Goal: Task Accomplishment & Management: Complete application form

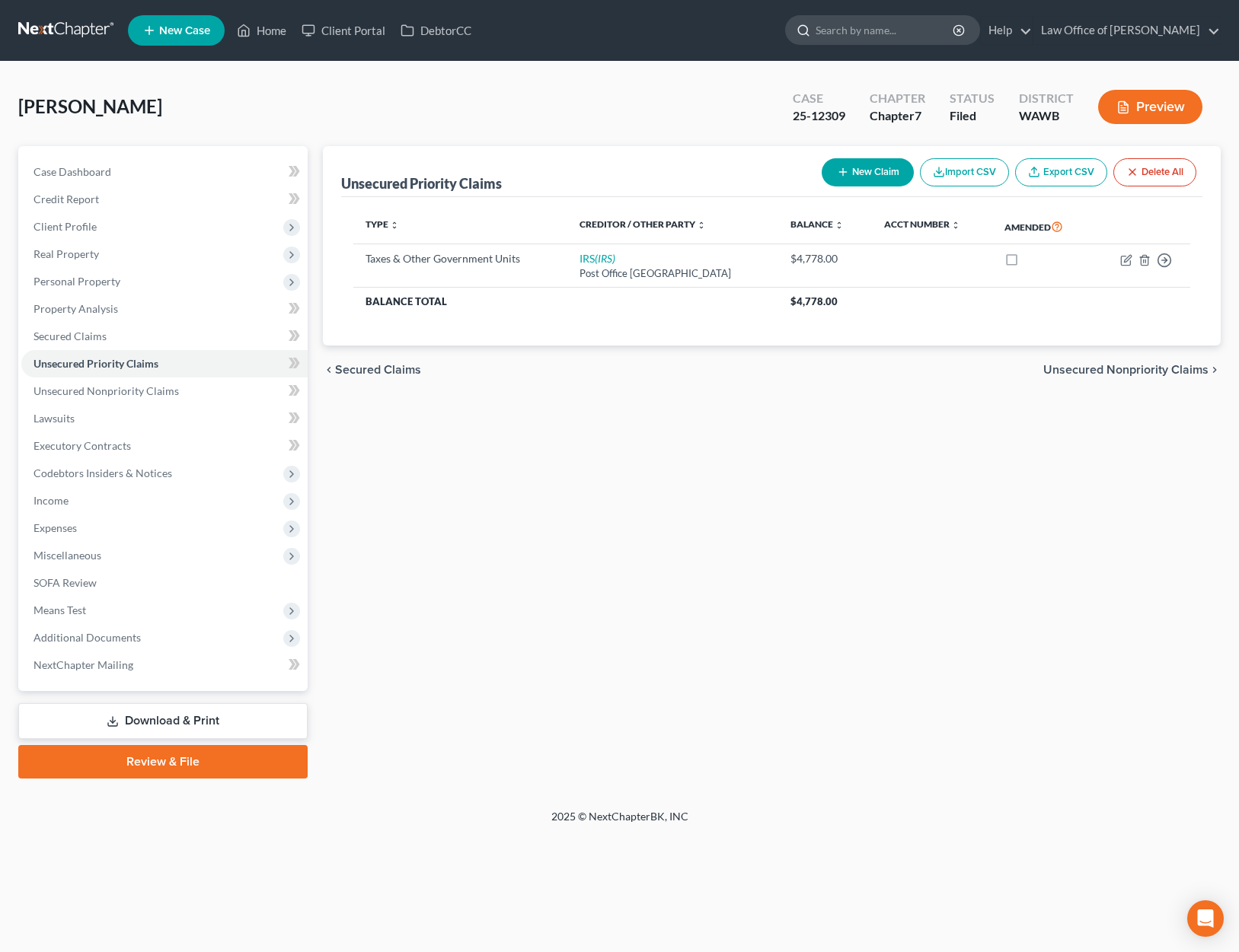
click at [895, 42] on input "search" at bounding box center [885, 30] width 140 height 28
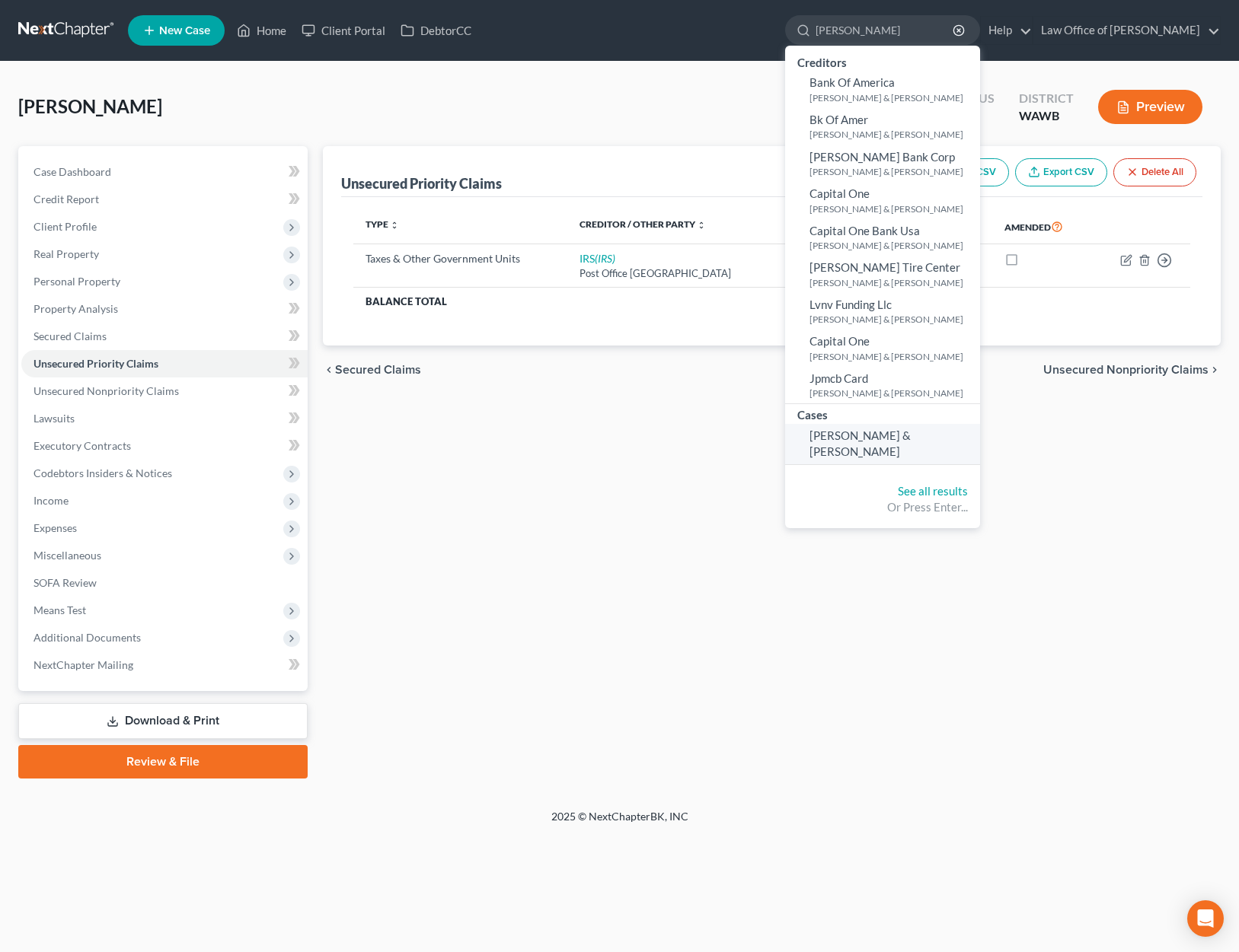
type input "lundquist"
click at [911, 431] on span "[PERSON_NAME] & [PERSON_NAME]" at bounding box center [860, 443] width 102 height 30
select select "6"
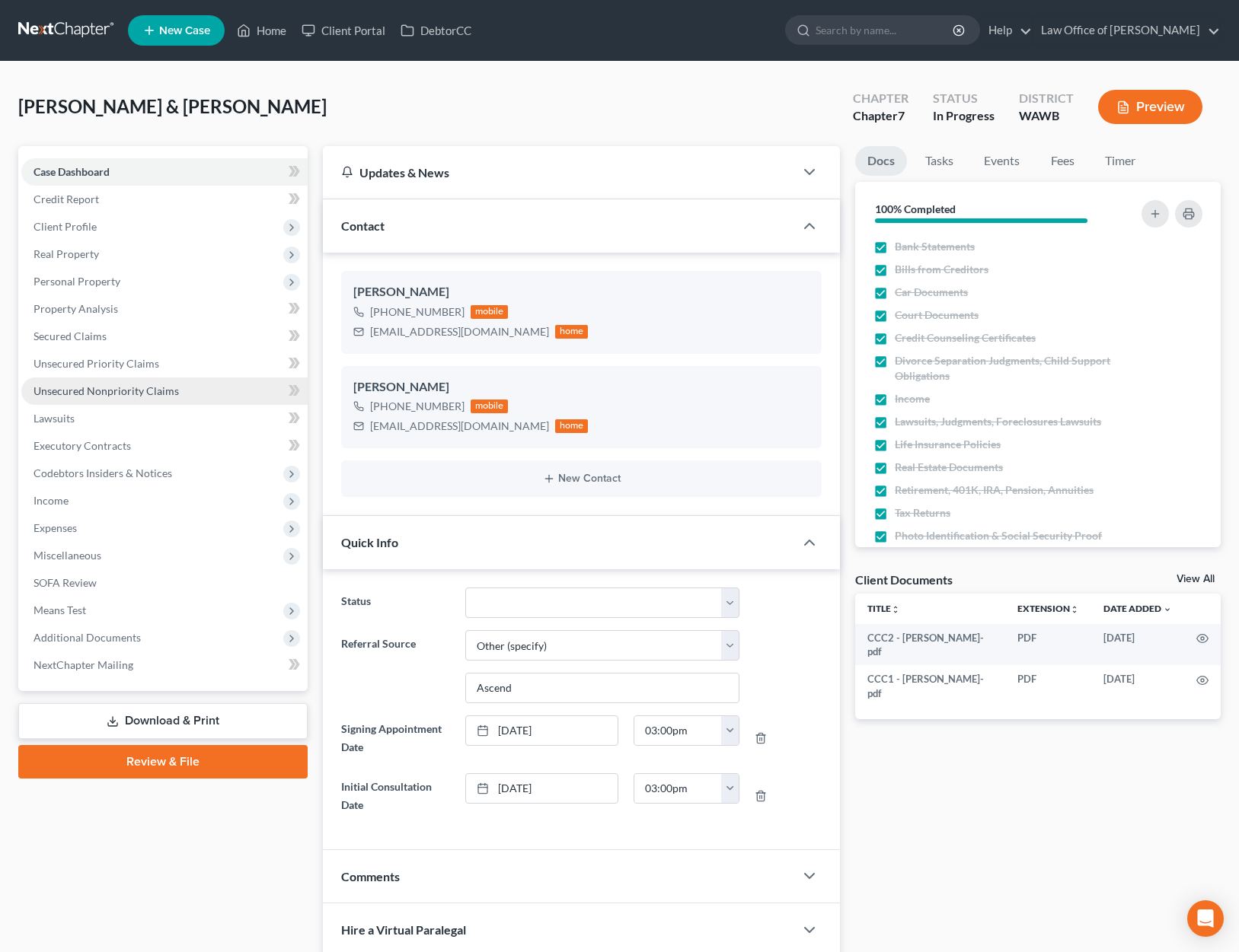
click at [127, 394] on span "Unsecured Nonpriority Claims" at bounding box center [107, 391] width 146 height 13
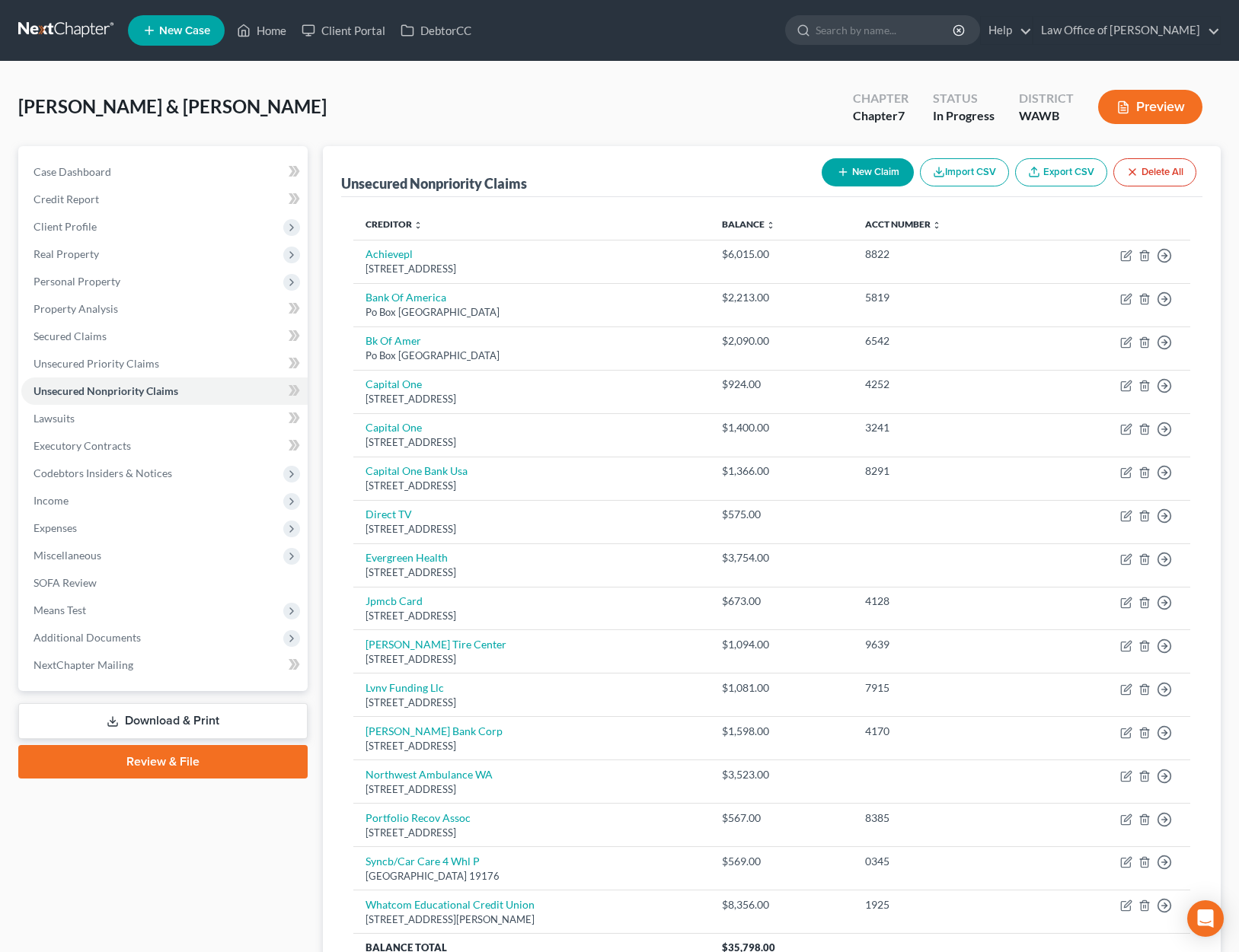
click at [827, 197] on div "Creditor expand_more expand_less unfold_more Balance expand_more expand_less un…" at bounding box center [772, 594] width 861 height 795
click at [125, 511] on span "Income" at bounding box center [165, 501] width 287 height 28
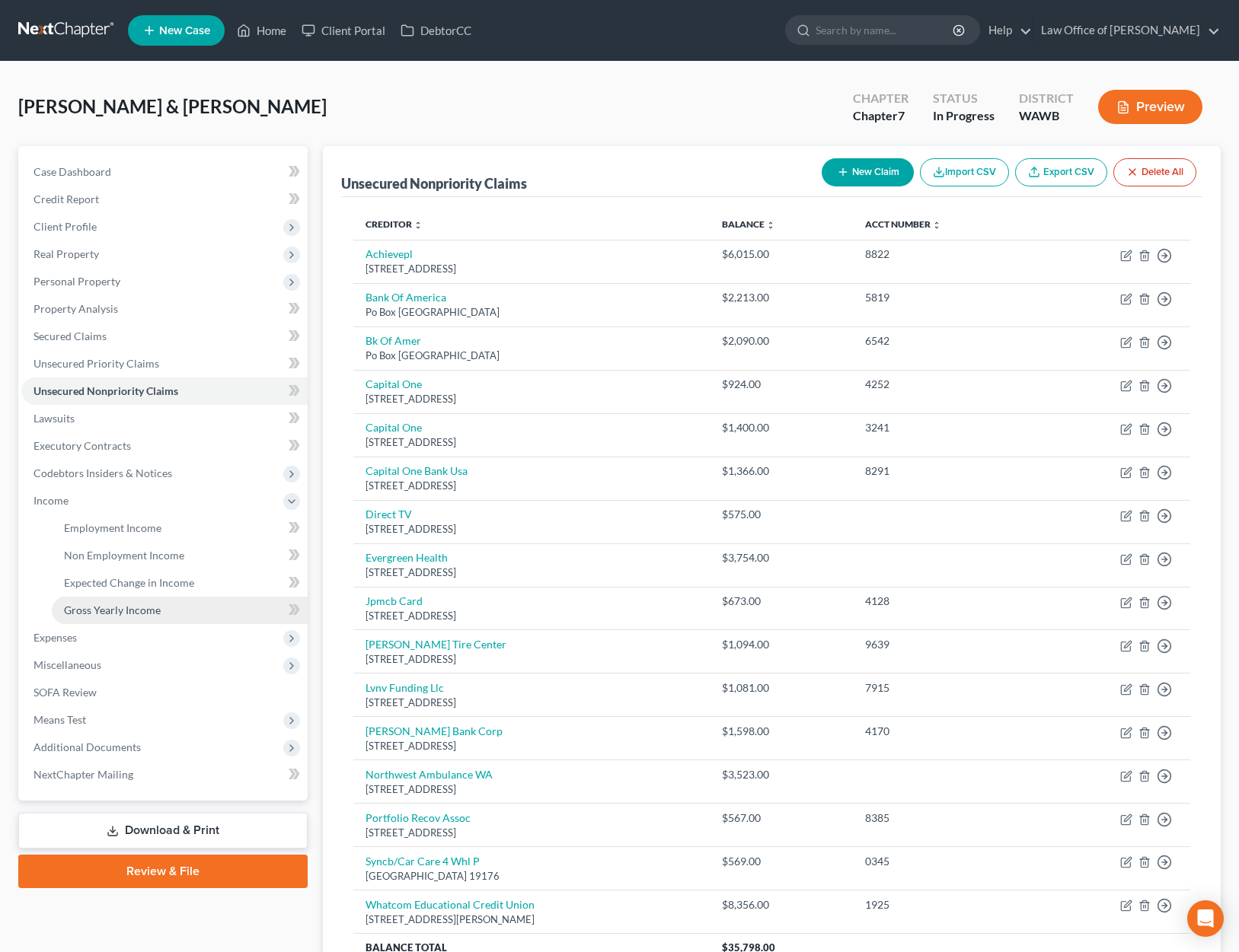
click at [178, 601] on link "Gross Yearly Income" at bounding box center [180, 611] width 256 height 28
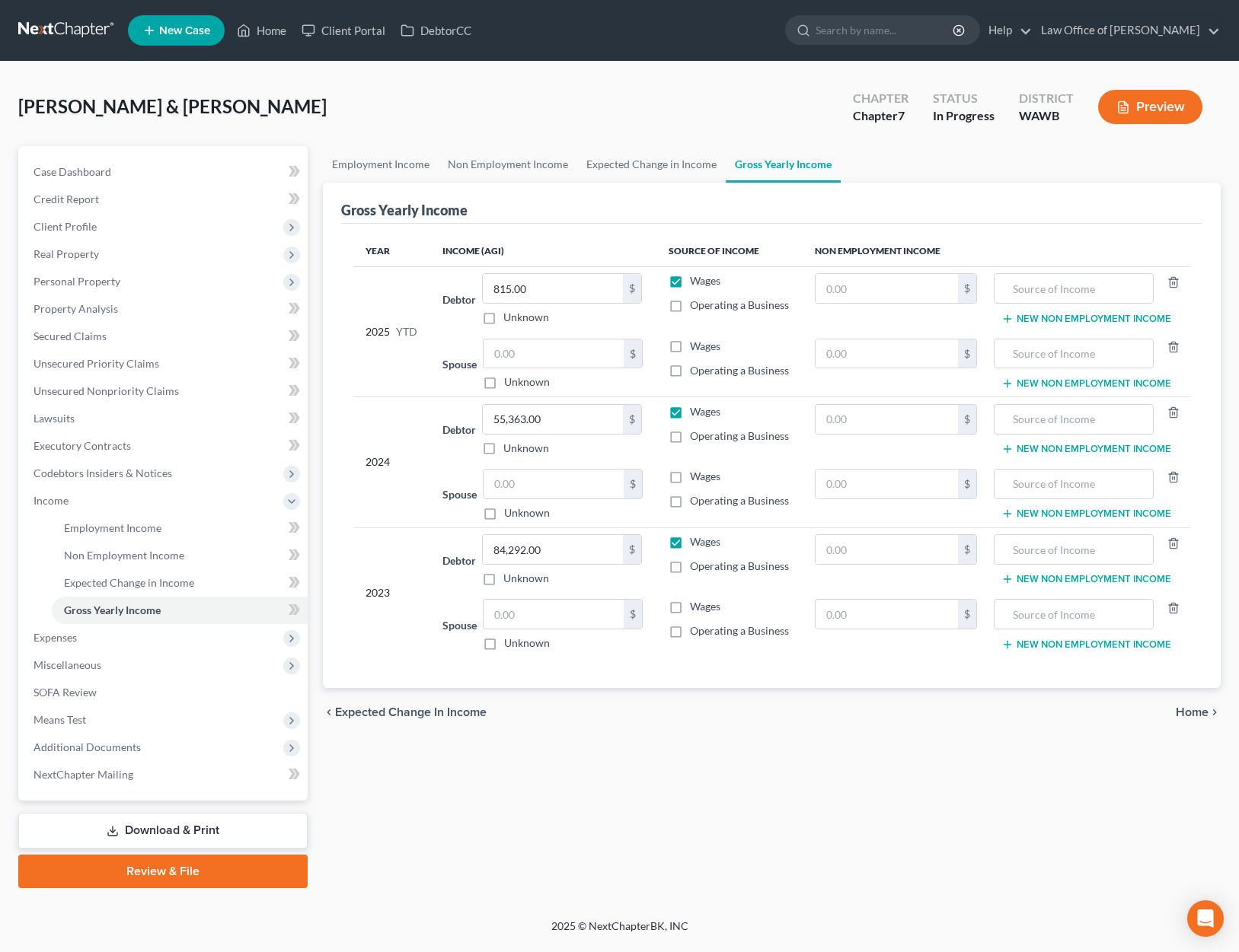
click at [69, 25] on link at bounding box center [67, 30] width 97 height 28
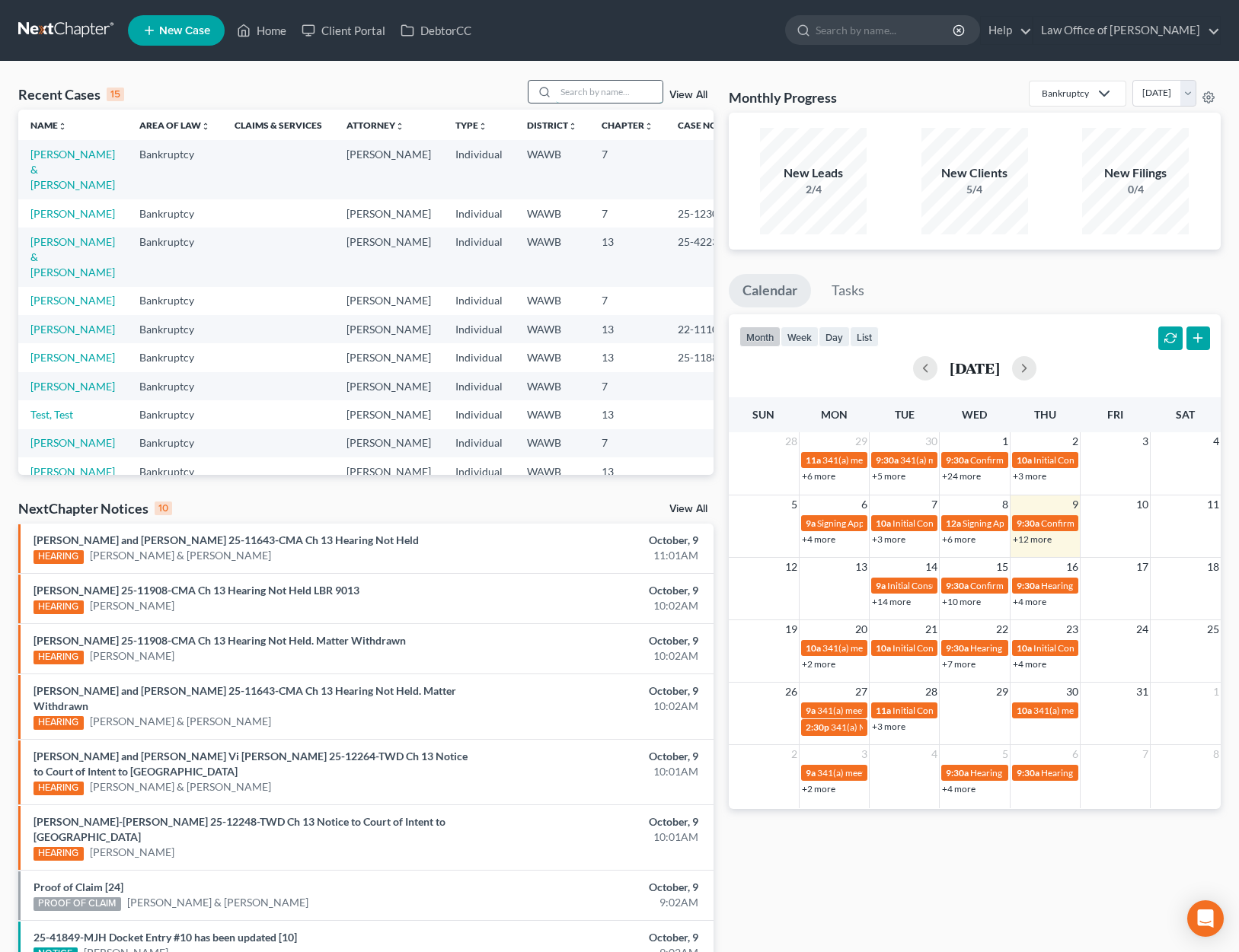
click at [587, 95] on input "search" at bounding box center [609, 91] width 107 height 22
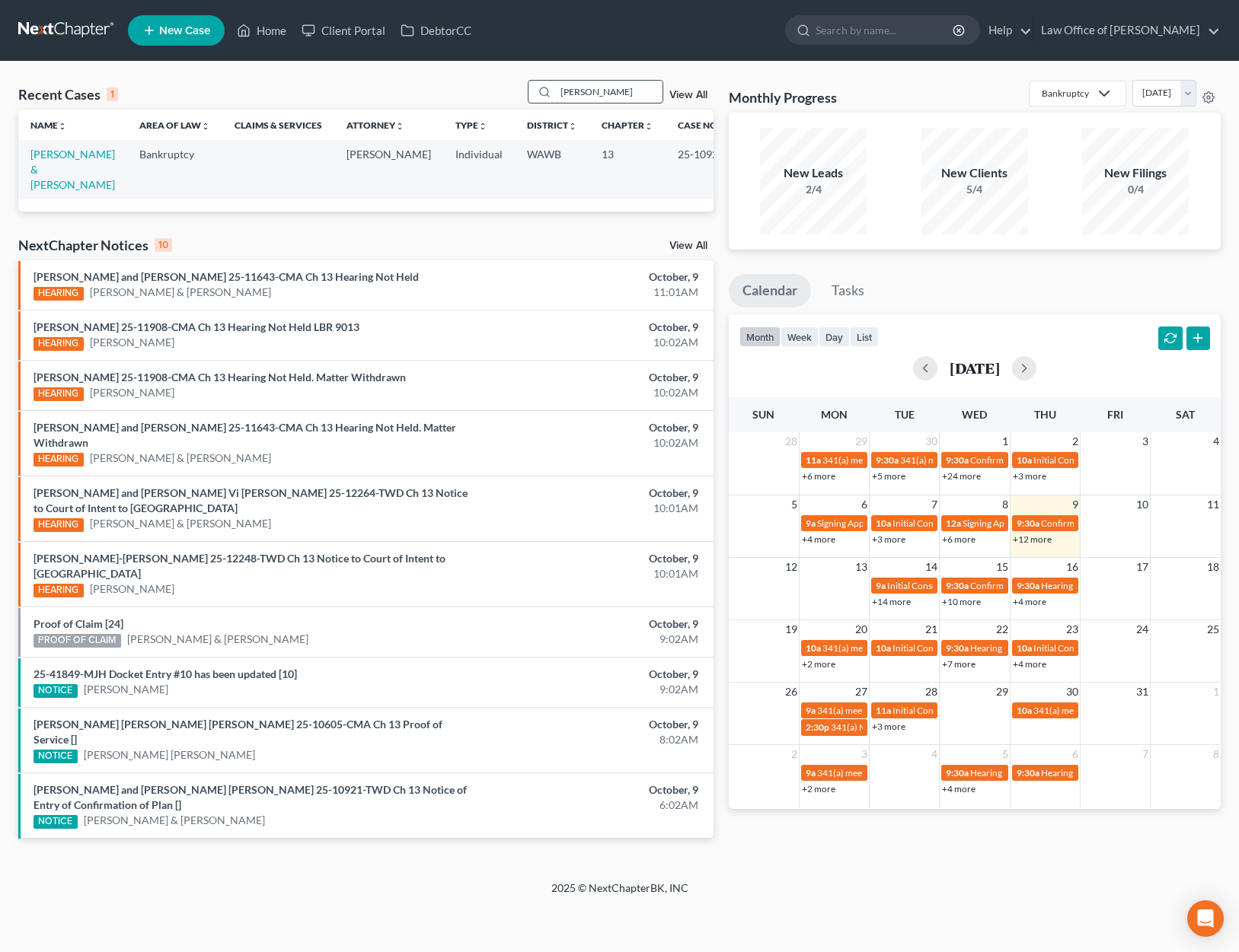
type input "[PERSON_NAME]"
click at [56, 153] on link "[PERSON_NAME] & [PERSON_NAME]" at bounding box center [72, 169] width 84 height 43
select select "3"
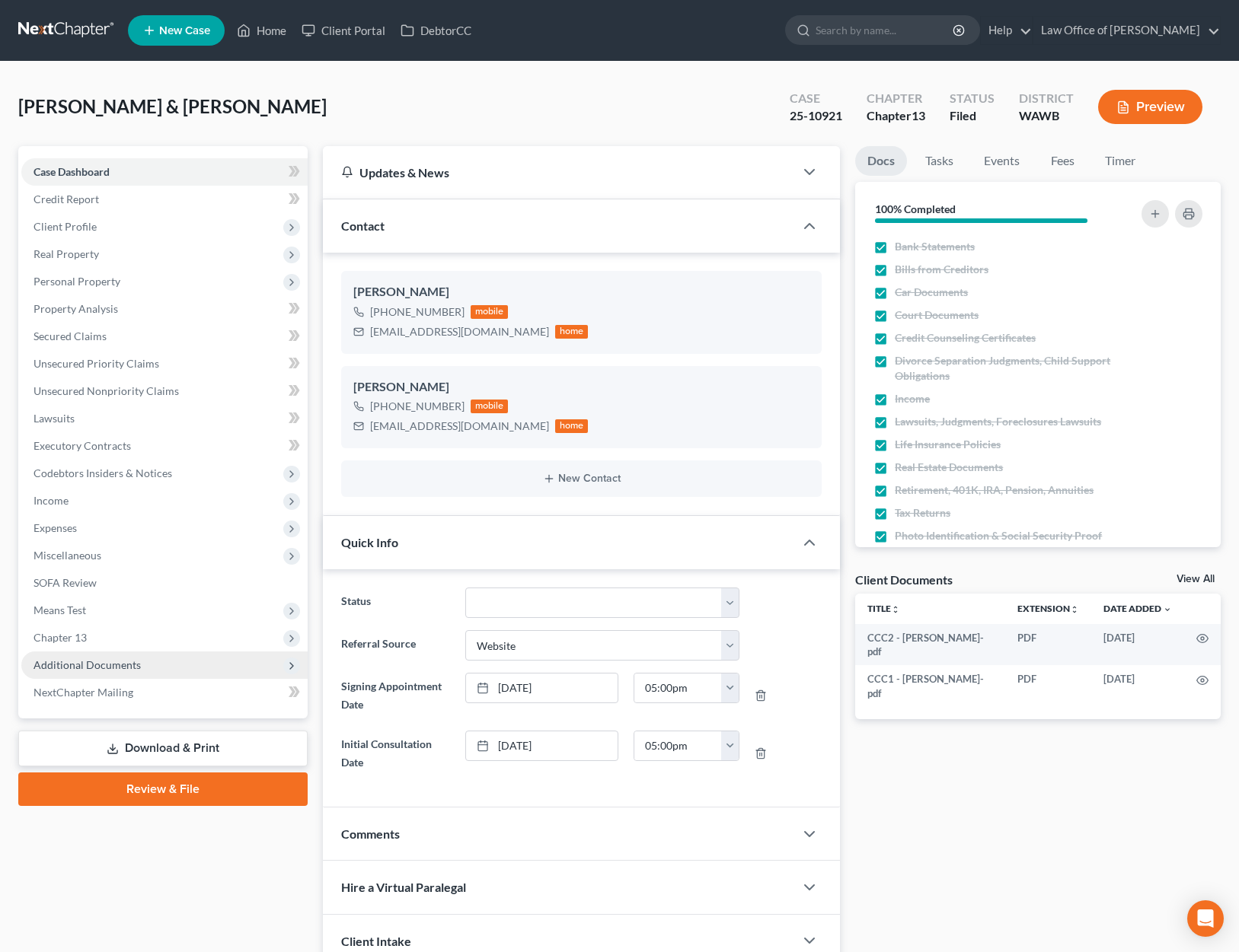
click at [129, 663] on span "Additional Documents" at bounding box center [88, 665] width 108 height 13
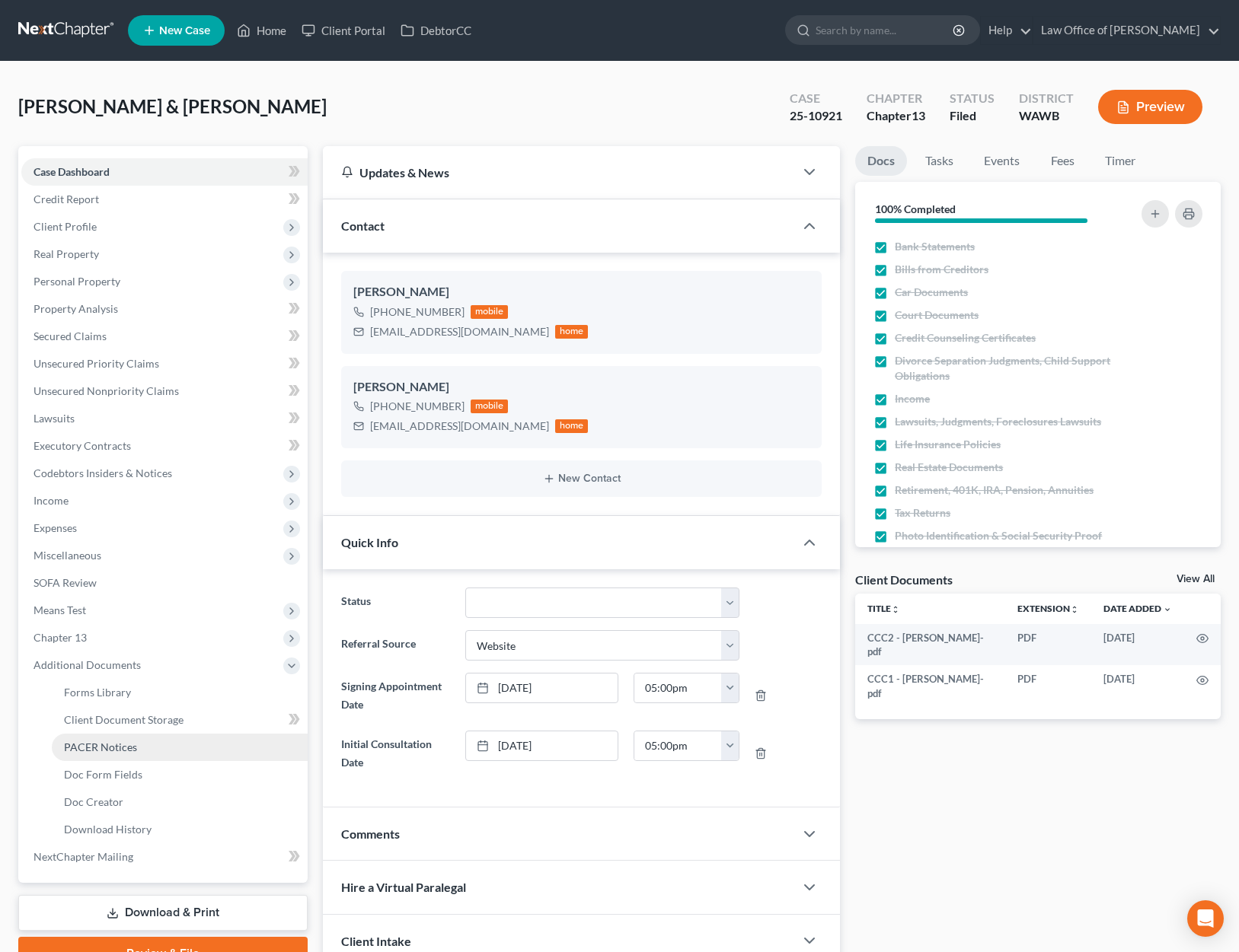
click at [122, 755] on link "PACER Notices" at bounding box center [180, 748] width 256 height 28
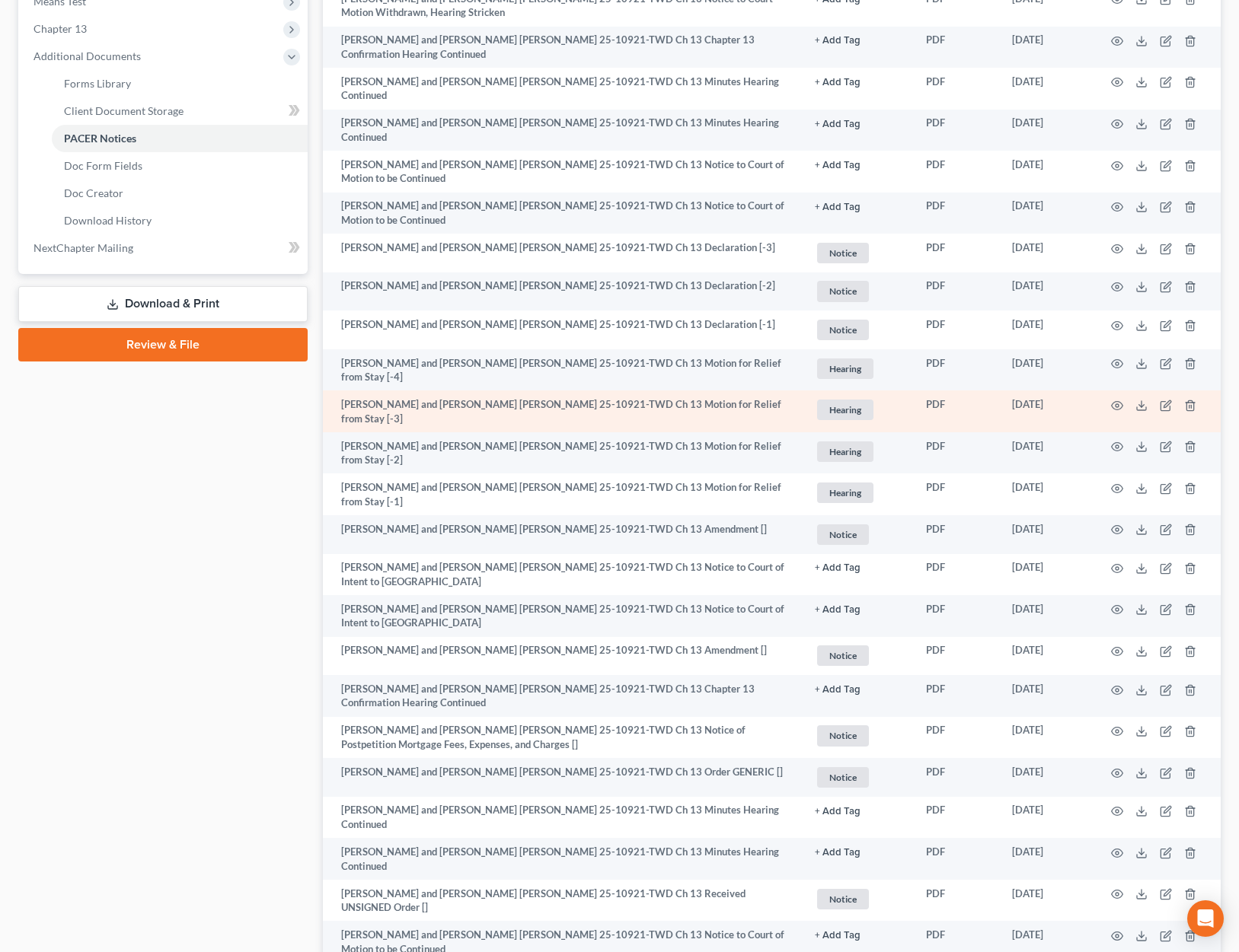
scroll to position [639, 0]
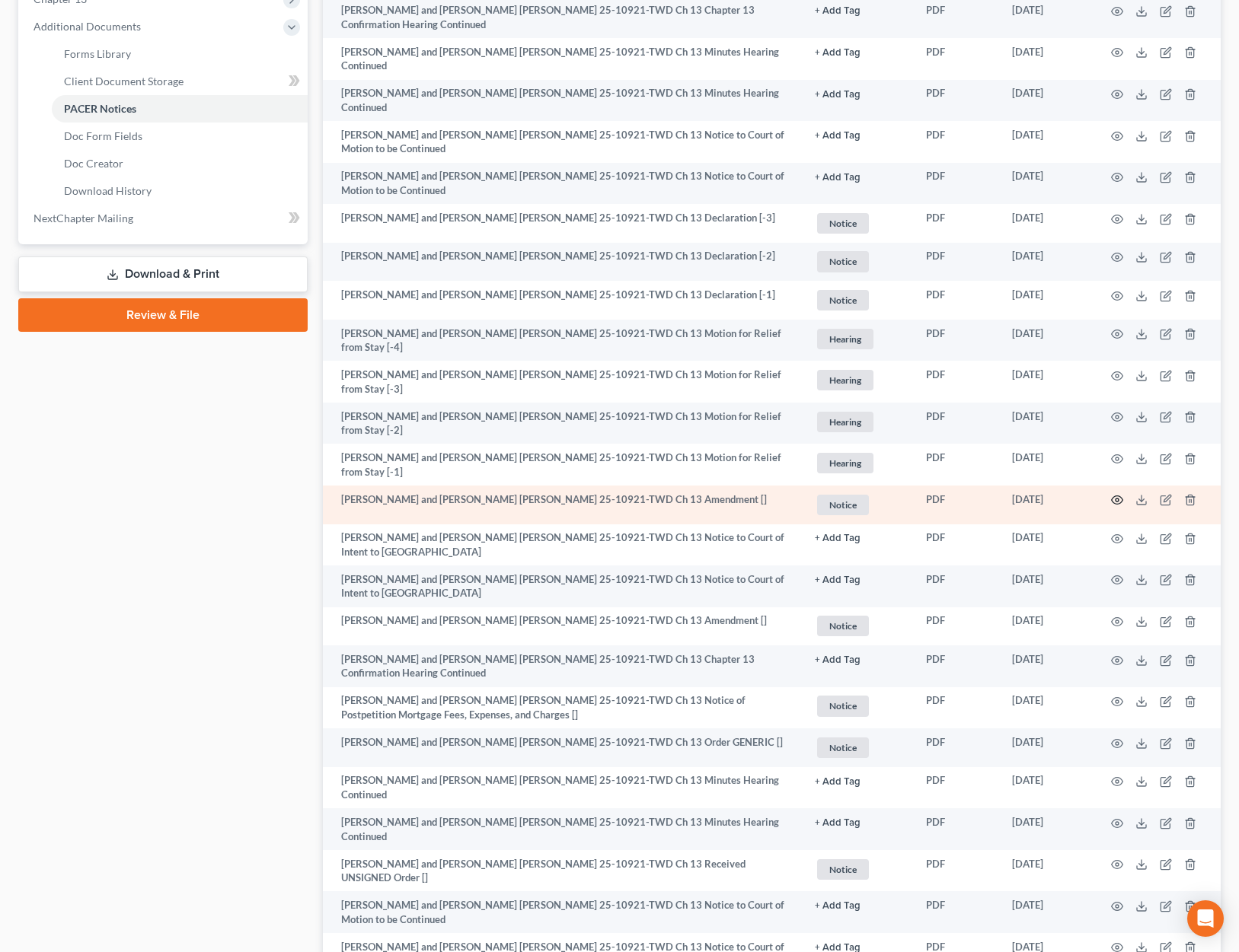
click at [1120, 494] on icon "button" at bounding box center [1117, 500] width 12 height 12
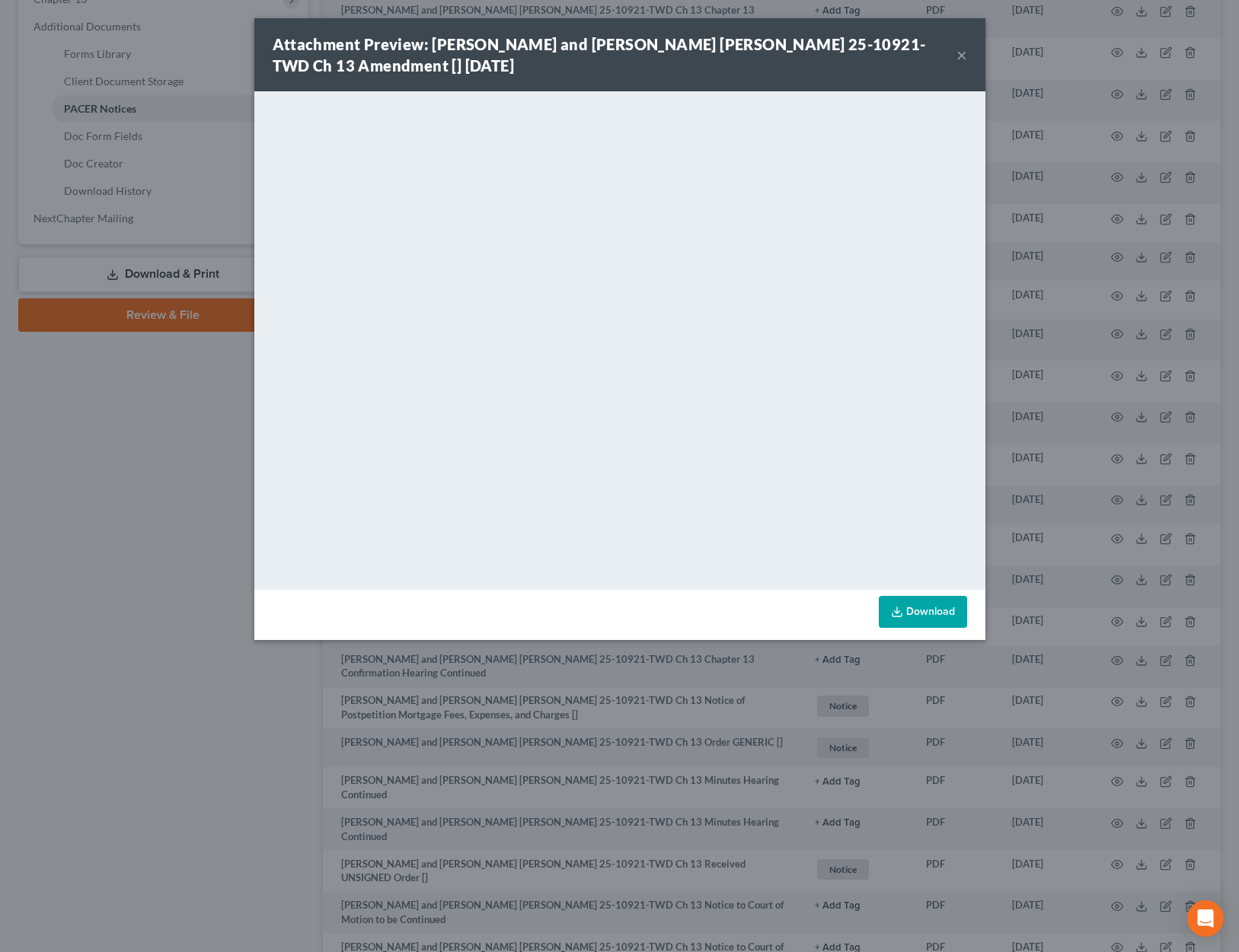
click at [1020, 443] on div "Attachment Preview: Geoffry Allyn Bennett and Katie Anne Bennett 25-10921-TWD C…" at bounding box center [619, 476] width 1239 height 952
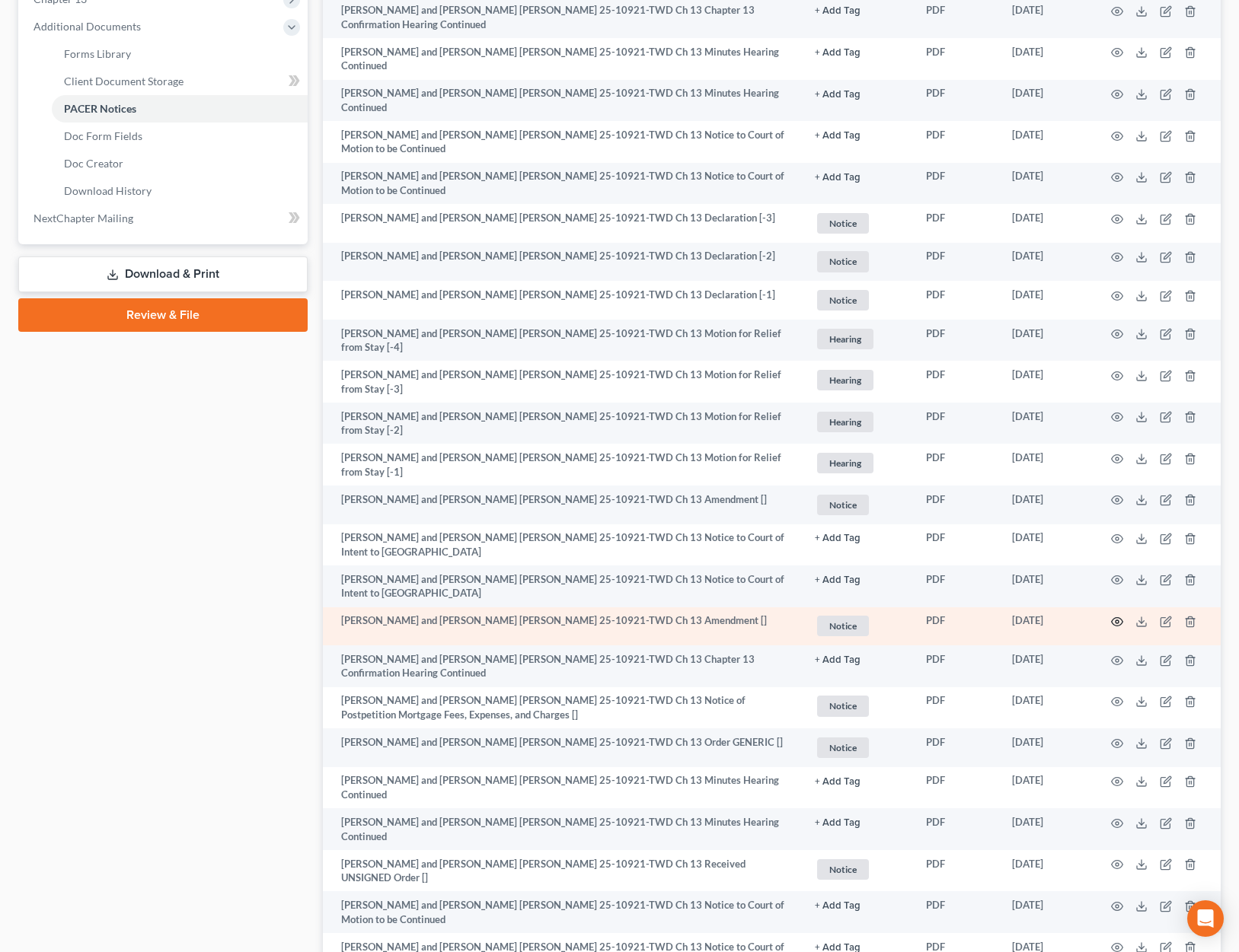
click at [1116, 616] on icon "button" at bounding box center [1117, 622] width 12 height 12
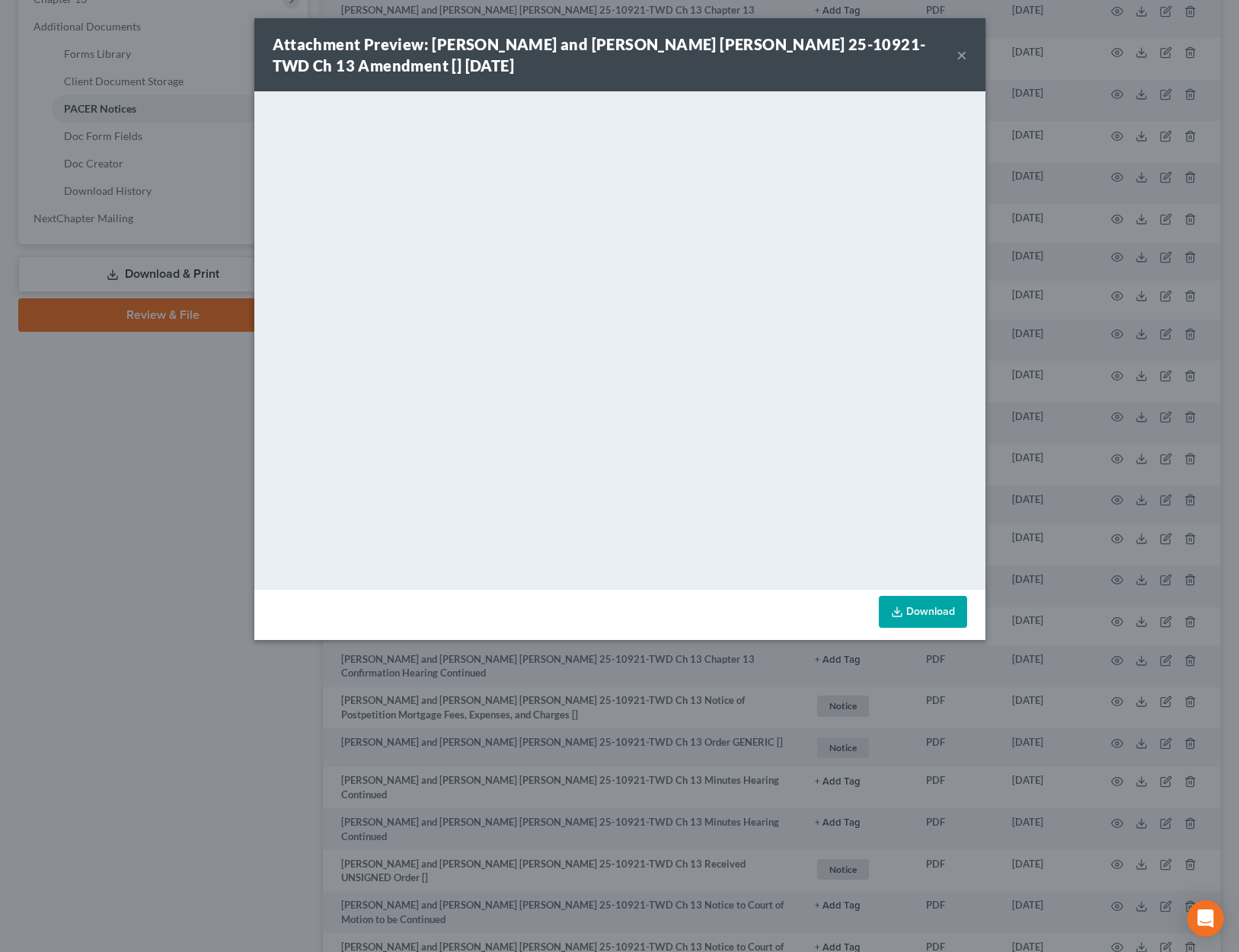
click at [1044, 516] on div "Attachment Preview: Geoffry Allyn Bennett and Katie Anne Bennett 25-10921-TWD C…" at bounding box center [619, 476] width 1239 height 952
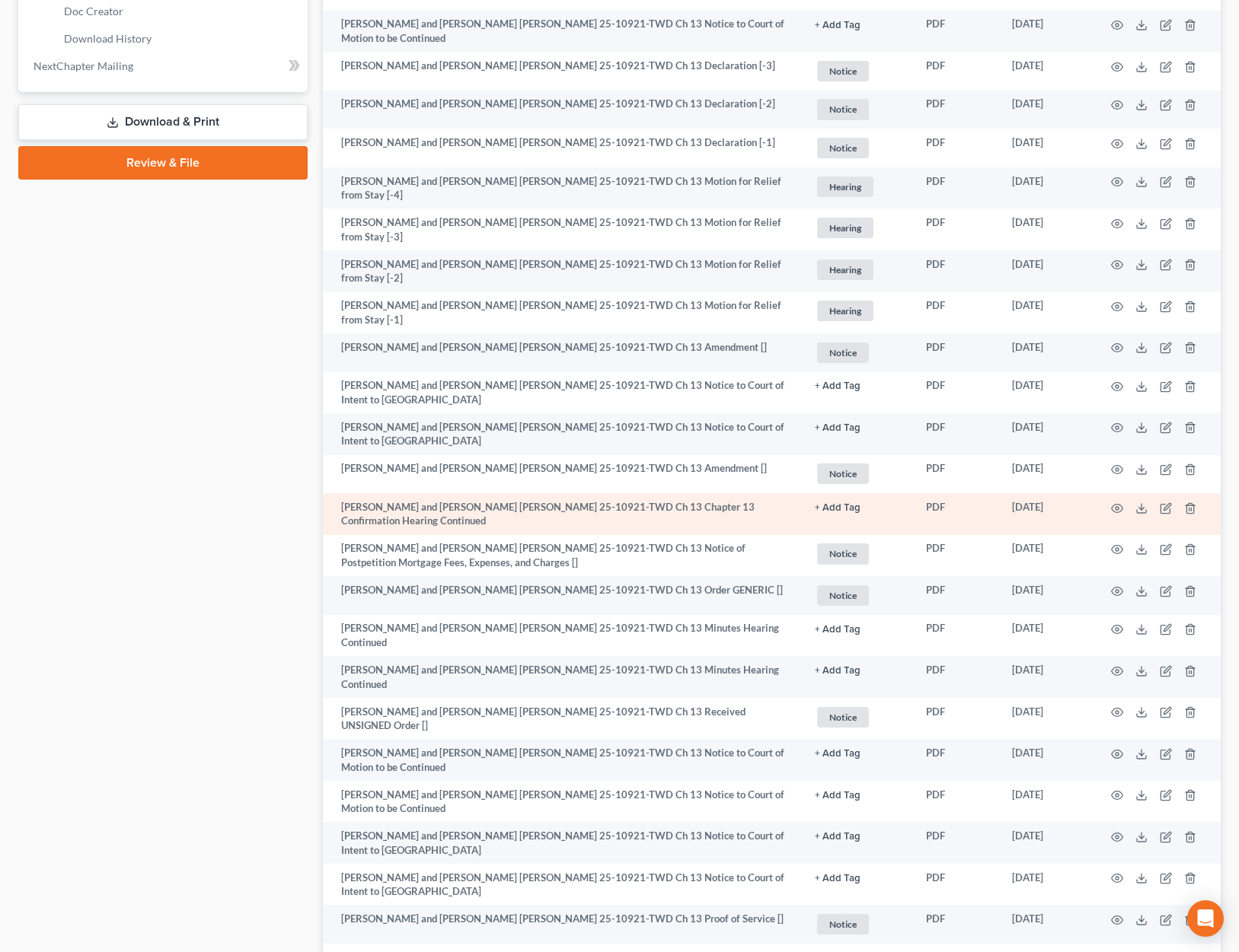
scroll to position [797, 0]
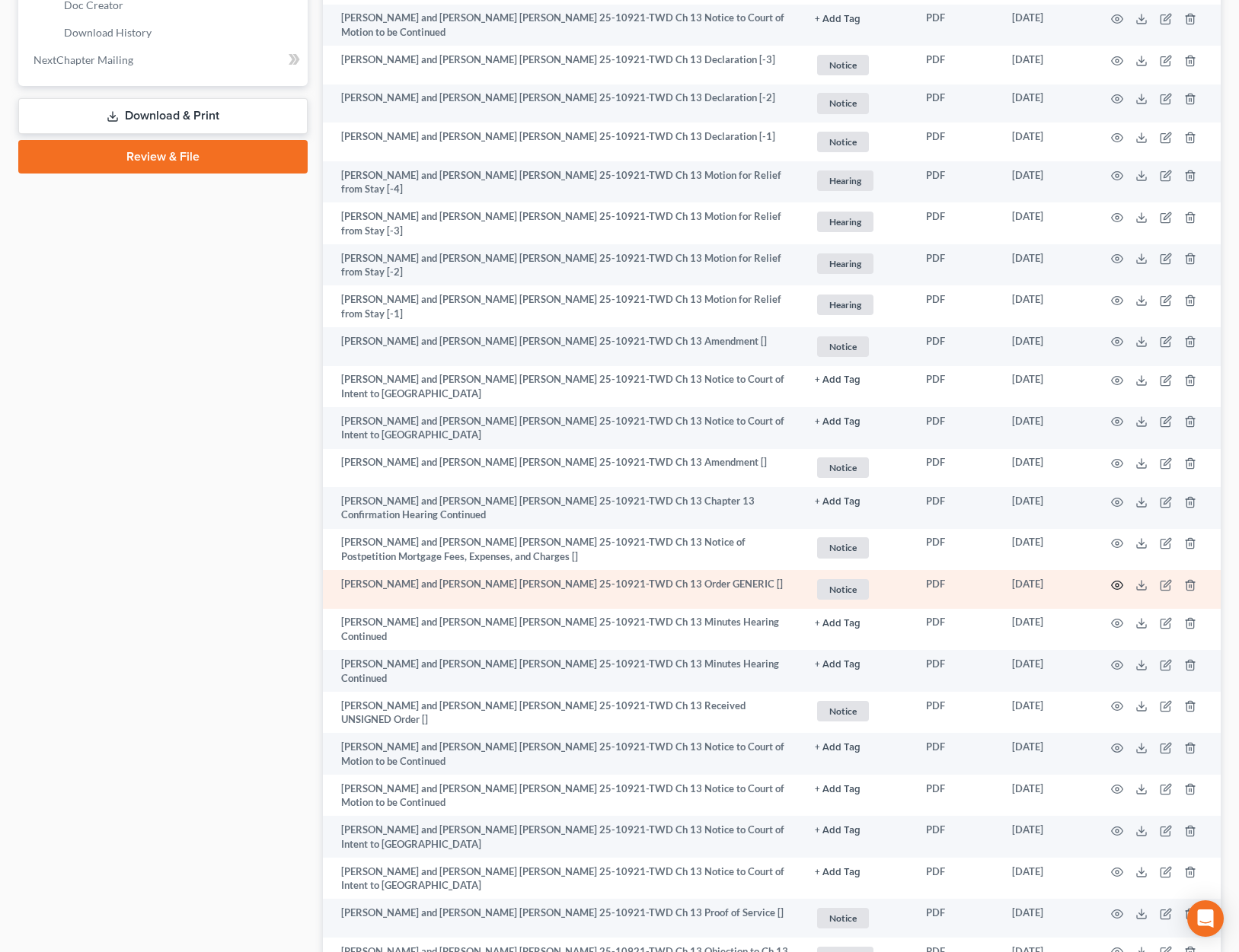
click at [1112, 581] on icon "button" at bounding box center [1117, 585] width 11 height 9
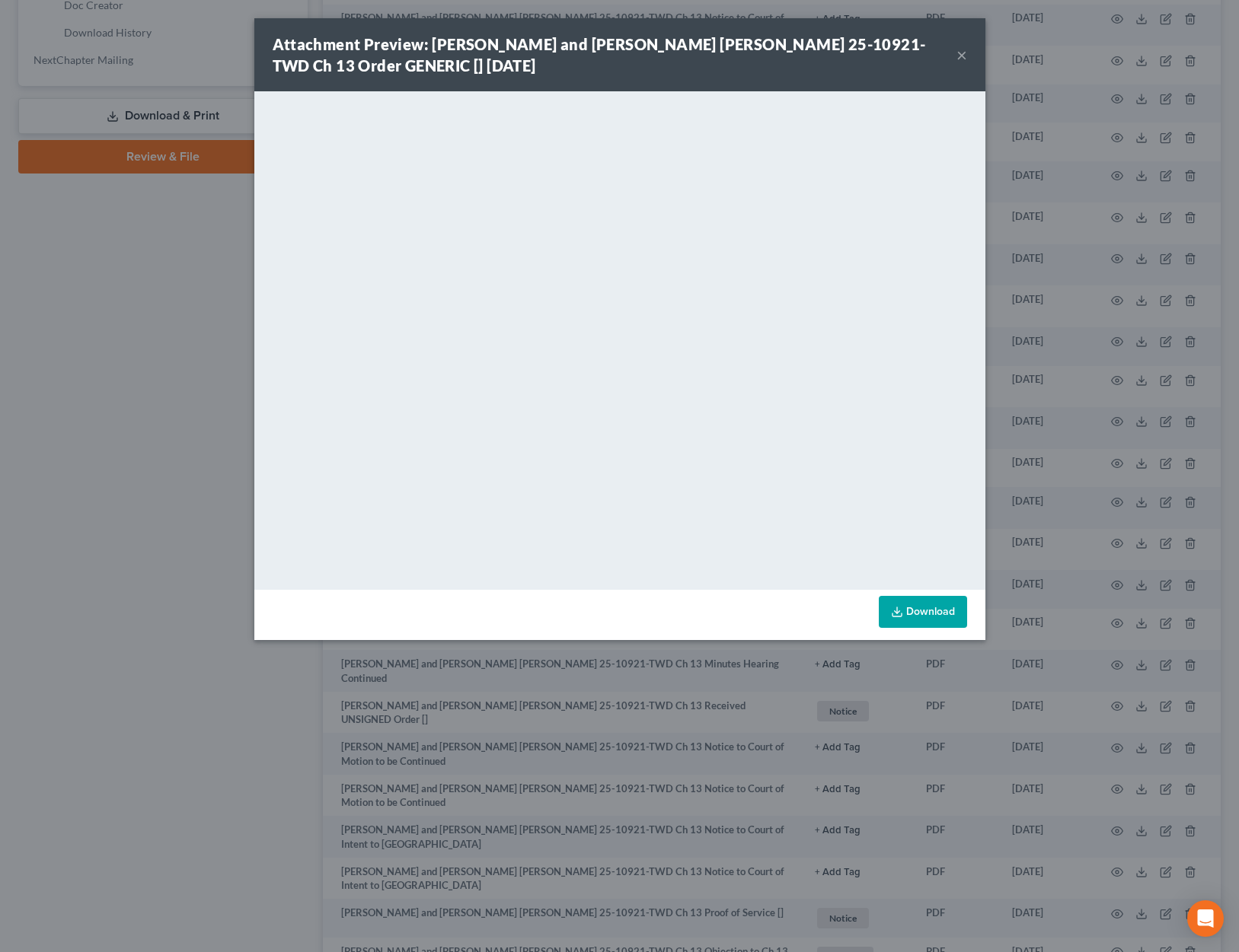
click at [805, 670] on div "Attachment Preview: Geoffry Allyn Bennett and Katie Anne Bennett 25-10921-TWD C…" at bounding box center [619, 476] width 1239 height 952
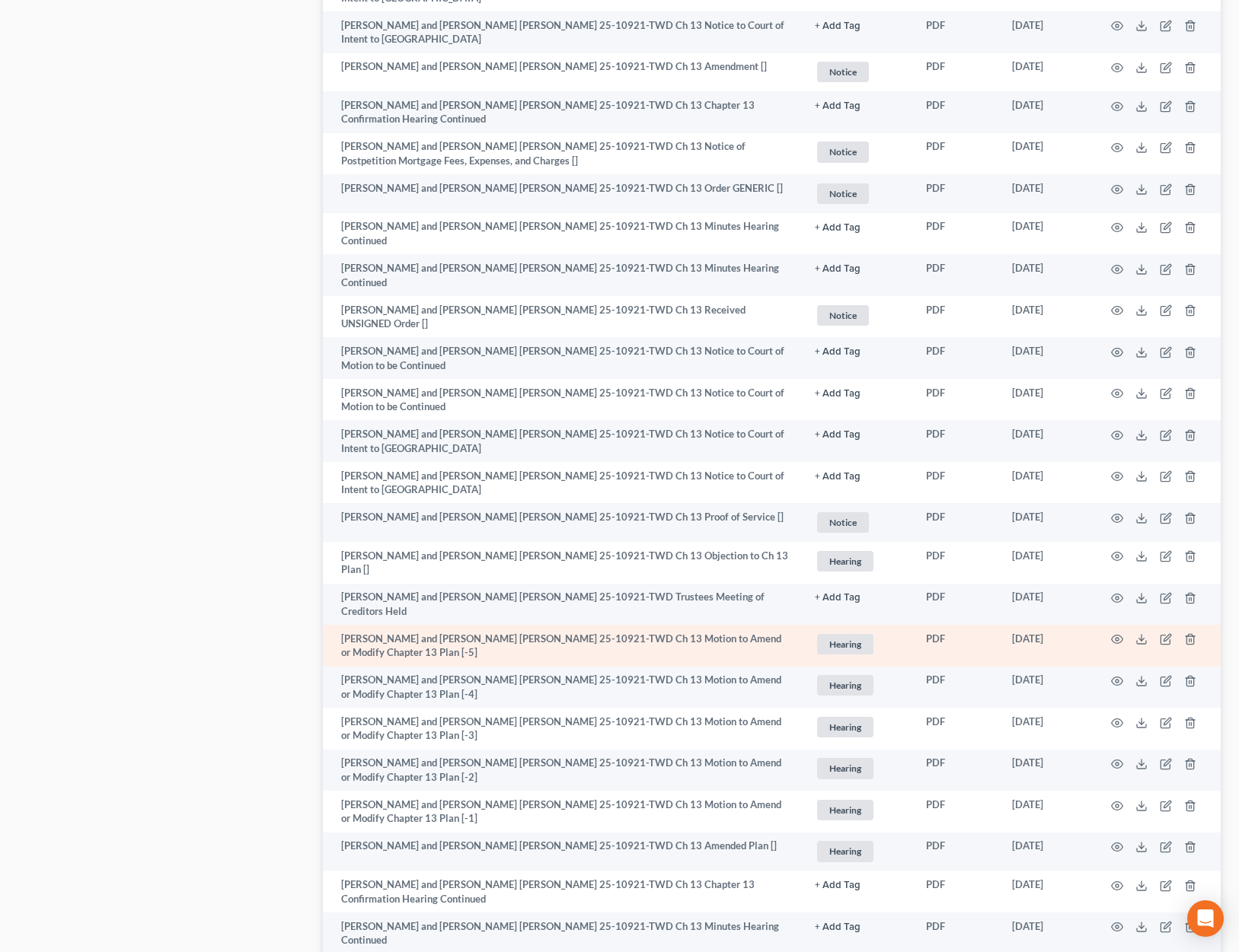
scroll to position [1205, 0]
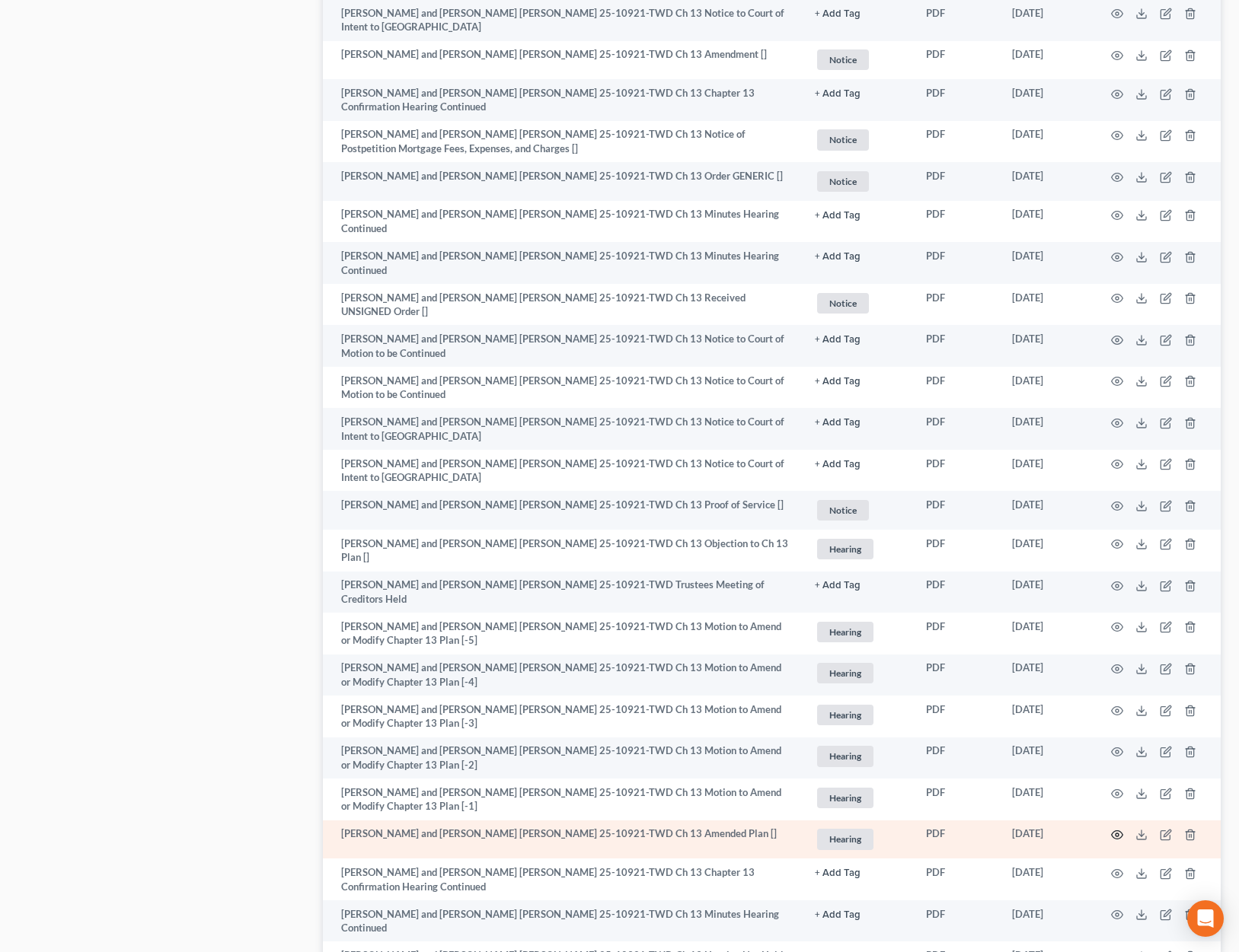
click at [1117, 829] on icon "button" at bounding box center [1117, 835] width 12 height 12
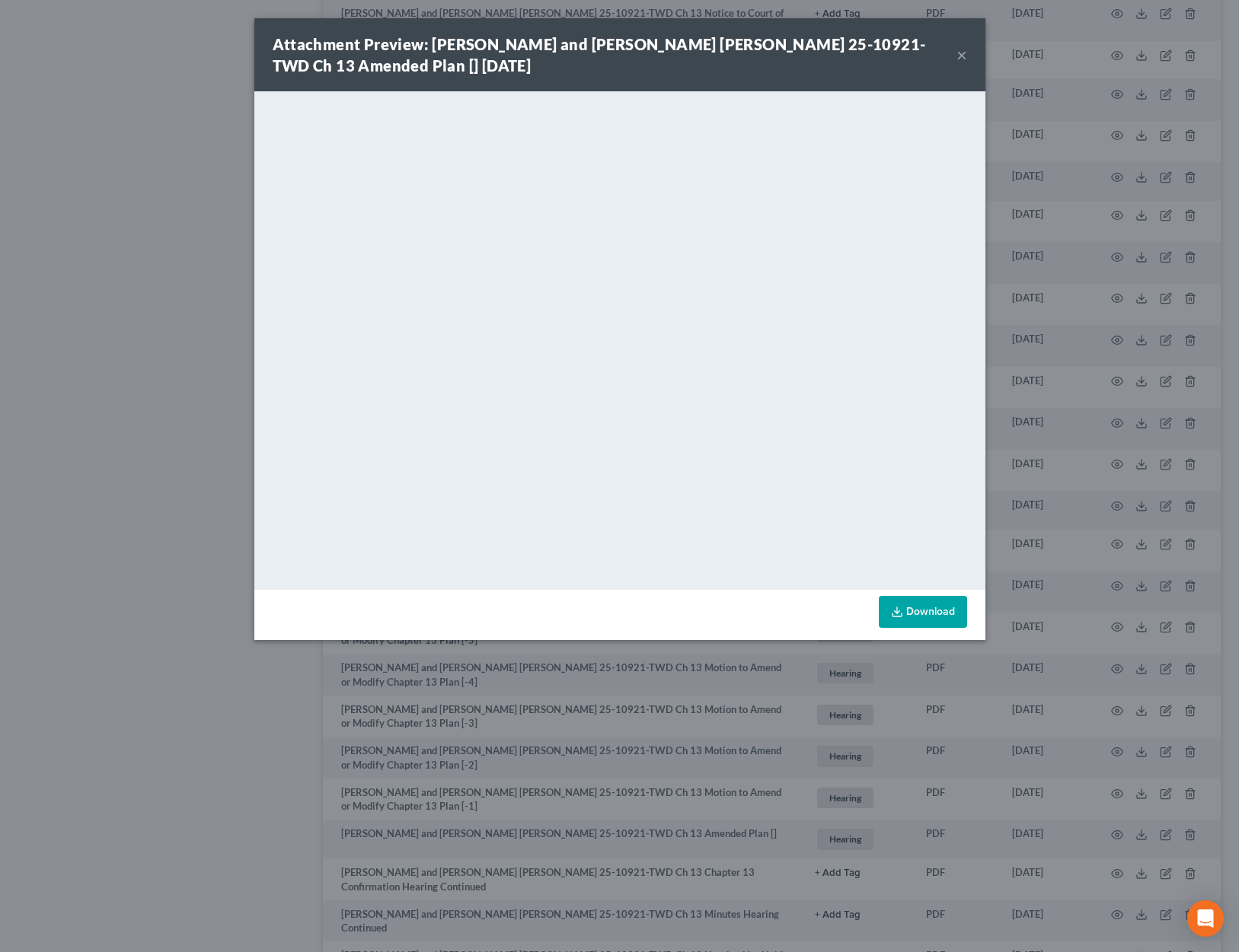
click at [963, 55] on button "×" at bounding box center [962, 55] width 10 height 18
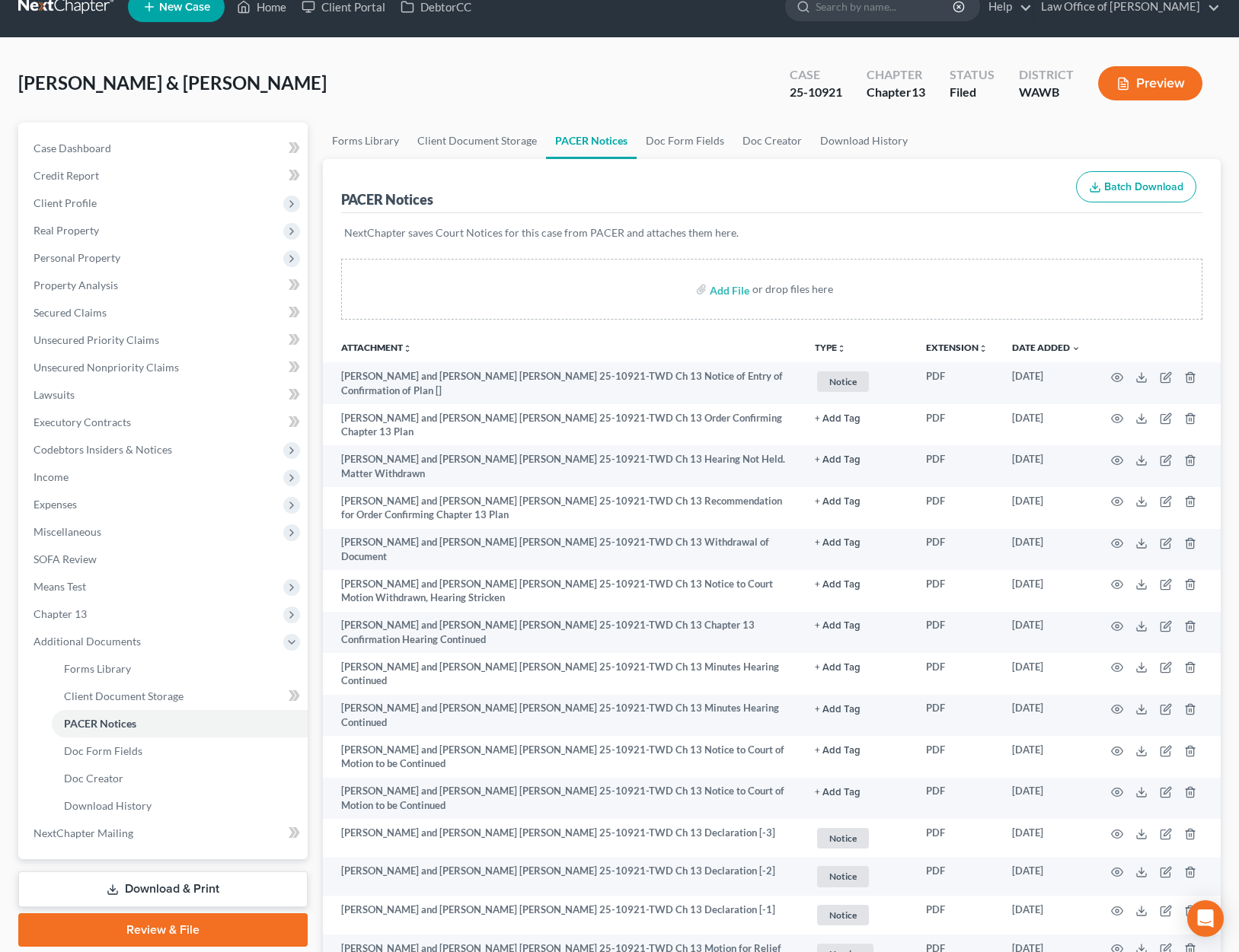
scroll to position [0, 0]
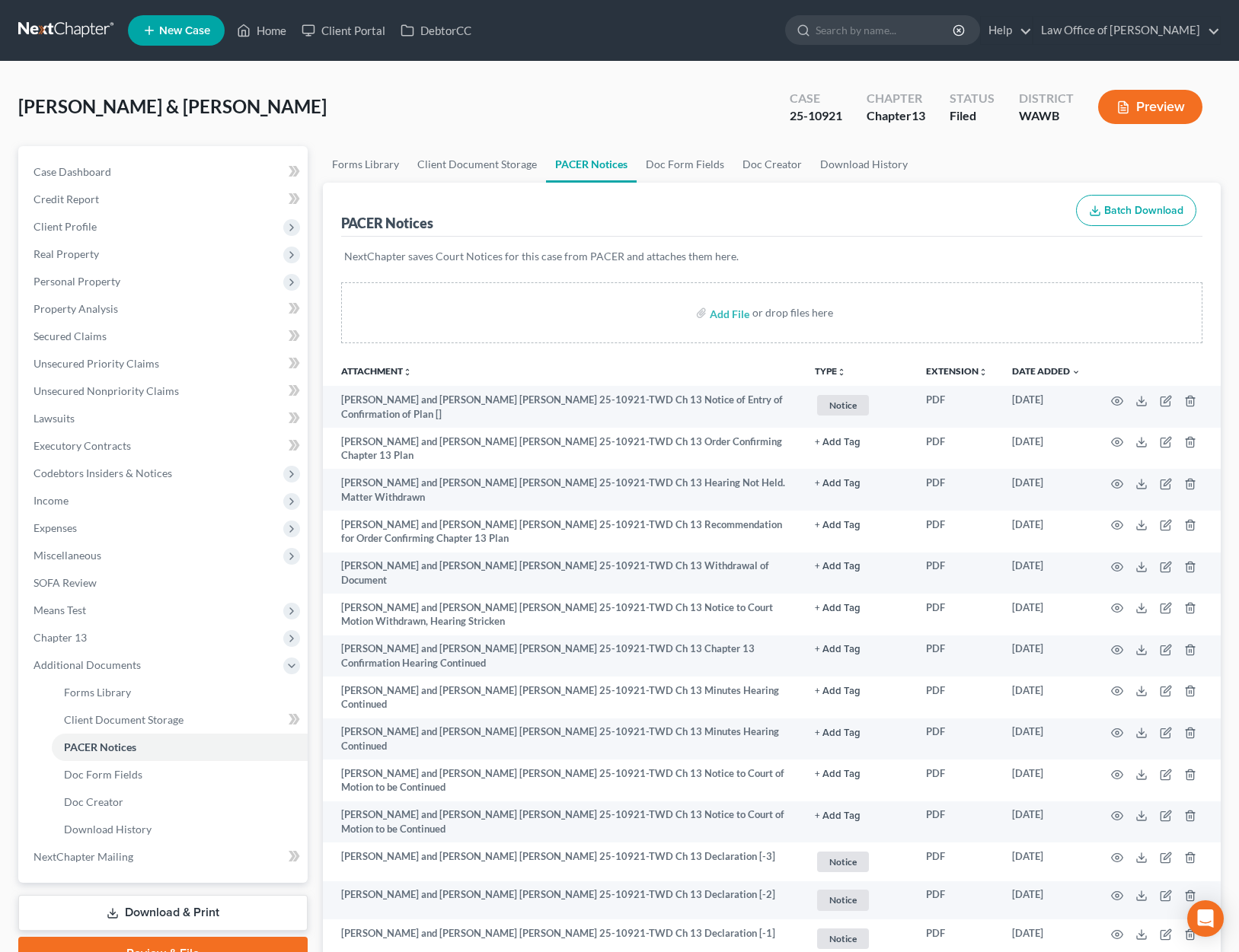
click at [49, 30] on link at bounding box center [67, 30] width 97 height 28
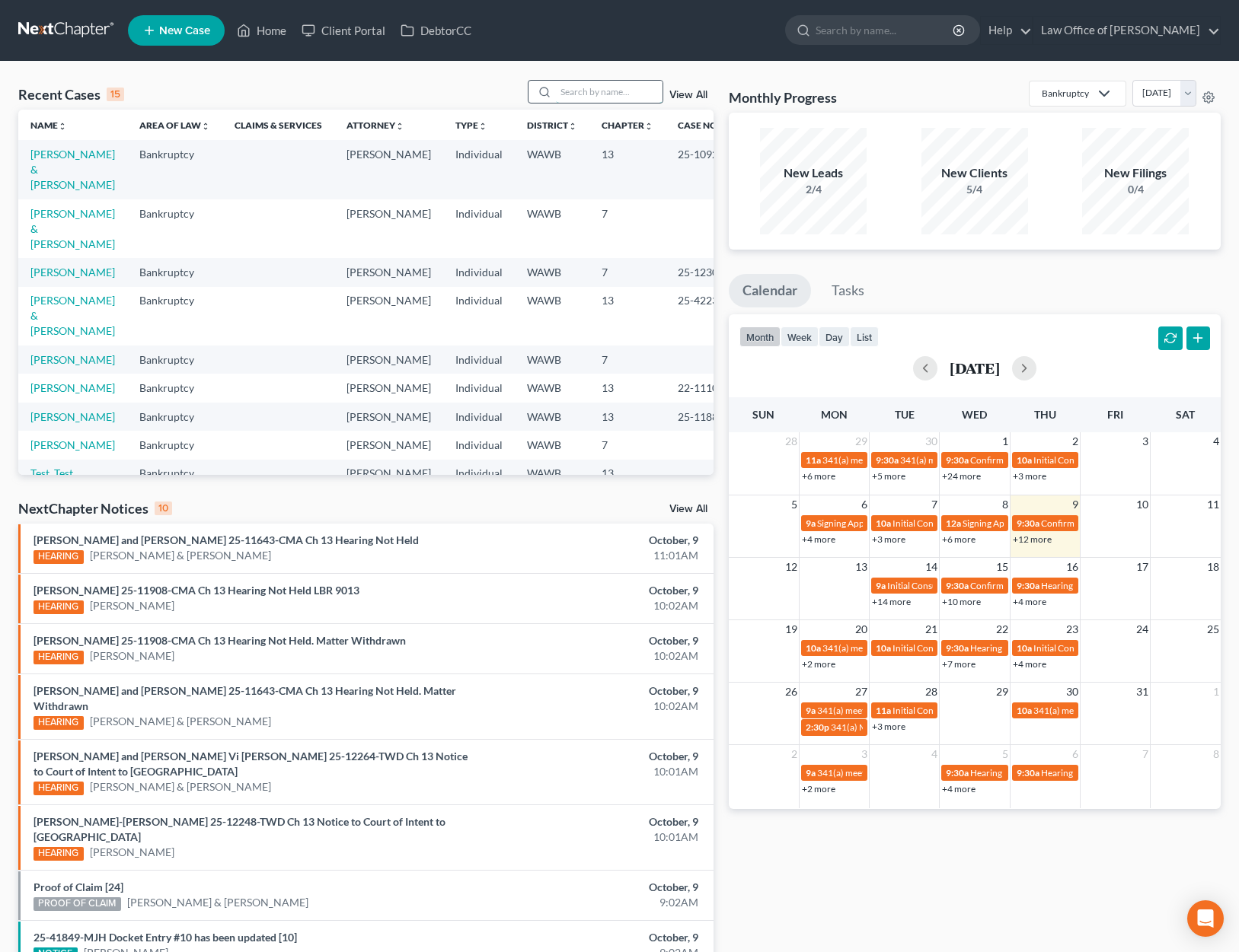
click at [623, 86] on input "search" at bounding box center [609, 91] width 107 height 22
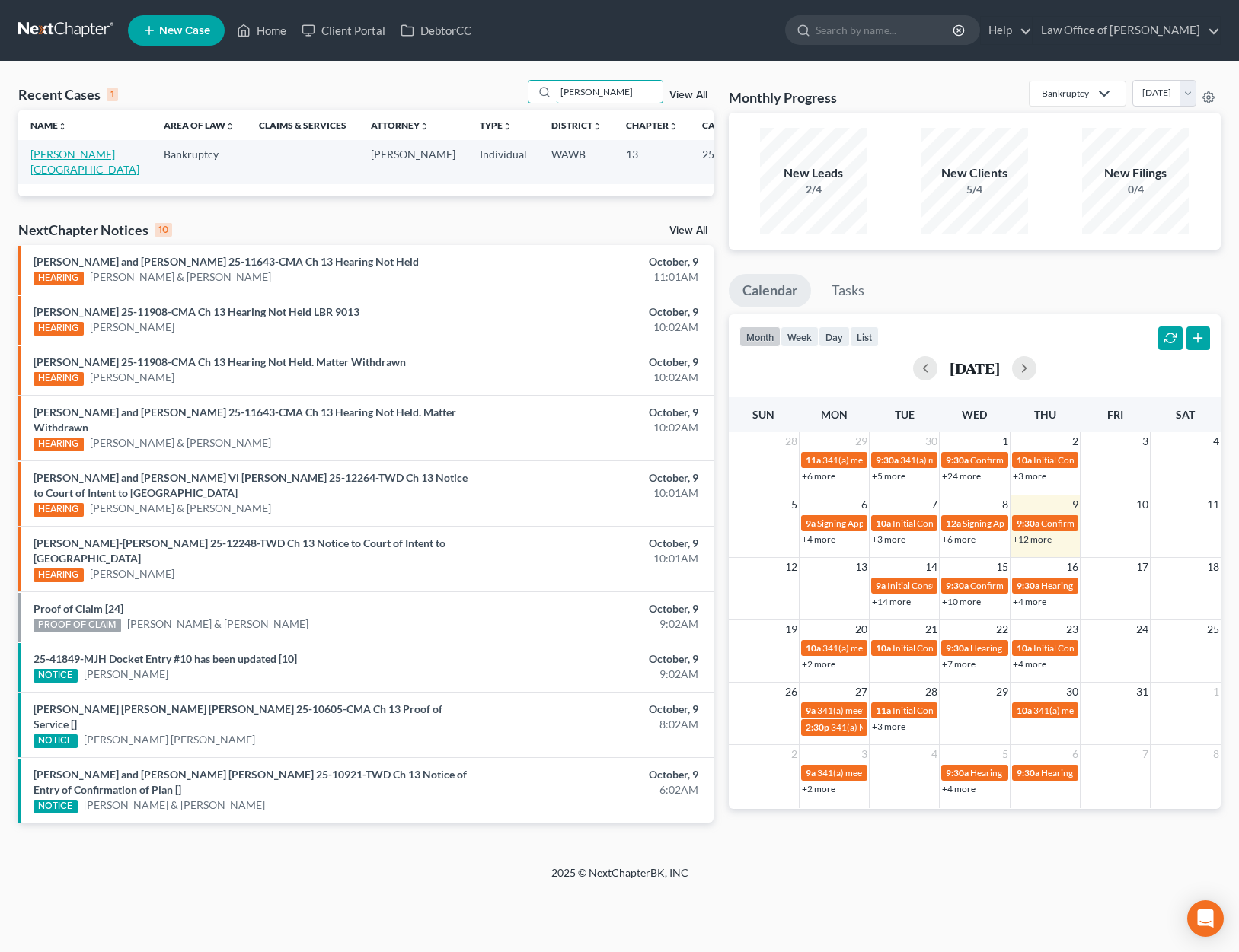
type input "boyd"
click at [68, 151] on link "Boyd, Maleena" at bounding box center [84, 161] width 109 height 28
select select "6"
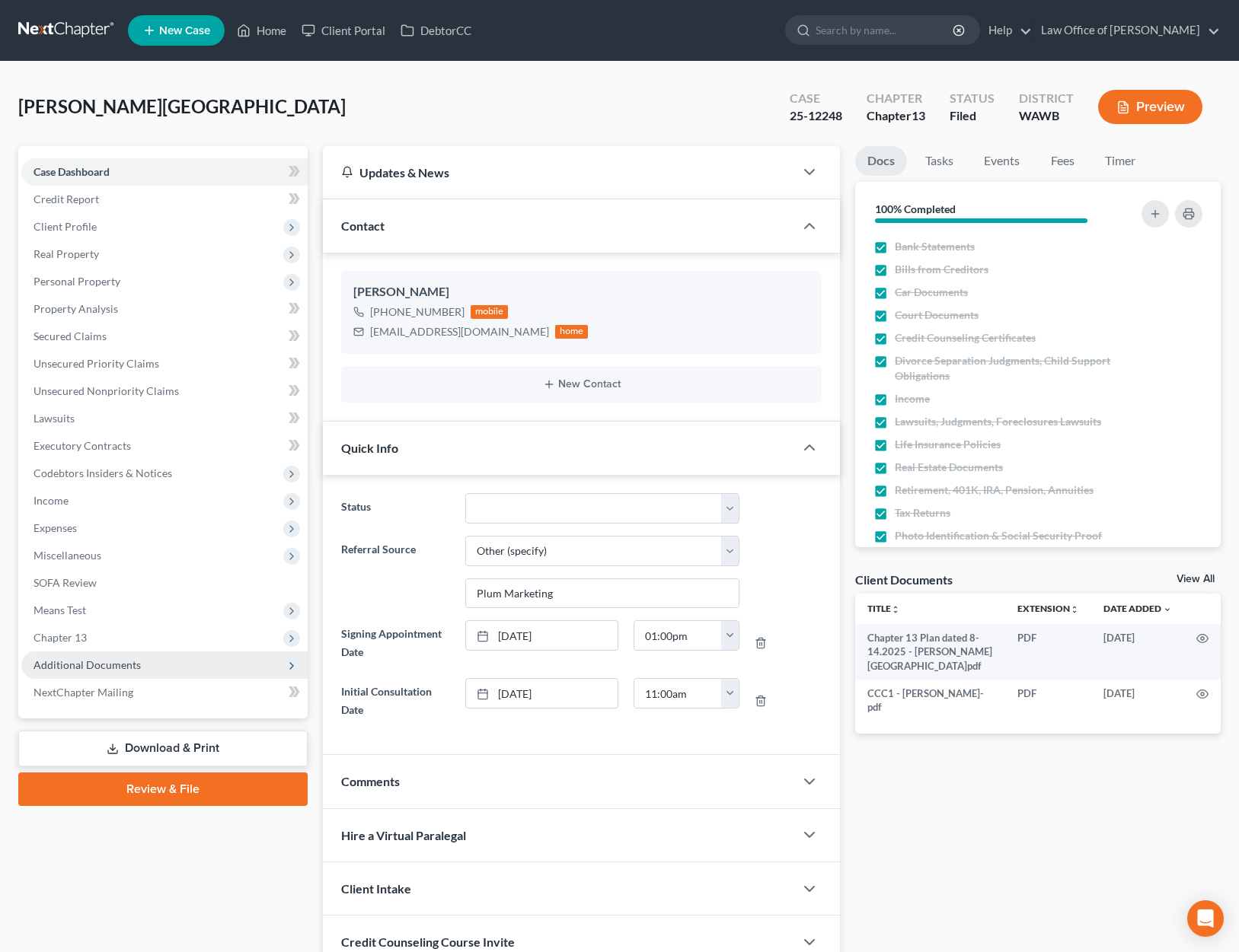
click at [170, 673] on span "Additional Documents" at bounding box center [165, 666] width 287 height 28
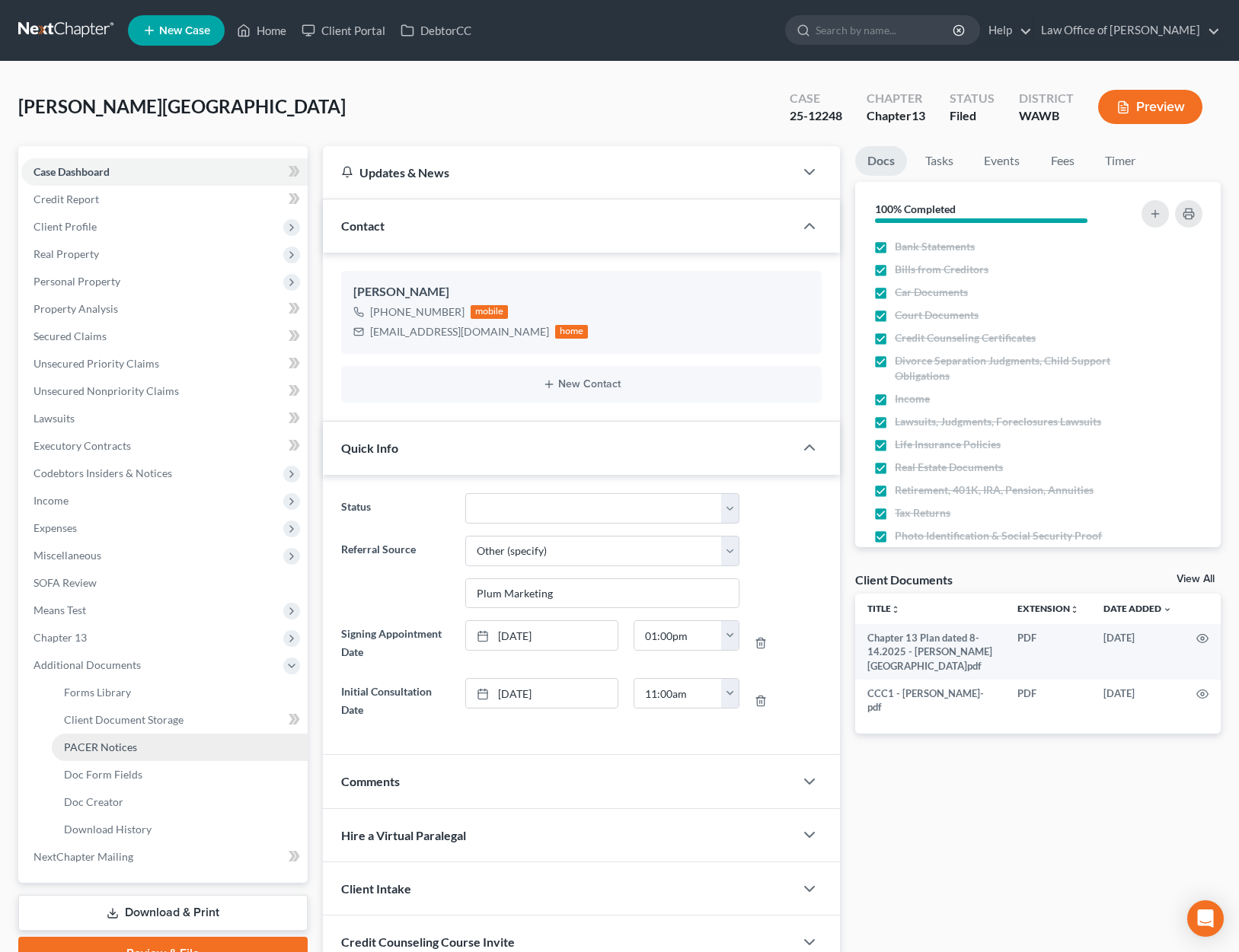
click at [146, 752] on link "PACER Notices" at bounding box center [180, 748] width 256 height 28
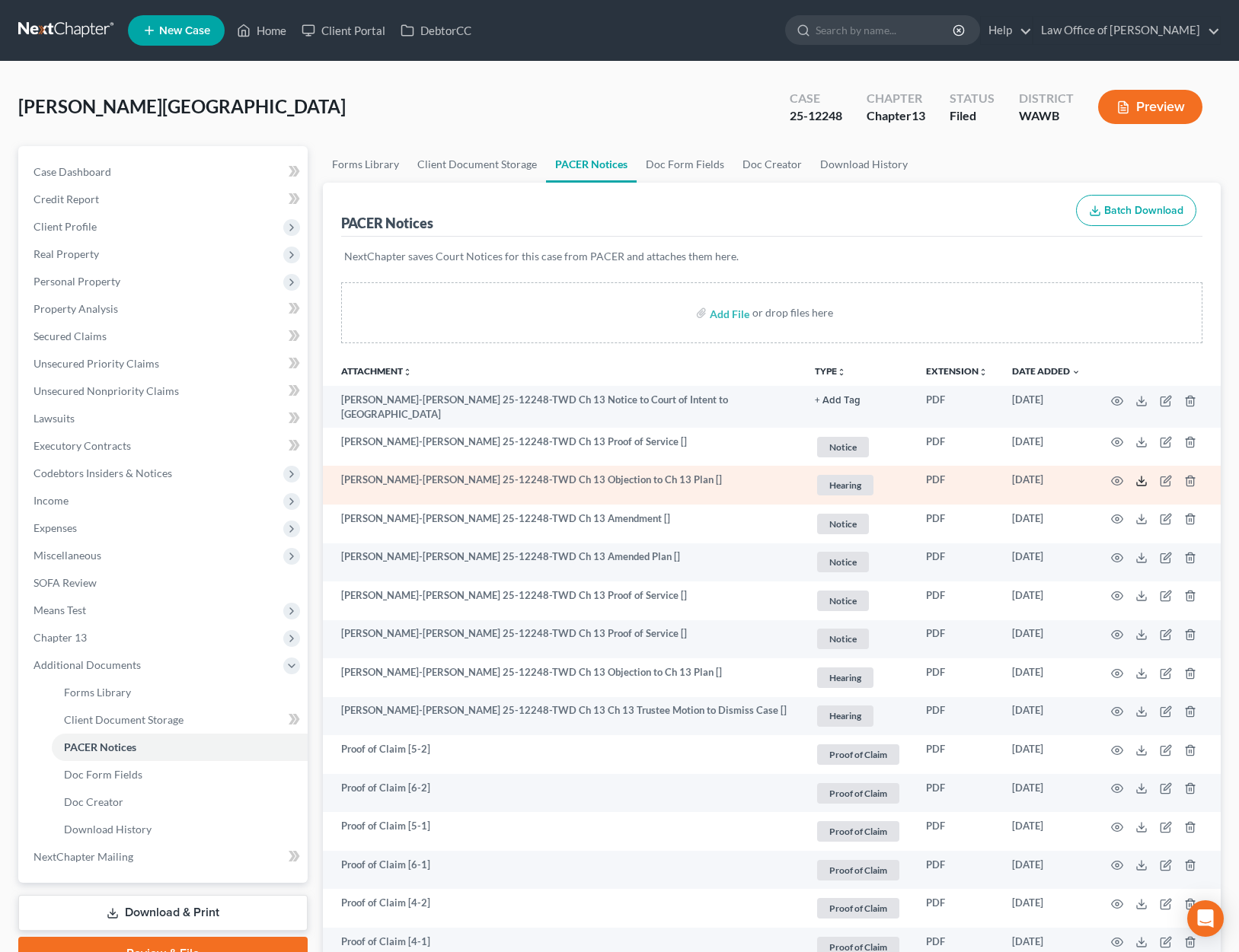
click at [1139, 475] on icon at bounding box center [1142, 481] width 12 height 12
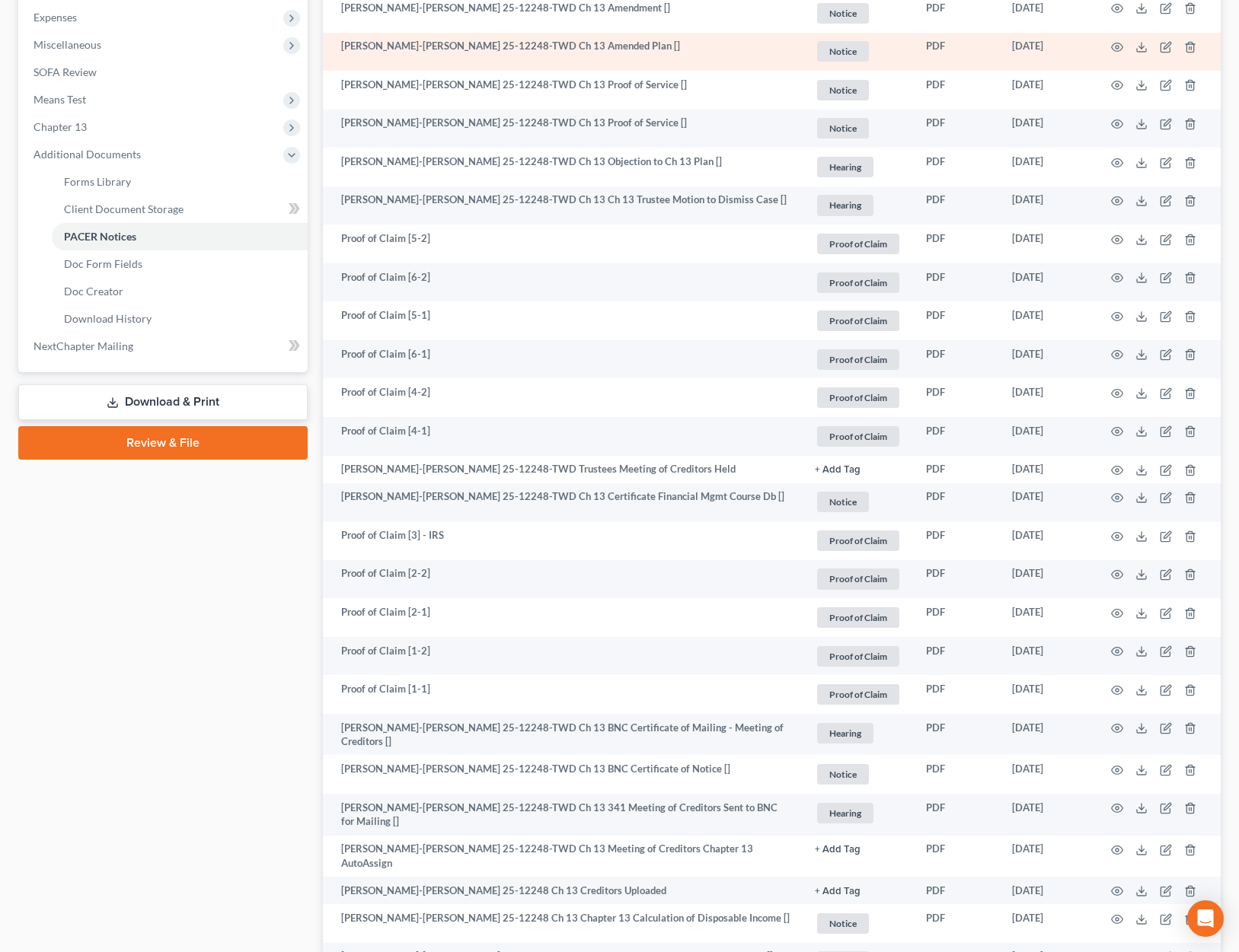
scroll to position [547, 0]
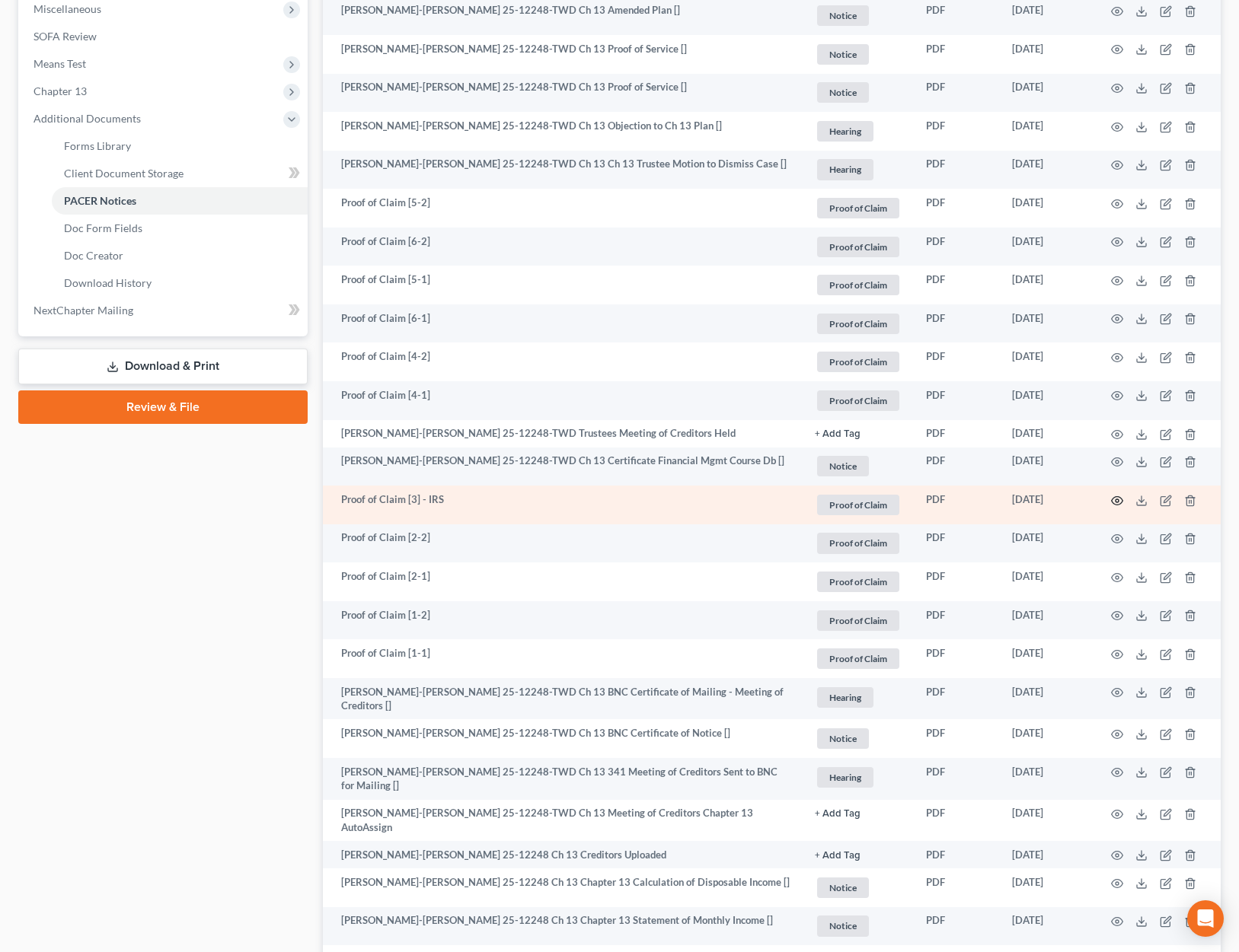
click at [1116, 499] on circle "button" at bounding box center [1117, 501] width 3 height 3
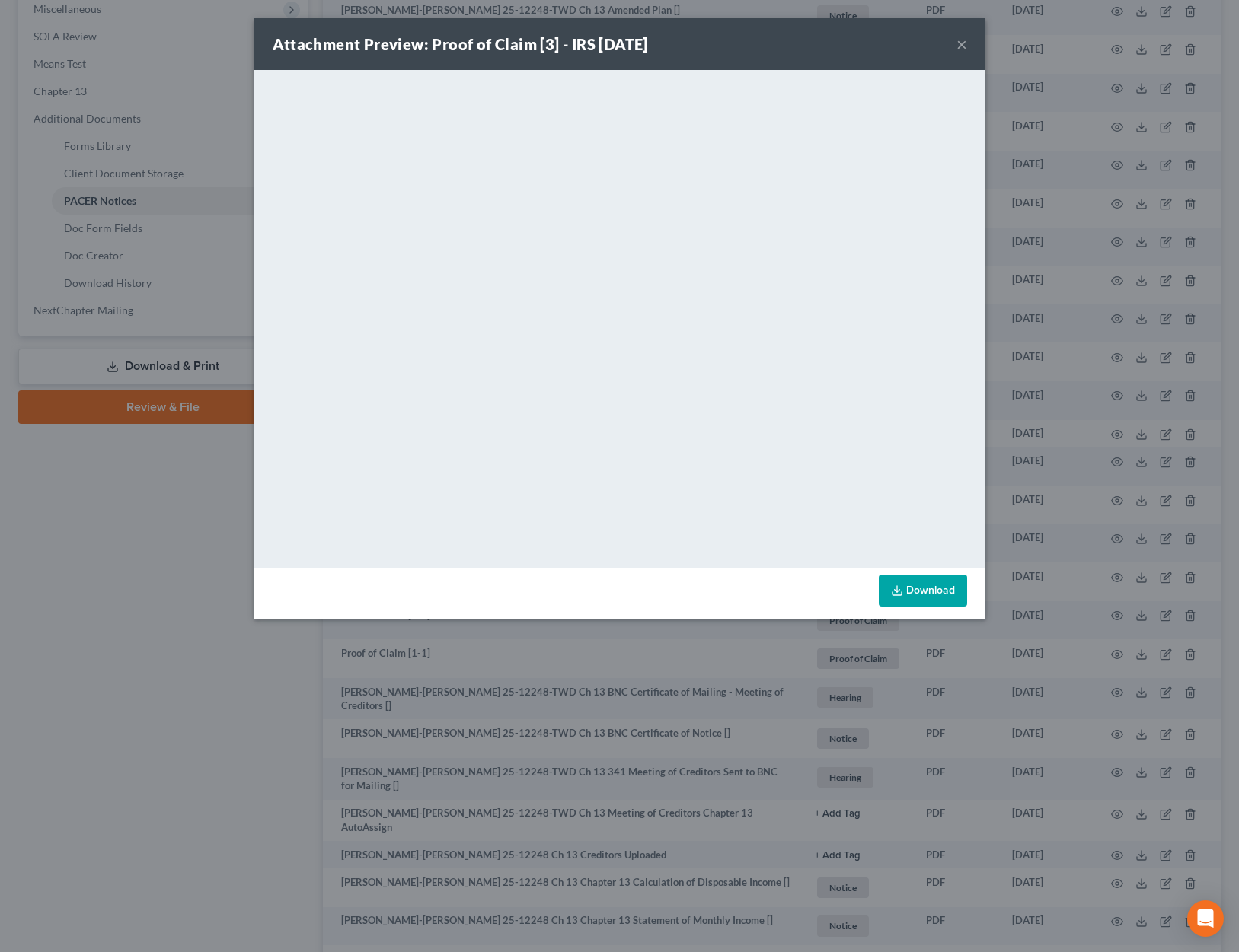
click at [960, 39] on button "×" at bounding box center [962, 43] width 10 height 18
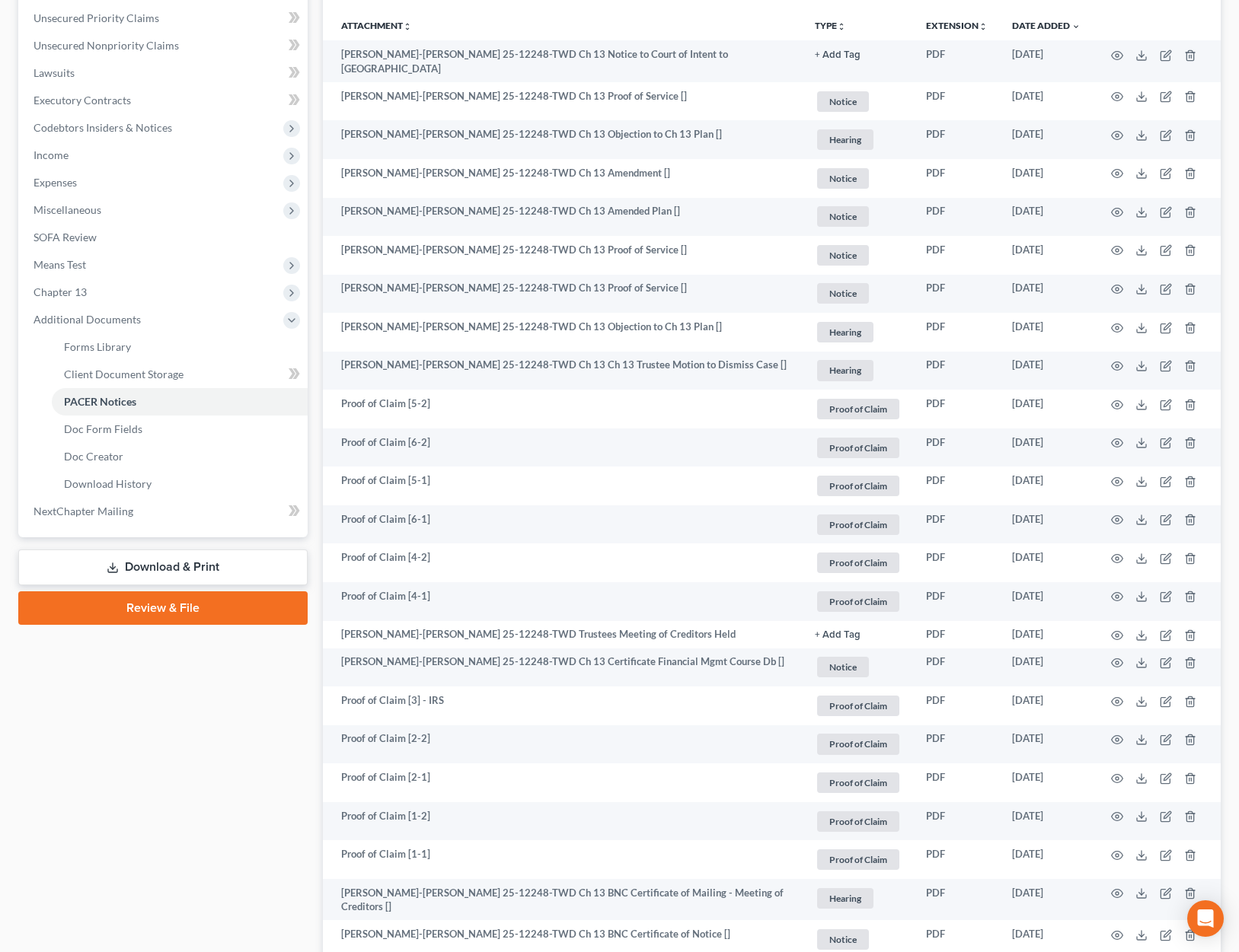
scroll to position [255, 0]
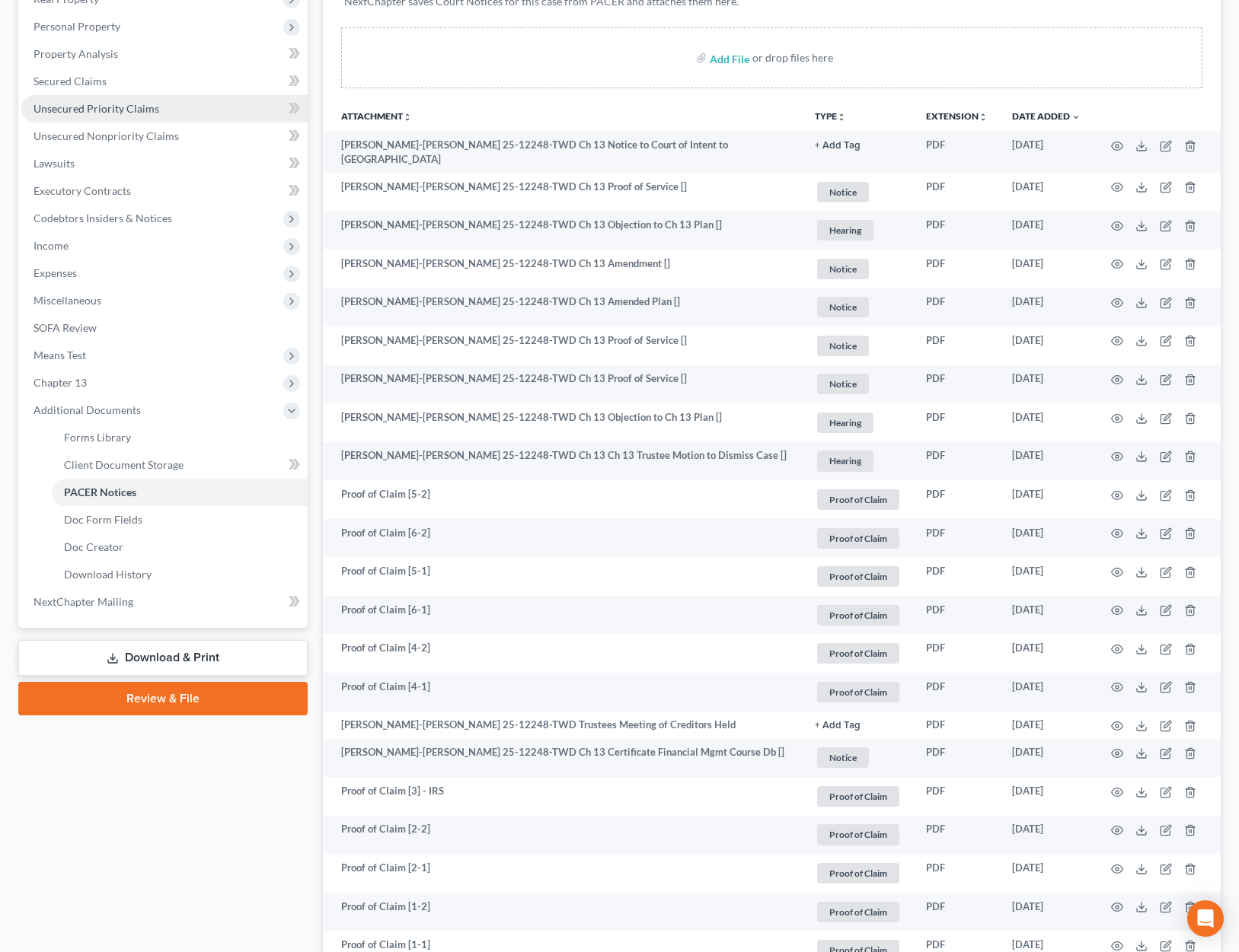
click at [121, 105] on span "Unsecured Priority Claims" at bounding box center [96, 108] width 126 height 13
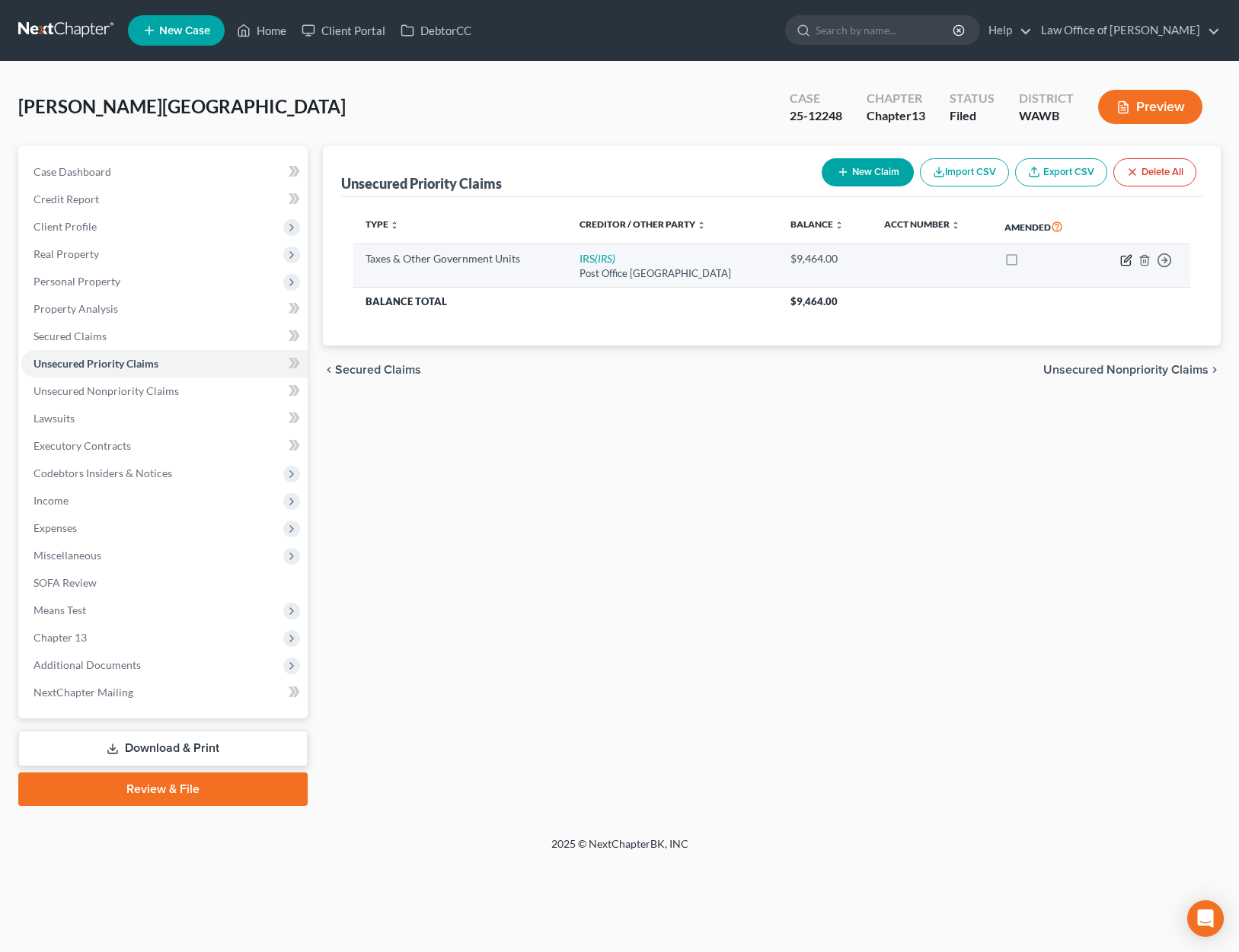
click at [1125, 259] on icon "button" at bounding box center [1128, 259] width 7 height 7
select select "0"
select select "39"
select select "0"
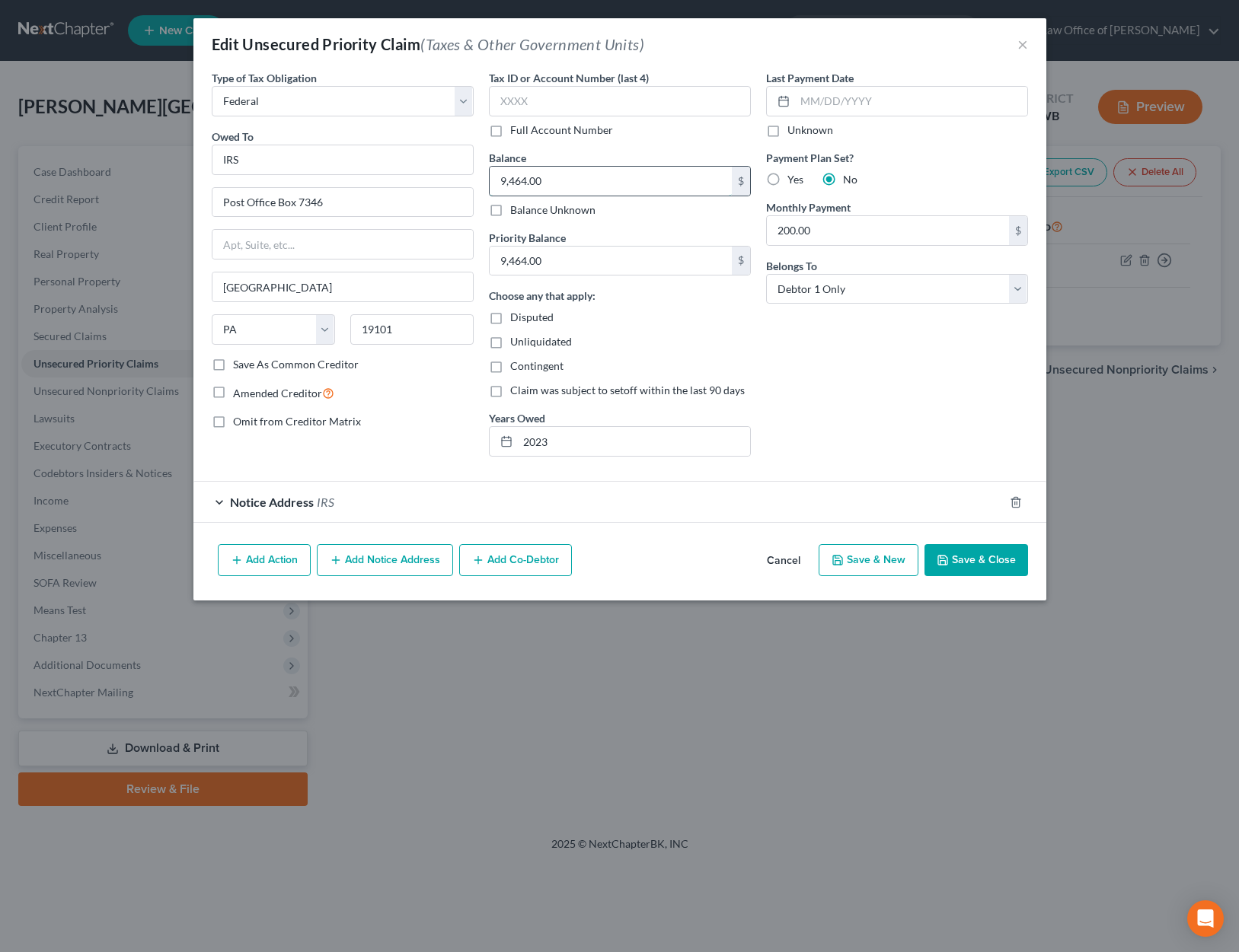
click at [658, 187] on input "9,464.00" at bounding box center [610, 181] width 242 height 29
drag, startPoint x: 640, startPoint y: 185, endPoint x: 391, endPoint y: 185, distance: 249.0
click at [398, 185] on div "Type of Tax Obligation * Select Federal City State Franchise Tax Board Other Ow…" at bounding box center [620, 270] width 832 height 399
type input "10,138.00"
drag, startPoint x: 534, startPoint y: 259, endPoint x: 472, endPoint y: 256, distance: 62.1
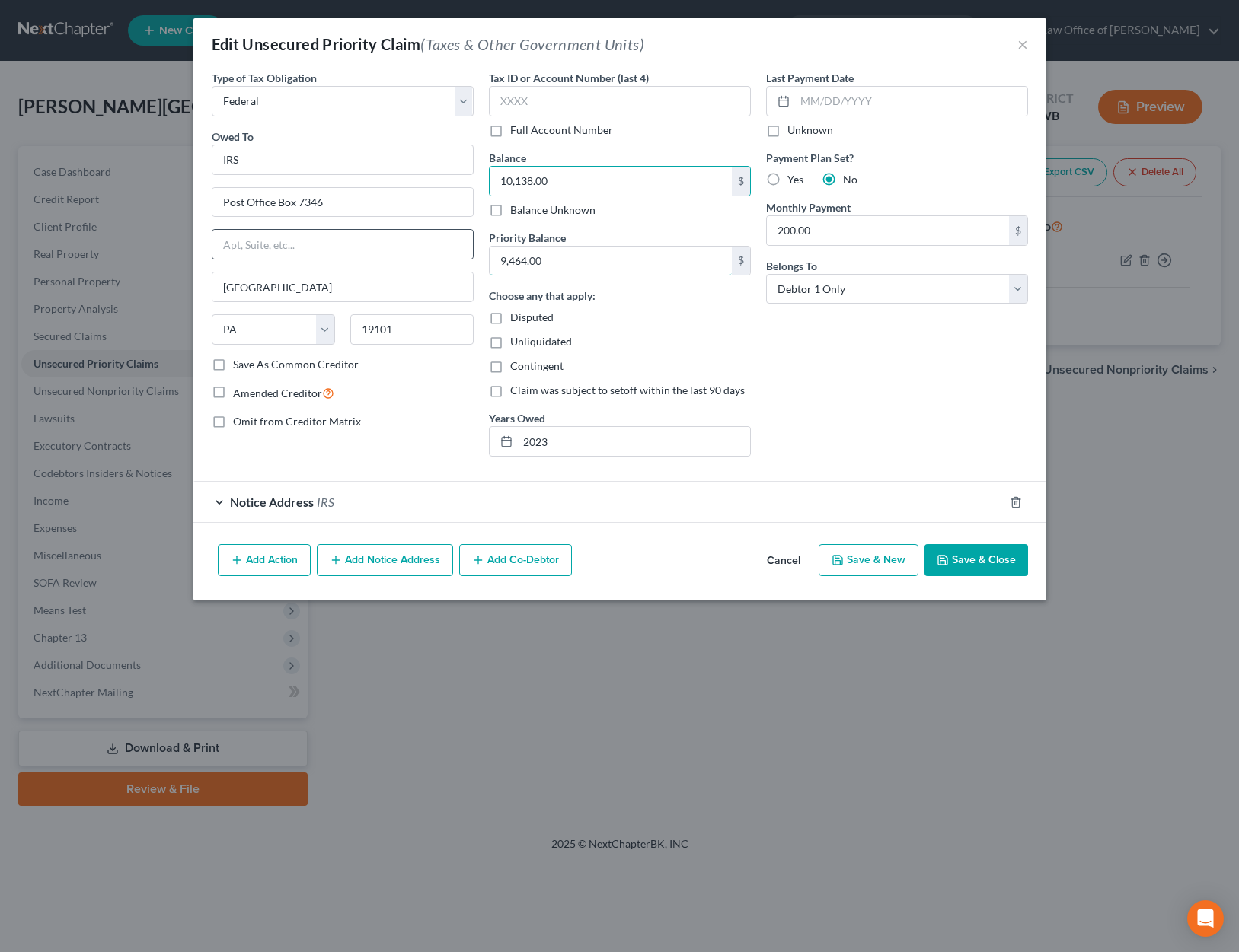
click at [479, 258] on div "Type of Tax Obligation * Select Federal City State Franchise Tax Board Other Ow…" at bounding box center [620, 270] width 832 height 399
drag, startPoint x: 619, startPoint y: 266, endPoint x: 391, endPoint y: 266, distance: 228.0
click at [398, 266] on div "Type of Tax Obligation * Select Federal City State Franchise Tax Board Other Ow…" at bounding box center [620, 270] width 832 height 399
paste input "10,138"
type input "10,138.00"
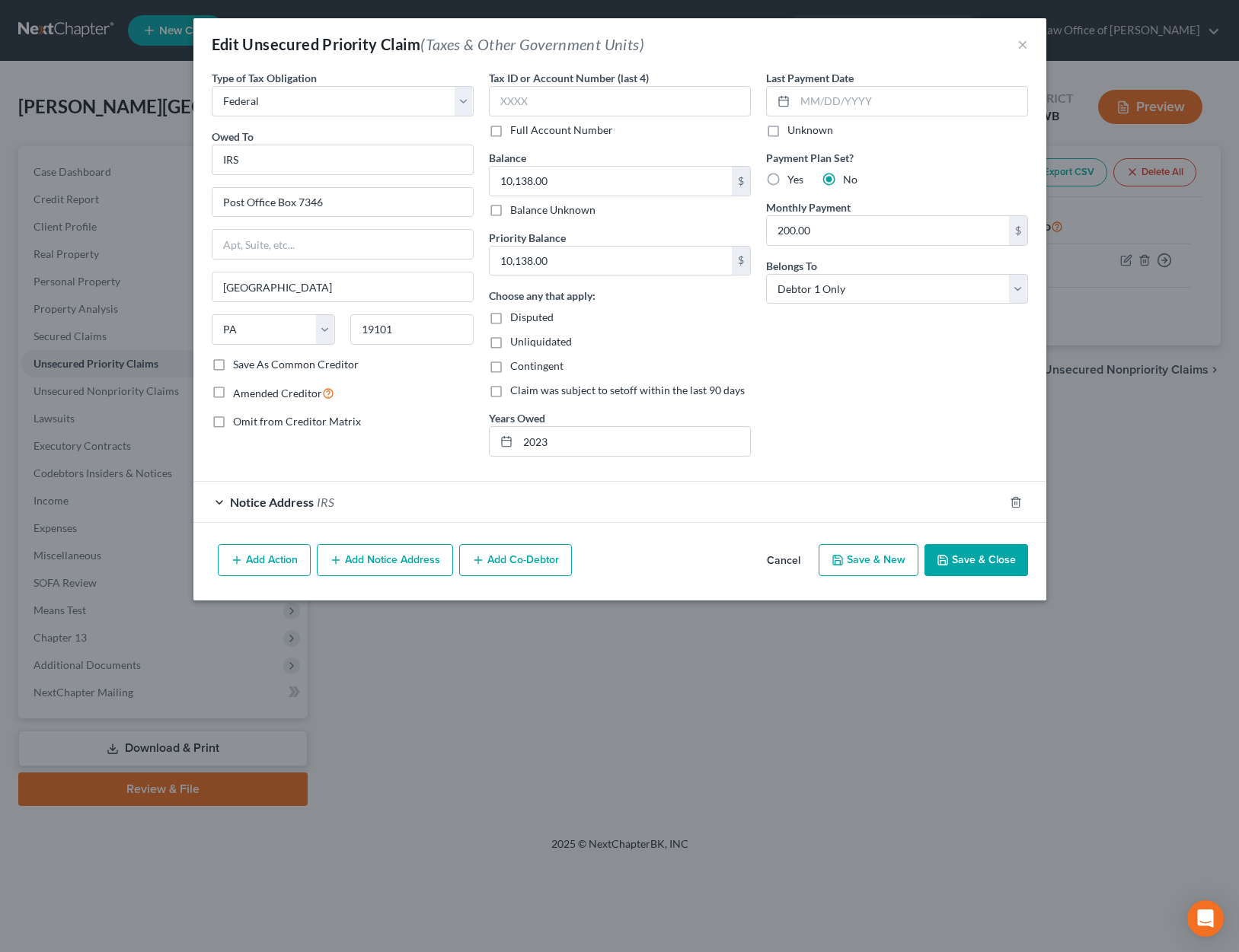
click at [967, 555] on button "Save & Close" at bounding box center [976, 560] width 103 height 32
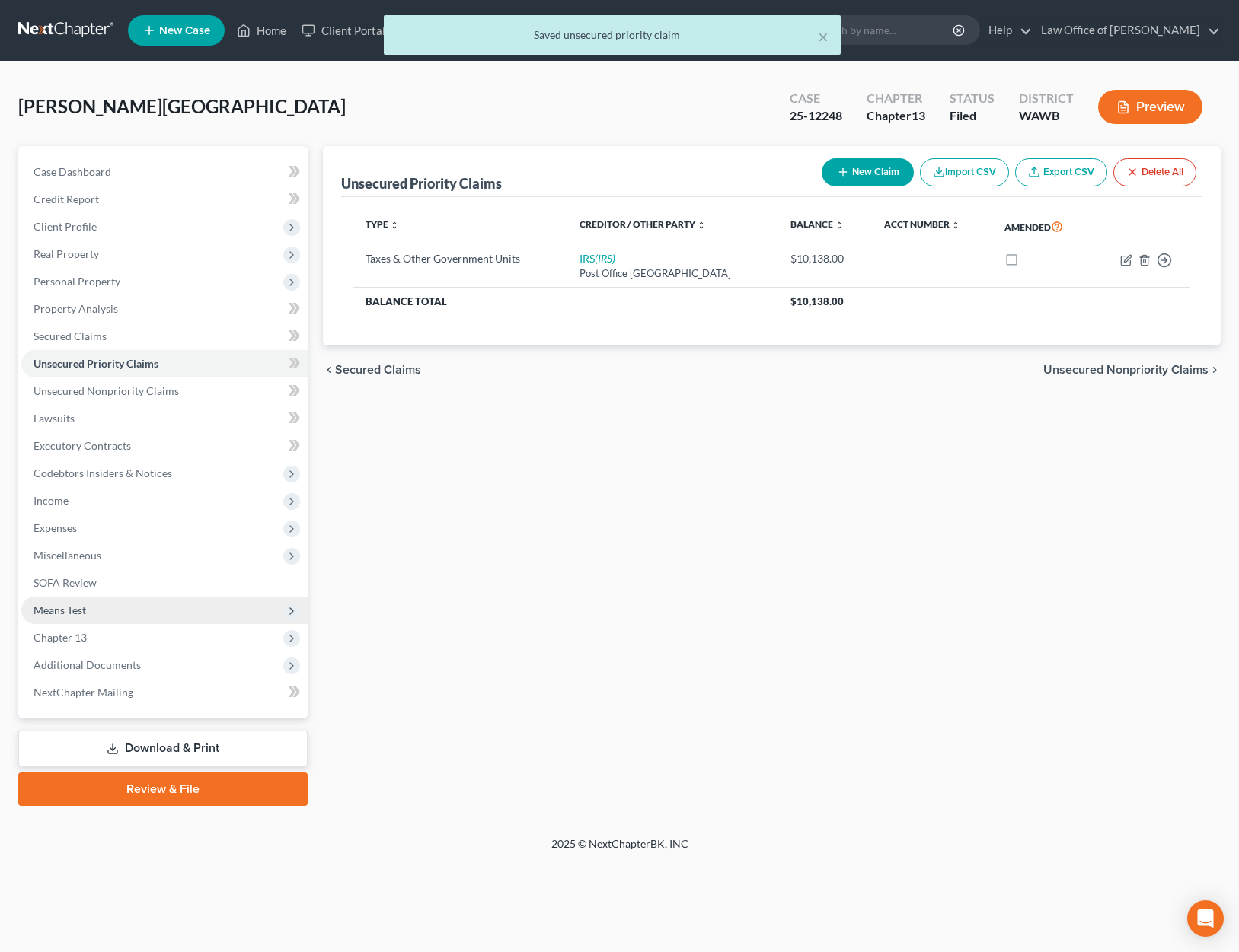
click at [129, 611] on span "Means Test" at bounding box center [165, 611] width 287 height 28
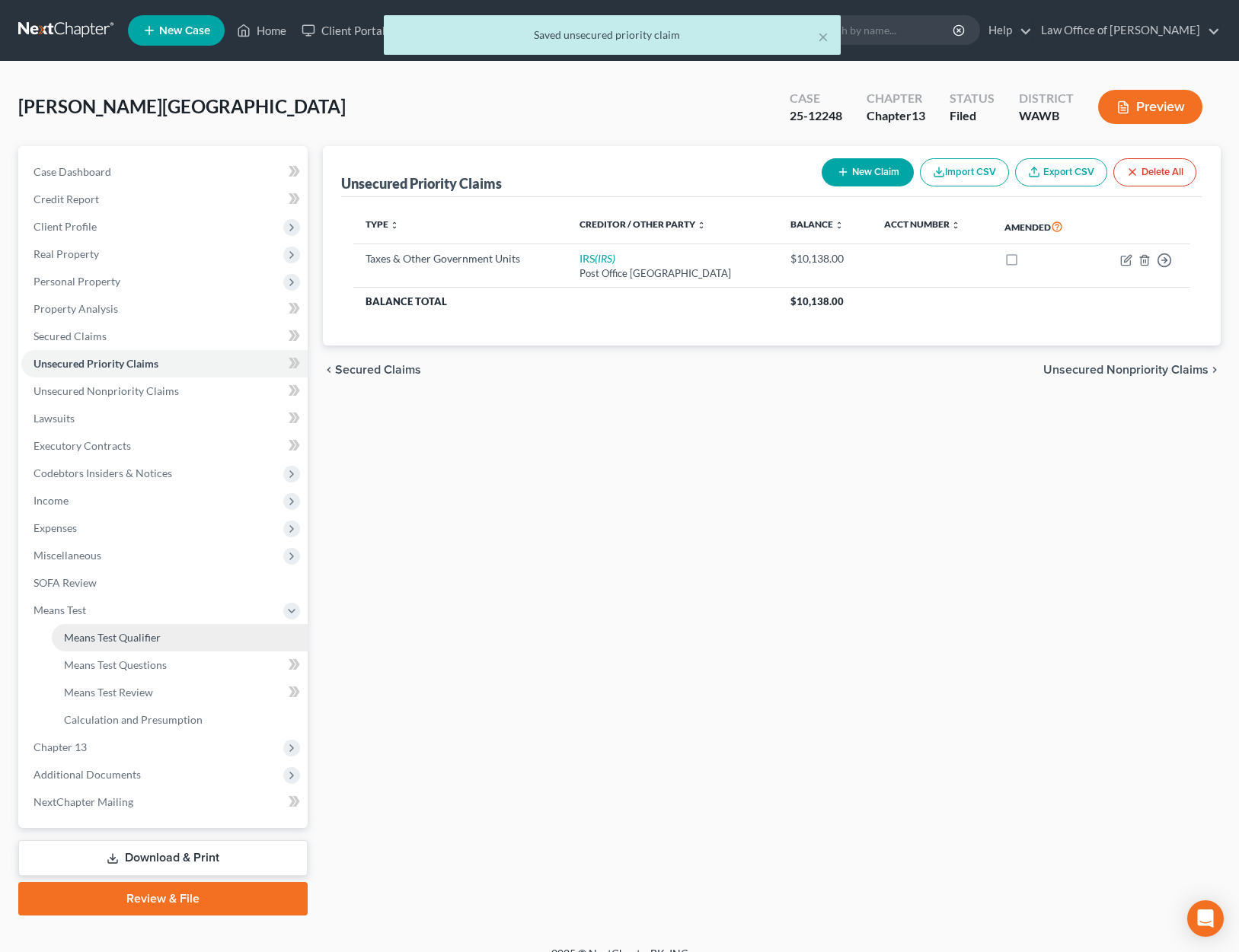
click at [123, 624] on link "Means Test Qualifier" at bounding box center [180, 638] width 256 height 28
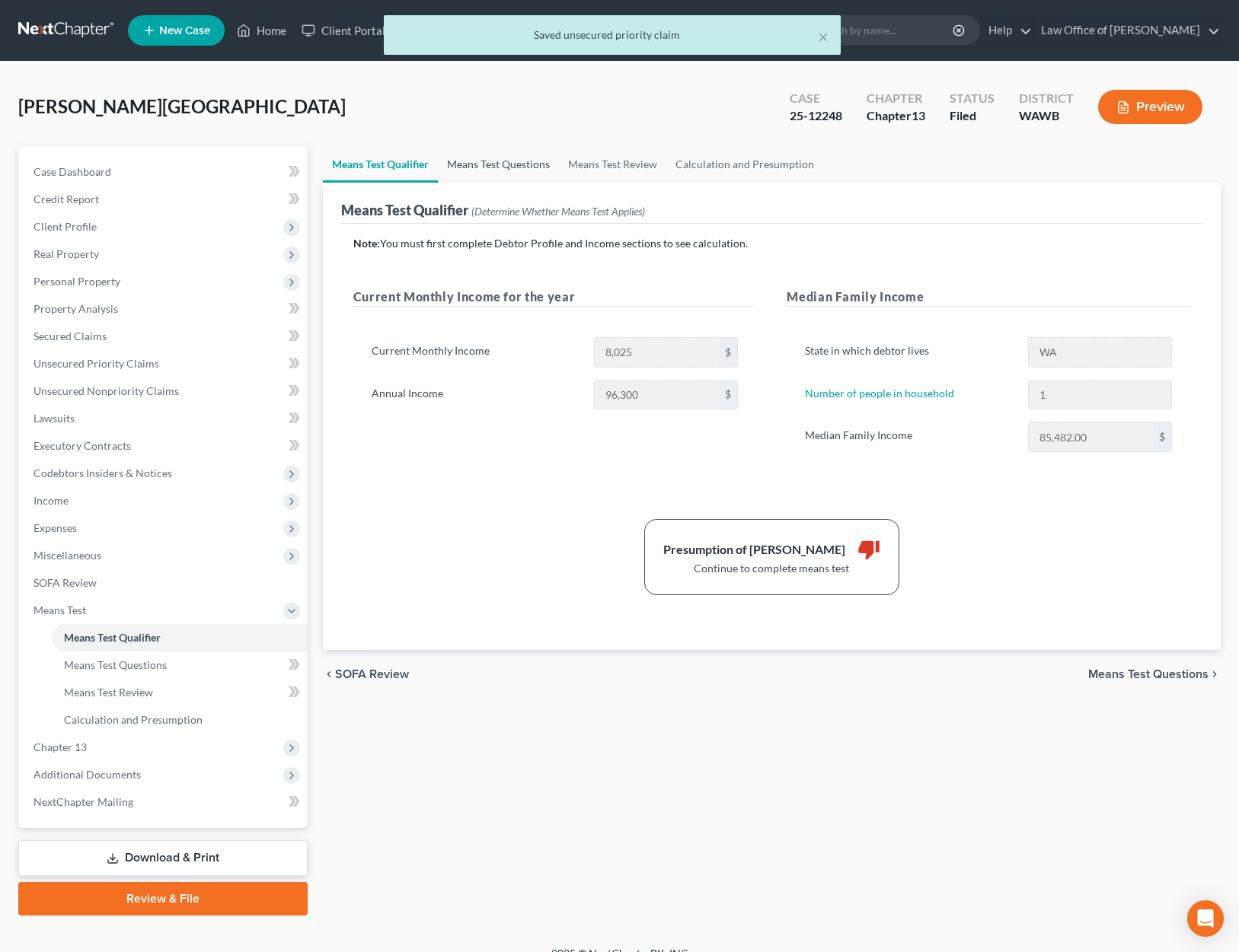
click at [520, 170] on link "Means Test Questions" at bounding box center [498, 164] width 121 height 36
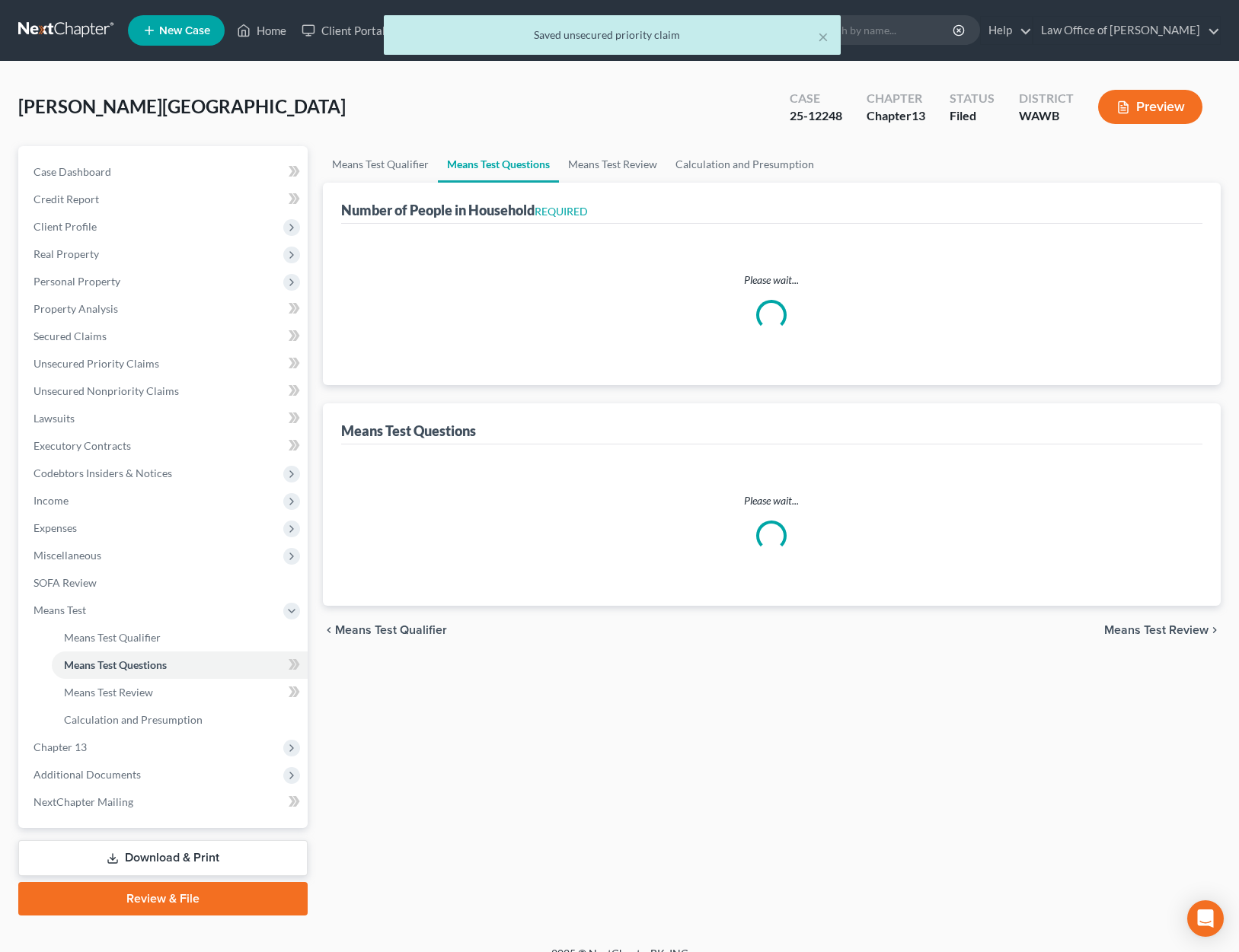
select select "1"
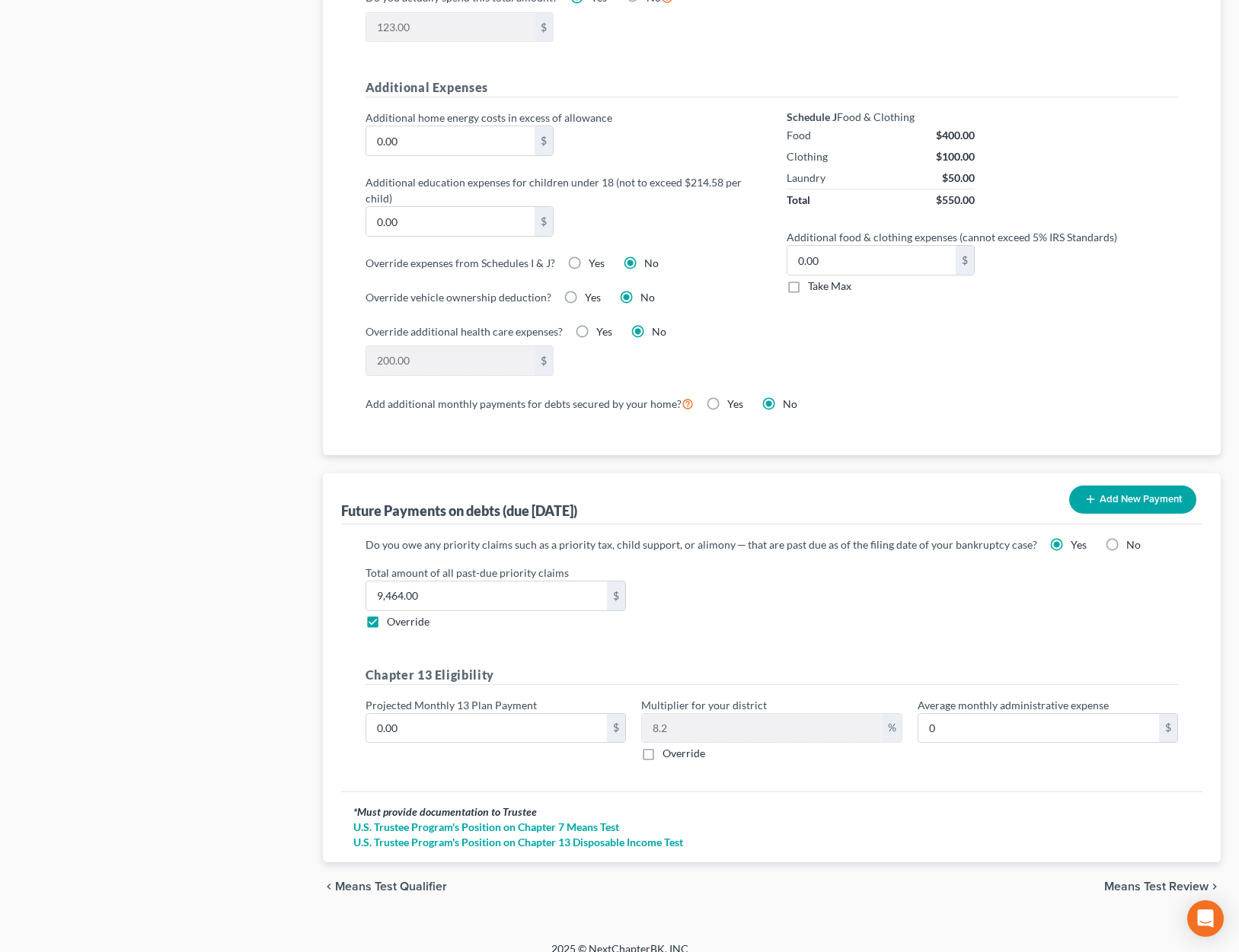
scroll to position [1090, 0]
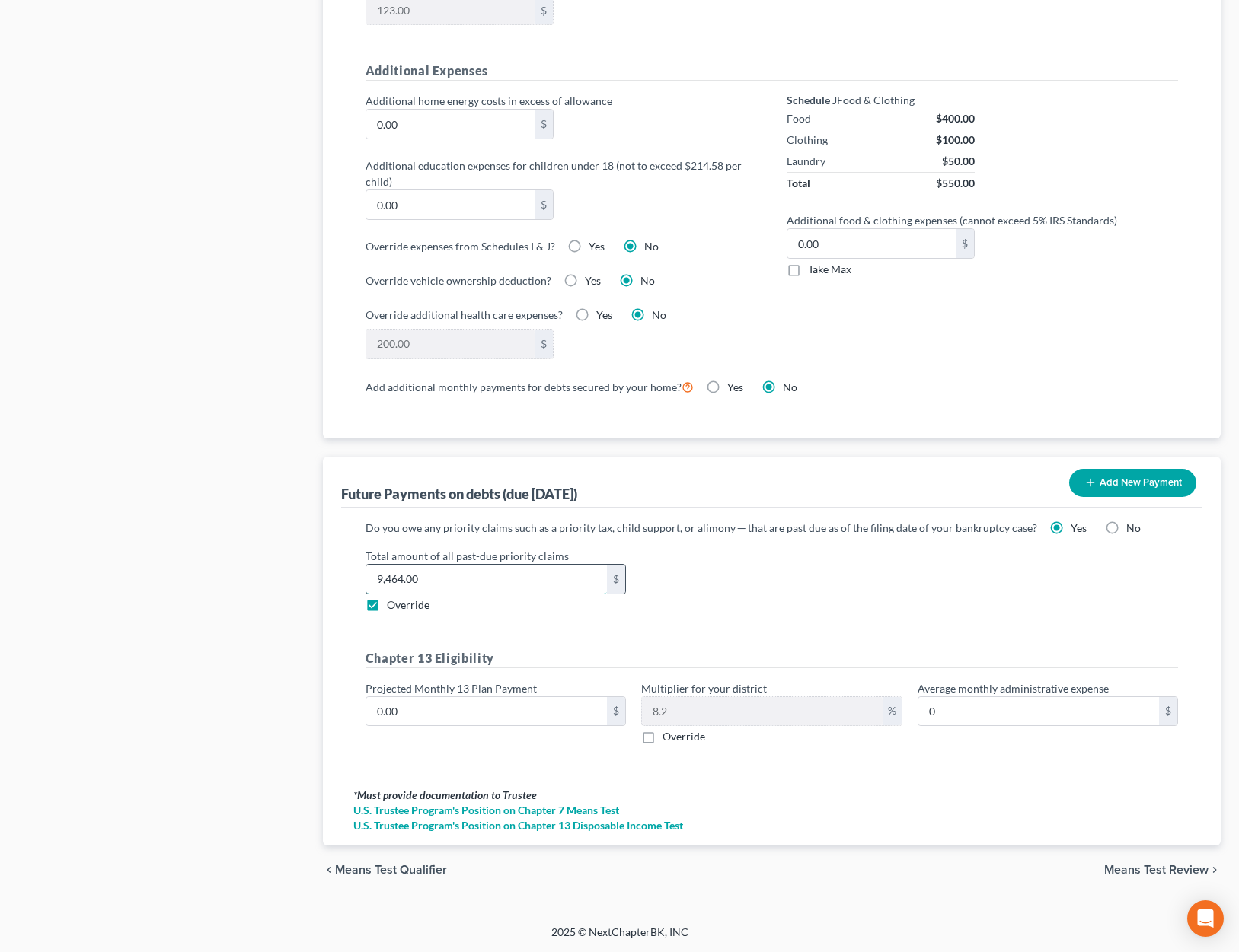
click at [436, 590] on input "9,464.00" at bounding box center [486, 579] width 241 height 29
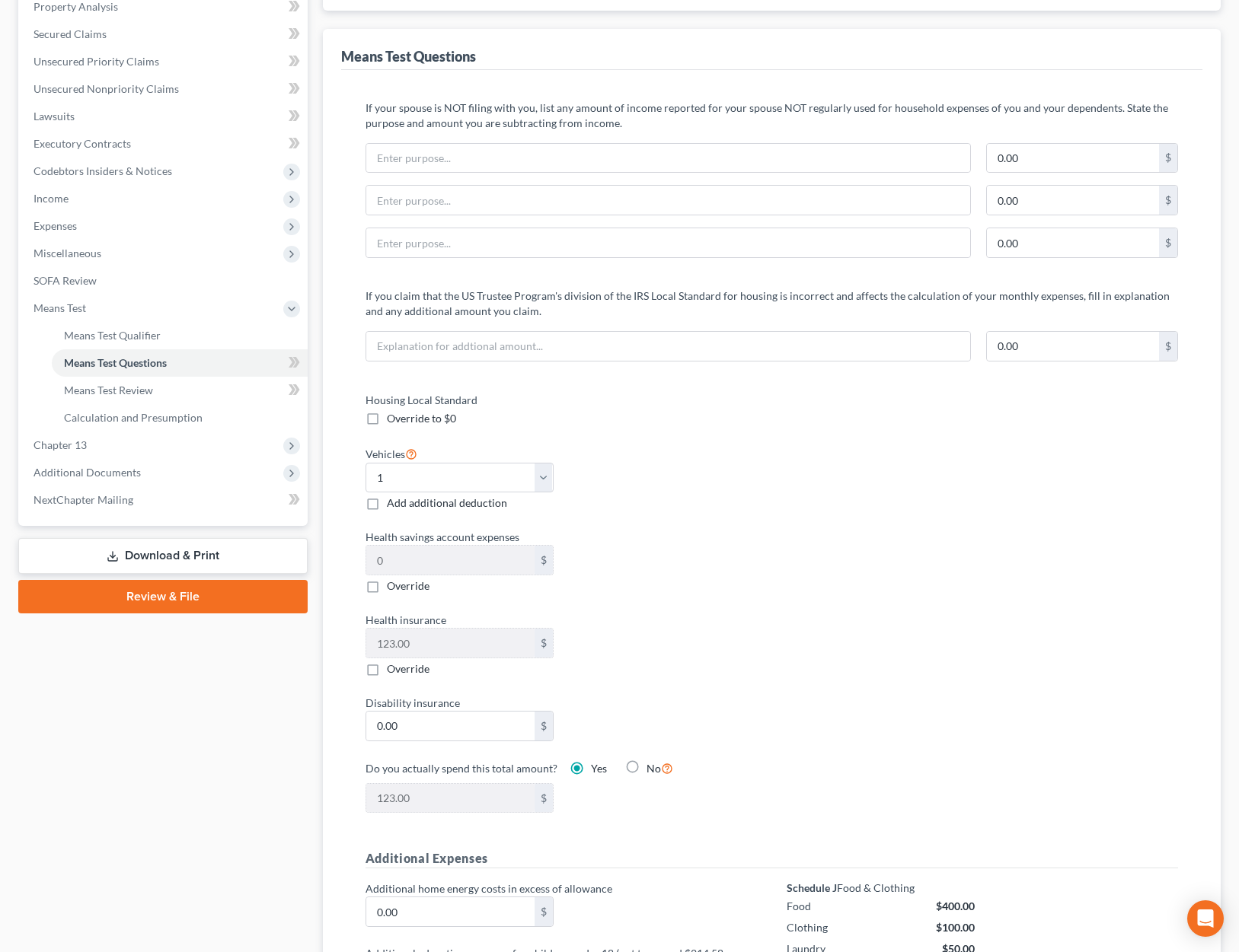
scroll to position [0, 0]
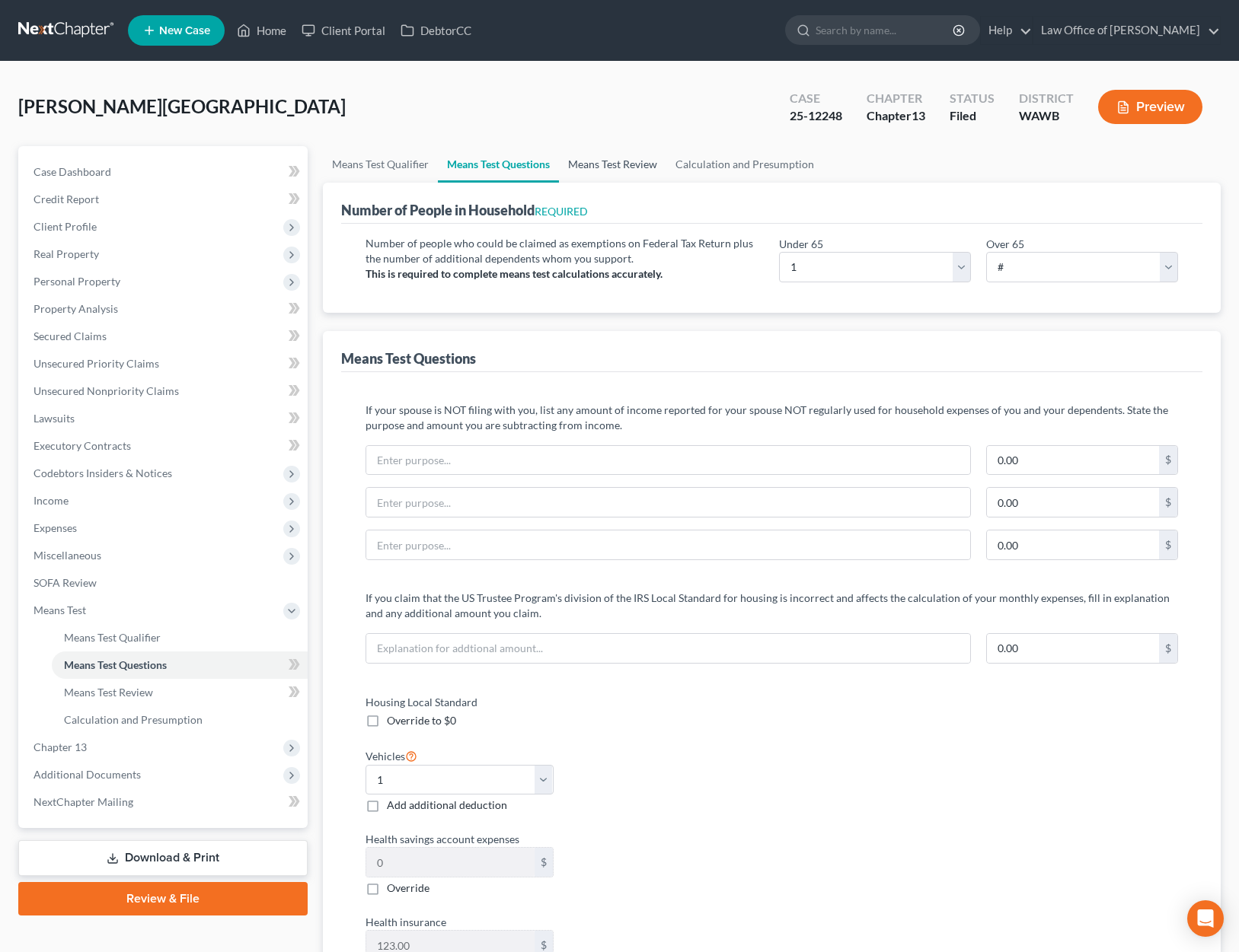
type input "10,138.00"
click at [616, 168] on link "Means Test Review" at bounding box center [613, 164] width 108 height 36
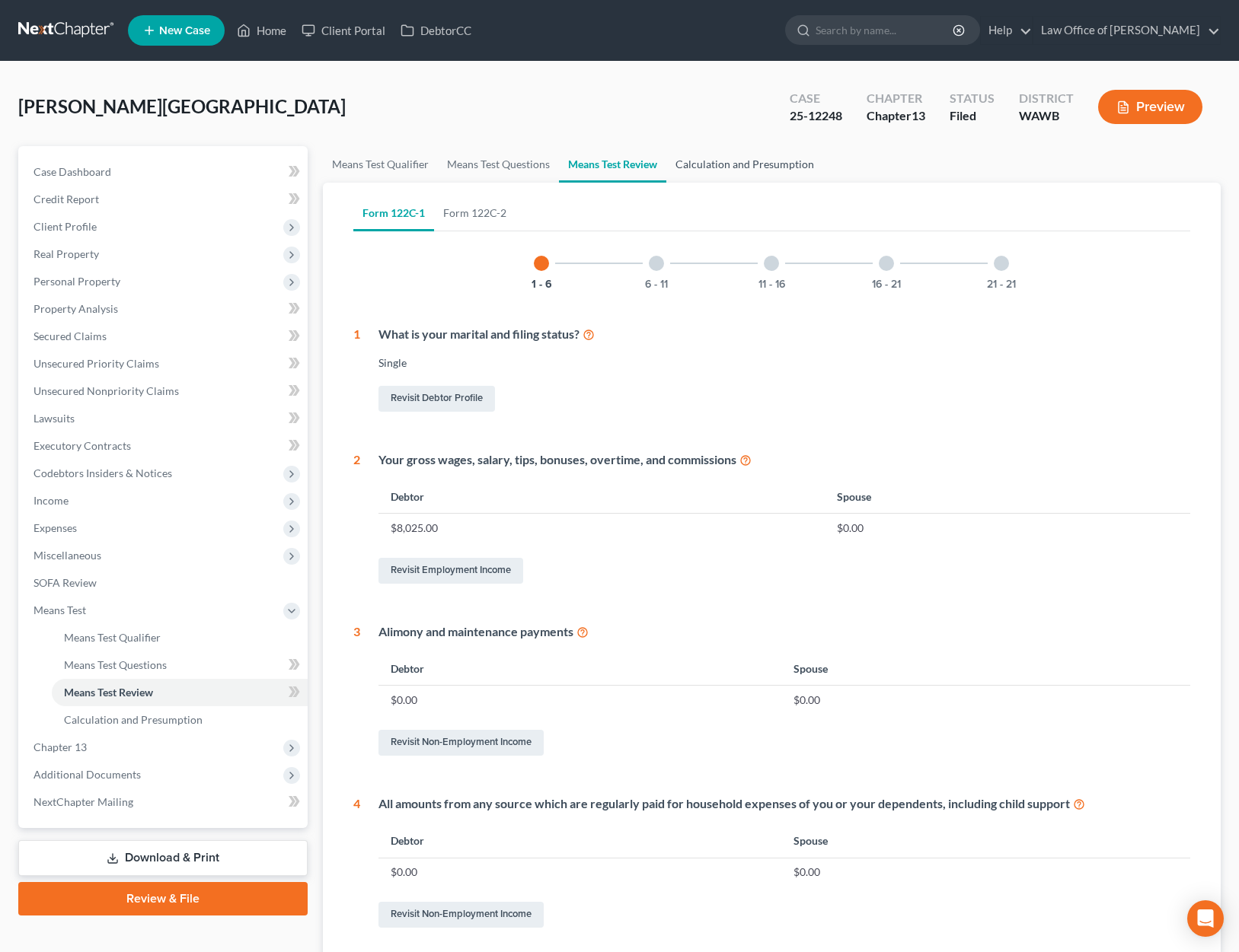
click at [708, 154] on link "Calculation and Presumption" at bounding box center [745, 164] width 157 height 36
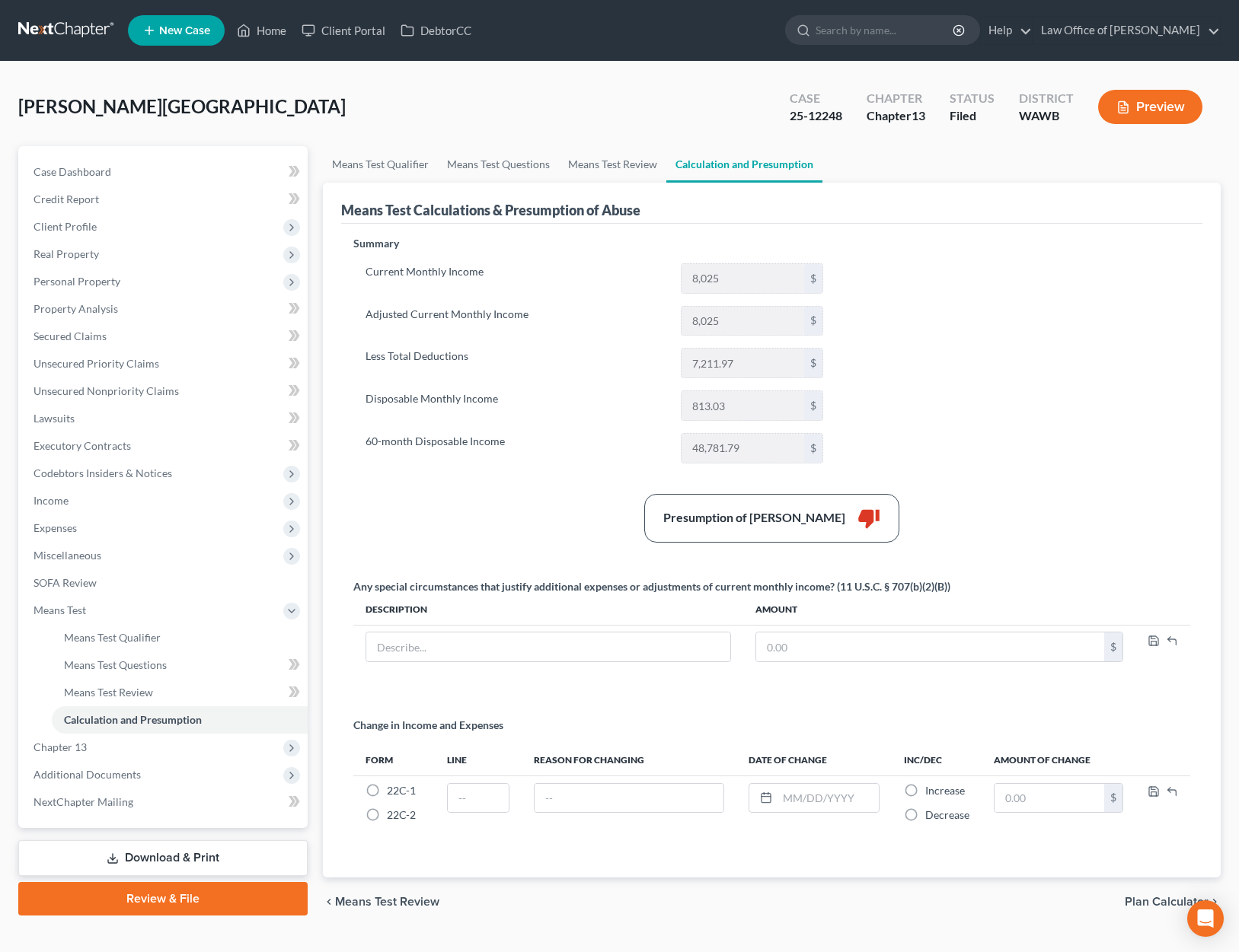
click at [1156, 108] on button "Preview" at bounding box center [1150, 107] width 104 height 34
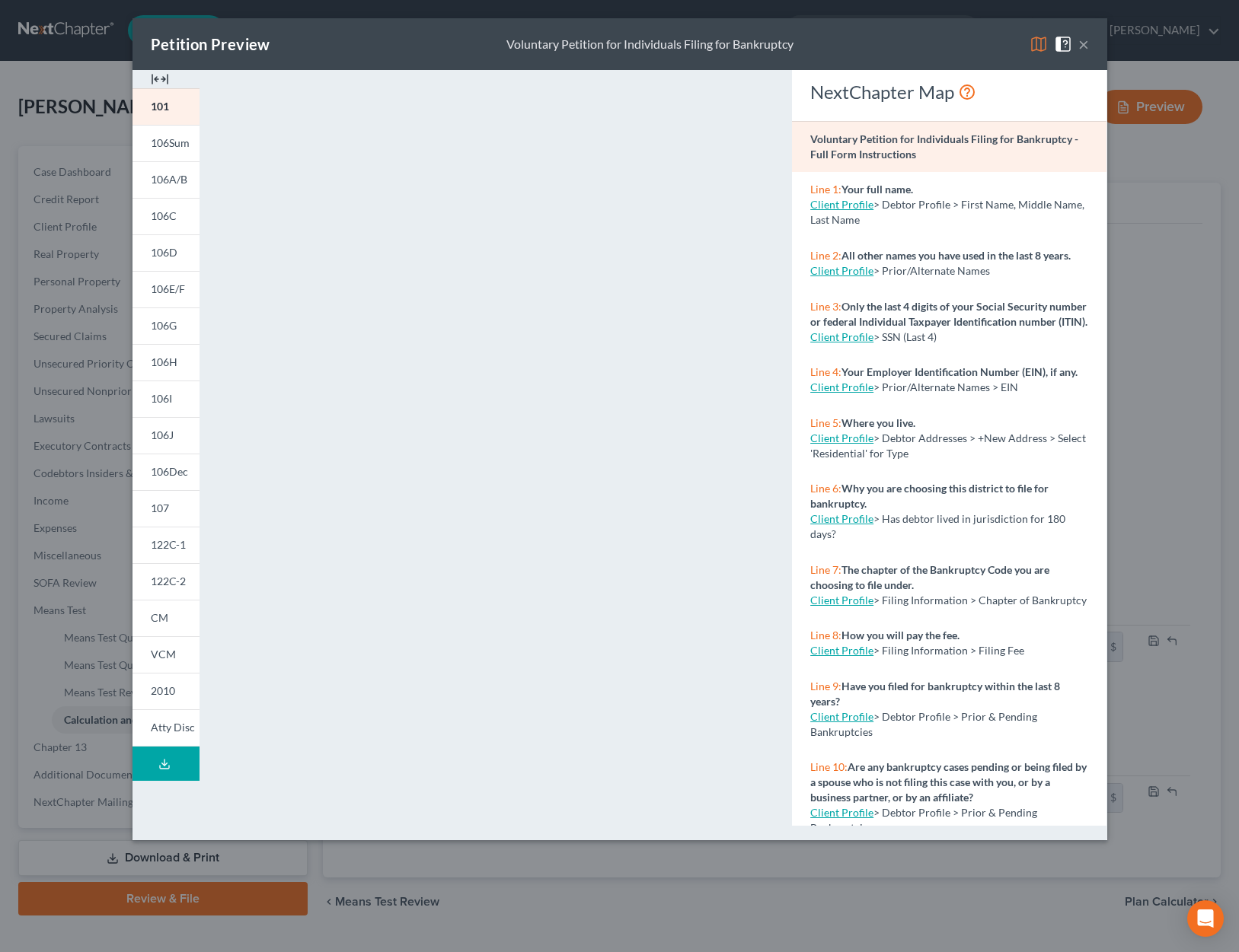
click at [1045, 39] on img at bounding box center [1038, 43] width 18 height 18
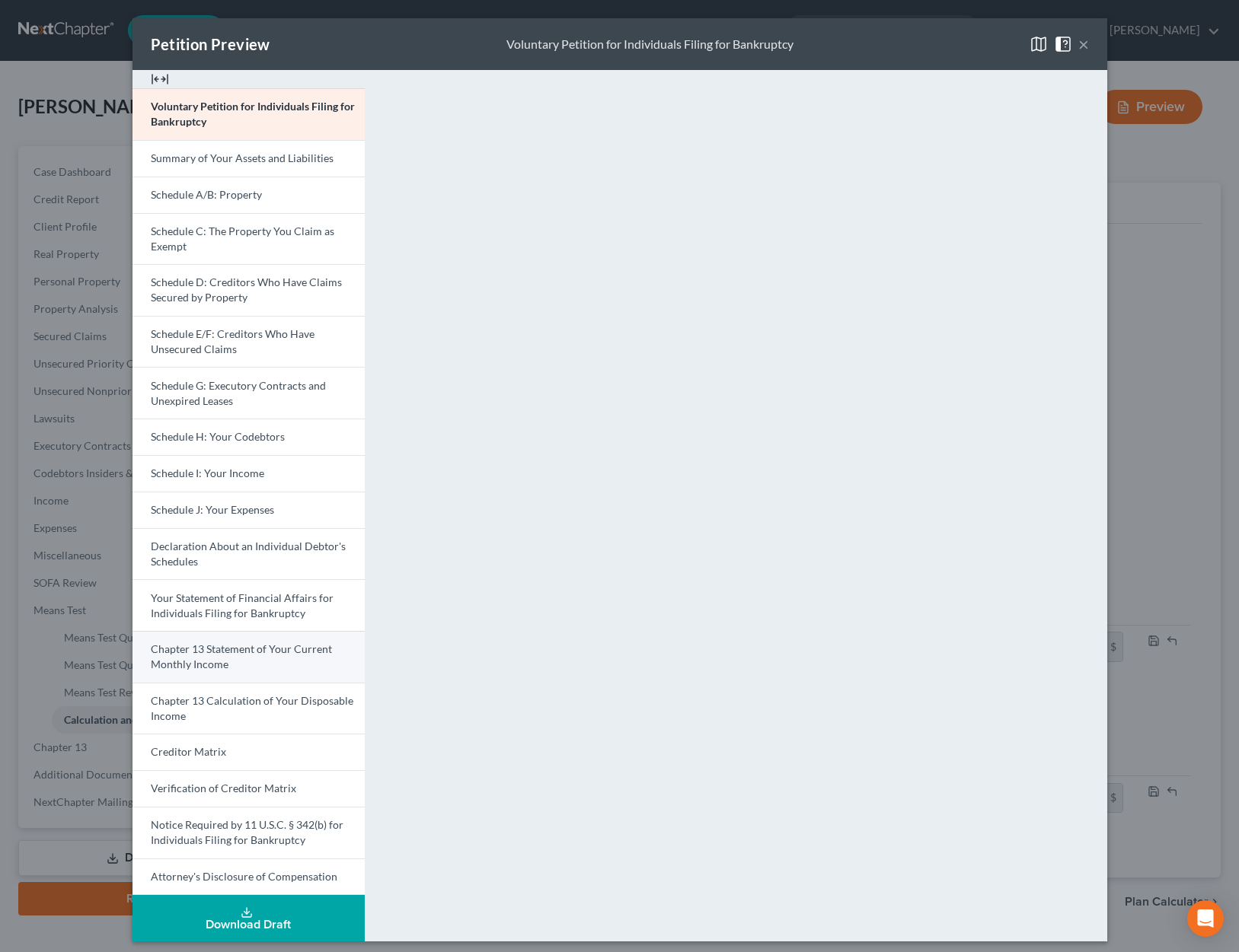
click at [233, 666] on link "Chapter 13 Statement of Your Current Monthly Income" at bounding box center [249, 657] width 233 height 52
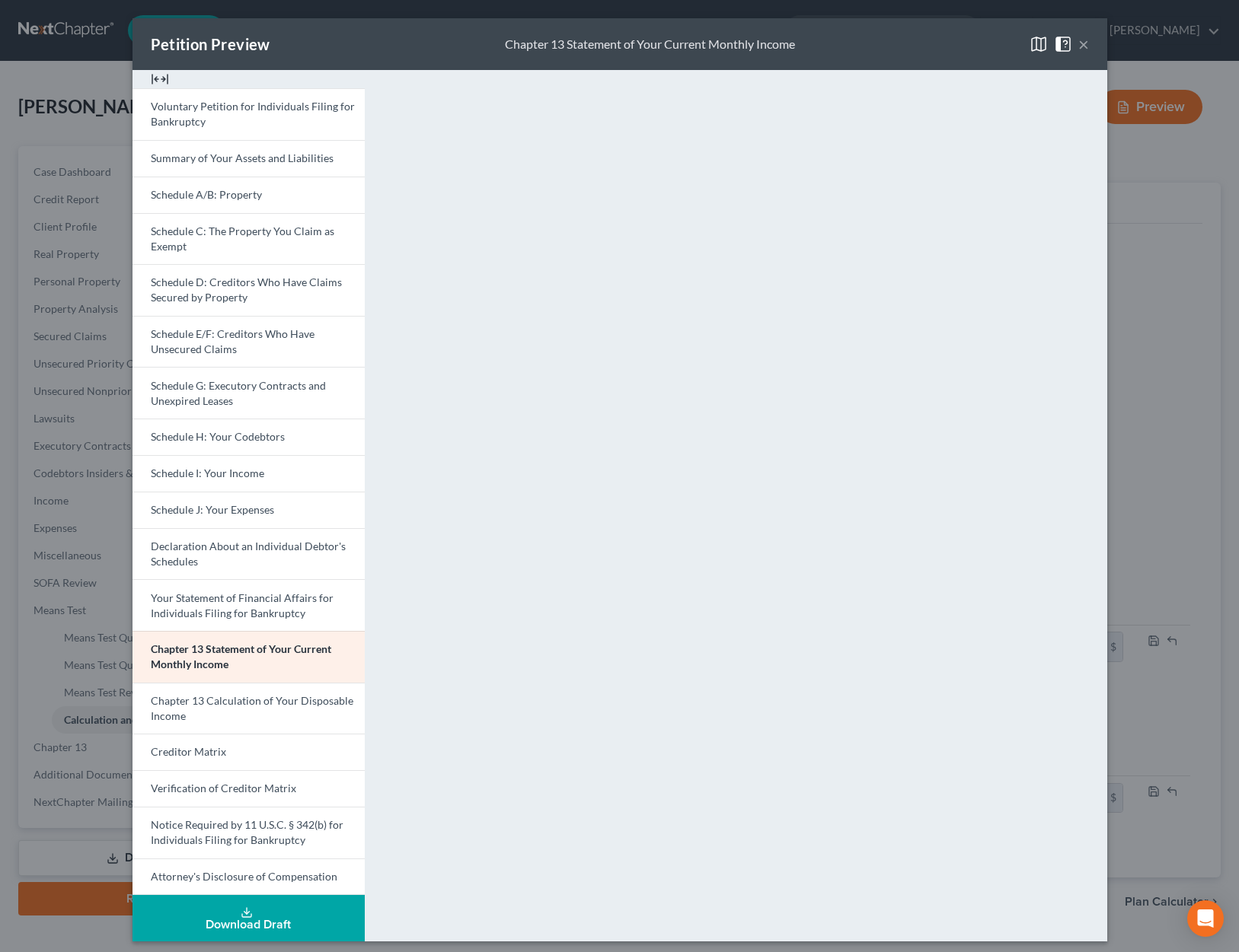
scroll to position [8, 0]
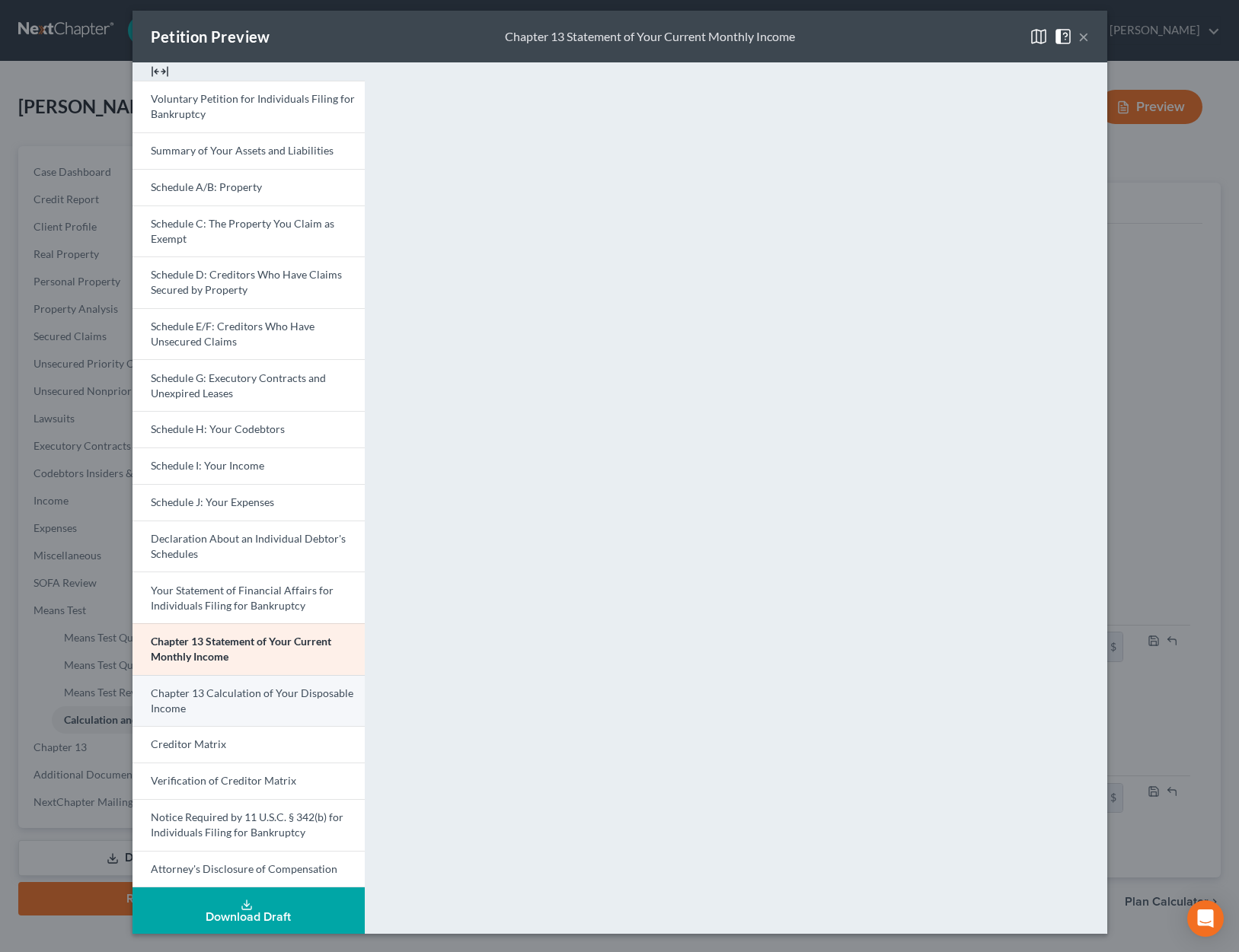
click at [247, 691] on span "Chapter 13 Calculation of Your Disposable Income" at bounding box center [252, 700] width 202 height 28
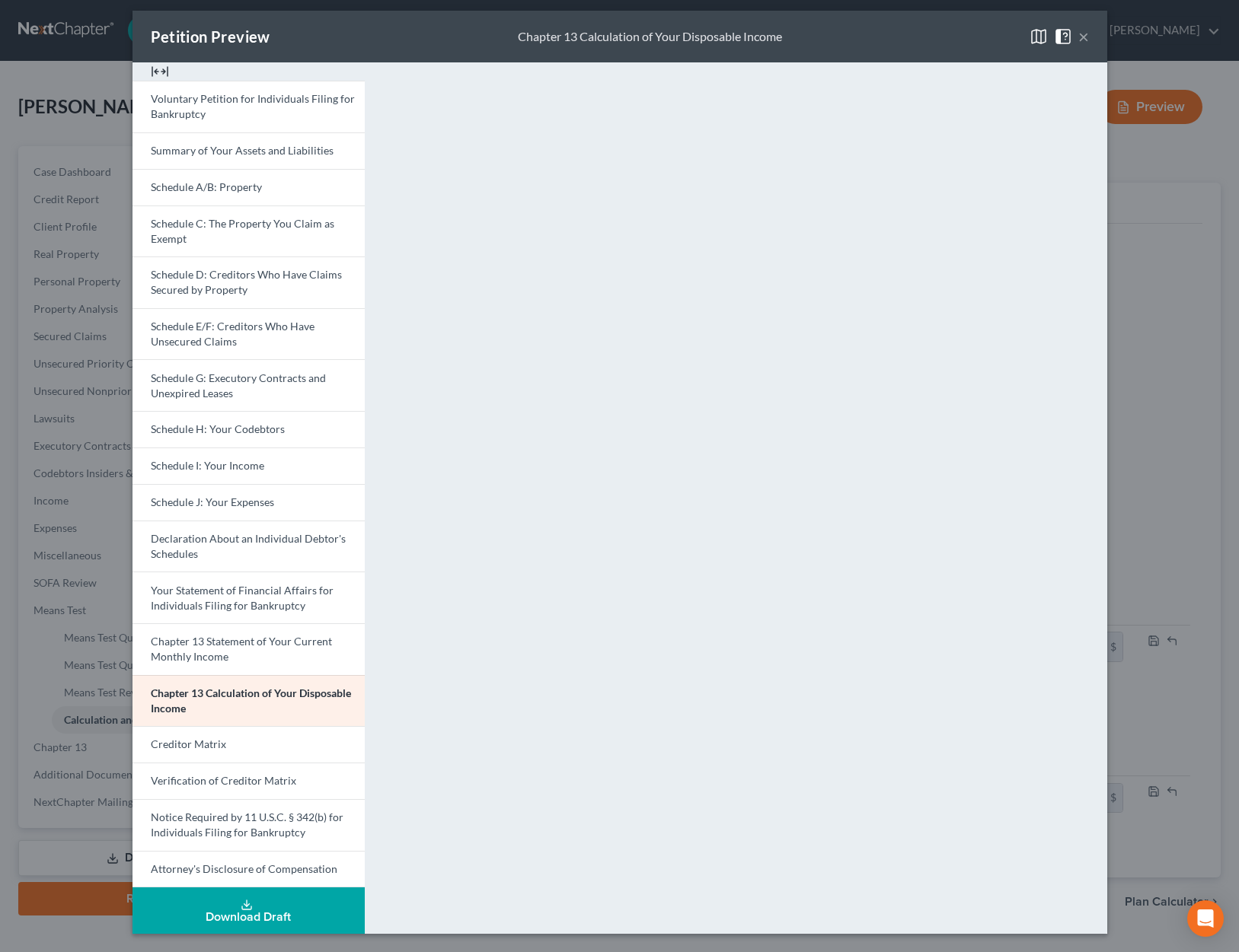
click at [1086, 36] on button "×" at bounding box center [1084, 36] width 10 height 18
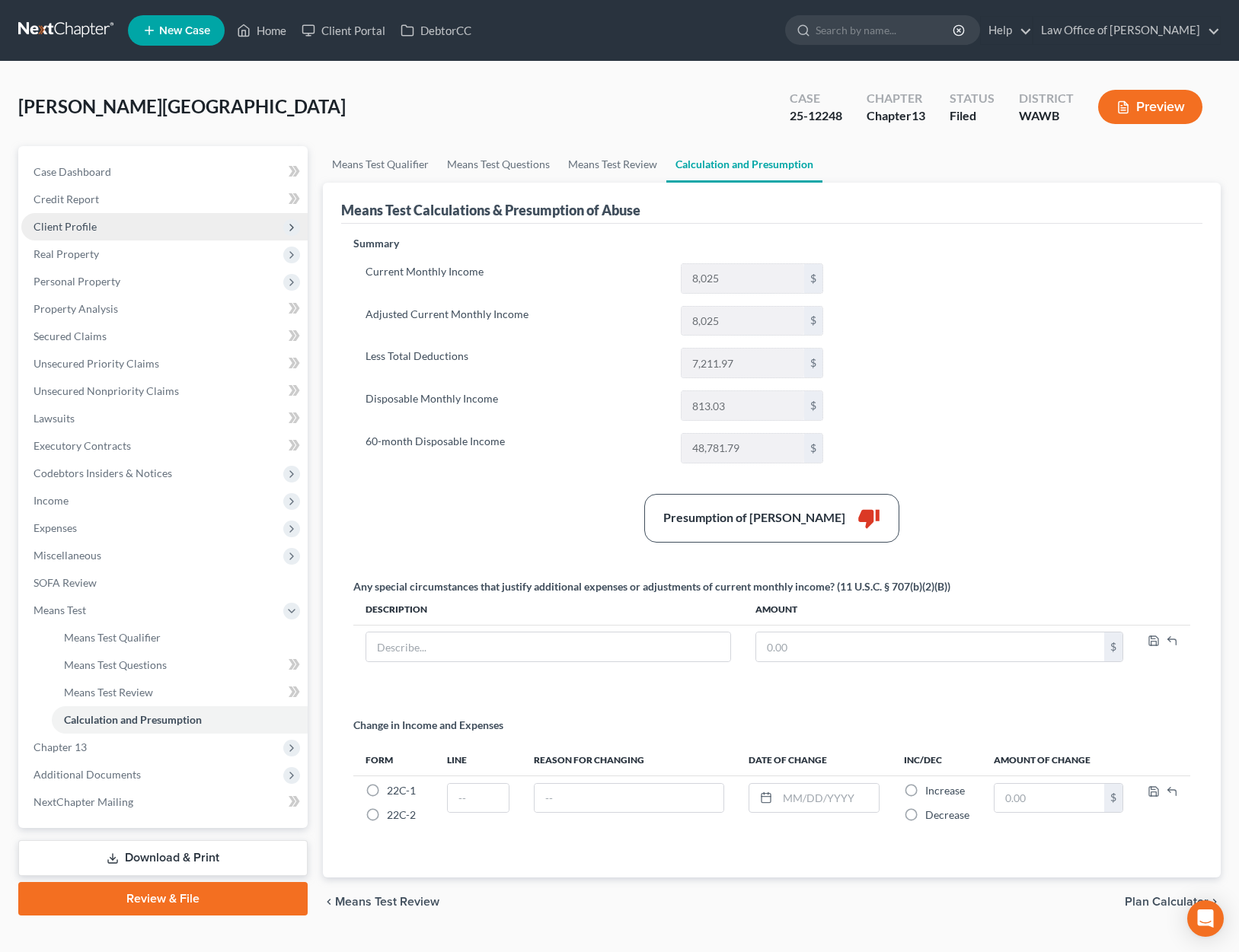
click at [158, 227] on span "Client Profile" at bounding box center [165, 227] width 287 height 28
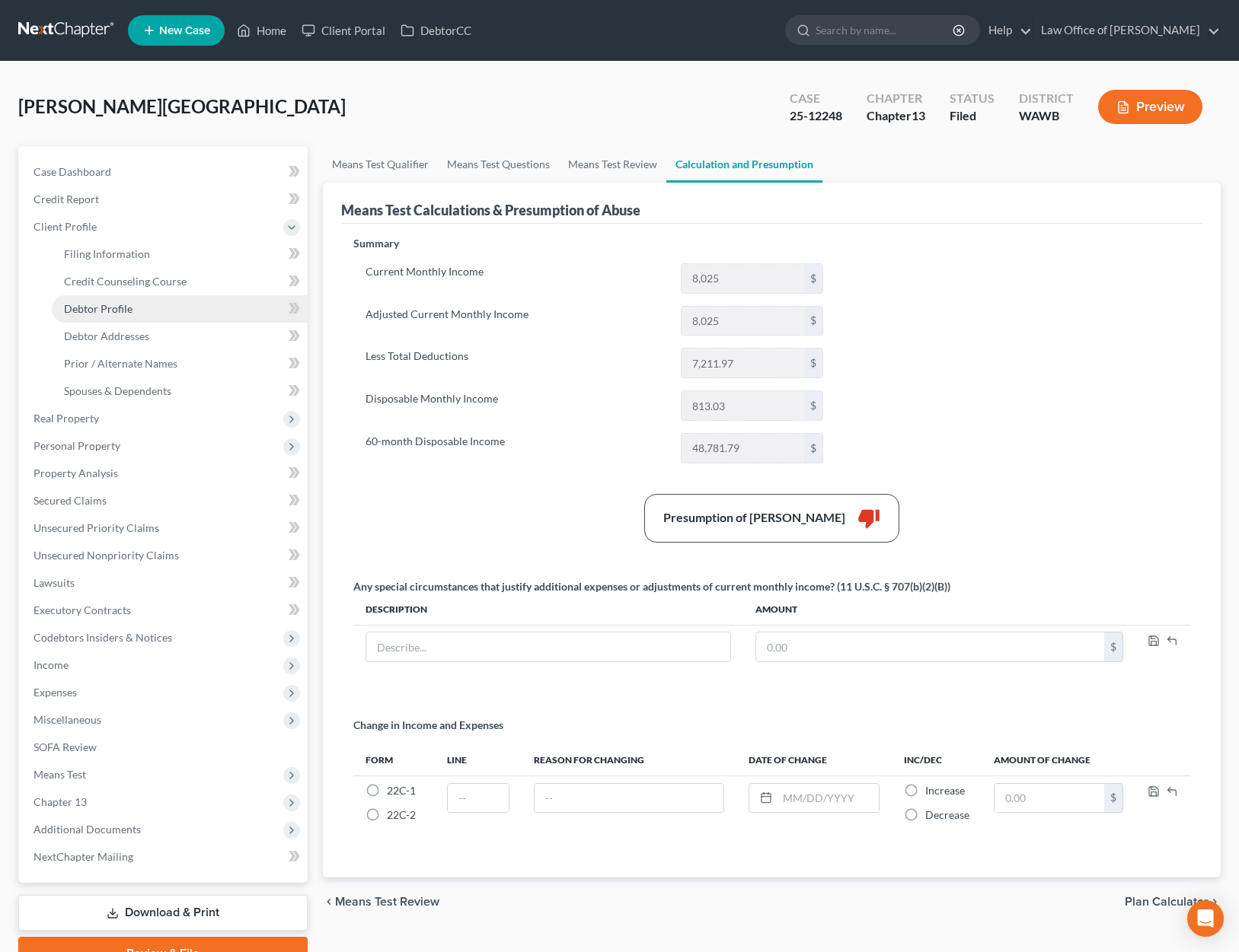
click at [139, 313] on link "Debtor Profile" at bounding box center [180, 309] width 256 height 28
select select "0"
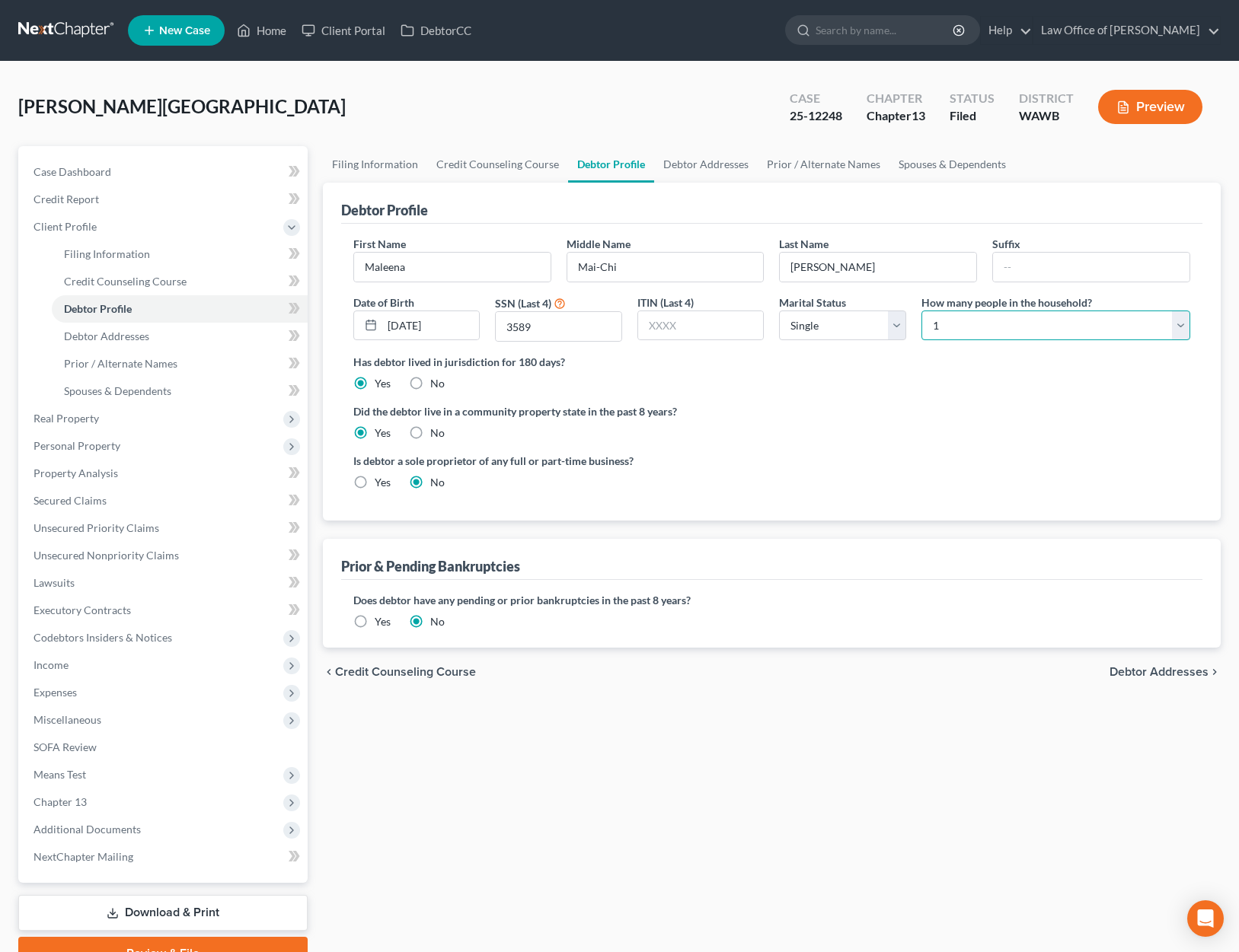
click at [974, 336] on select "Select 1 2 3 4 5 6 7 8 9 10 11 12 13 14 15 16 17 18 19 20" at bounding box center [1056, 325] width 269 height 30
select select "1"
click at [921, 311] on select "Select 1 2 3 4 5 6 7 8 9 10 11 12 13 14 15 16 17 18 19 20" at bounding box center [1056, 325] width 269 height 30
click at [133, 771] on span "Means Test" at bounding box center [165, 775] width 287 height 28
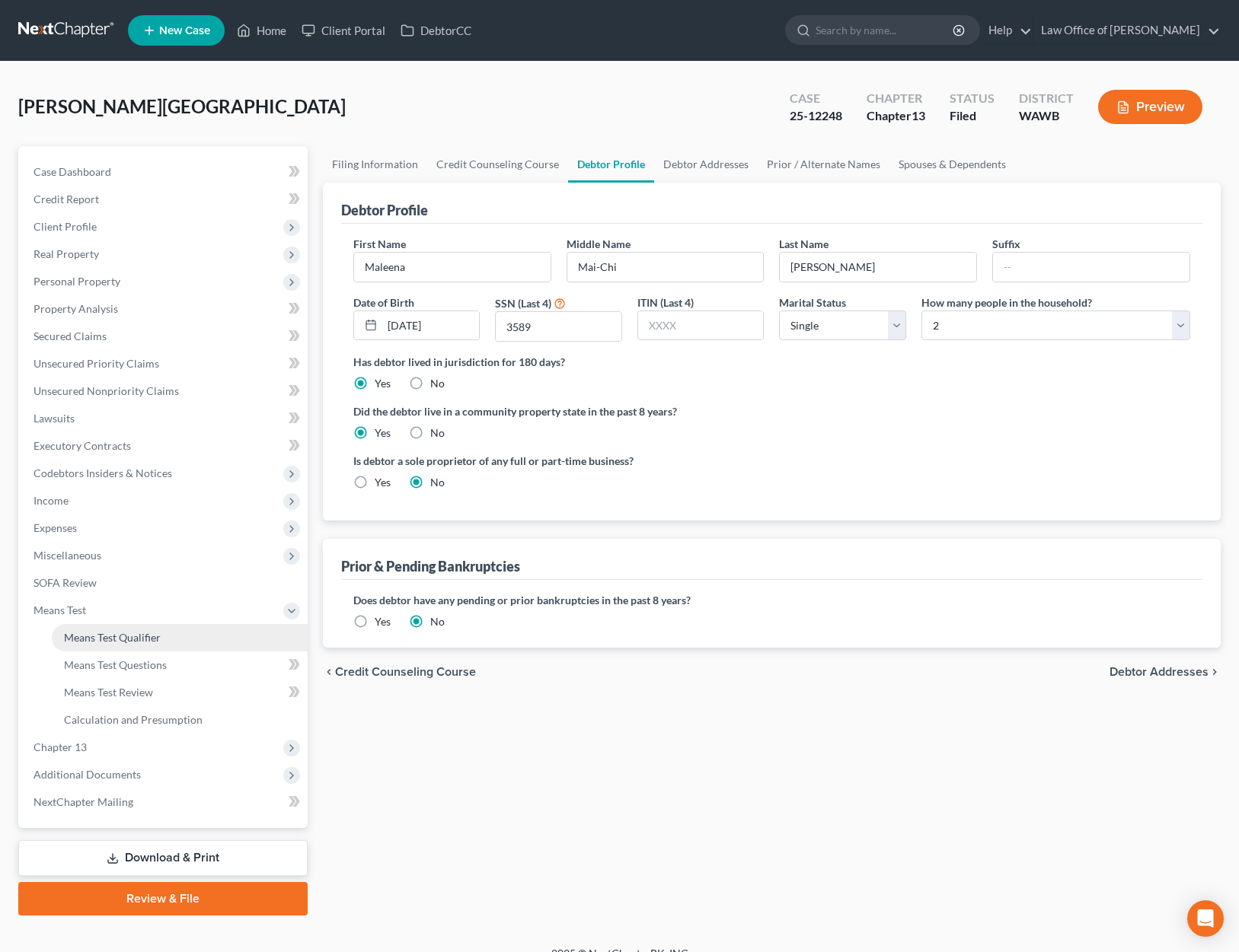
click at [147, 638] on span "Means Test Qualifier" at bounding box center [112, 637] width 96 height 13
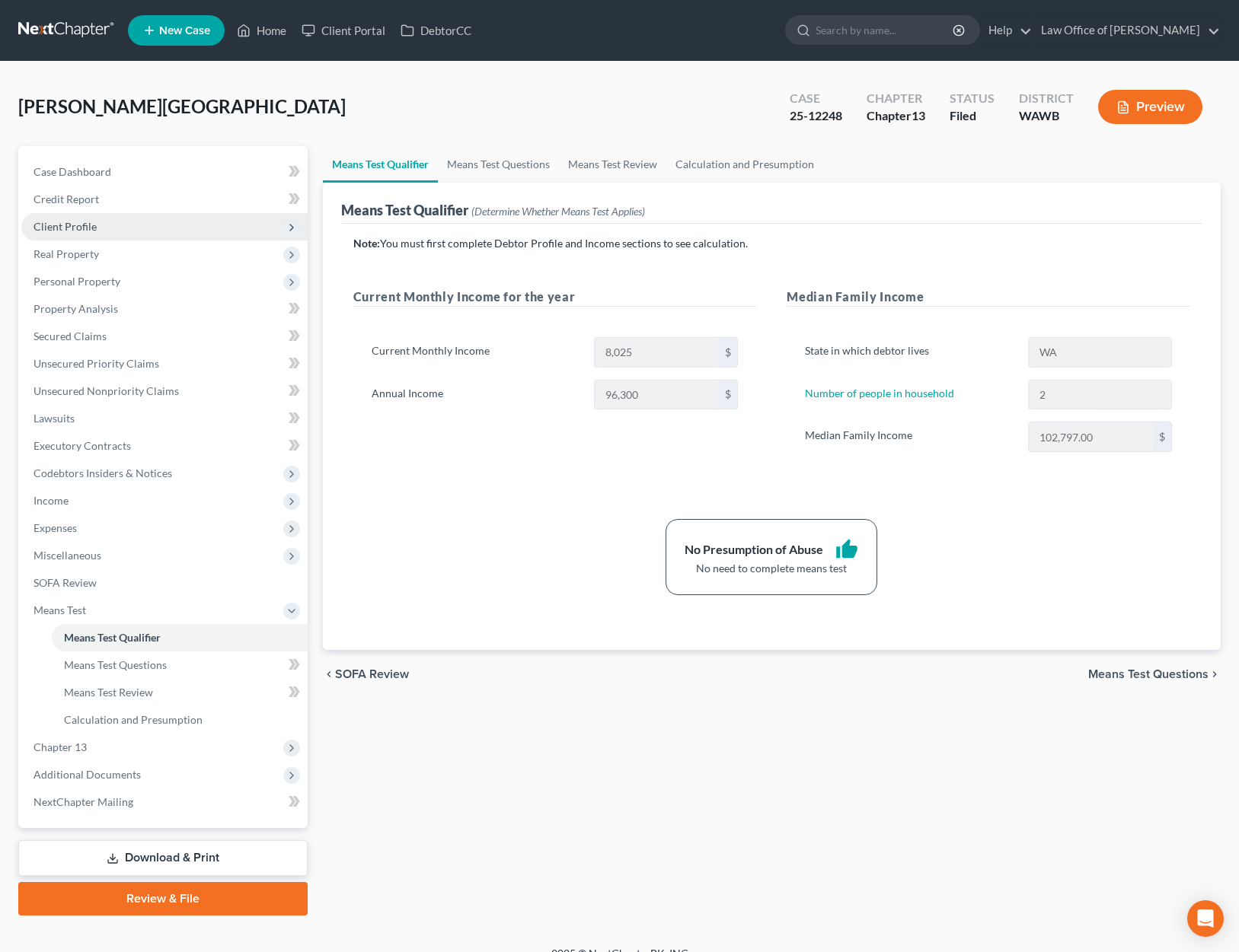
click at [101, 227] on span "Client Profile" at bounding box center [165, 227] width 287 height 28
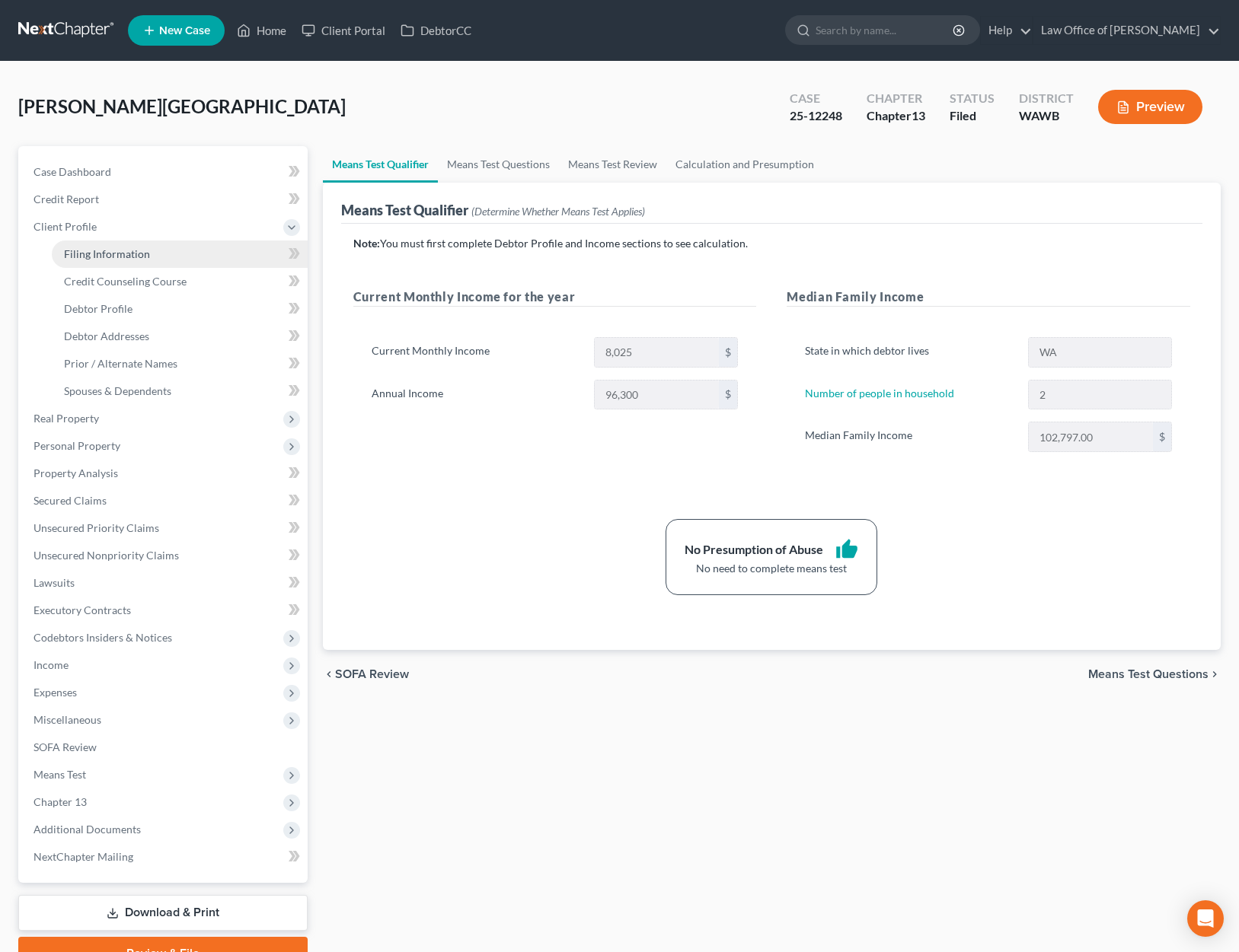
click at [106, 259] on span "Filing Information" at bounding box center [107, 253] width 86 height 13
select select "1"
select select "0"
select select "3"
select select "50"
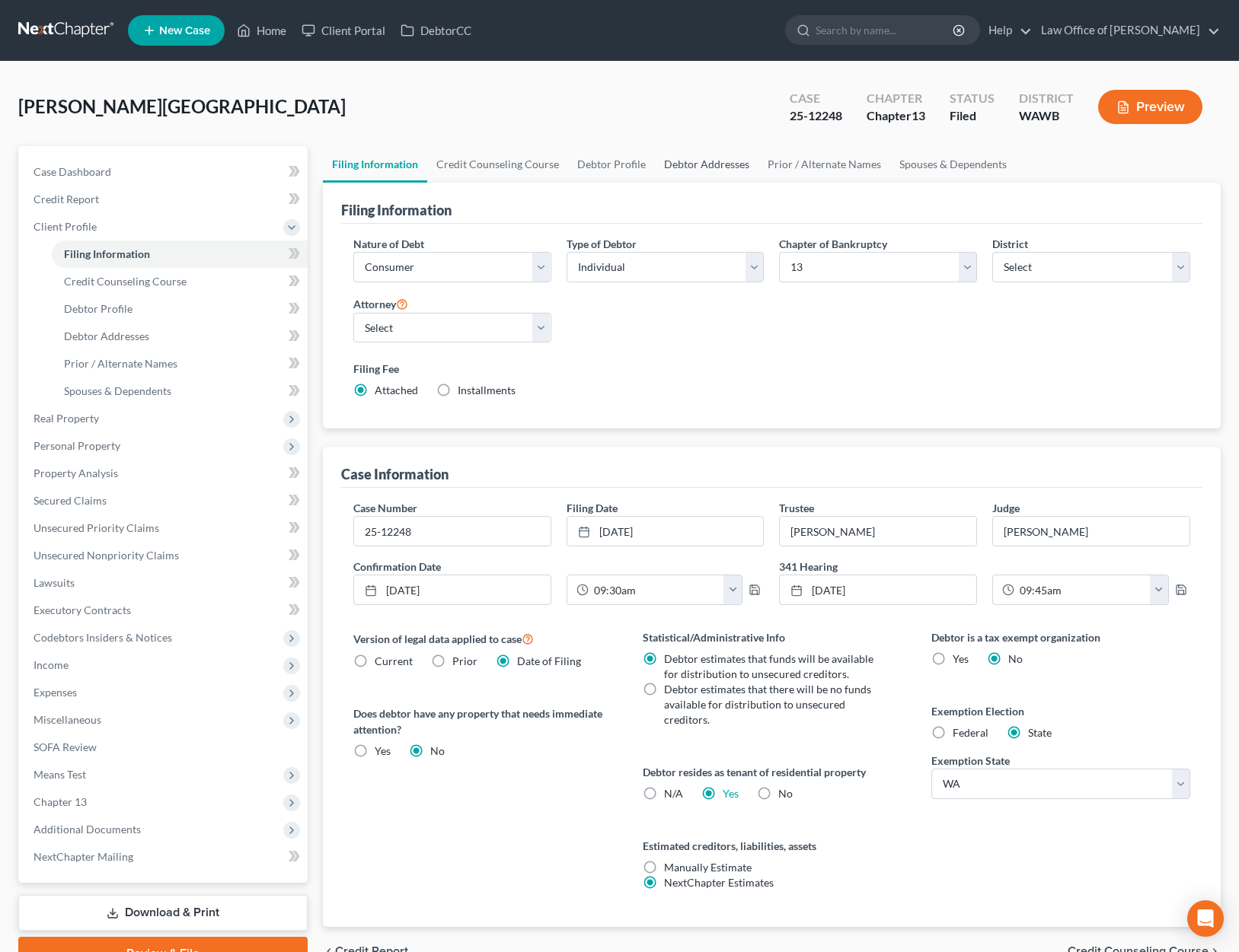
click at [718, 168] on link "Debtor Addresses" at bounding box center [706, 164] width 103 height 36
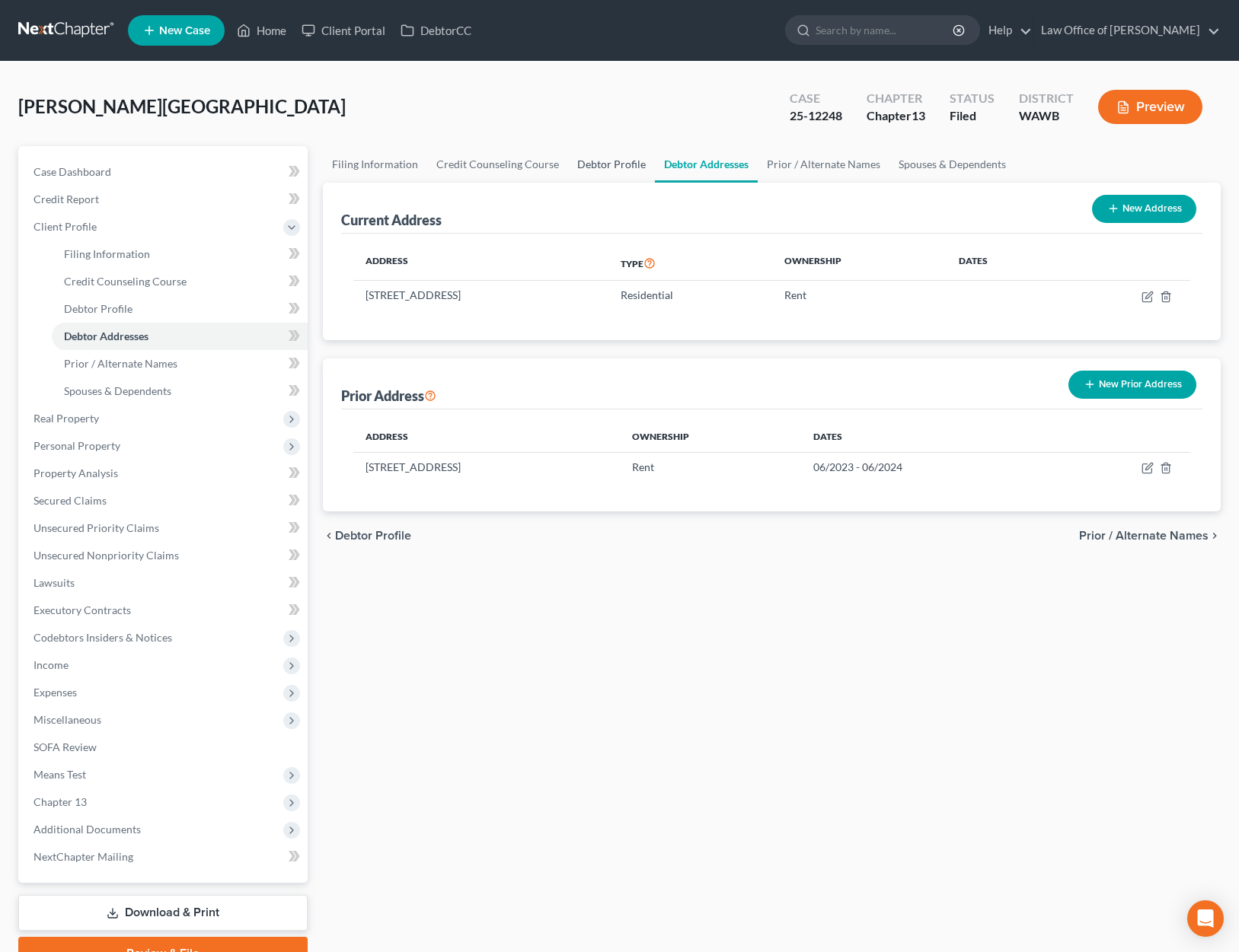
click at [624, 158] on link "Debtor Profile" at bounding box center [611, 164] width 87 height 36
select select "0"
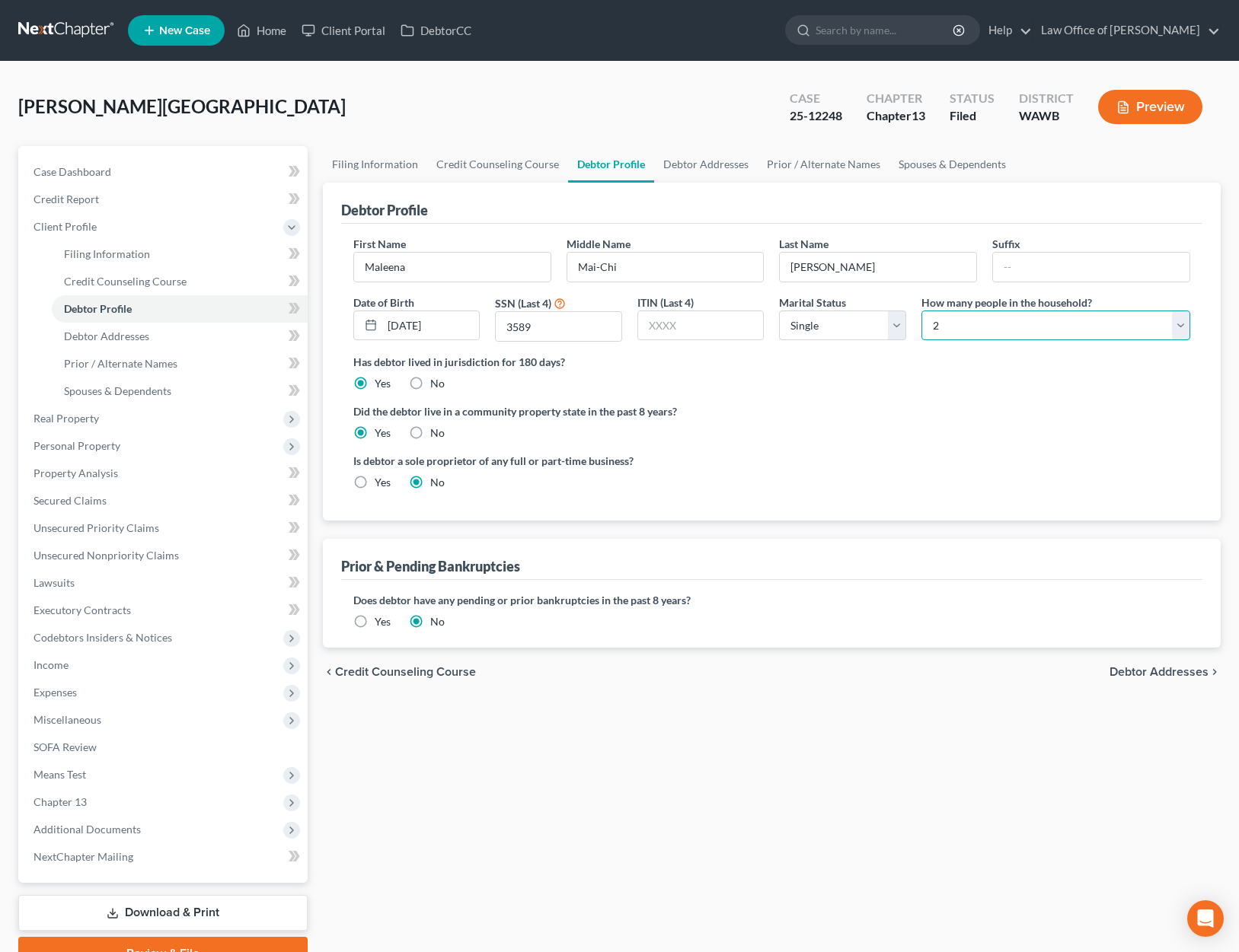
click at [958, 339] on select "Select 1 2 3 4 5 6 7 8 9 10 11 12 13 14 15 16 17 18 19 20" at bounding box center [1056, 325] width 269 height 30
select select "0"
click at [921, 311] on select "Select 1 2 3 4 5 6 7 8 9 10 11 12 13 14 15 16 17 18 19 20" at bounding box center [1056, 325] width 269 height 30
click at [154, 782] on span "Means Test" at bounding box center [165, 775] width 287 height 28
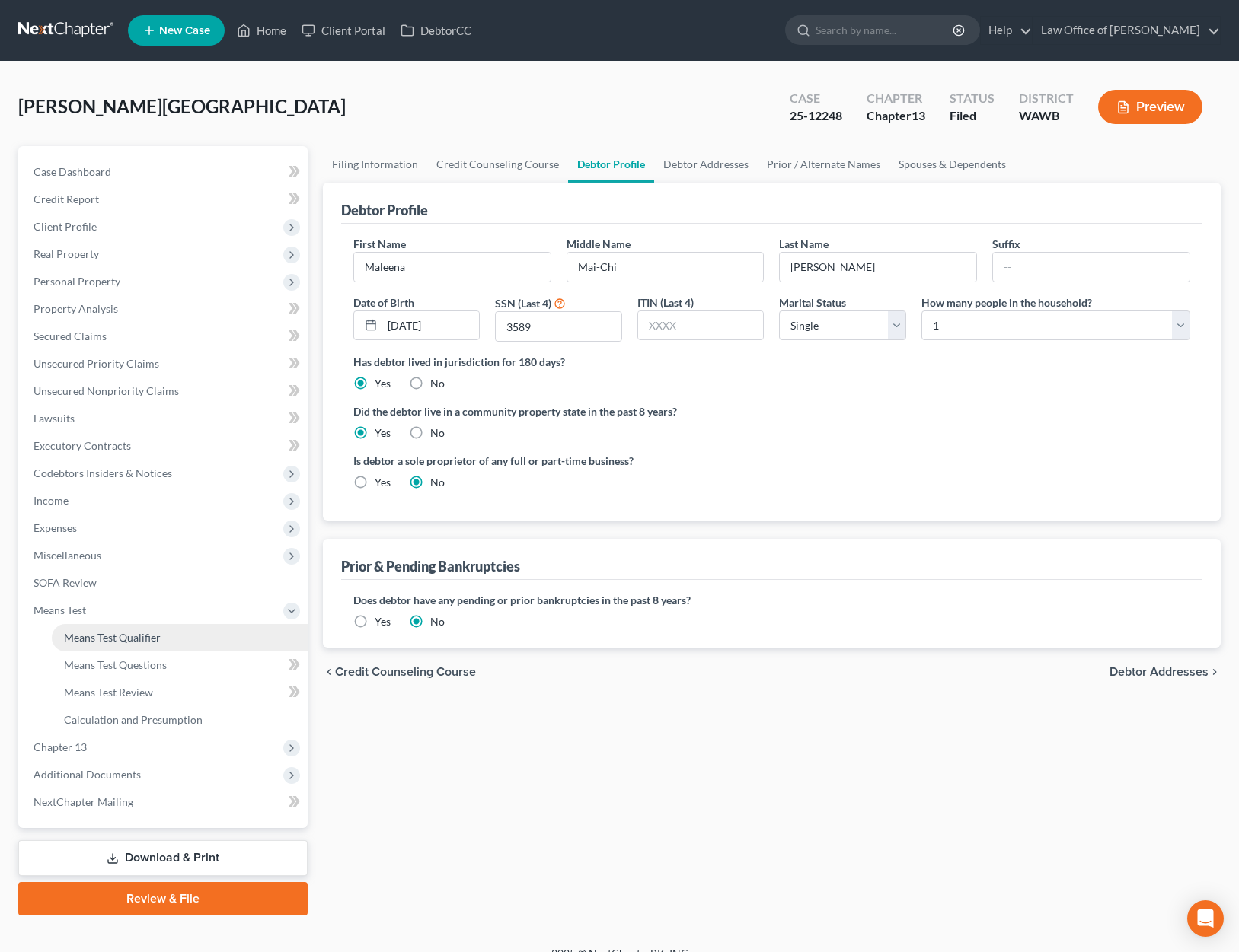
click at [144, 636] on span "Means Test Qualifier" at bounding box center [112, 637] width 96 height 13
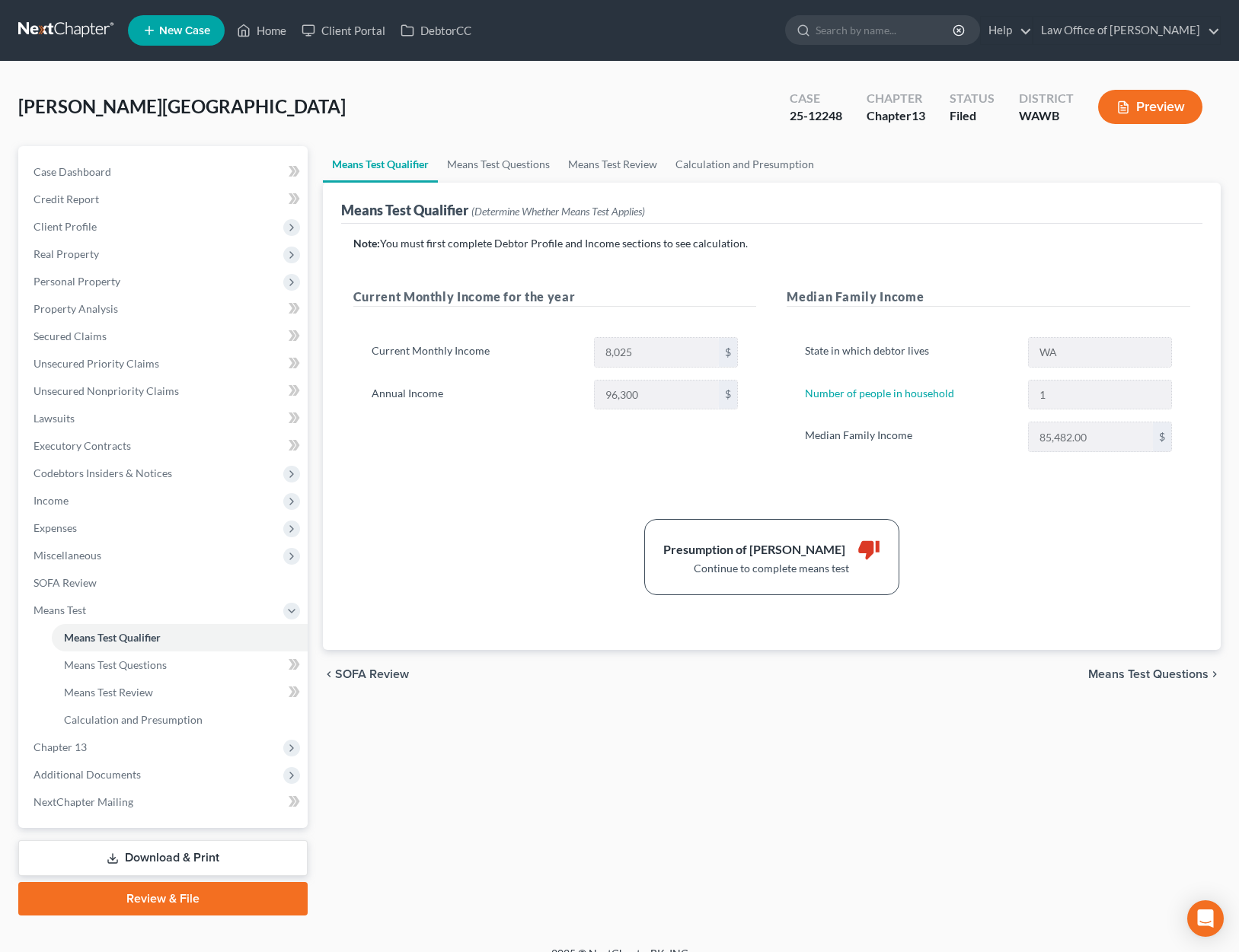
click at [1137, 102] on button "Preview" at bounding box center [1150, 107] width 104 height 34
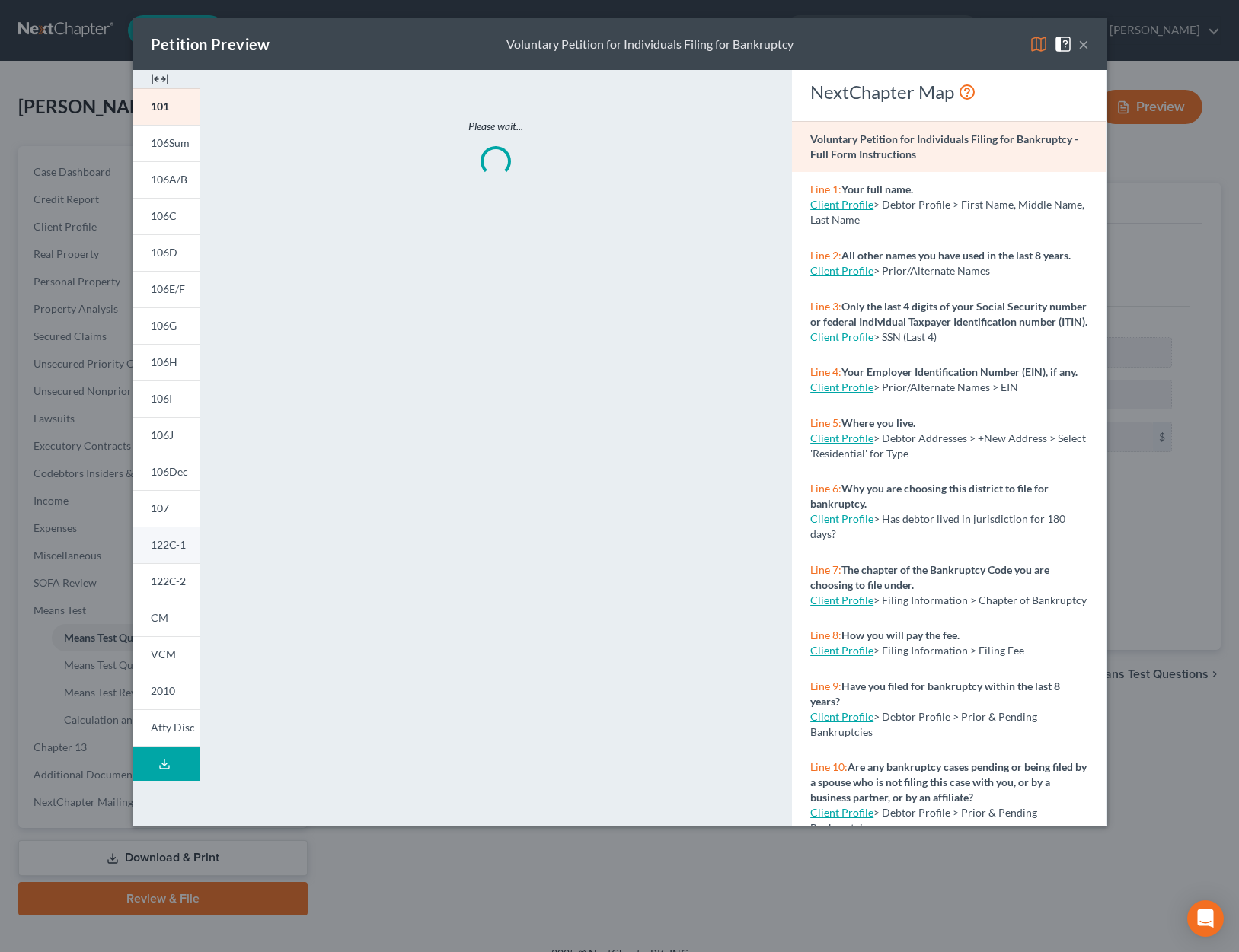
click at [170, 553] on link "122C-1" at bounding box center [166, 545] width 67 height 36
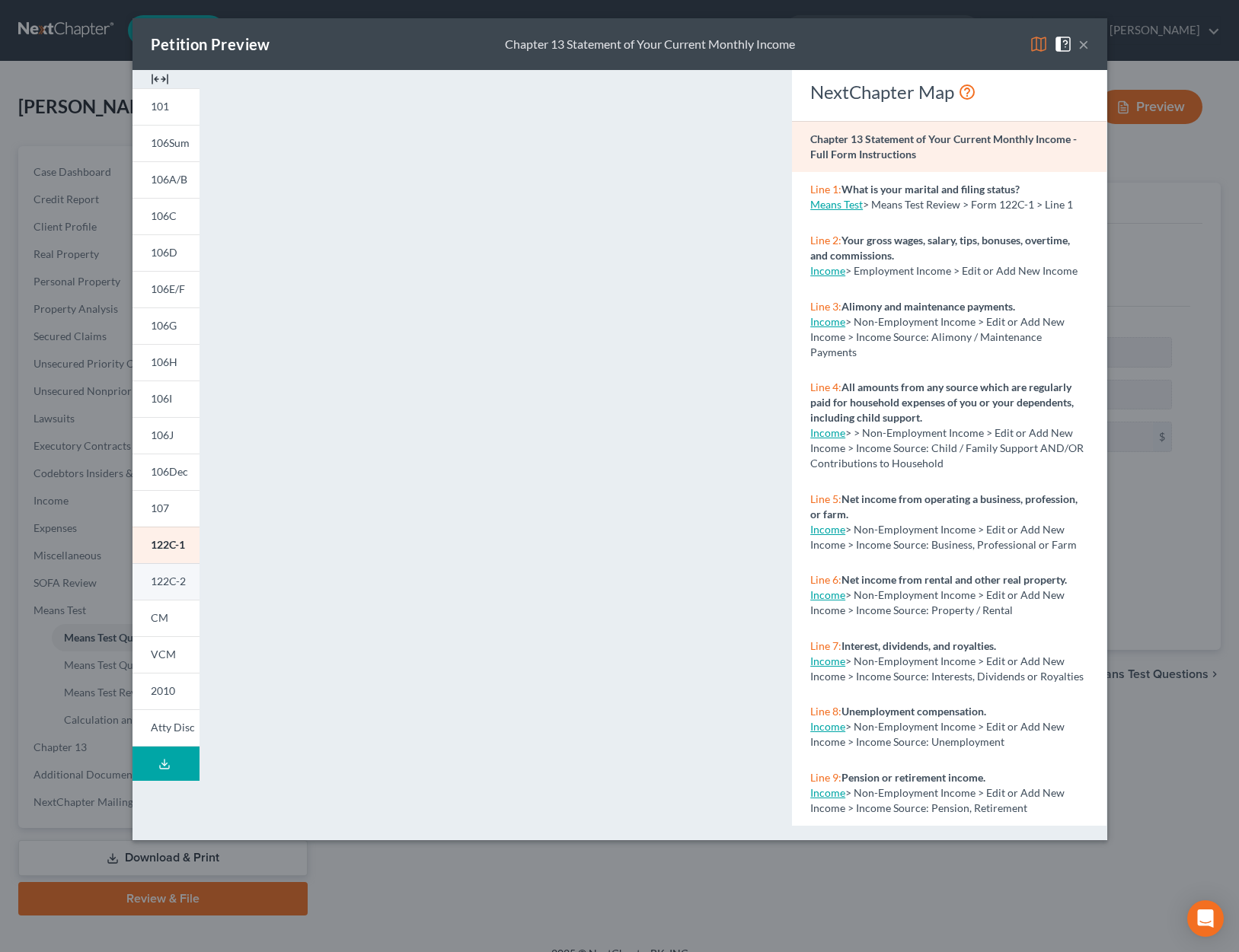
click at [177, 563] on link "122C-2" at bounding box center [166, 581] width 67 height 36
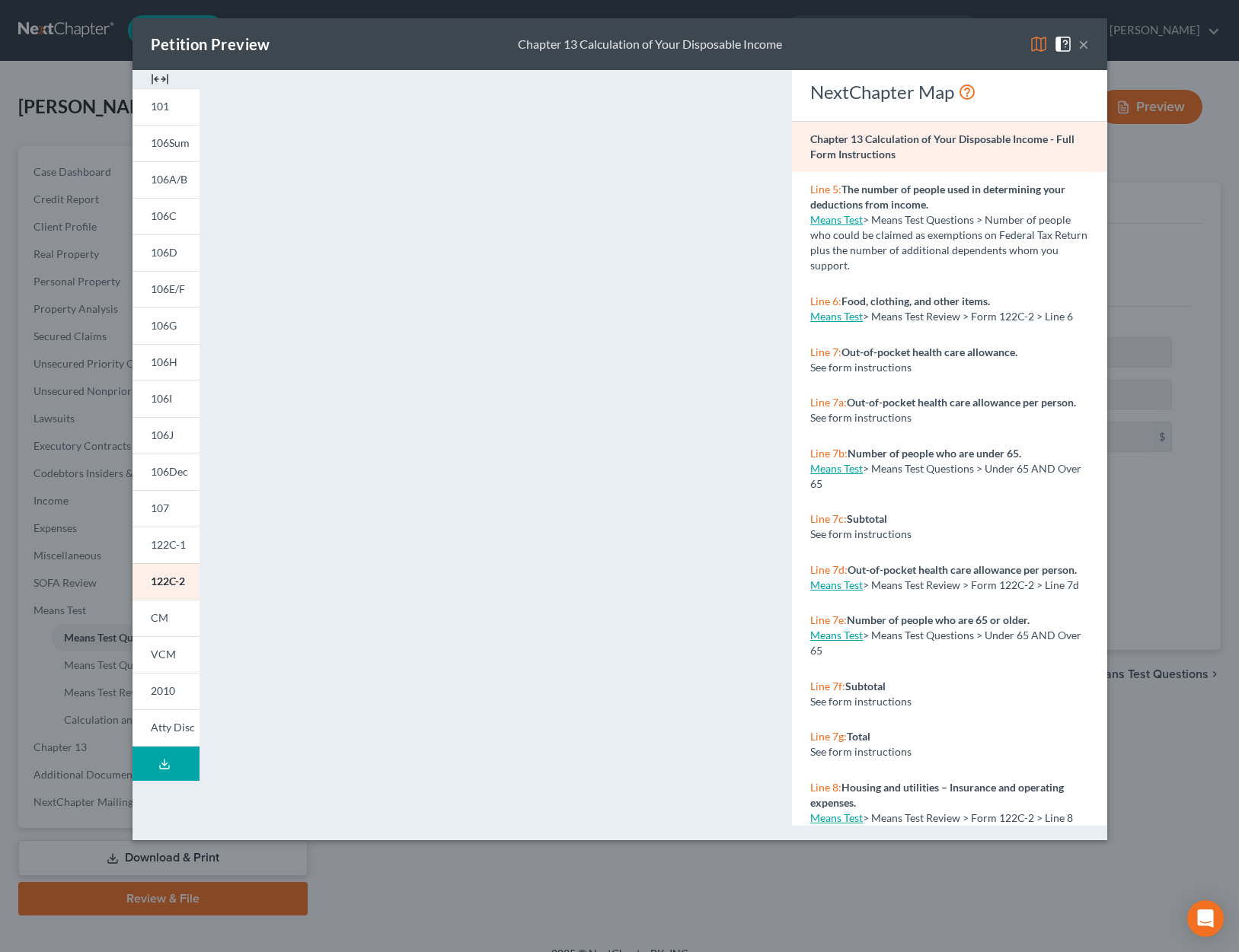
click at [1085, 41] on button "×" at bounding box center [1084, 43] width 10 height 18
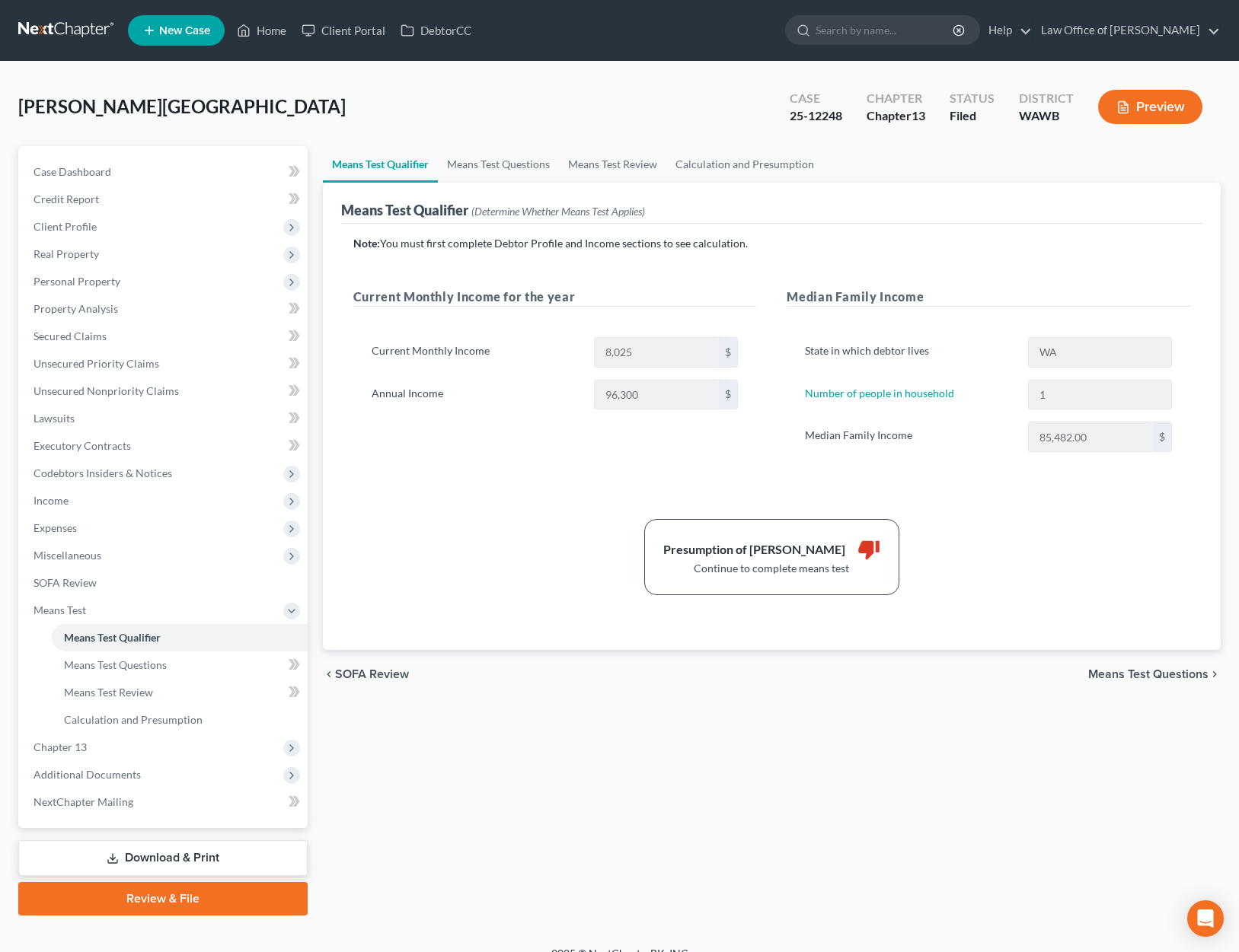
click at [138, 853] on link "Download & Print" at bounding box center [162, 857] width 289 height 36
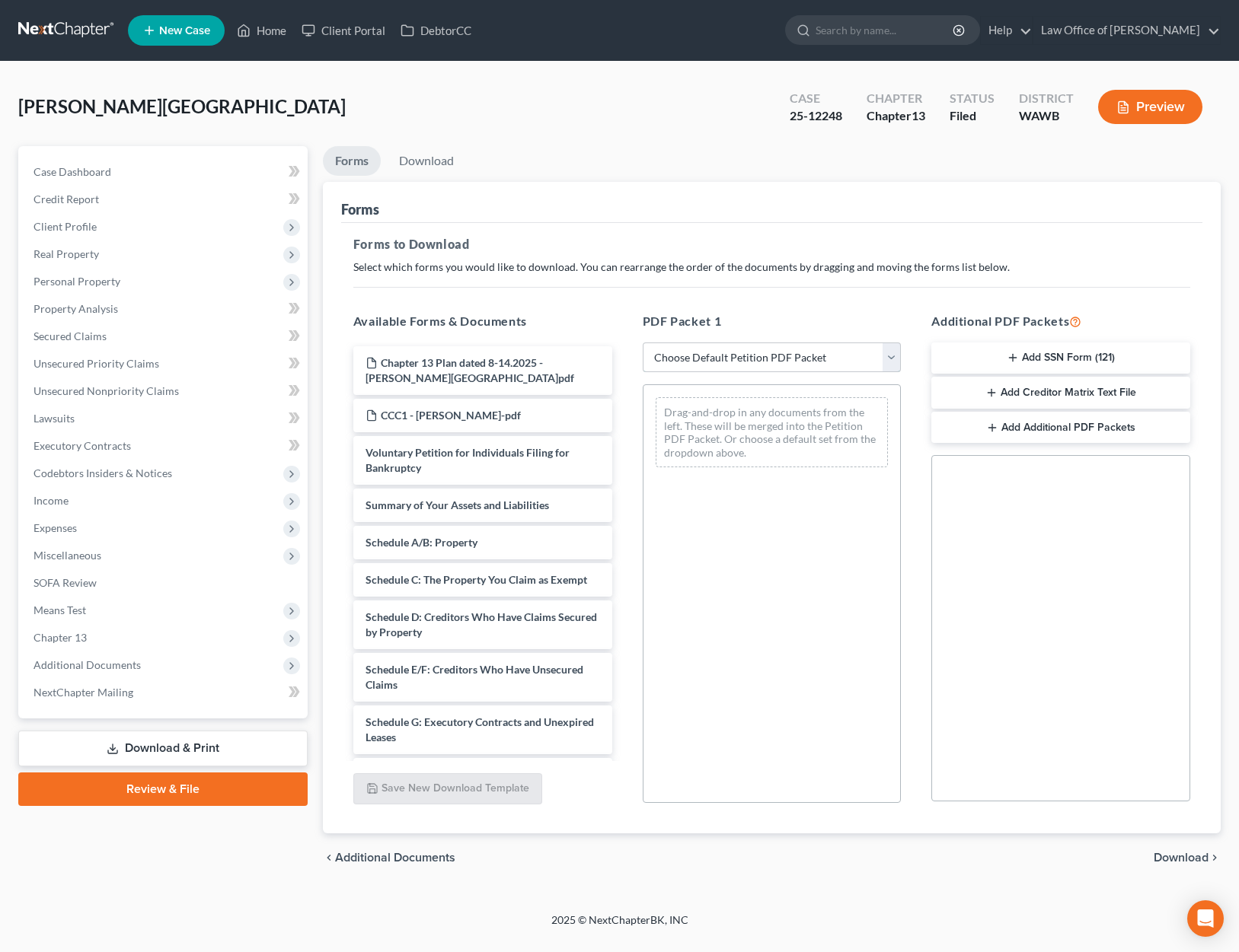
click at [748, 357] on select "Choose Default Petition PDF Packet Complete Bankruptcy Petition (all forms and …" at bounding box center [772, 358] width 259 height 30
select select "2"
click at [643, 343] on select "Choose Default Petition PDF Packet Complete Bankruptcy Petition (all forms and …" at bounding box center [772, 358] width 259 height 30
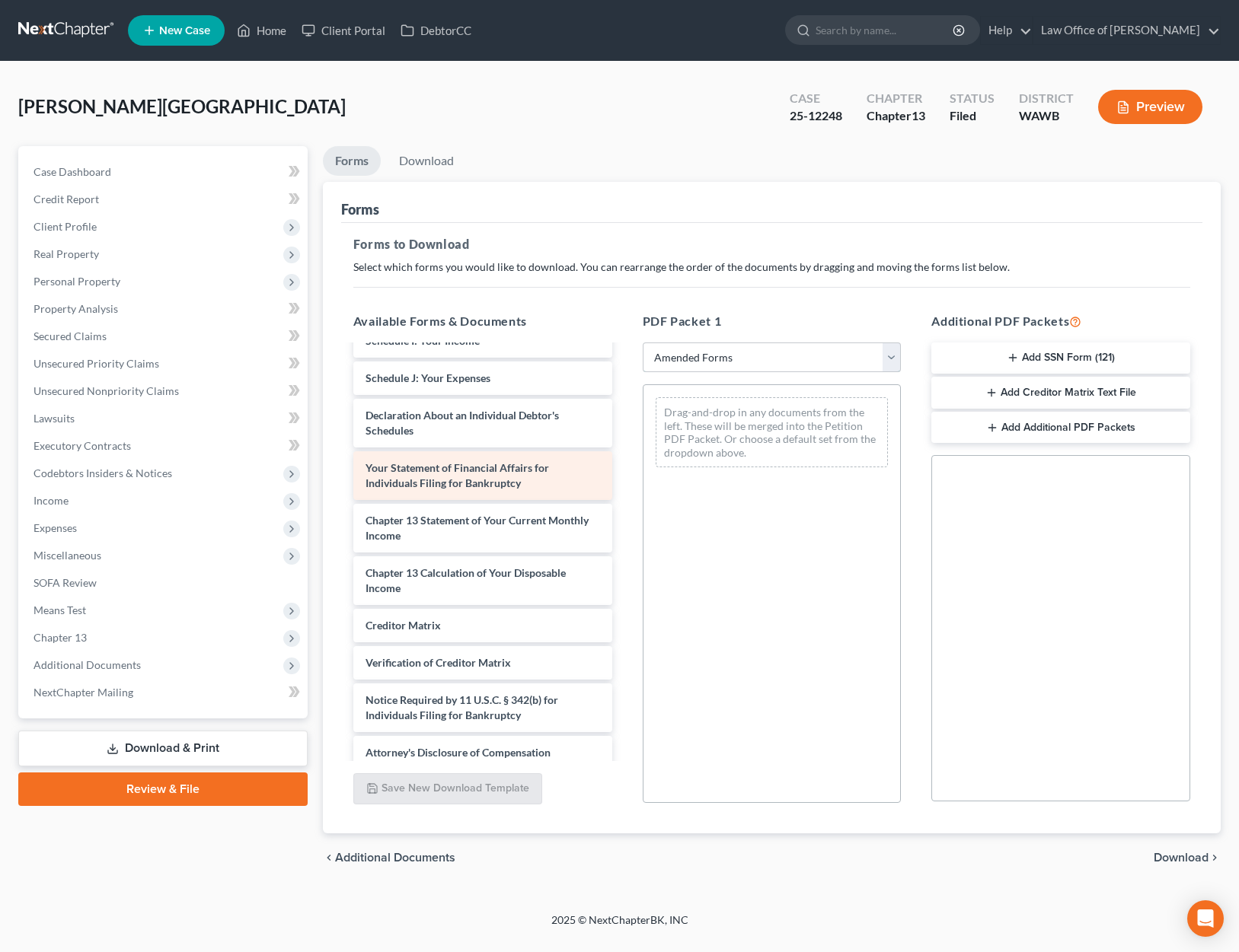
scroll to position [394, 0]
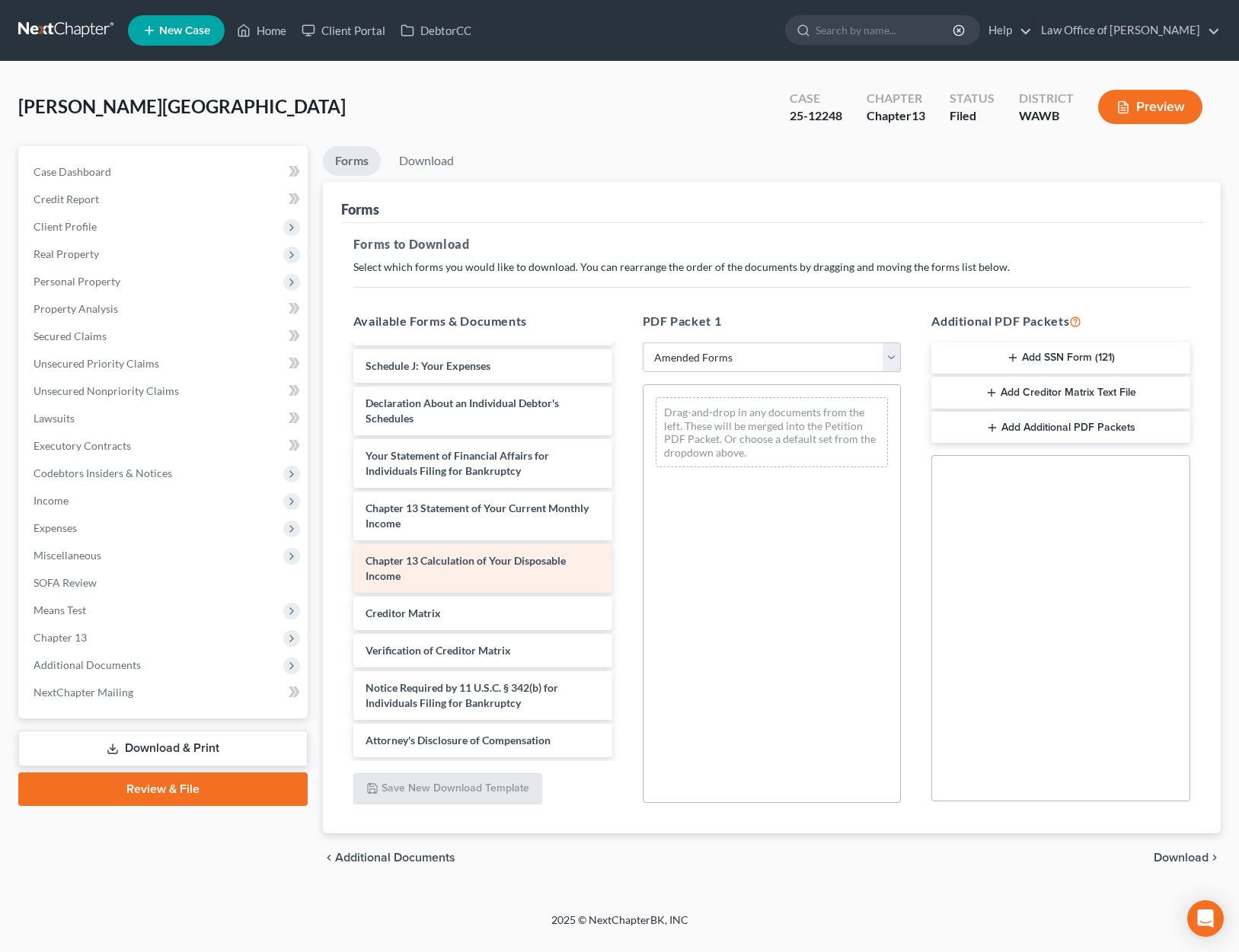
click at [499, 571] on div "Chapter 13 Calculation of Your Disposable Income" at bounding box center [483, 568] width 259 height 49
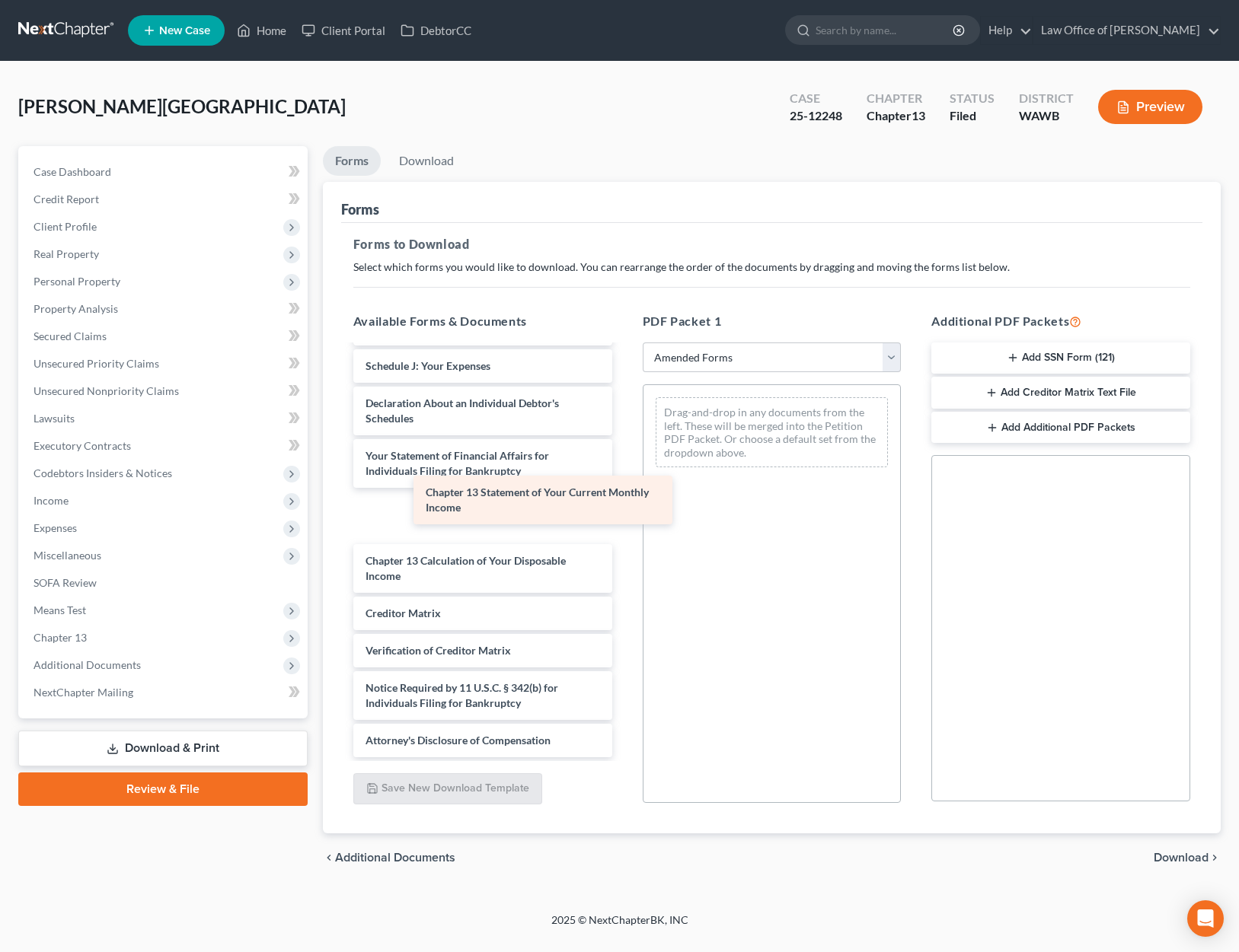
scroll to position [341, 0]
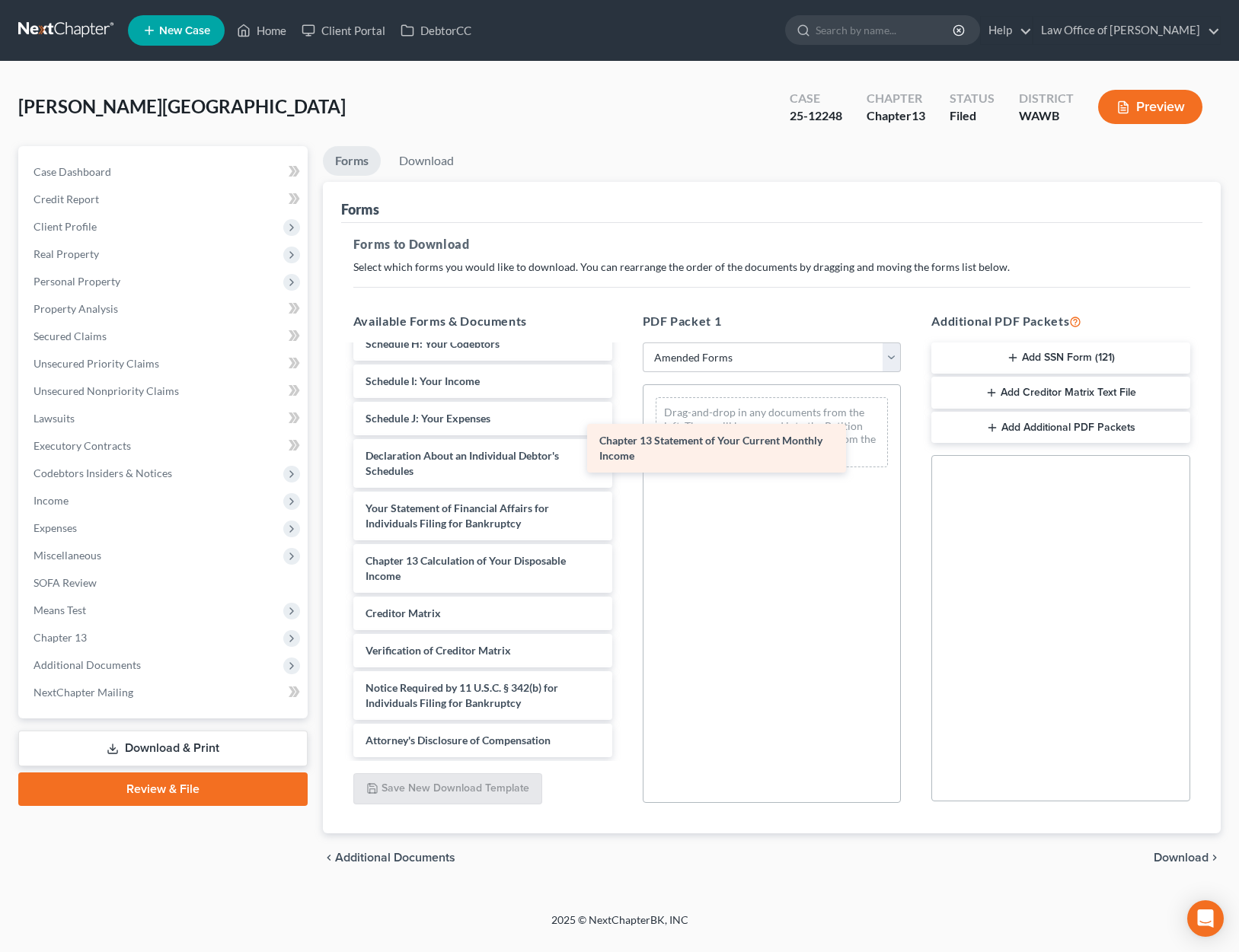
drag, startPoint x: 504, startPoint y: 523, endPoint x: 738, endPoint y: 456, distance: 243.4
click at [624, 456] on div "Chapter 13 Statement of Your Current Monthly Income Voluntary Petition for Indi…" at bounding box center [483, 381] width 283 height 752
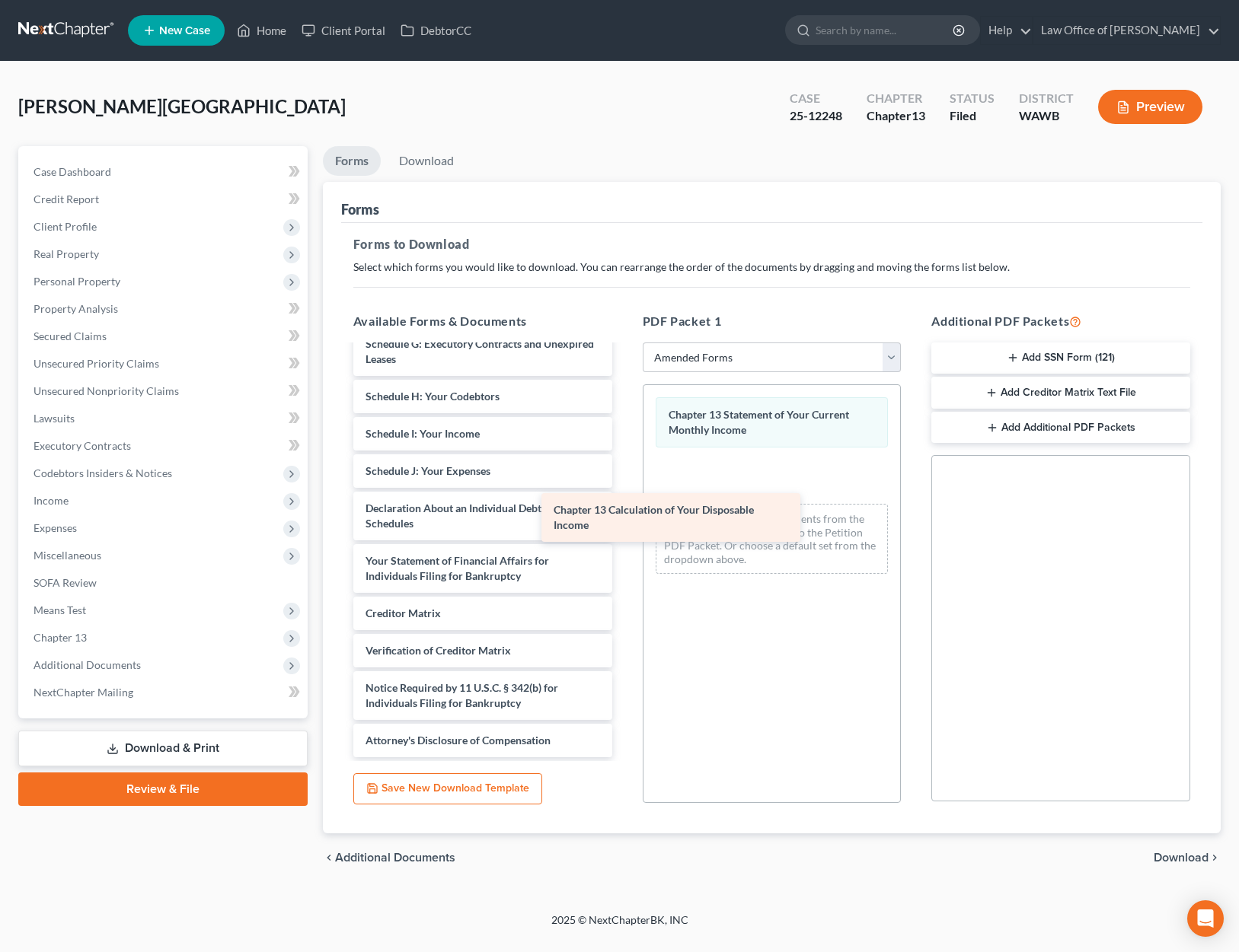
scroll to position [288, 0]
drag, startPoint x: 502, startPoint y: 561, endPoint x: 761, endPoint y: 494, distance: 267.5
click at [624, 495] on div "Chapter 13 Calculation of Your Disposable Income Voluntary Petition for Individ…" at bounding box center [483, 408] width 283 height 699
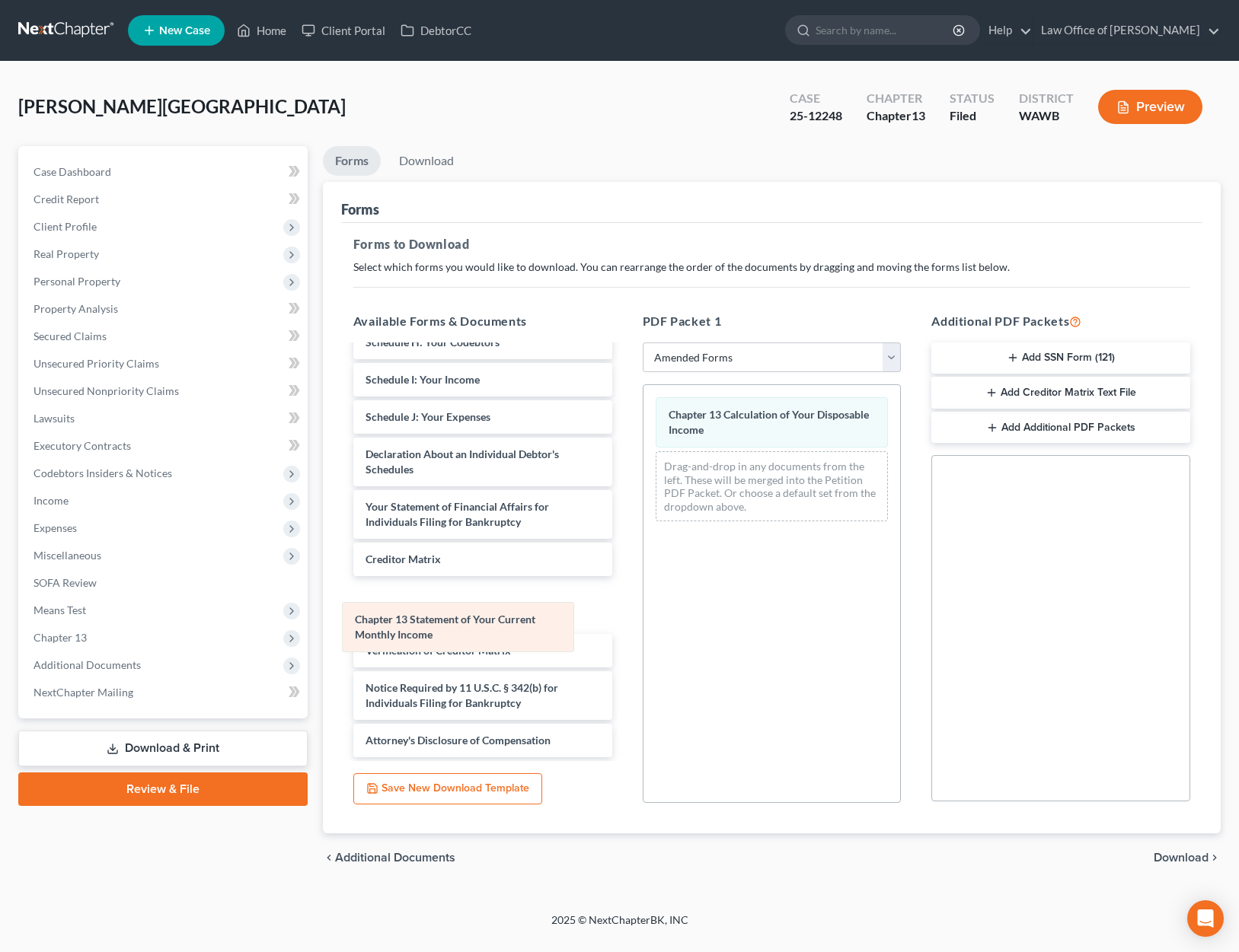
drag, startPoint x: 785, startPoint y: 435, endPoint x: 468, endPoint y: 651, distance: 383.6
click at [643, 534] on div "Chapter 13 Statement of Your Current Monthly Income Chapter 13 Statement of You…" at bounding box center [772, 459] width 257 height 148
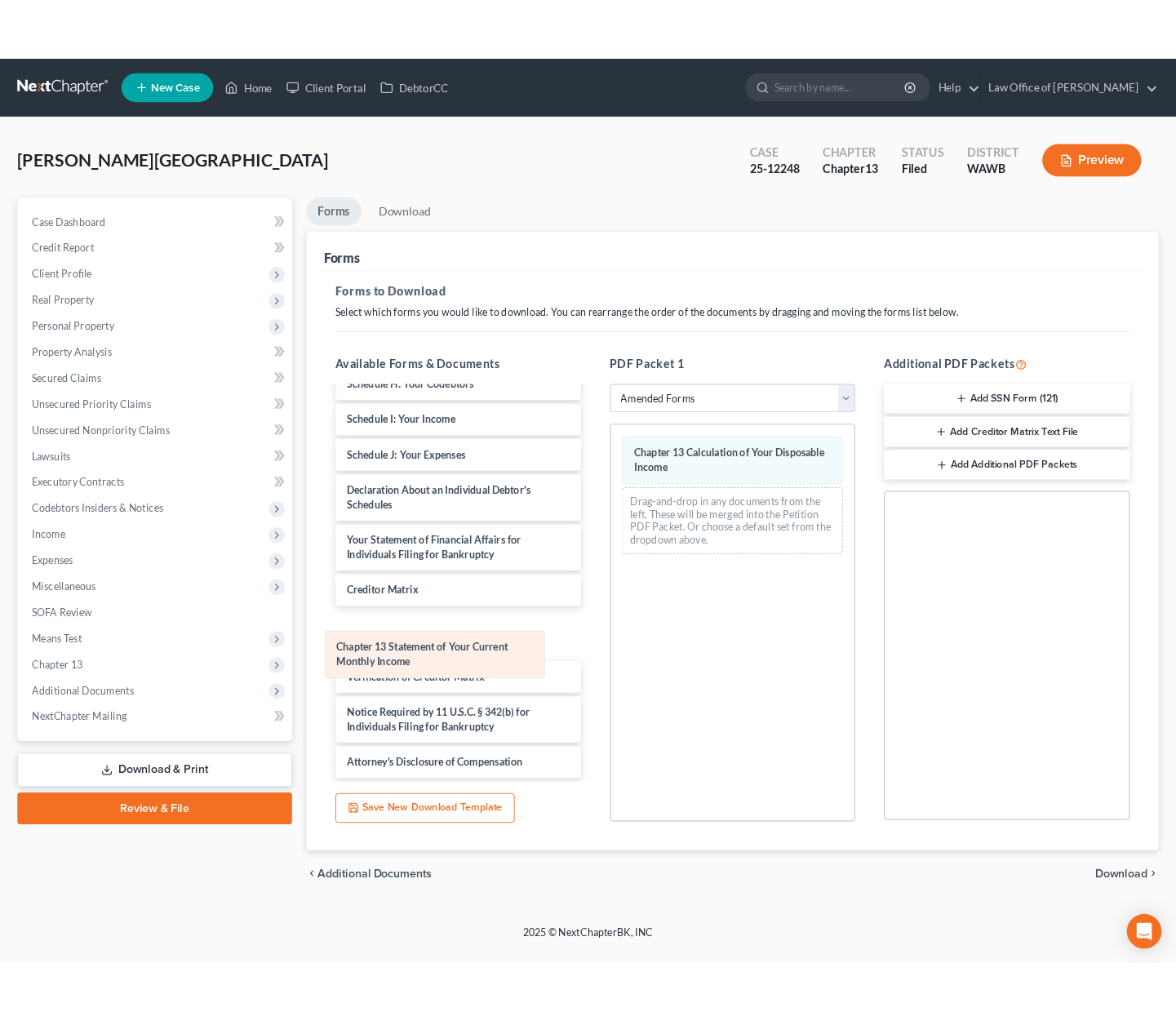
scroll to position [366, 0]
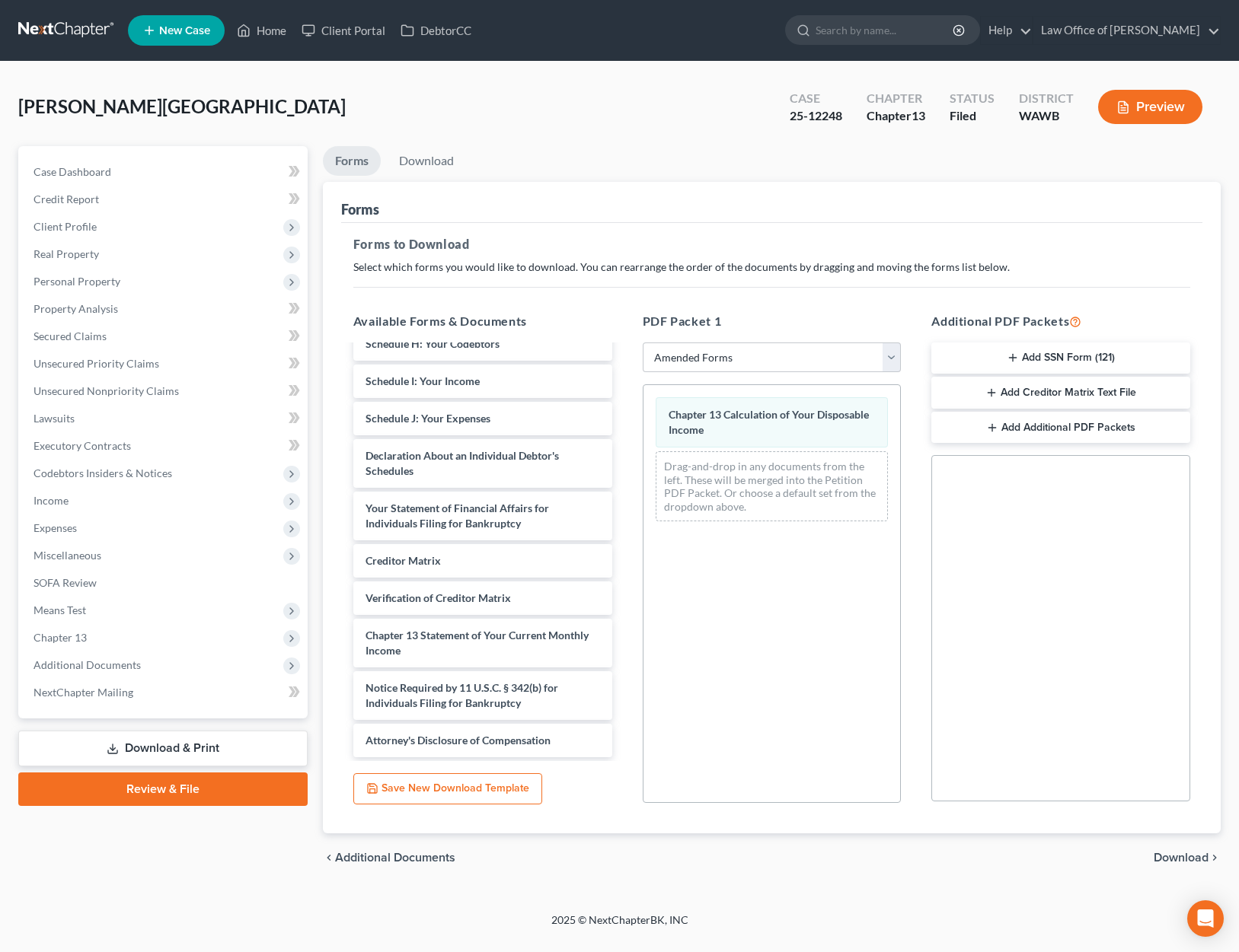
click at [1177, 857] on span "Download" at bounding box center [1181, 858] width 55 height 12
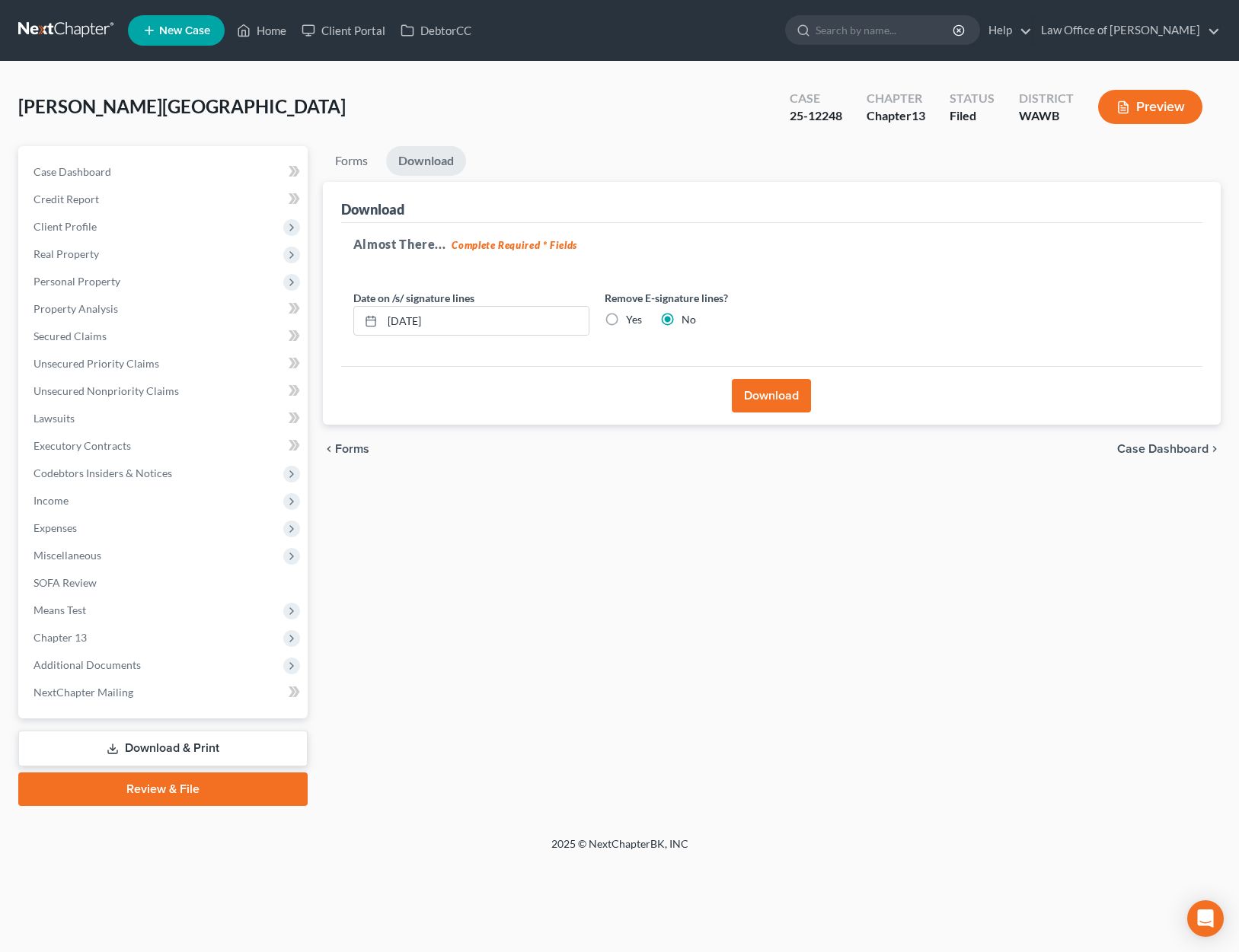
click at [755, 397] on button "Download" at bounding box center [771, 396] width 79 height 34
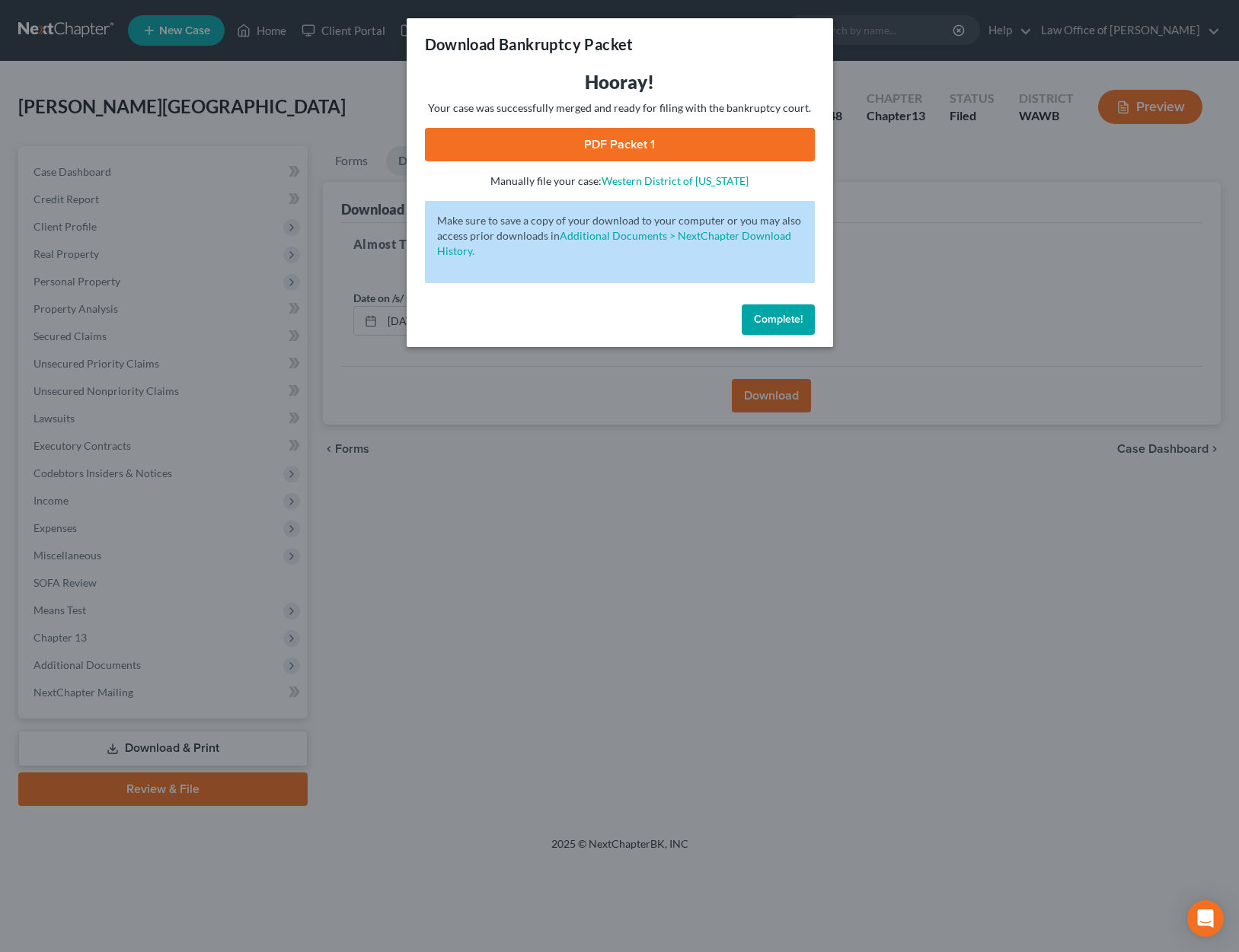
click at [628, 154] on link "PDF Packet 1" at bounding box center [619, 144] width 390 height 34
click at [876, 74] on div "Download Bankruptcy Packet Hooray! Your case was successfully merged and ready …" at bounding box center [619, 476] width 1239 height 952
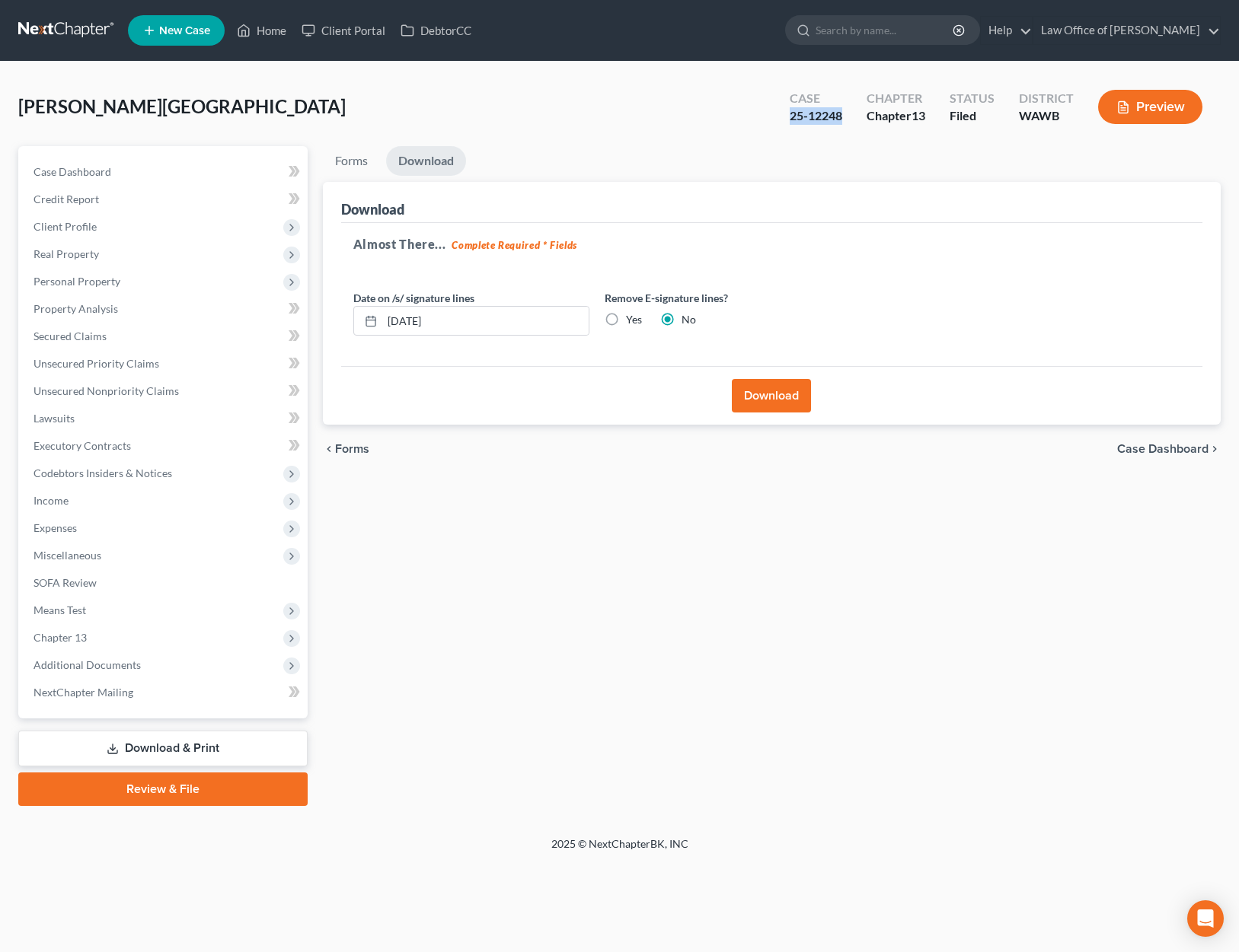
drag, startPoint x: 847, startPoint y: 114, endPoint x: 781, endPoint y: 114, distance: 66.0
click at [781, 114] on div "Case 25-12248" at bounding box center [816, 108] width 77 height 45
copy div "25-12248"
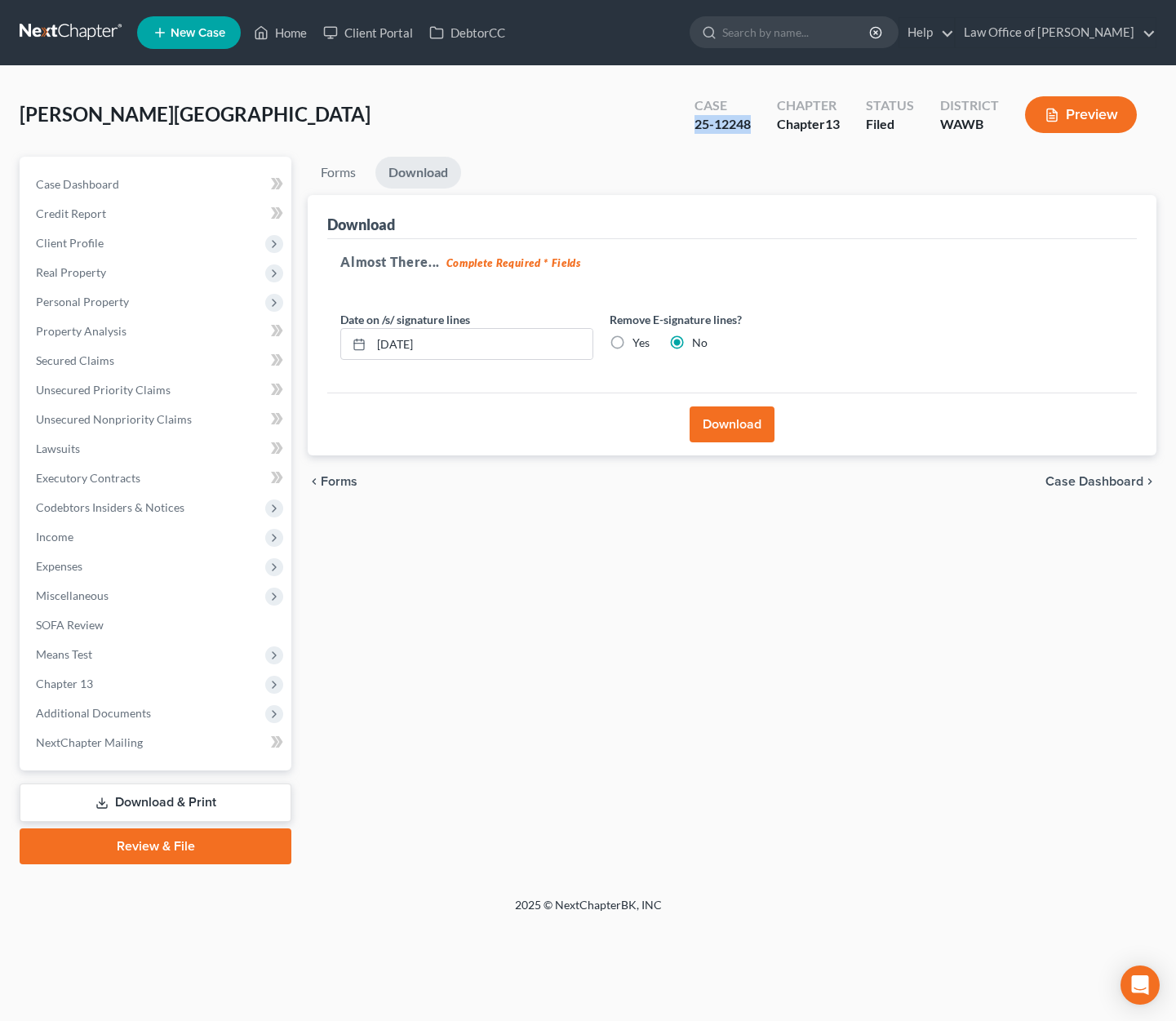
click at [60, 34] on link at bounding box center [72, 33] width 104 height 30
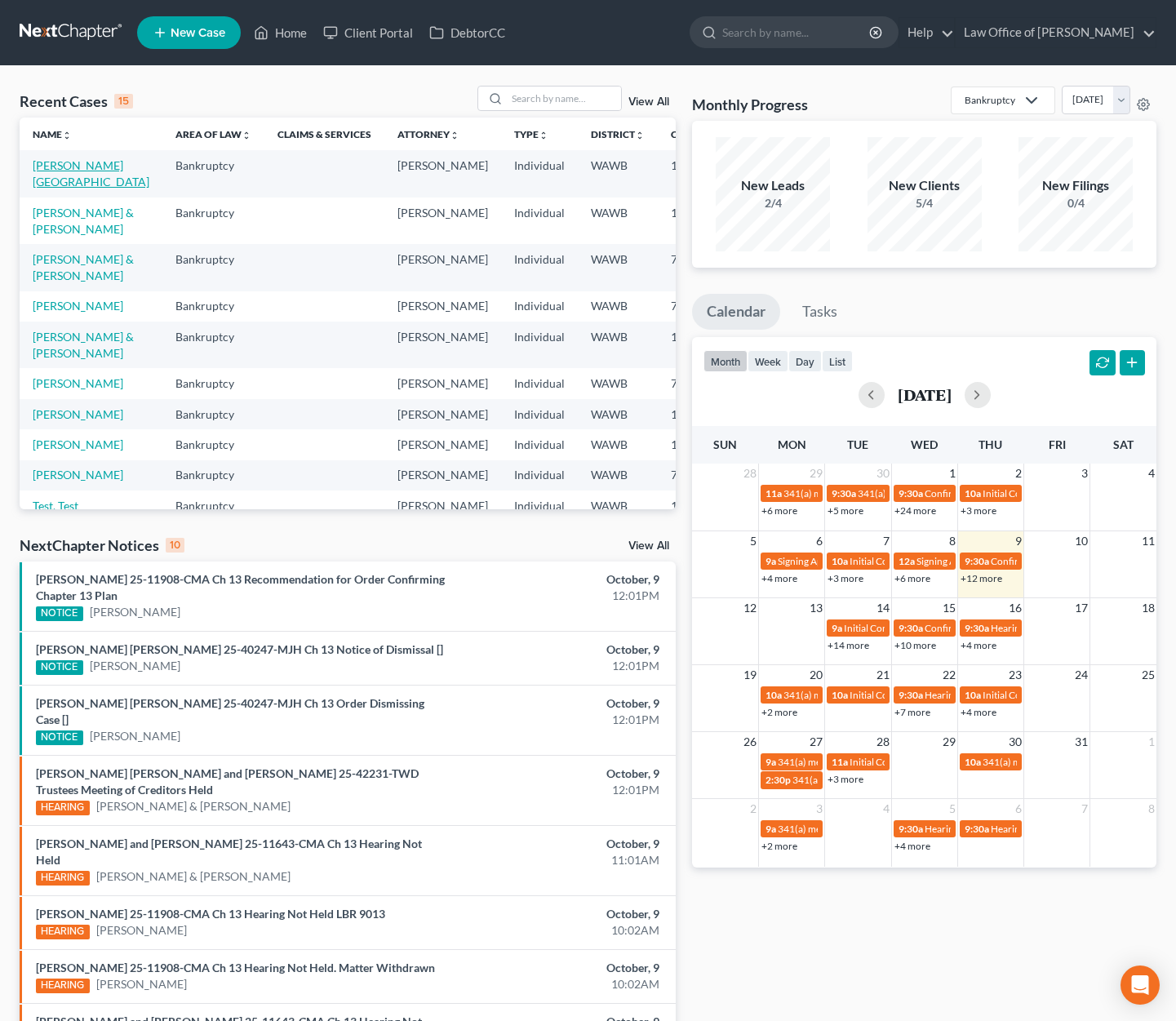
click at [54, 181] on link "[PERSON_NAME][GEOGRAPHIC_DATA]" at bounding box center [90, 173] width 116 height 30
select select "6"
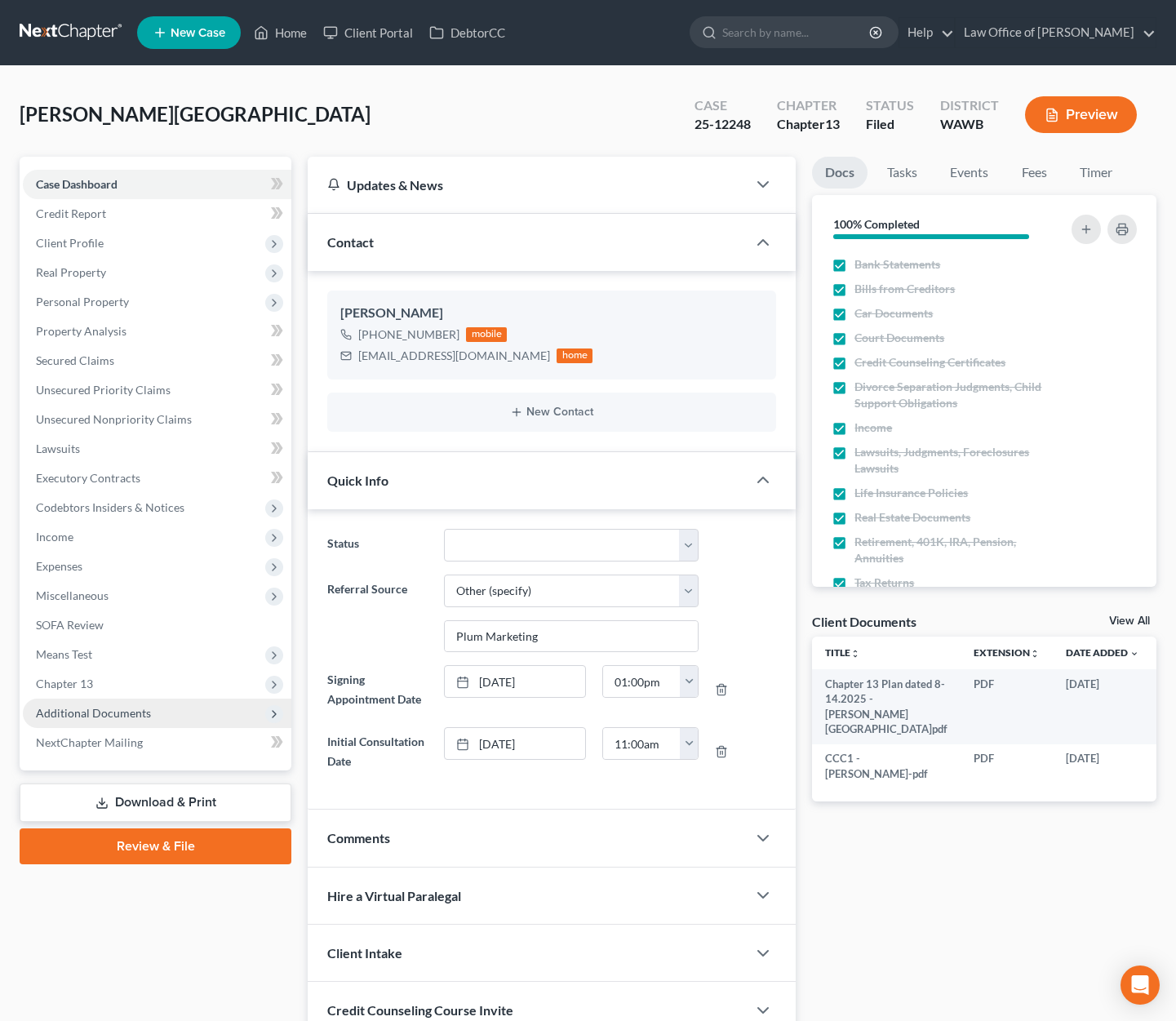
click at [145, 715] on span "Additional Documents" at bounding box center [94, 713] width 115 height 14
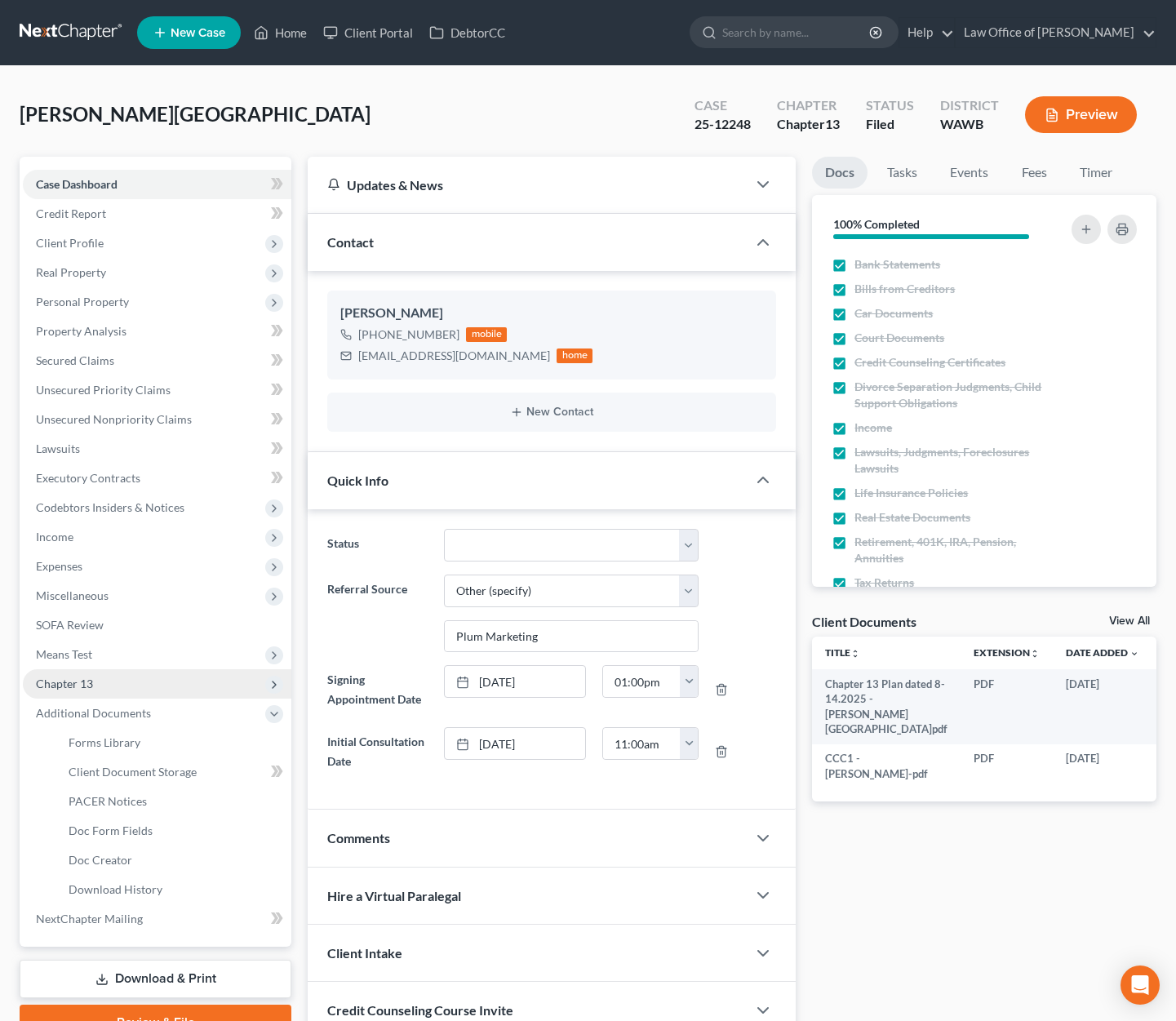
click at [128, 692] on span "Chapter 13" at bounding box center [157, 684] width 269 height 30
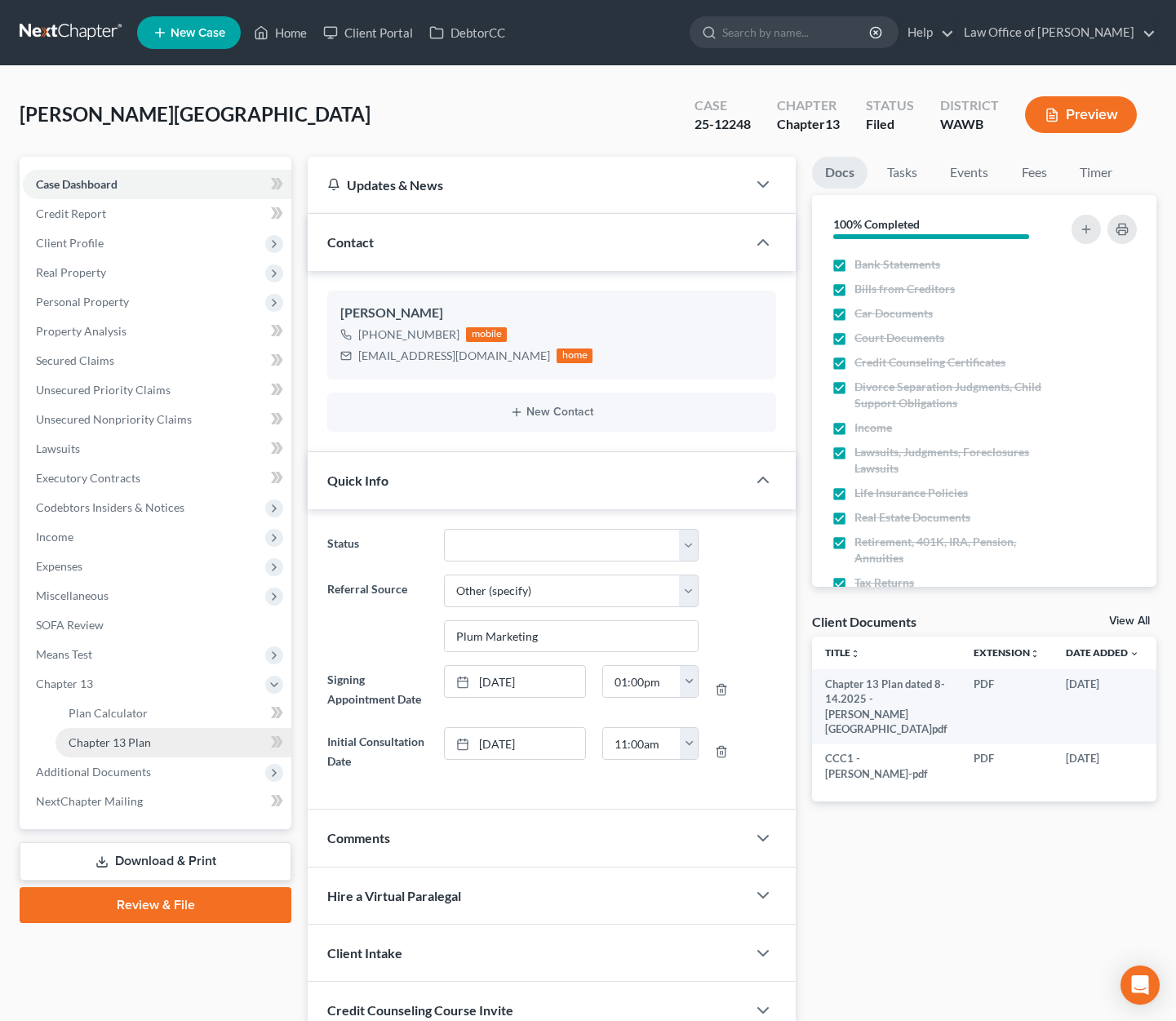
click at [150, 742] on link "Chapter 13 Plan" at bounding box center [174, 743] width 236 height 30
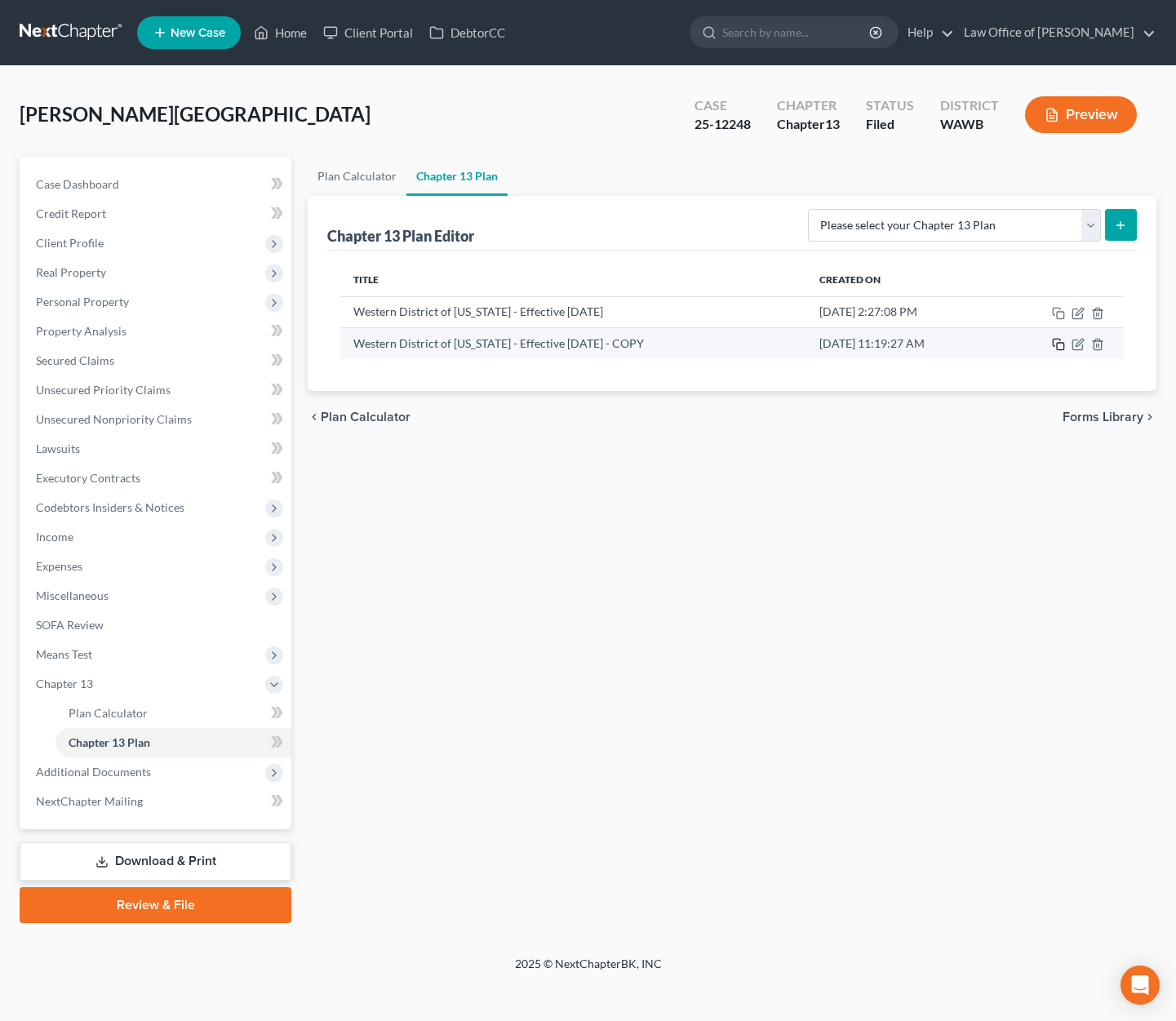
click at [1054, 346] on icon "button" at bounding box center [1057, 343] width 7 height 7
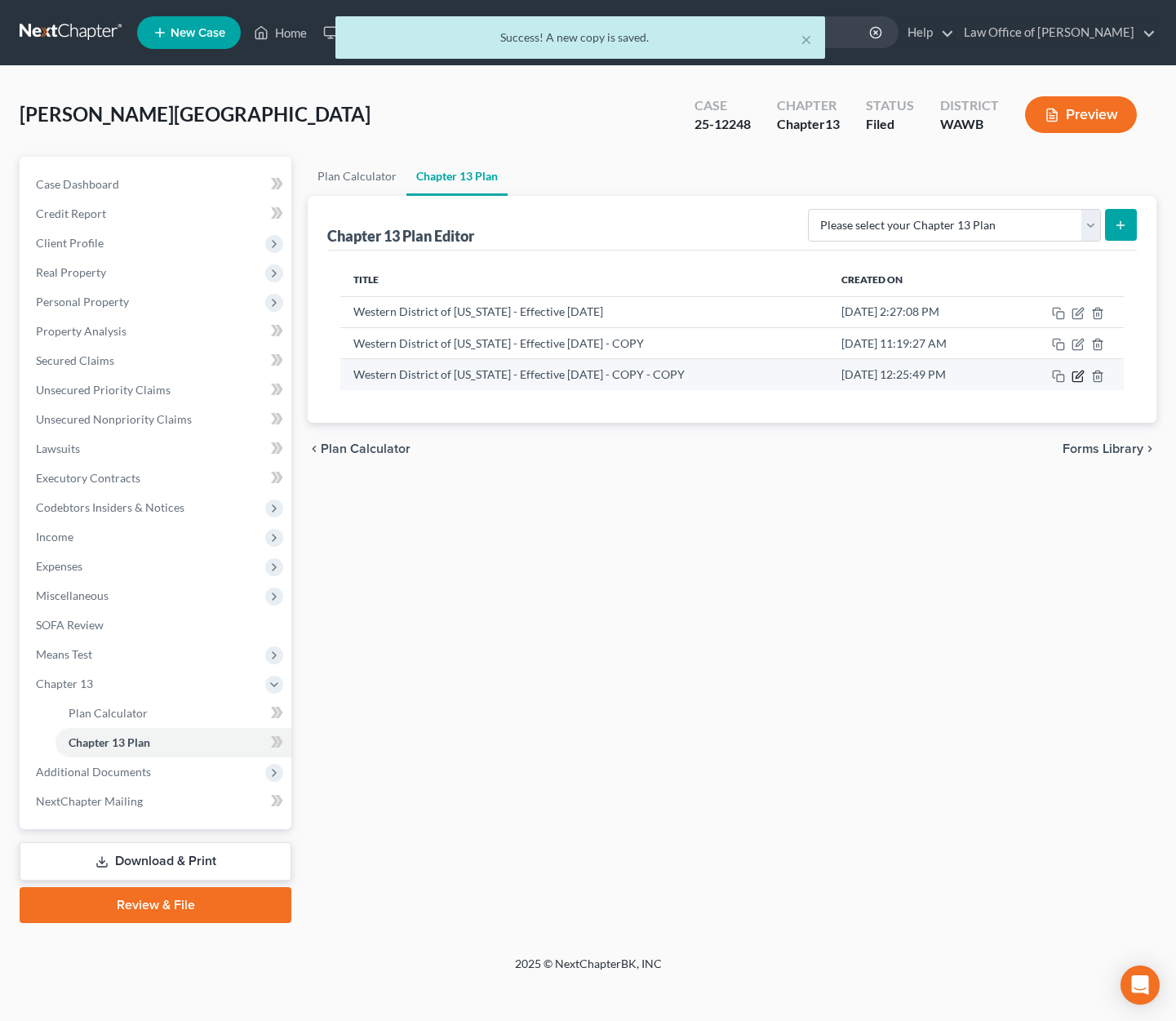
click at [1078, 372] on icon "button" at bounding box center [1078, 376] width 13 height 13
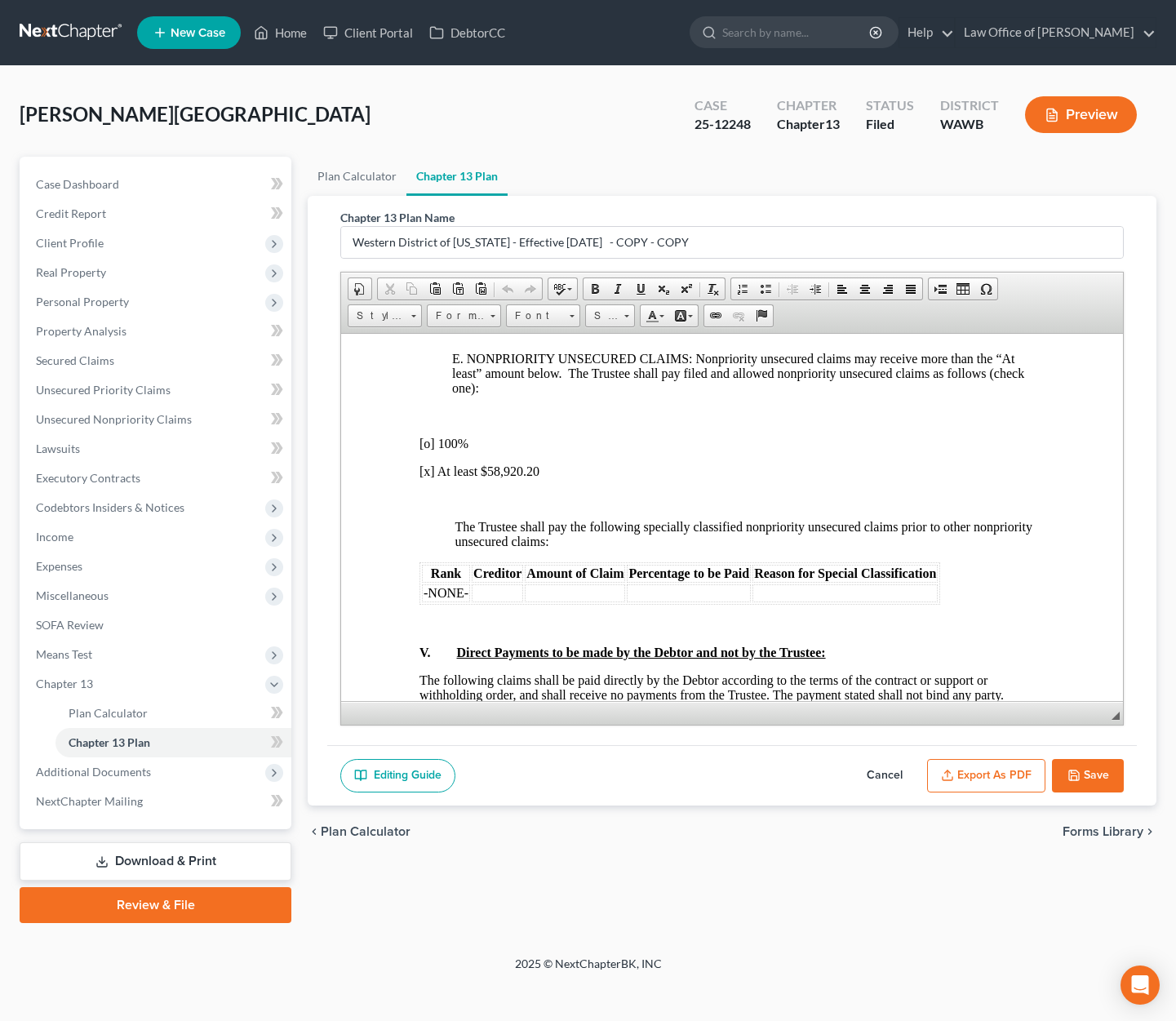
scroll to position [3636, 0]
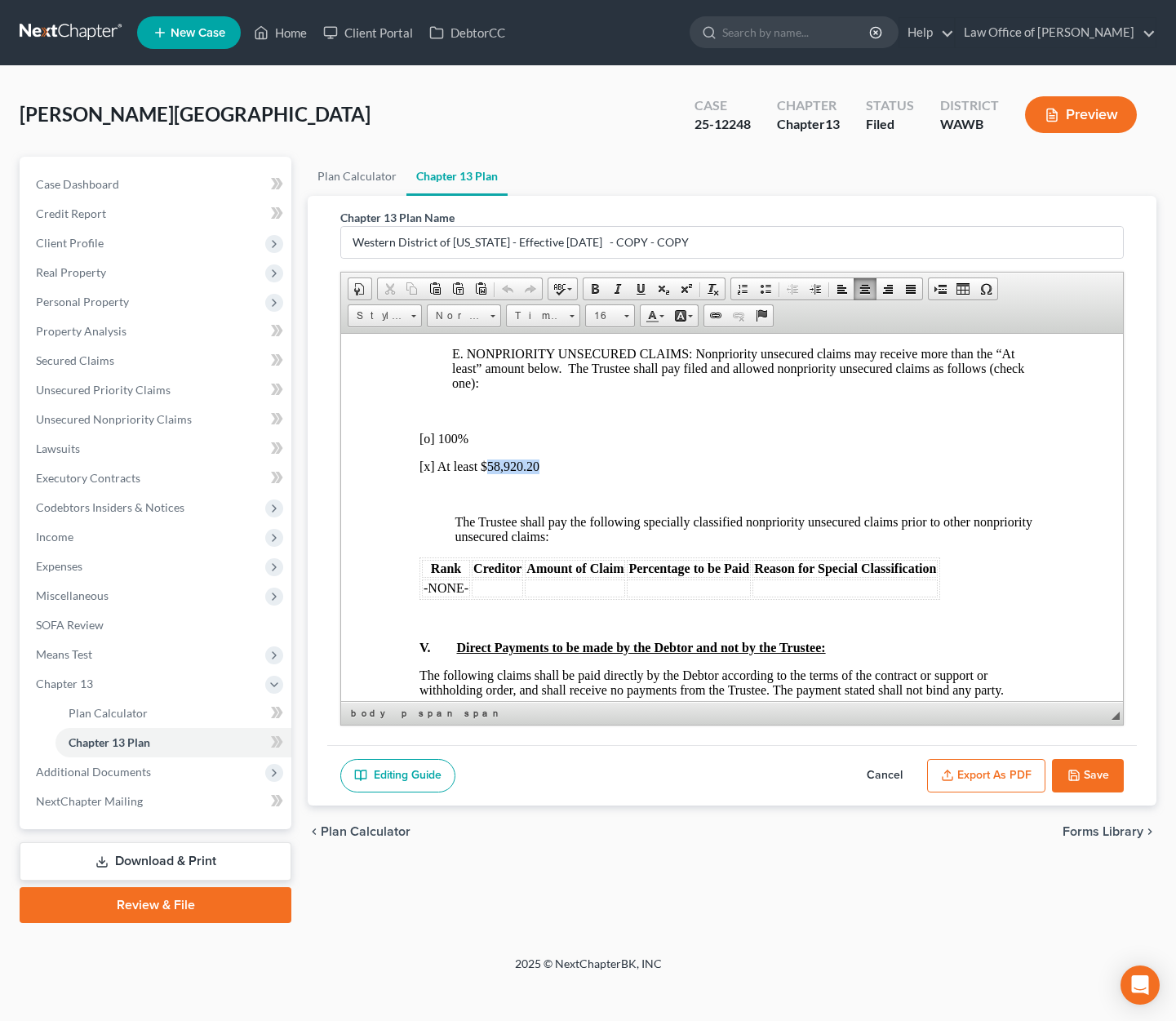
drag, startPoint x: 543, startPoint y: 480, endPoint x: 488, endPoint y: 481, distance: 55.0
click at [488, 474] on p "[x] At least $58,920.20" at bounding box center [732, 466] width 625 height 15
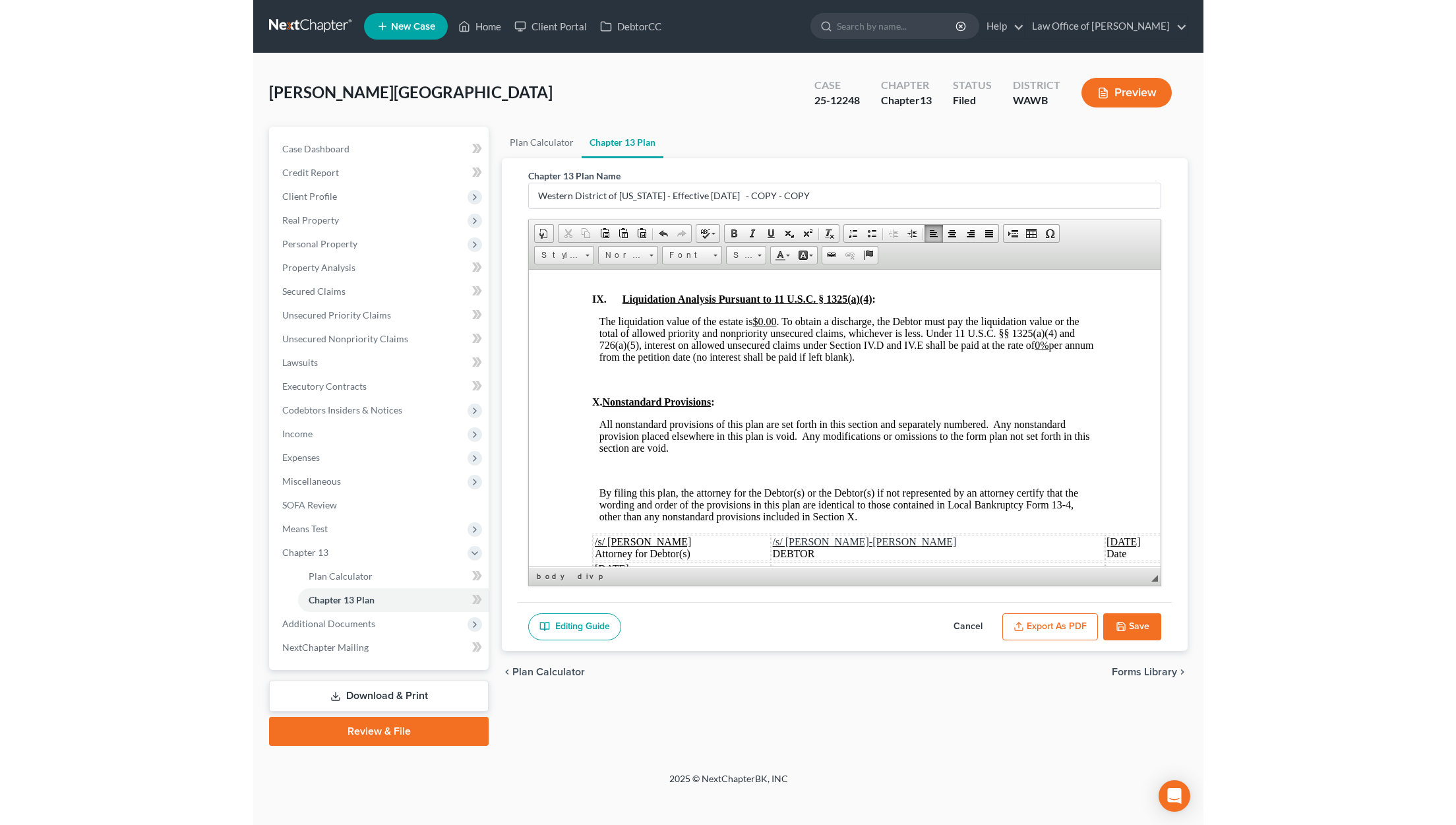
scroll to position [4036, 0]
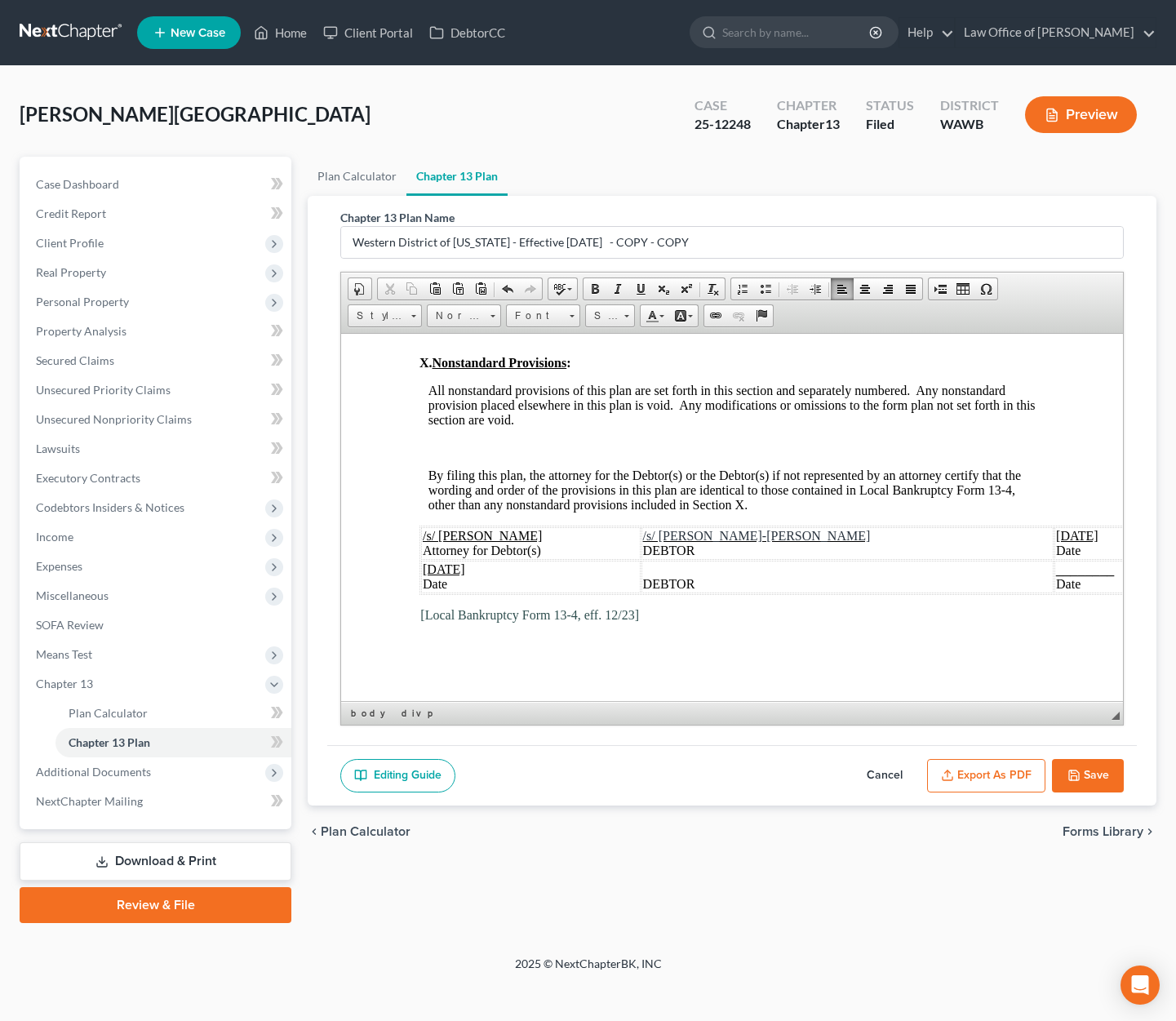
click at [1056, 535] on span "October 3, 2025" at bounding box center [1077, 535] width 43 height 14
click at [465, 571] on span "October 3, 2025" at bounding box center [444, 569] width 43 height 14
click at [990, 771] on button "Export as PDF" at bounding box center [985, 776] width 118 height 34
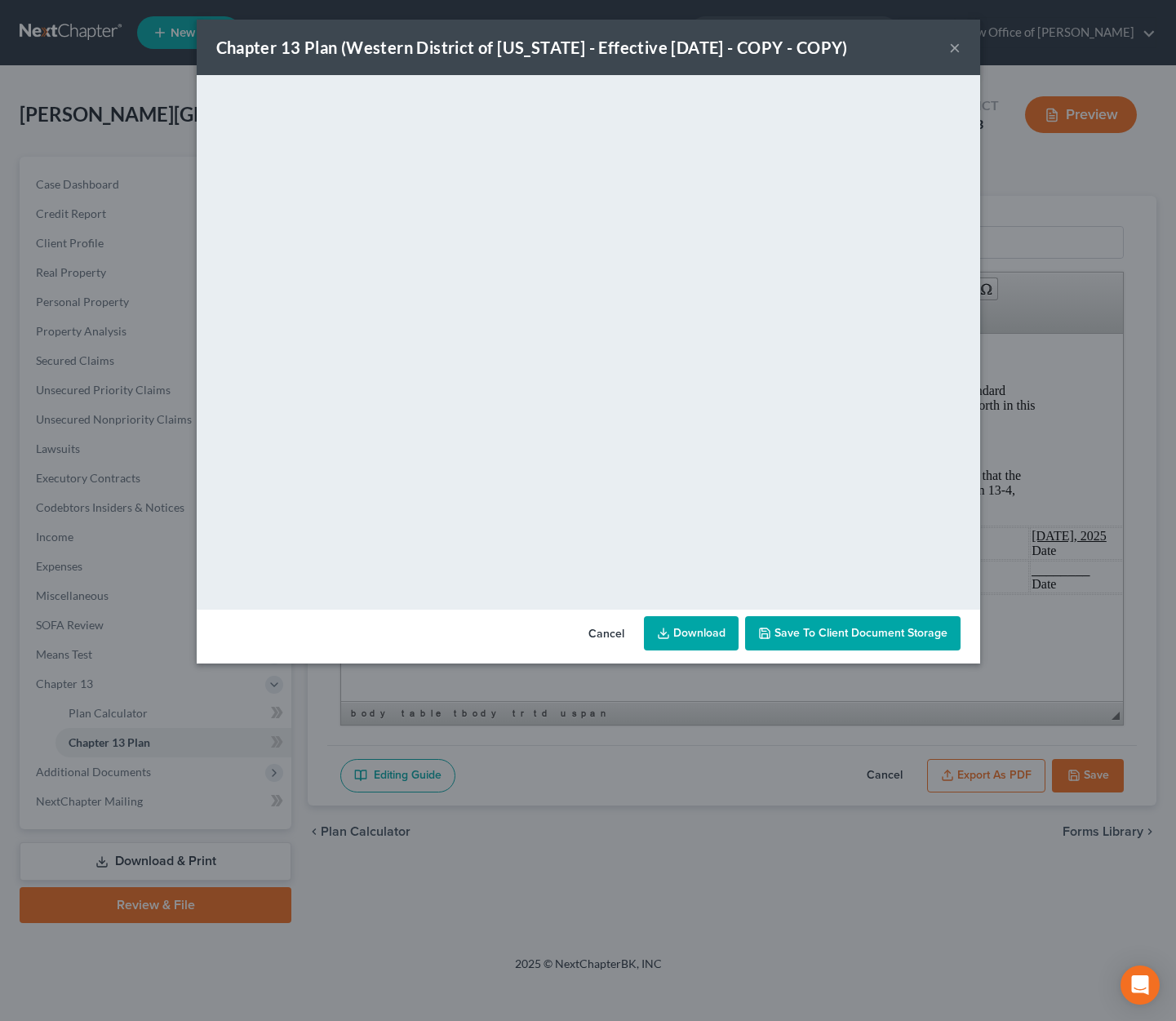
click at [748, 38] on div "Chapter 13 Plan (Western District of Washington - Effective 12/1/23 - COPY - CO…" at bounding box center [531, 47] width 632 height 23
click at [954, 48] on button "×" at bounding box center [955, 47] width 11 height 20
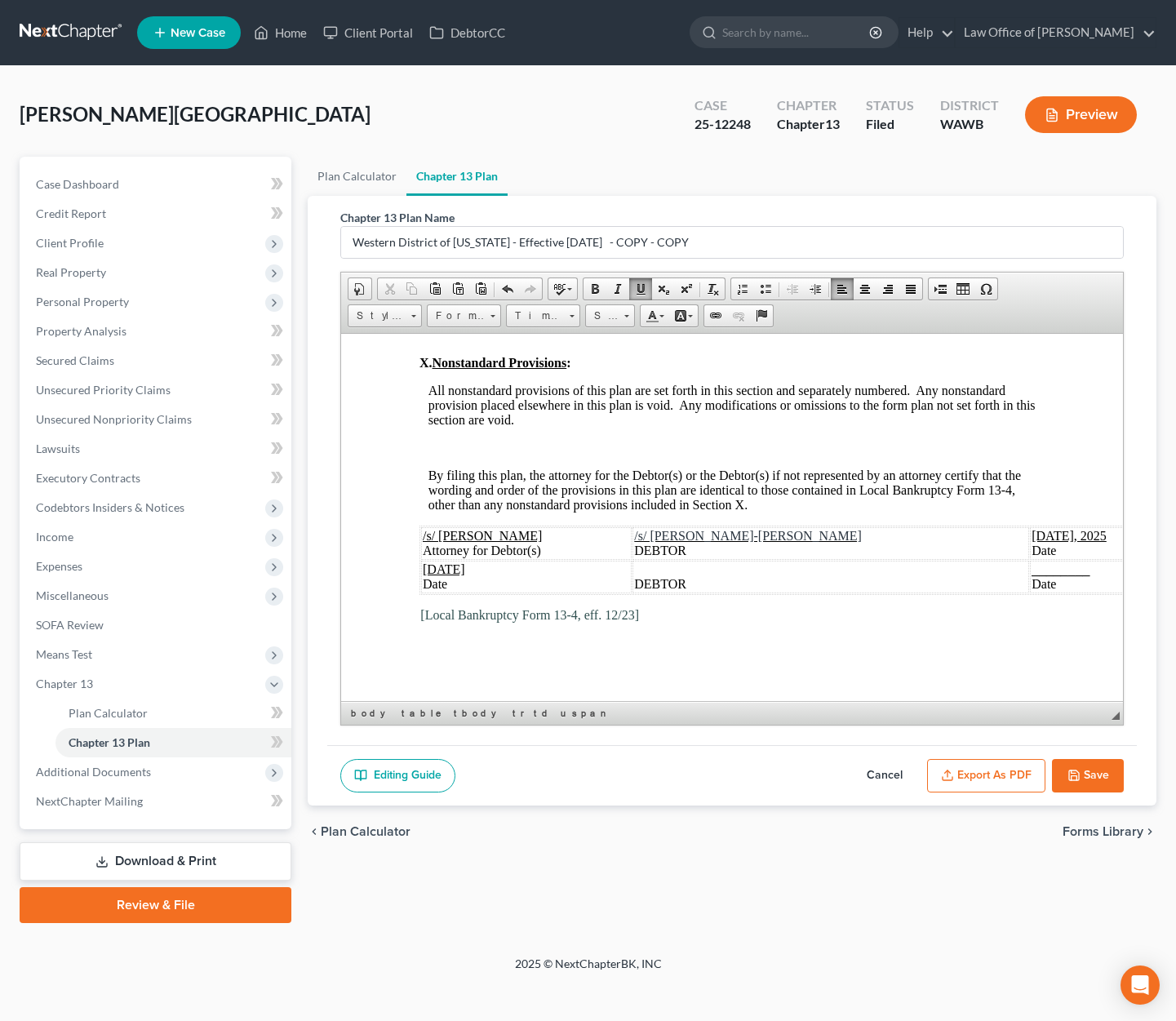
click at [1106, 775] on button "Save" at bounding box center [1088, 776] width 72 height 34
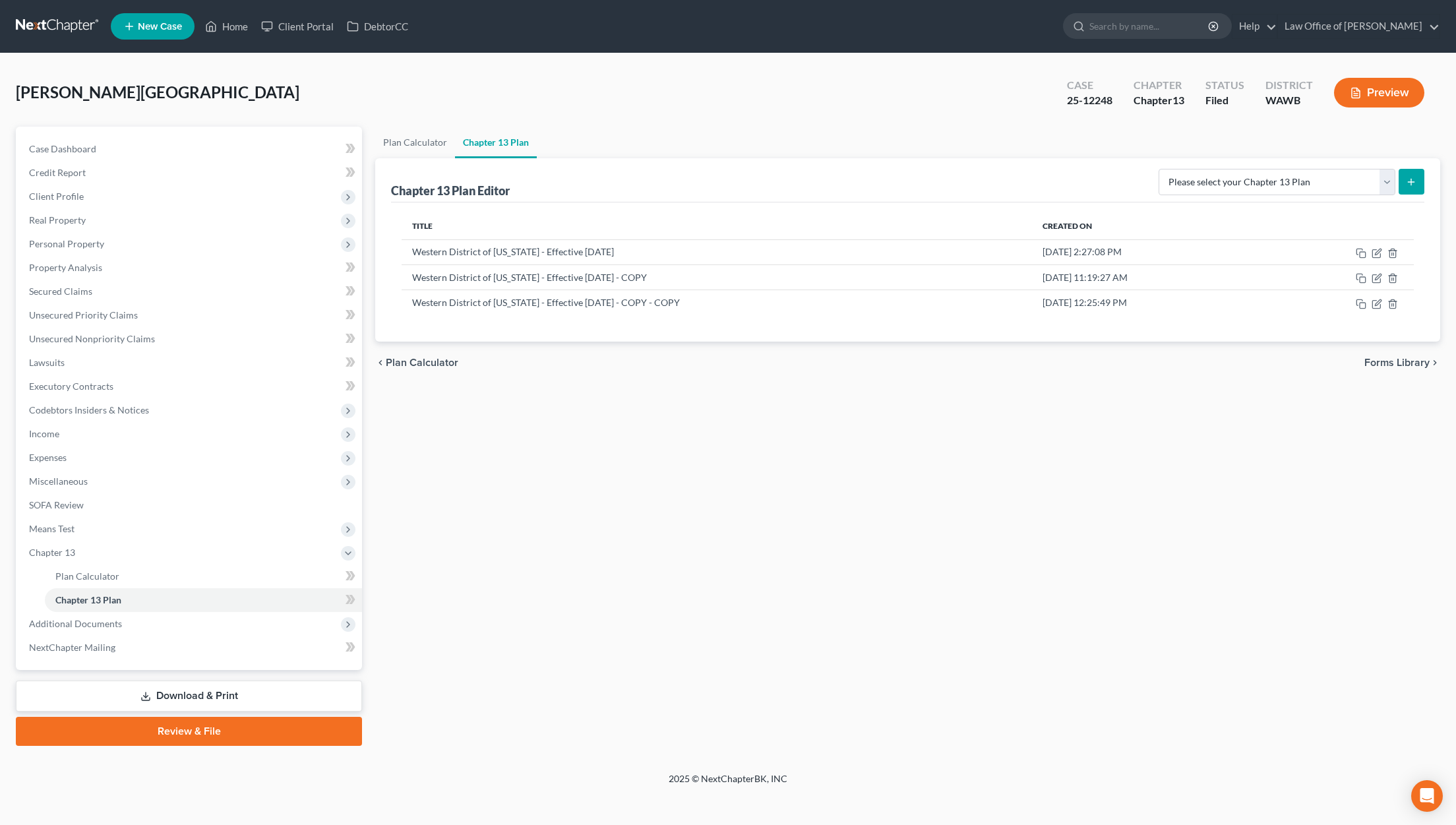
click at [56, 33] on link at bounding box center [58, 26] width 84 height 24
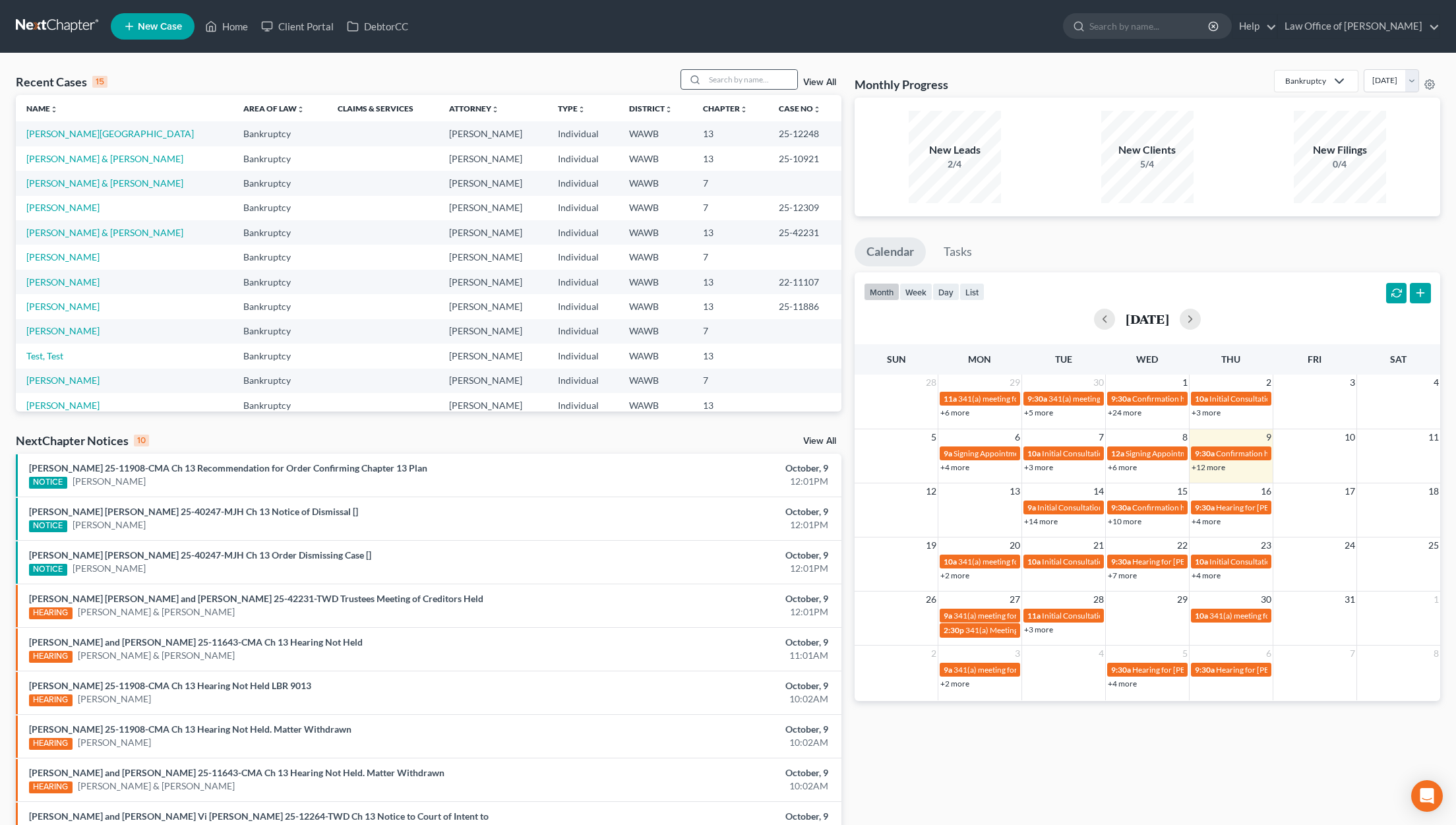
click at [740, 68] on div "Recent Cases 15 View All Name unfold_more expand_more expand_less Area of Law u…" at bounding box center [728, 496] width 1456 height 885
click at [740, 78] on input "search" at bounding box center [751, 79] width 92 height 19
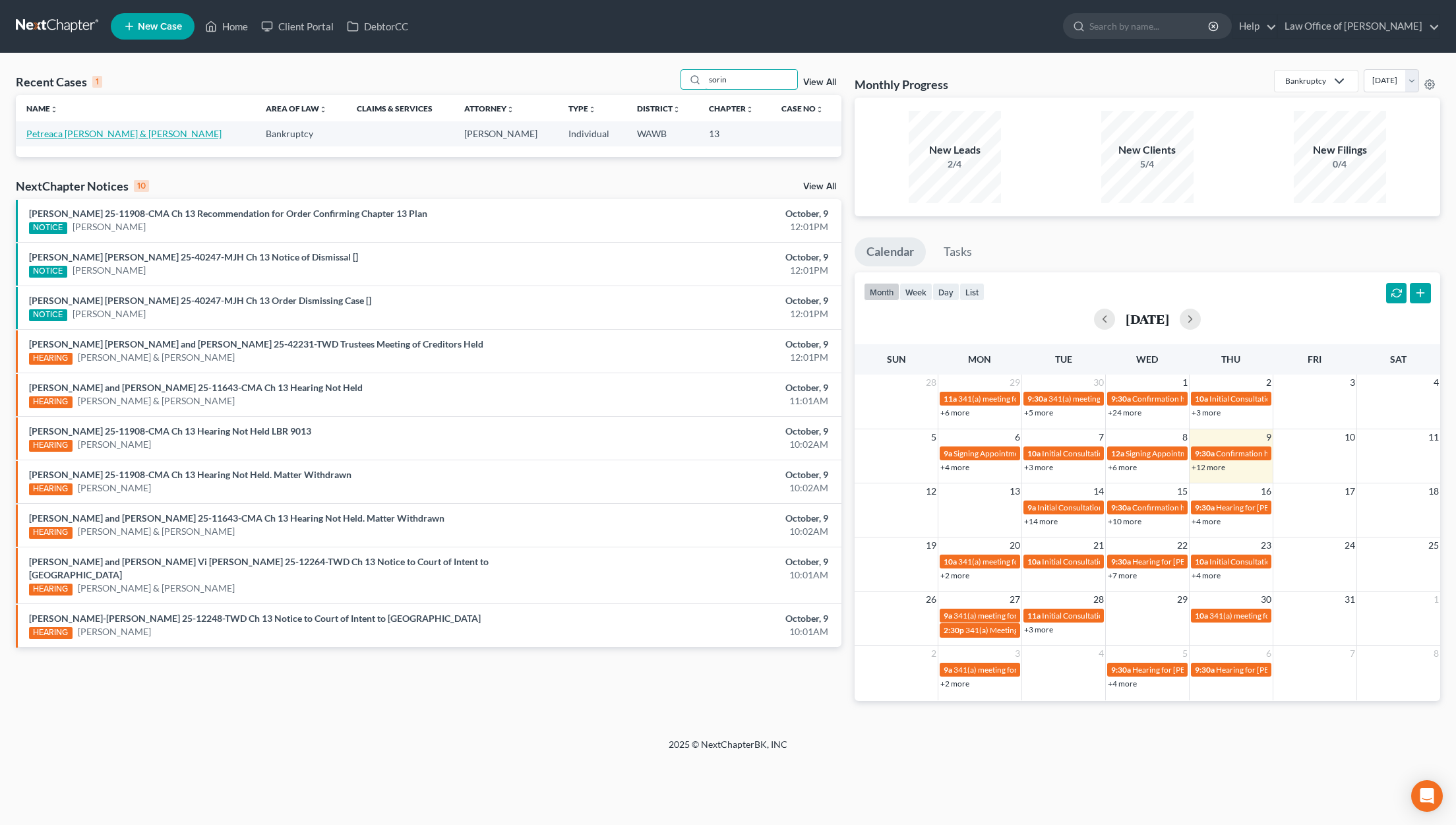
type input "sorin"
click at [98, 133] on link "Petreaca [PERSON_NAME] & [PERSON_NAME]" at bounding box center [124, 133] width 195 height 11
select select "6"
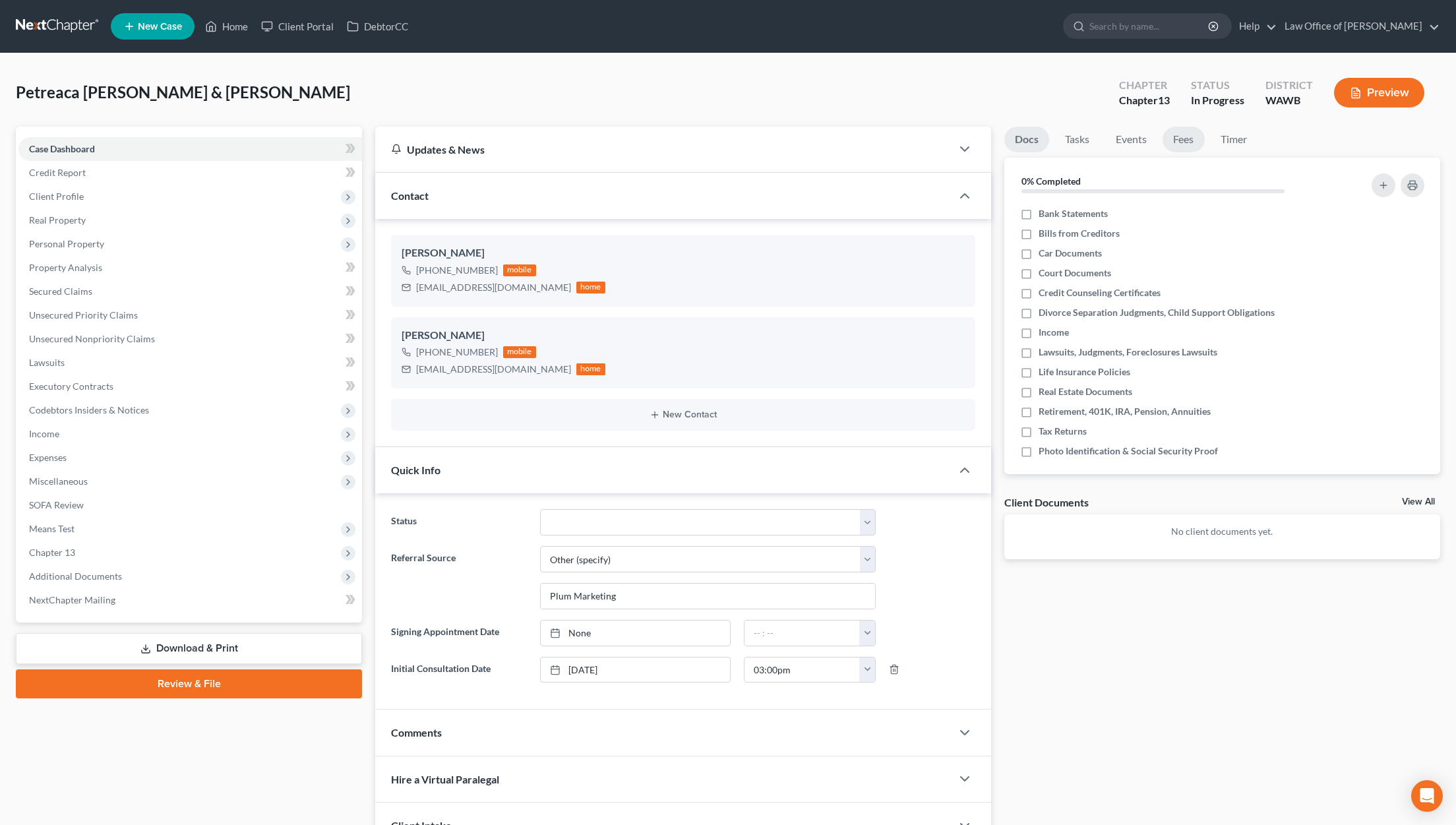
click at [1191, 141] on link "Fees" at bounding box center [1183, 139] width 42 height 26
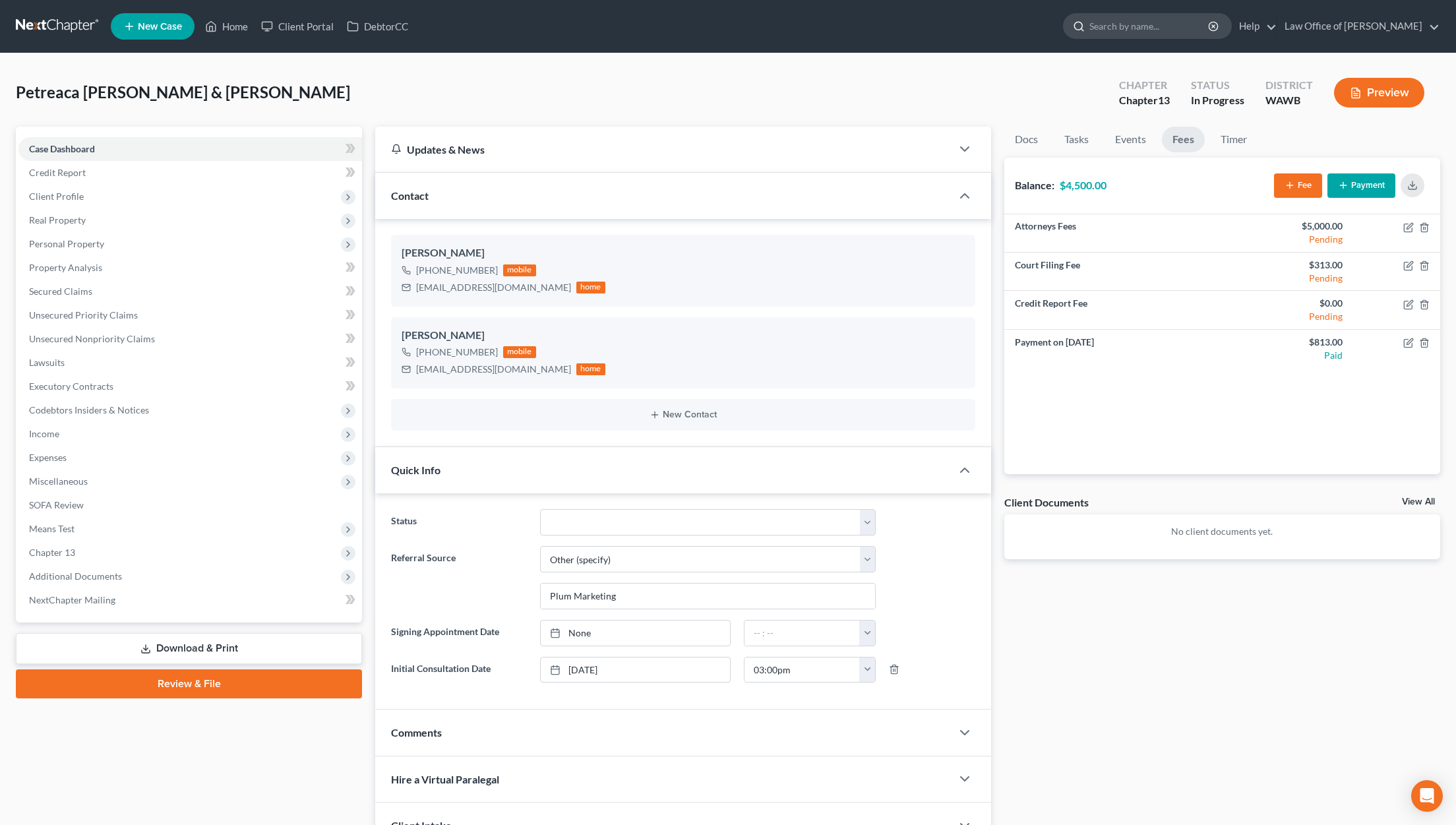
click at [1152, 20] on input "search" at bounding box center [1149, 26] width 121 height 24
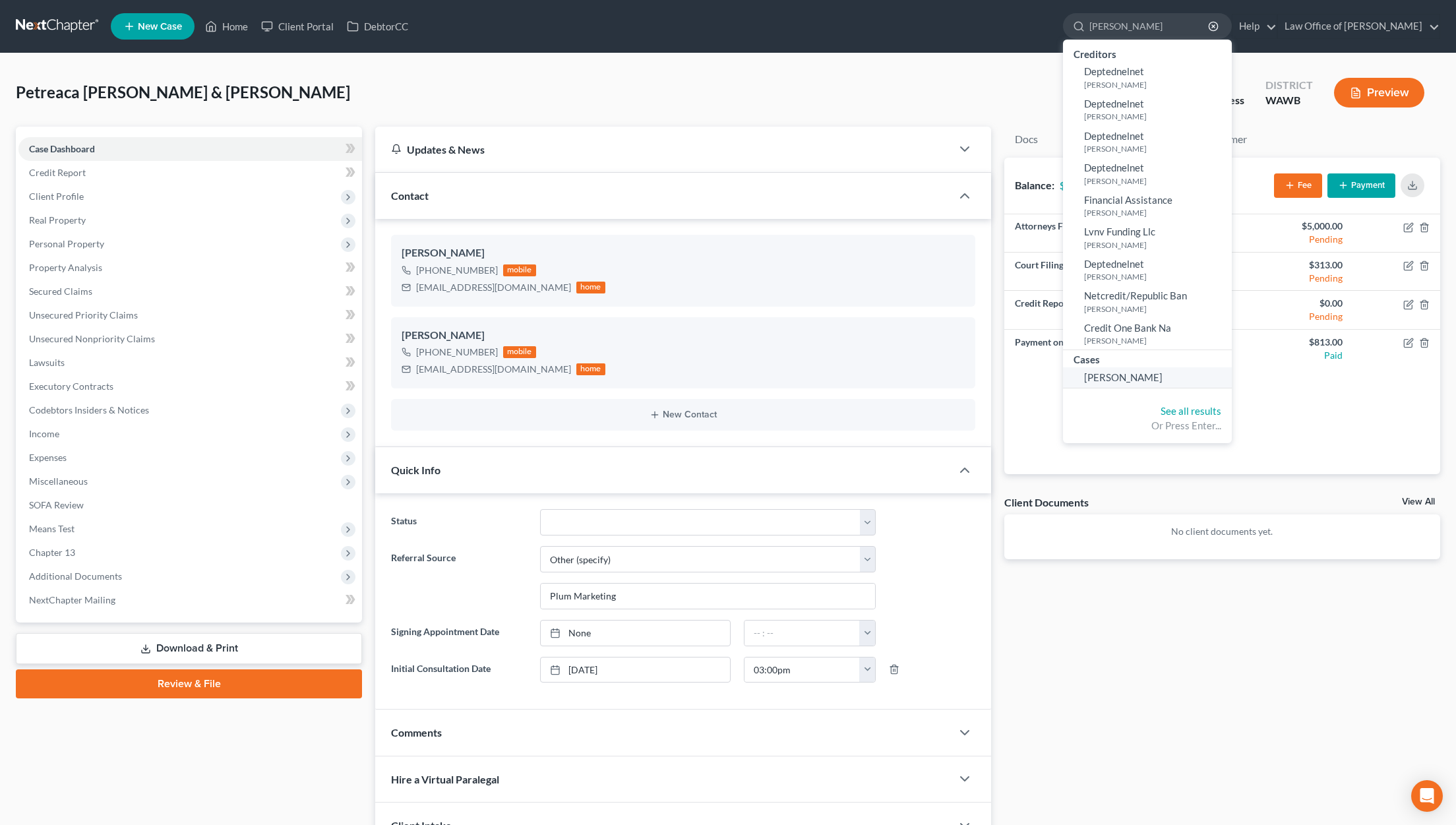
type input "blackwell"
click at [1162, 377] on span "[PERSON_NAME]" at bounding box center [1123, 378] width 78 height 12
select select "1"
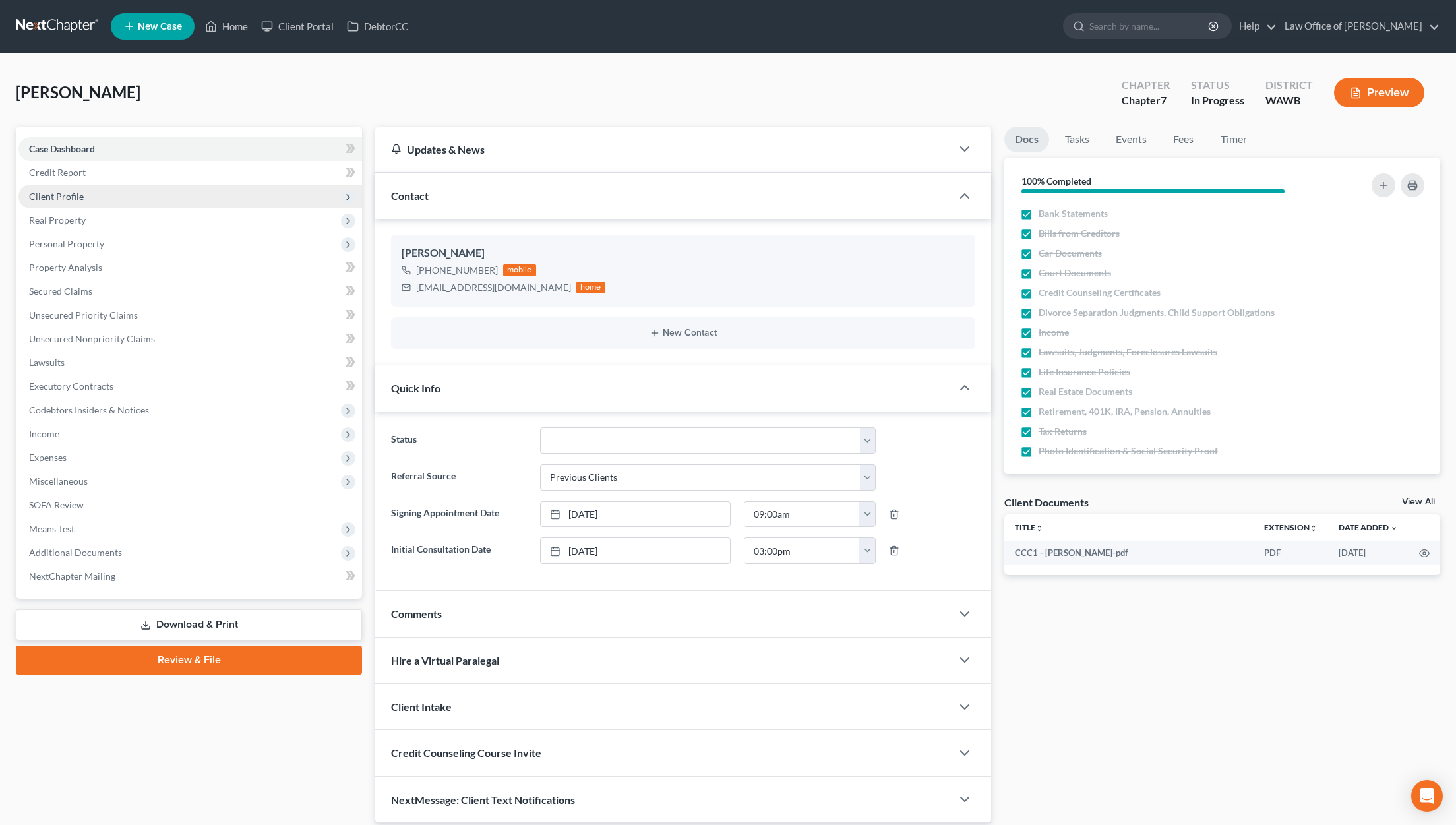
click at [89, 197] on span "Client Profile" at bounding box center [190, 197] width 344 height 24
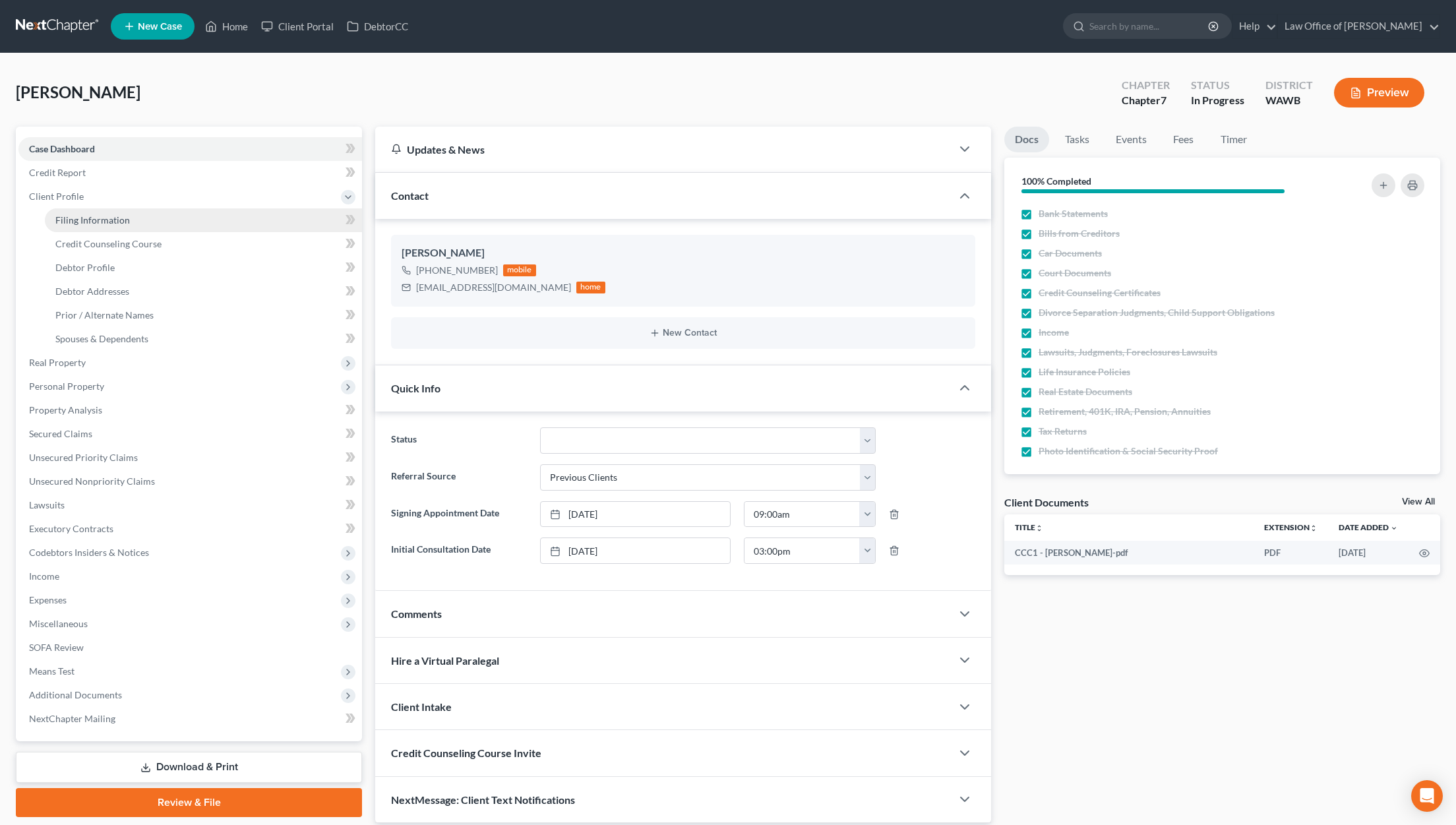
click at [110, 216] on span "Filing Information" at bounding box center [92, 220] width 74 height 11
select select "1"
select select "0"
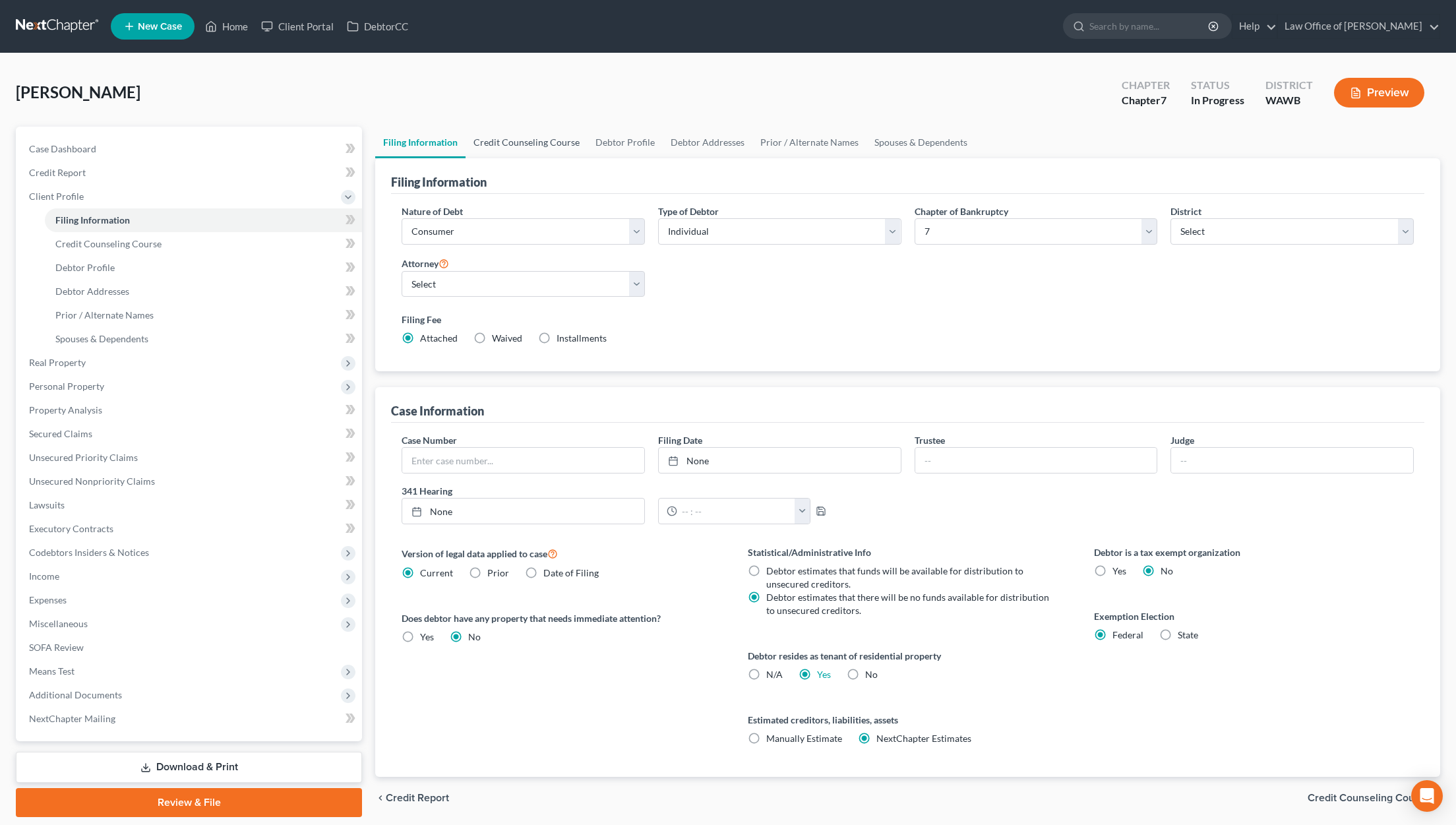
click at [522, 142] on link "Credit Counseling Course" at bounding box center [526, 142] width 122 height 32
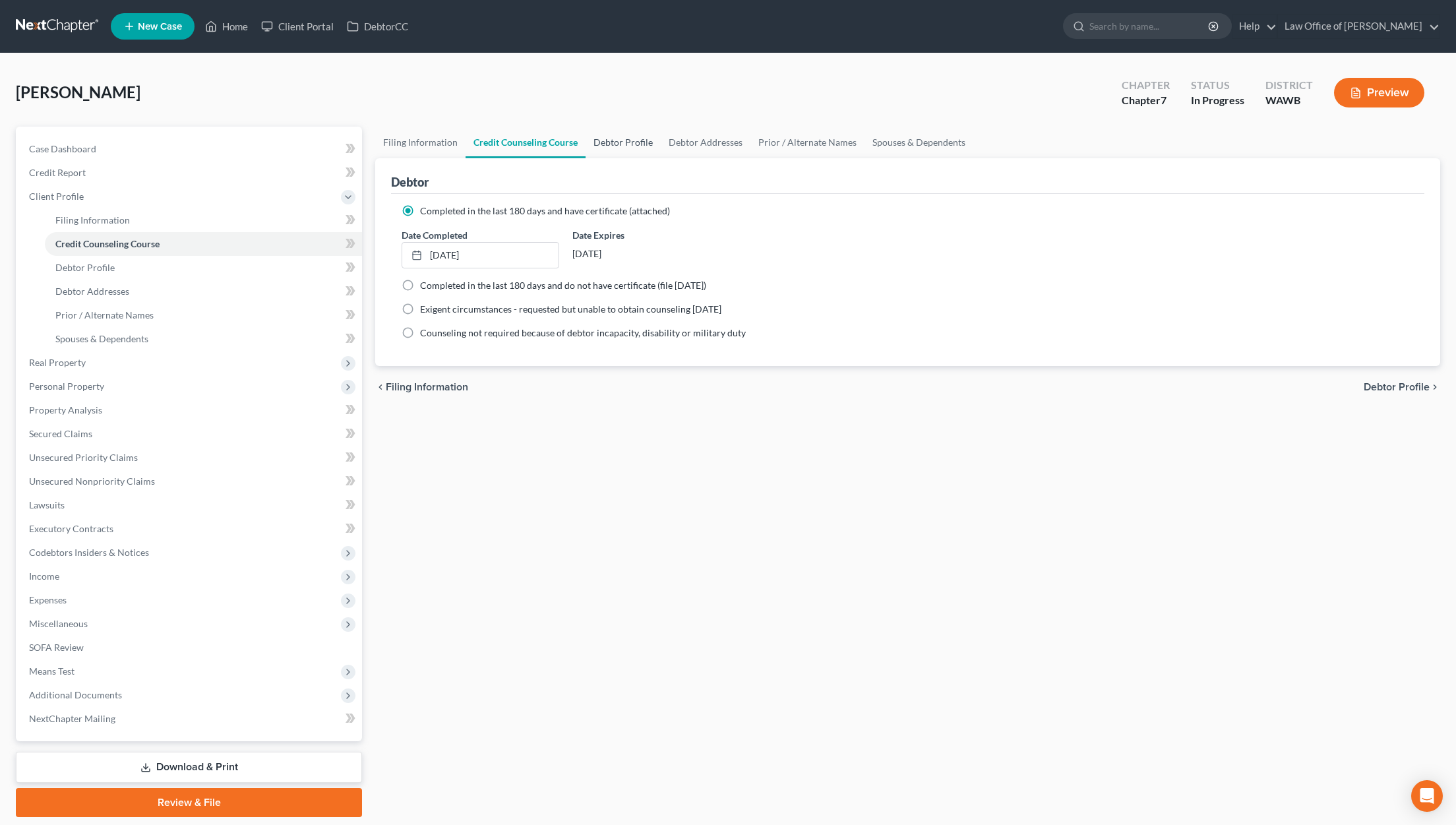
click at [628, 140] on link "Debtor Profile" at bounding box center [623, 142] width 75 height 32
select select "3"
select select "0"
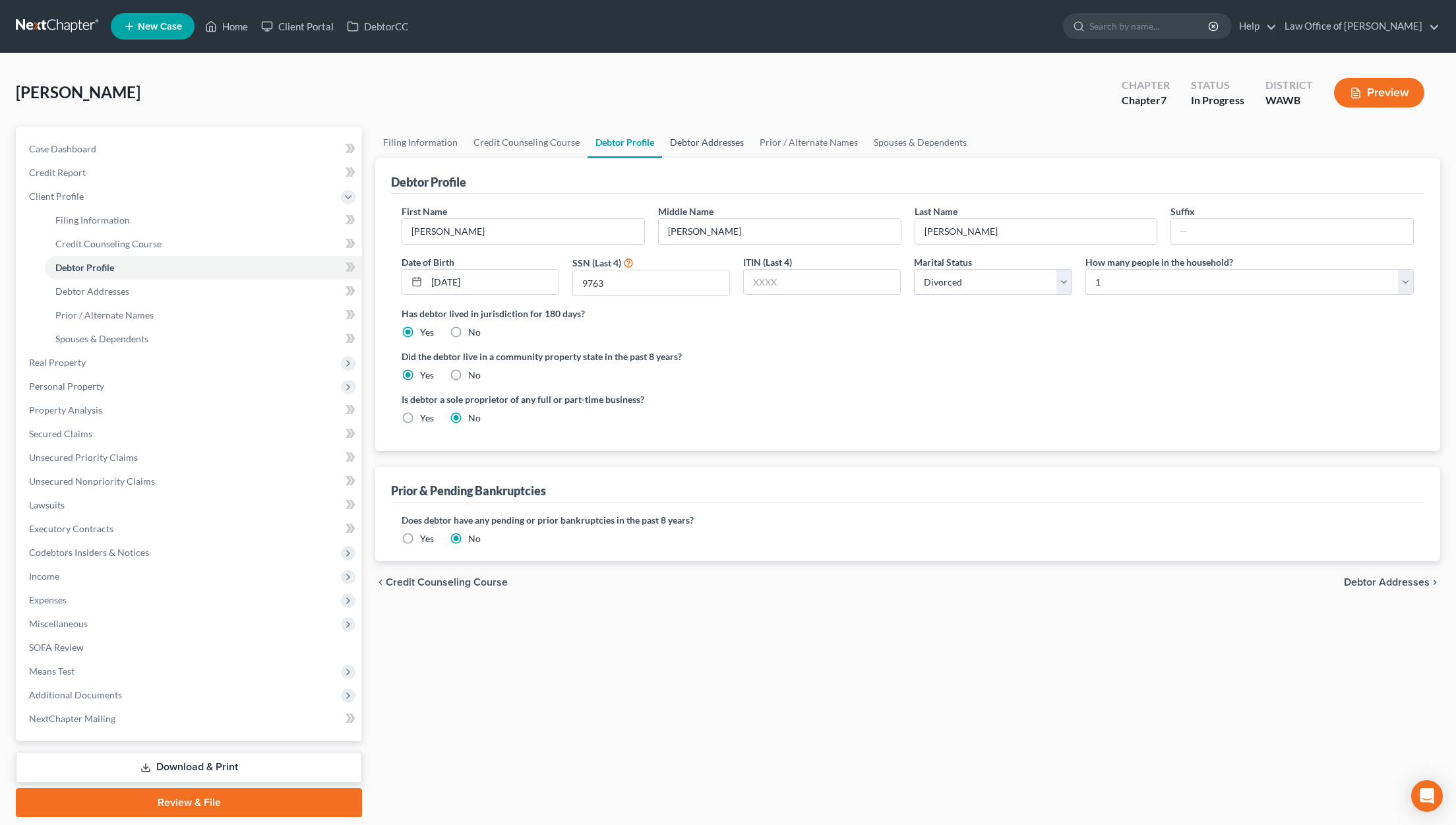
click at [701, 140] on link "Debtor Addresses" at bounding box center [707, 142] width 89 height 32
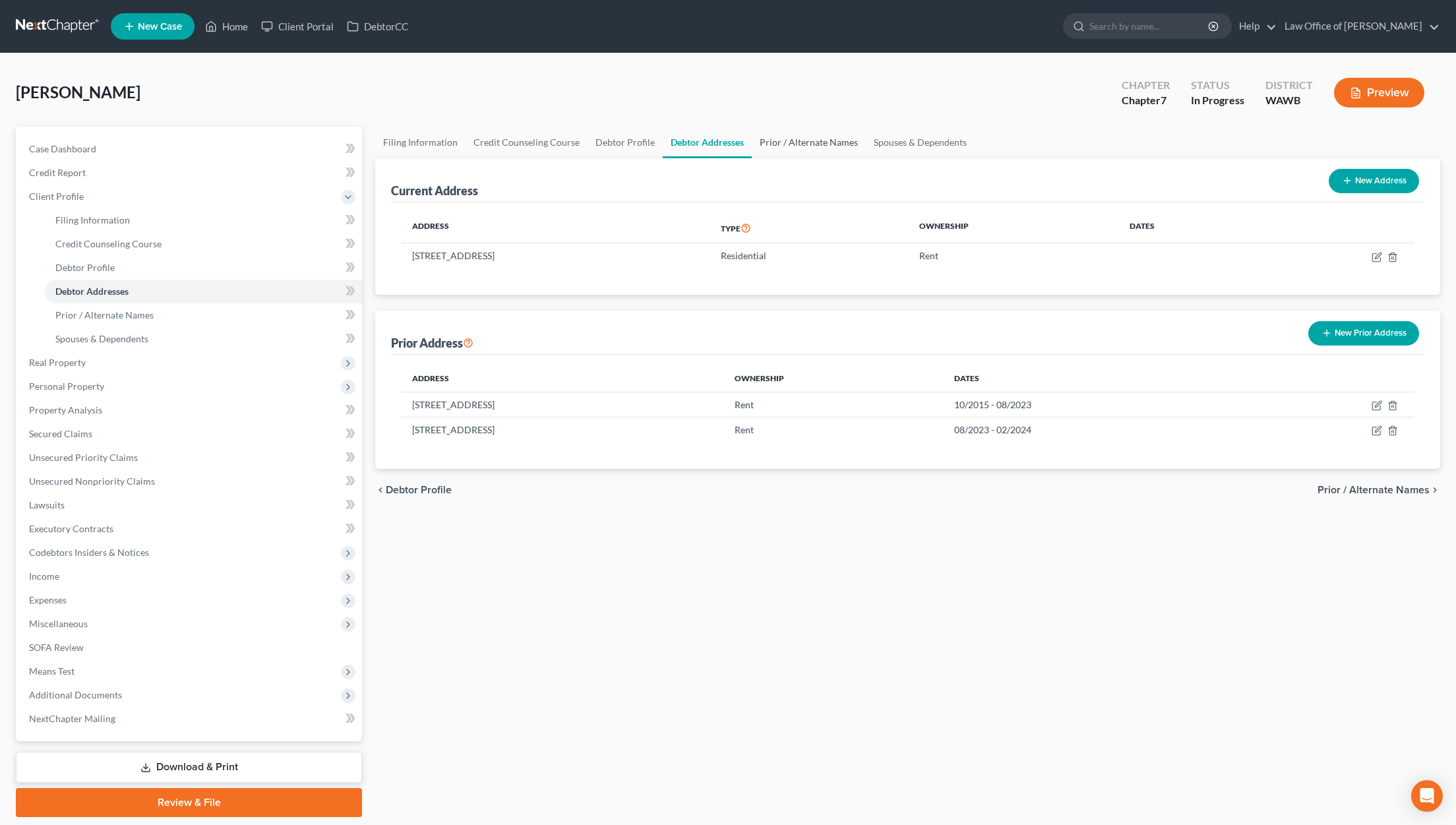
click at [761, 149] on link "Prior / Alternate Names" at bounding box center [809, 142] width 114 height 32
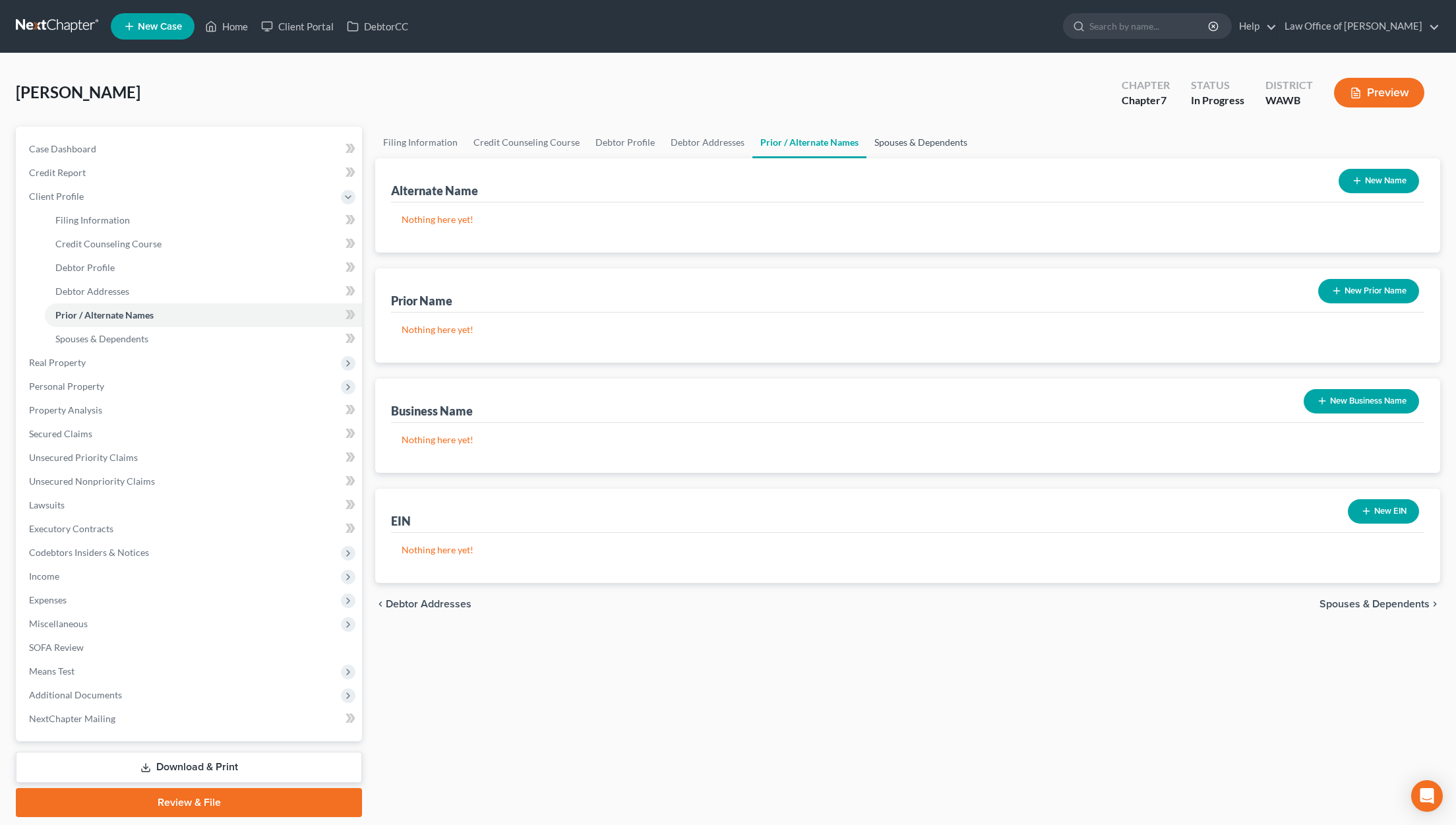
click at [894, 155] on link "Spouses & Dependents" at bounding box center [921, 142] width 109 height 32
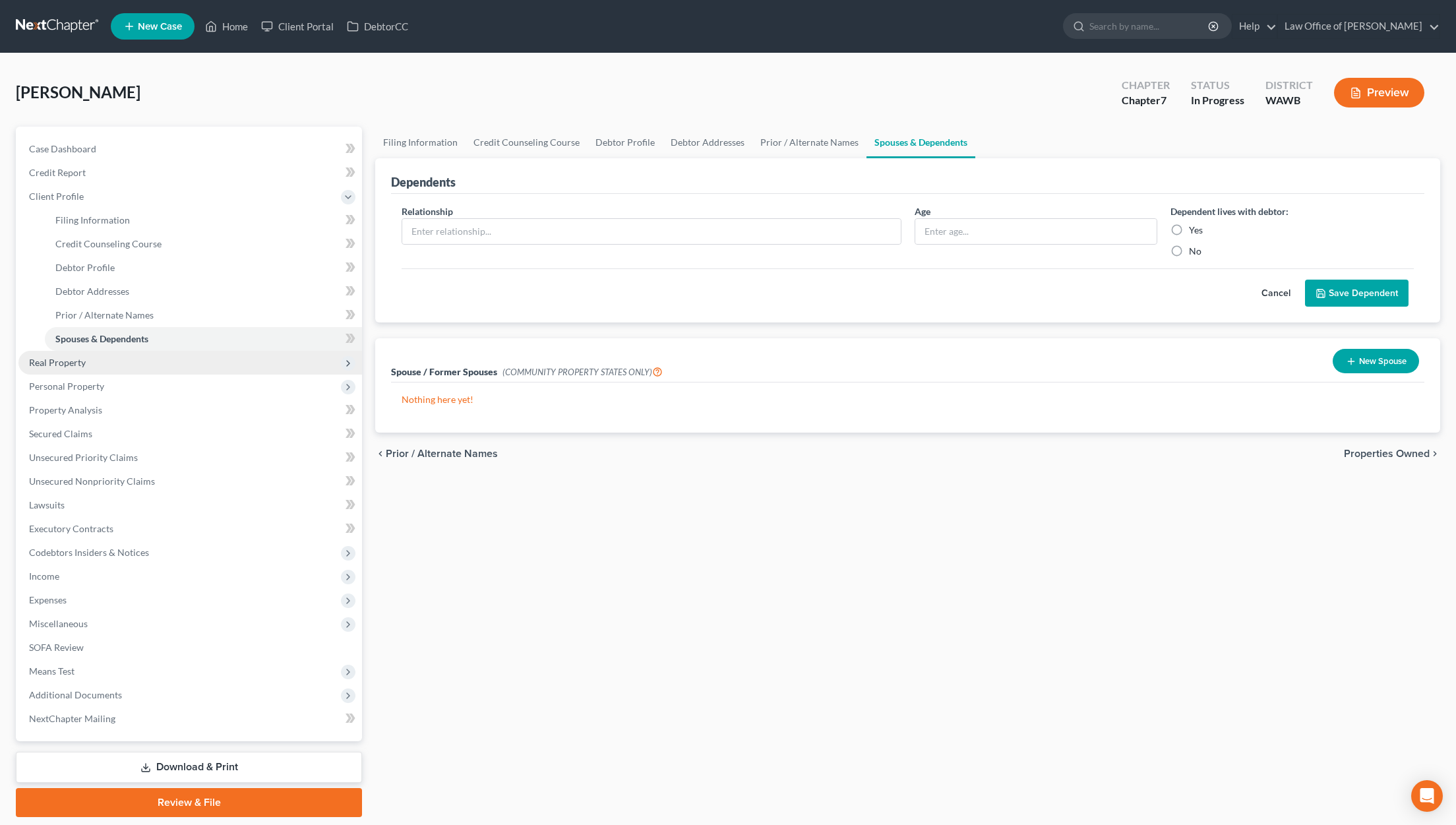
click at [109, 356] on span "Real Property" at bounding box center [190, 363] width 344 height 24
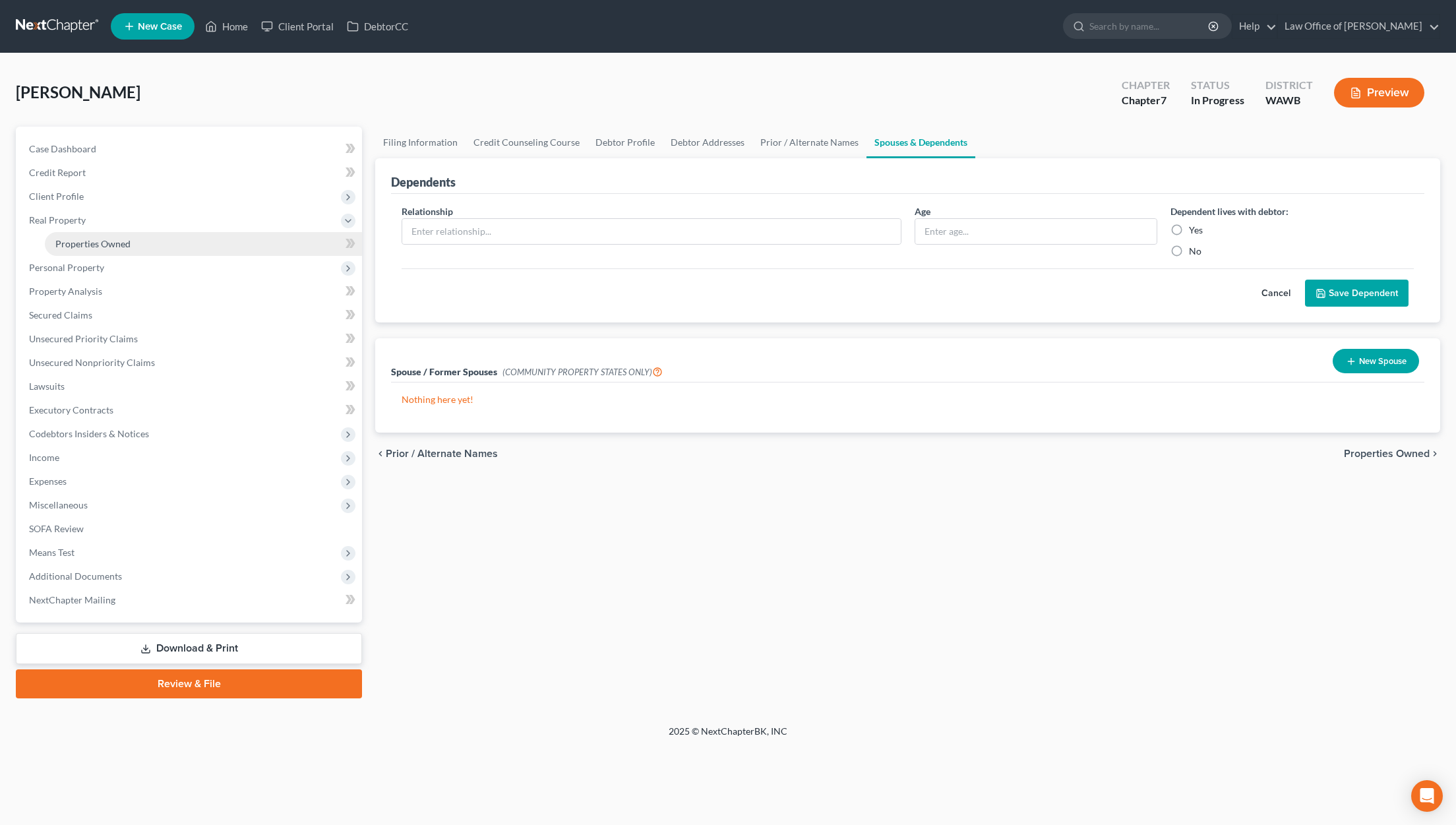
click at [195, 244] on link "Properties Owned" at bounding box center [204, 244] width 317 height 24
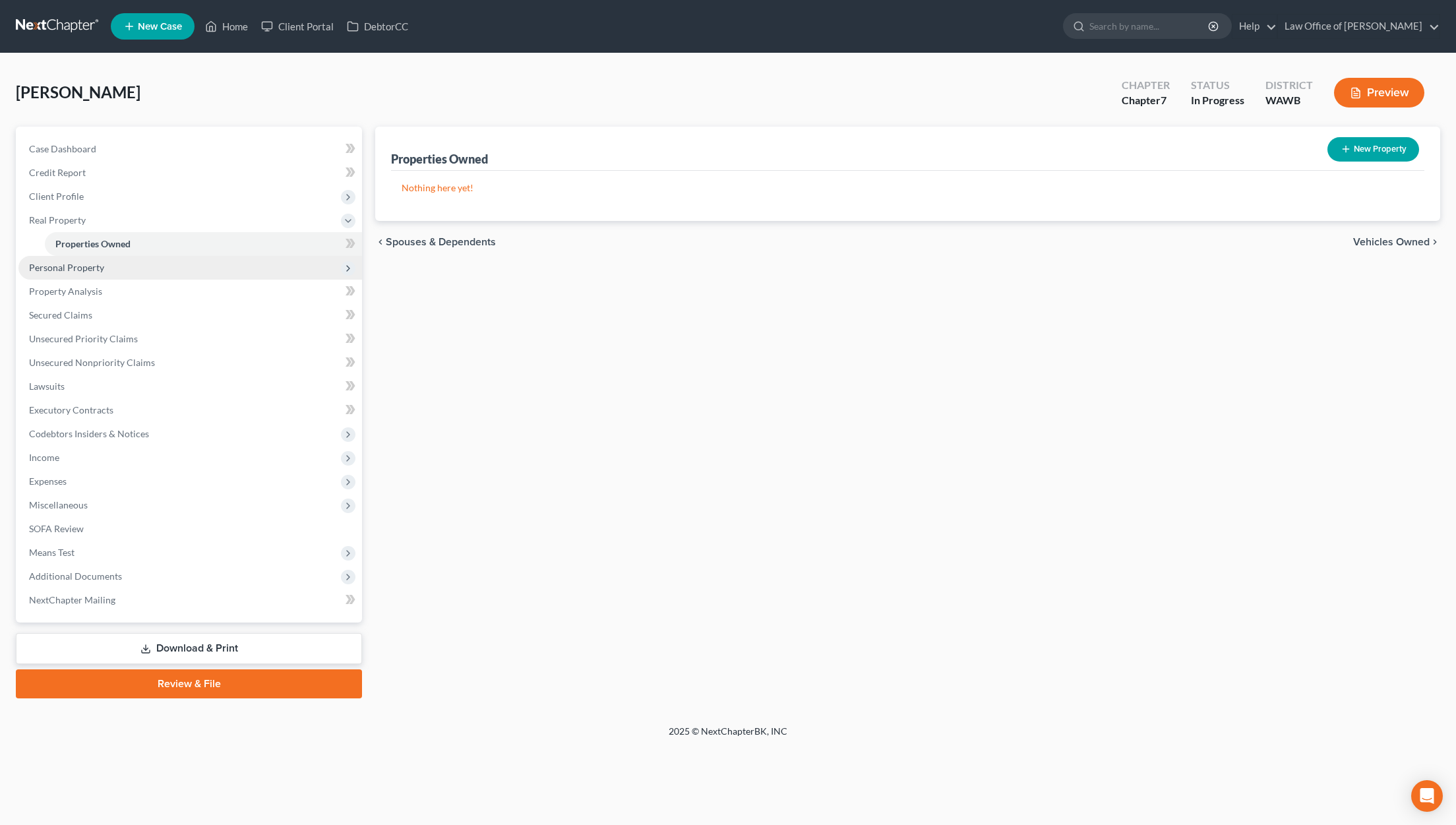
click at [181, 257] on span "Personal Property" at bounding box center [190, 268] width 344 height 24
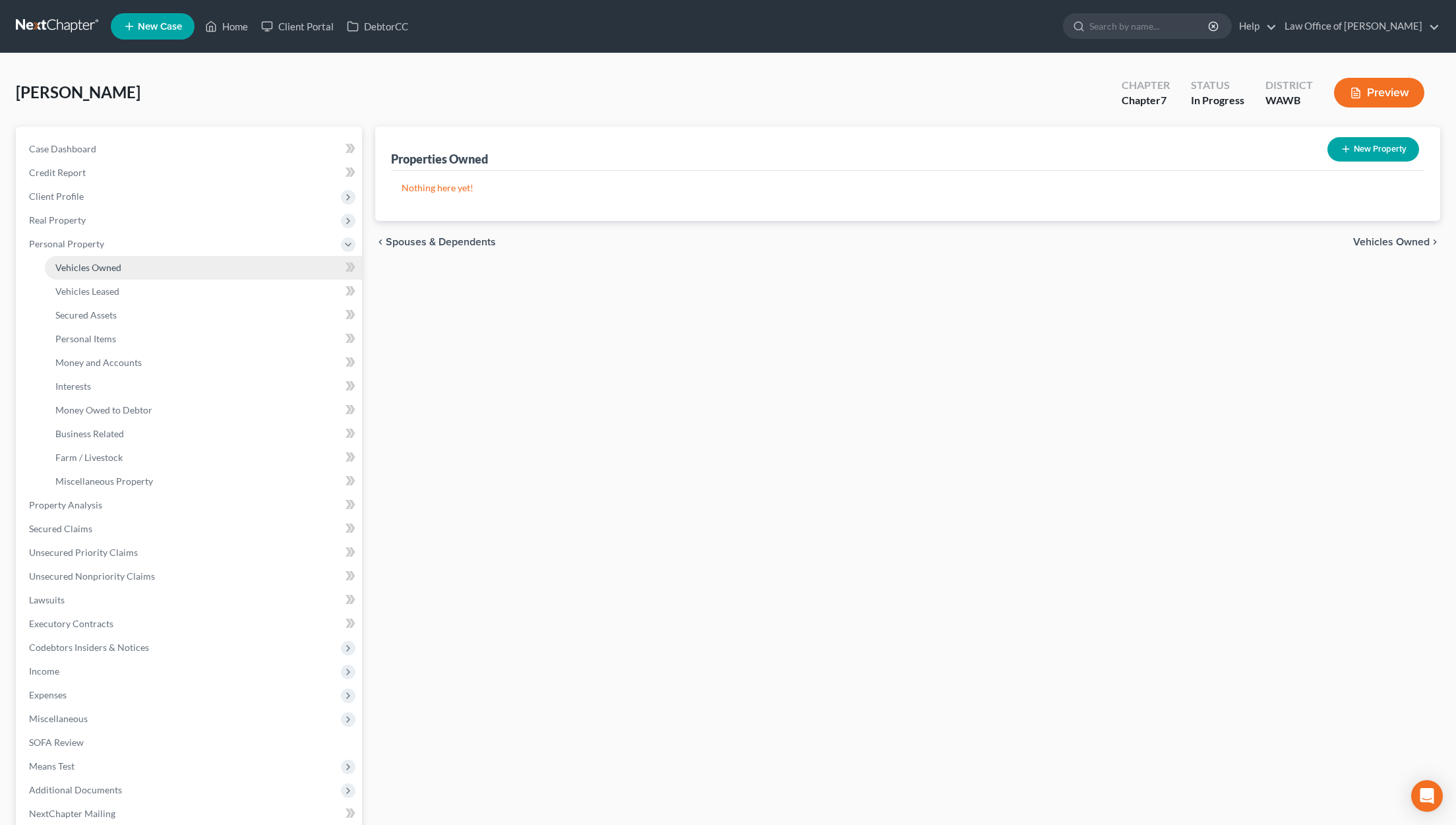
click at [221, 265] on link "Vehicles Owned" at bounding box center [204, 268] width 317 height 24
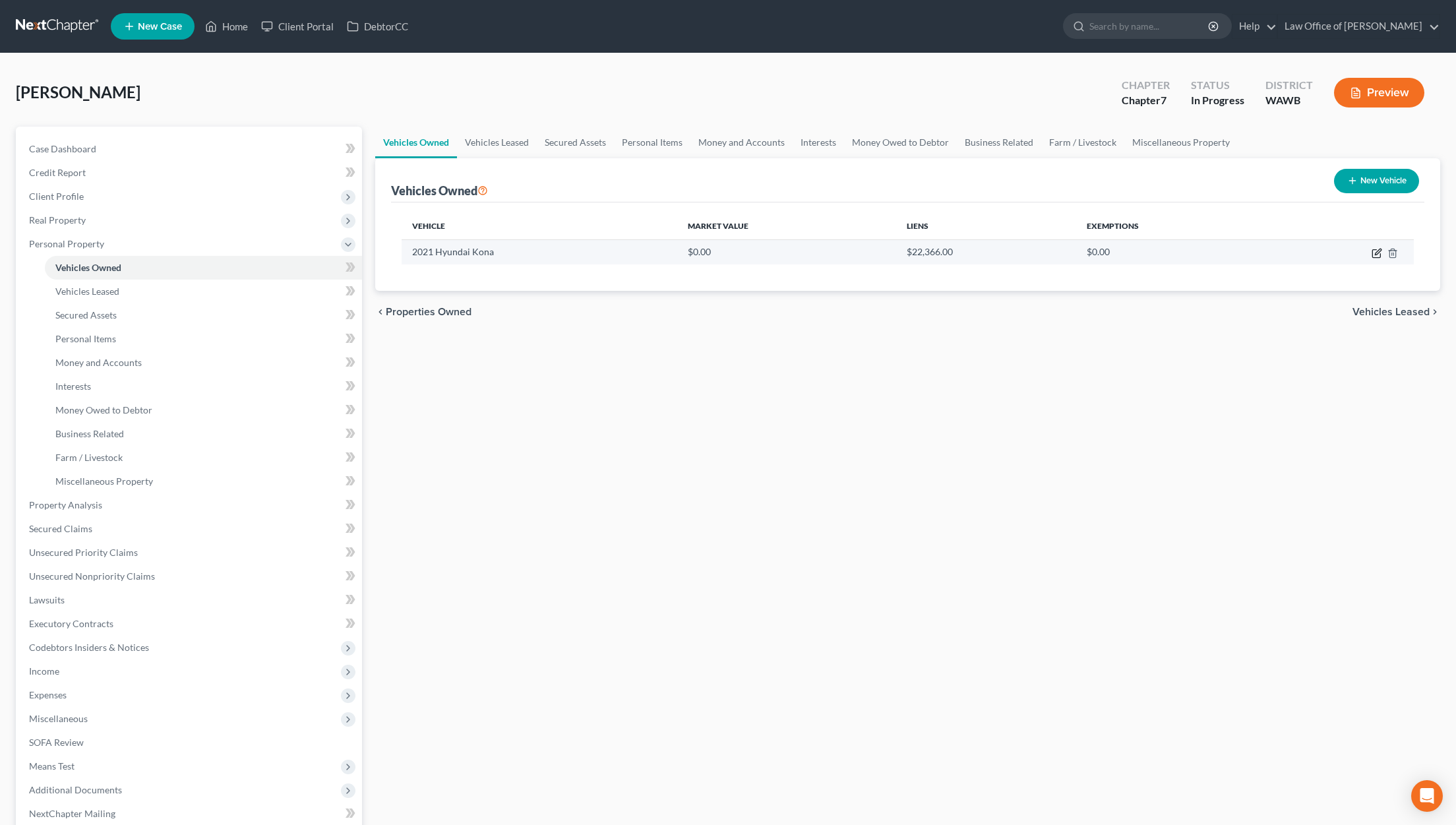
click at [1375, 255] on icon "button" at bounding box center [1378, 252] width 6 height 6
select select "0"
select select "5"
select select "0"
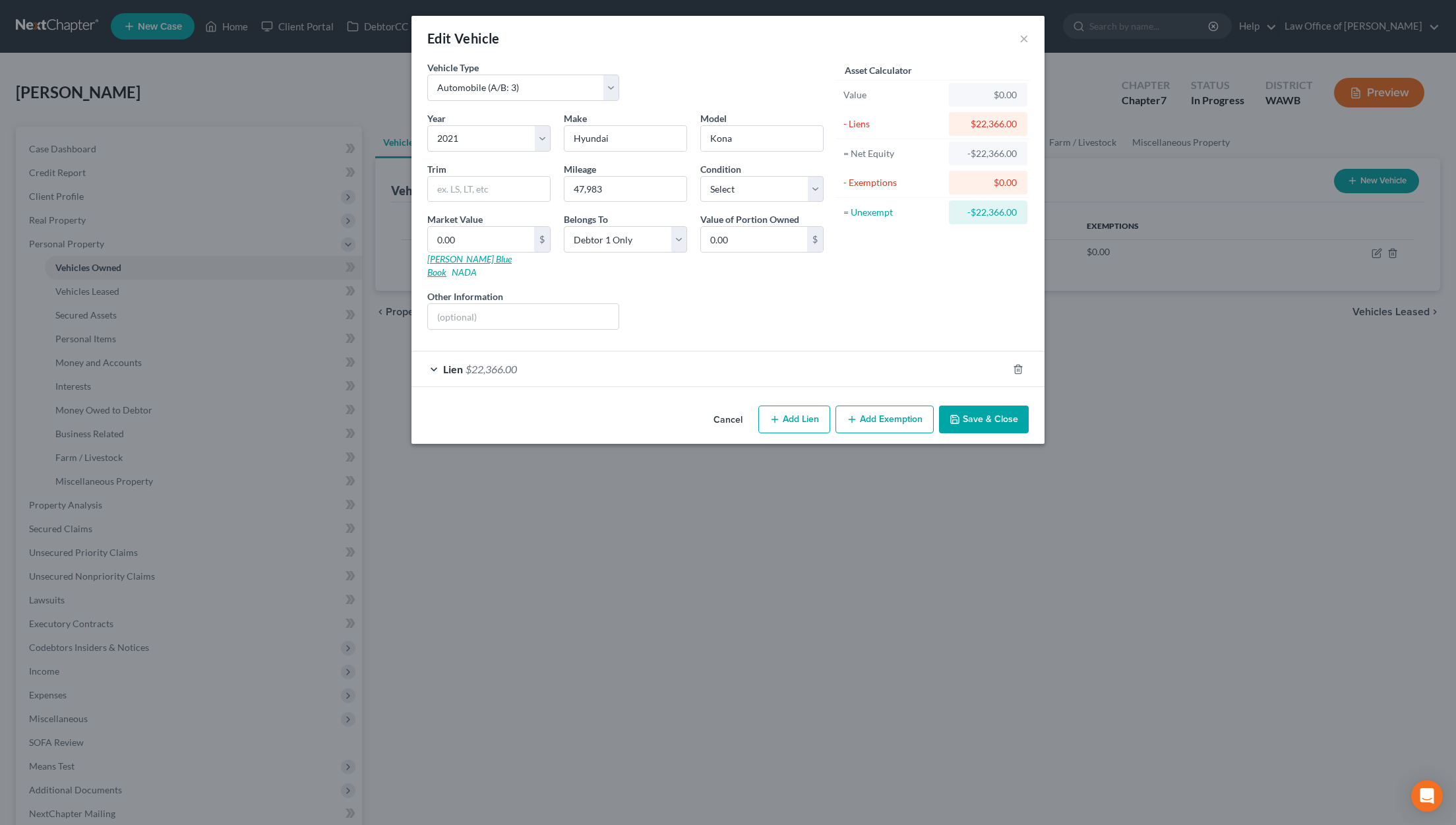
click at [471, 260] on link "Kelly Blue Book" at bounding box center [469, 265] width 84 height 24
click at [459, 244] on input "0.00" at bounding box center [480, 239] width 106 height 25
type input "1"
type input "1.00"
type input "13"
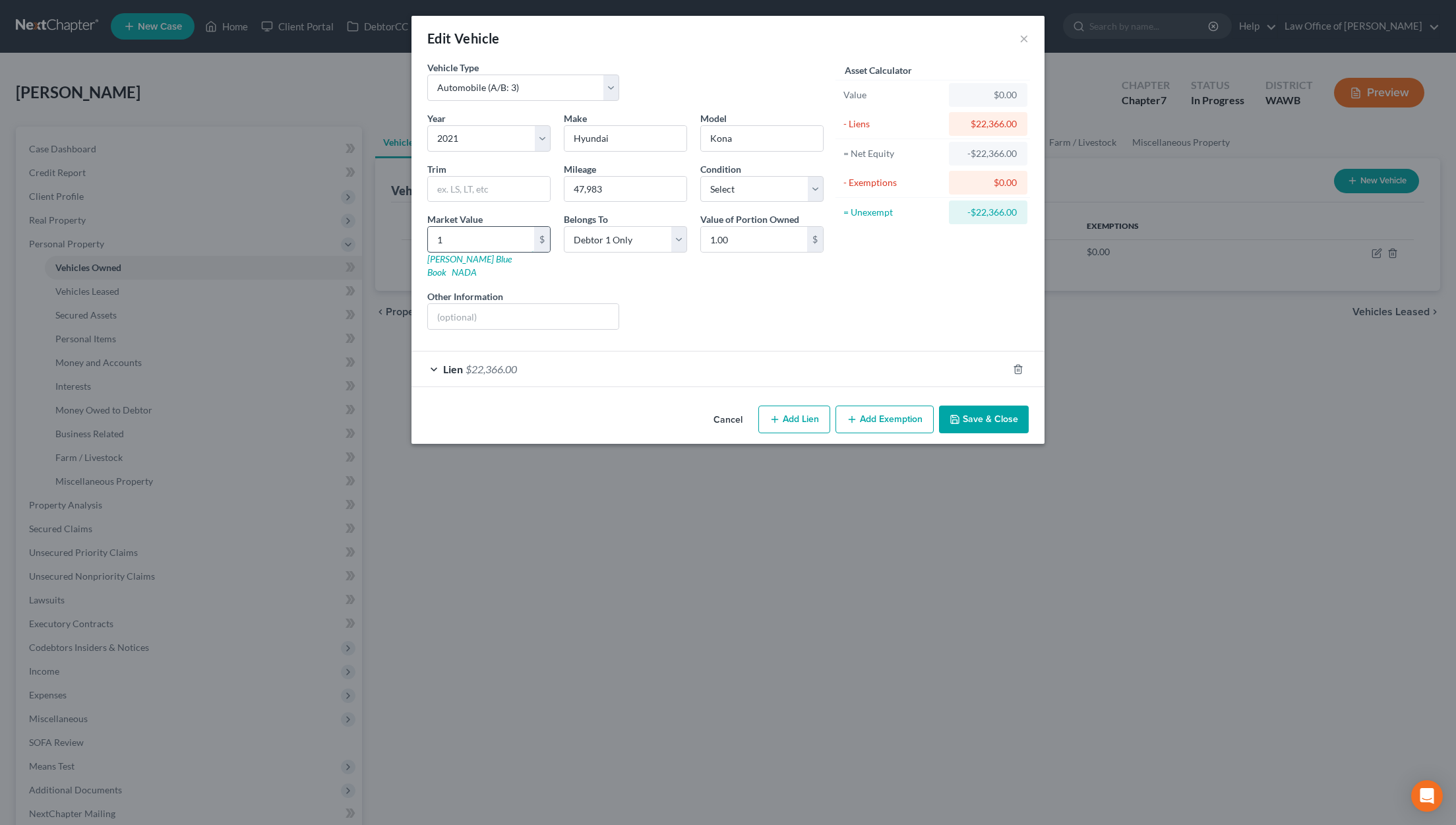
type input "13.00"
type input "131"
type input "131.00"
type input "1317"
type input "1,317.00"
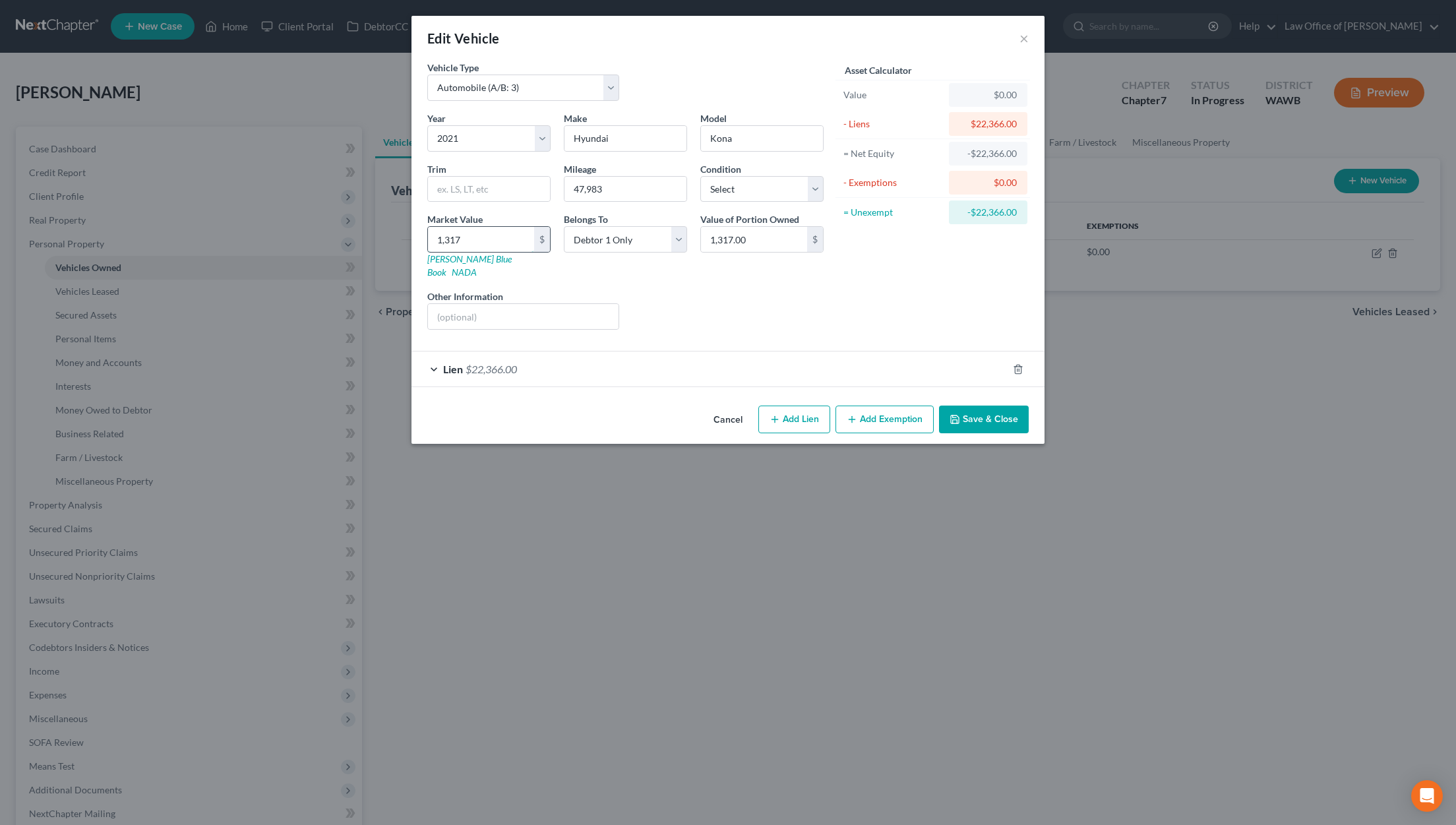
type input "1,3171"
type input "13,171.00"
click at [484, 304] on input "text" at bounding box center [523, 316] width 191 height 25
type input "Valued per Kelly Blue Book."
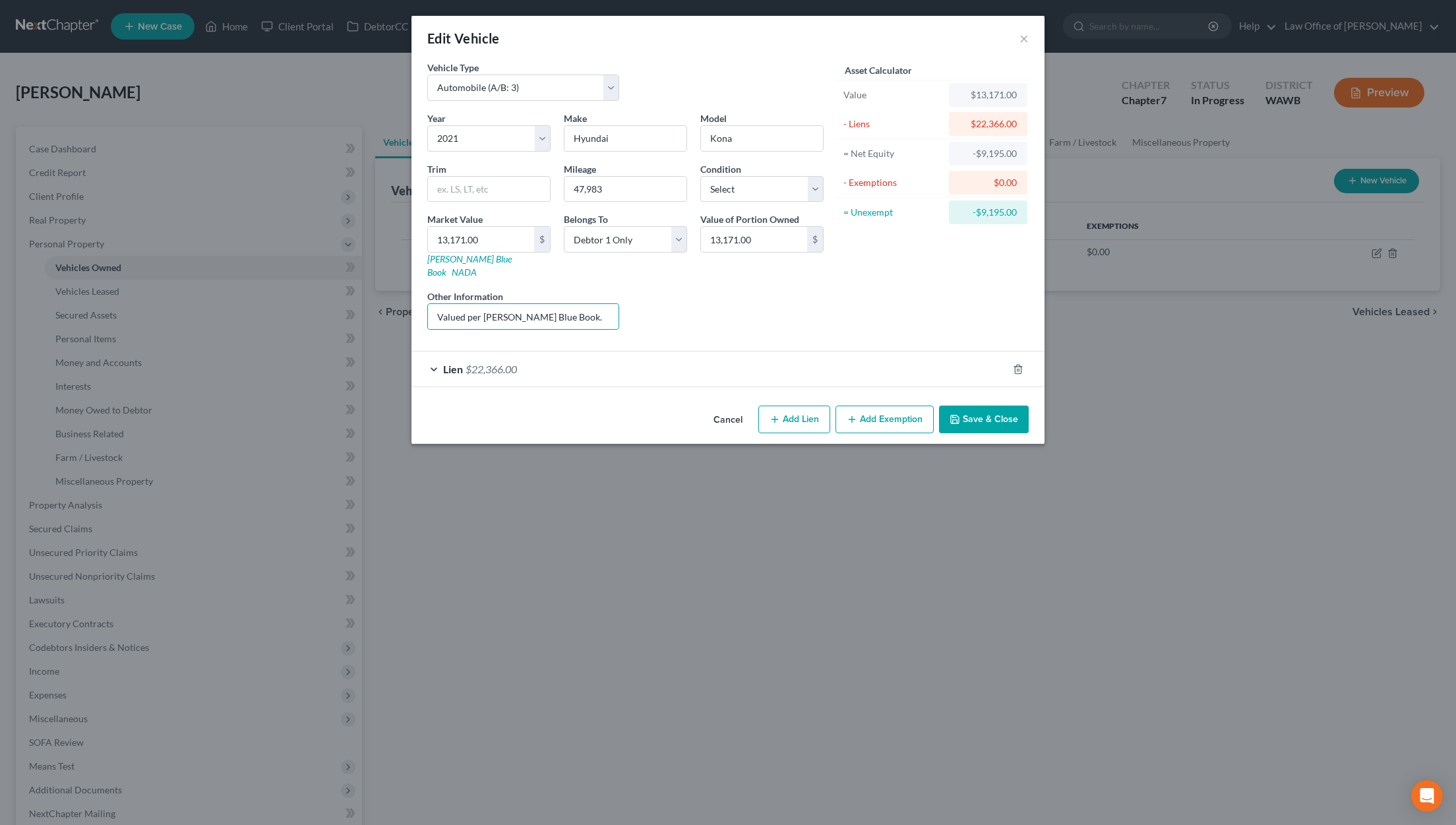
click at [882, 408] on button "Add Exemption" at bounding box center [884, 419] width 98 height 28
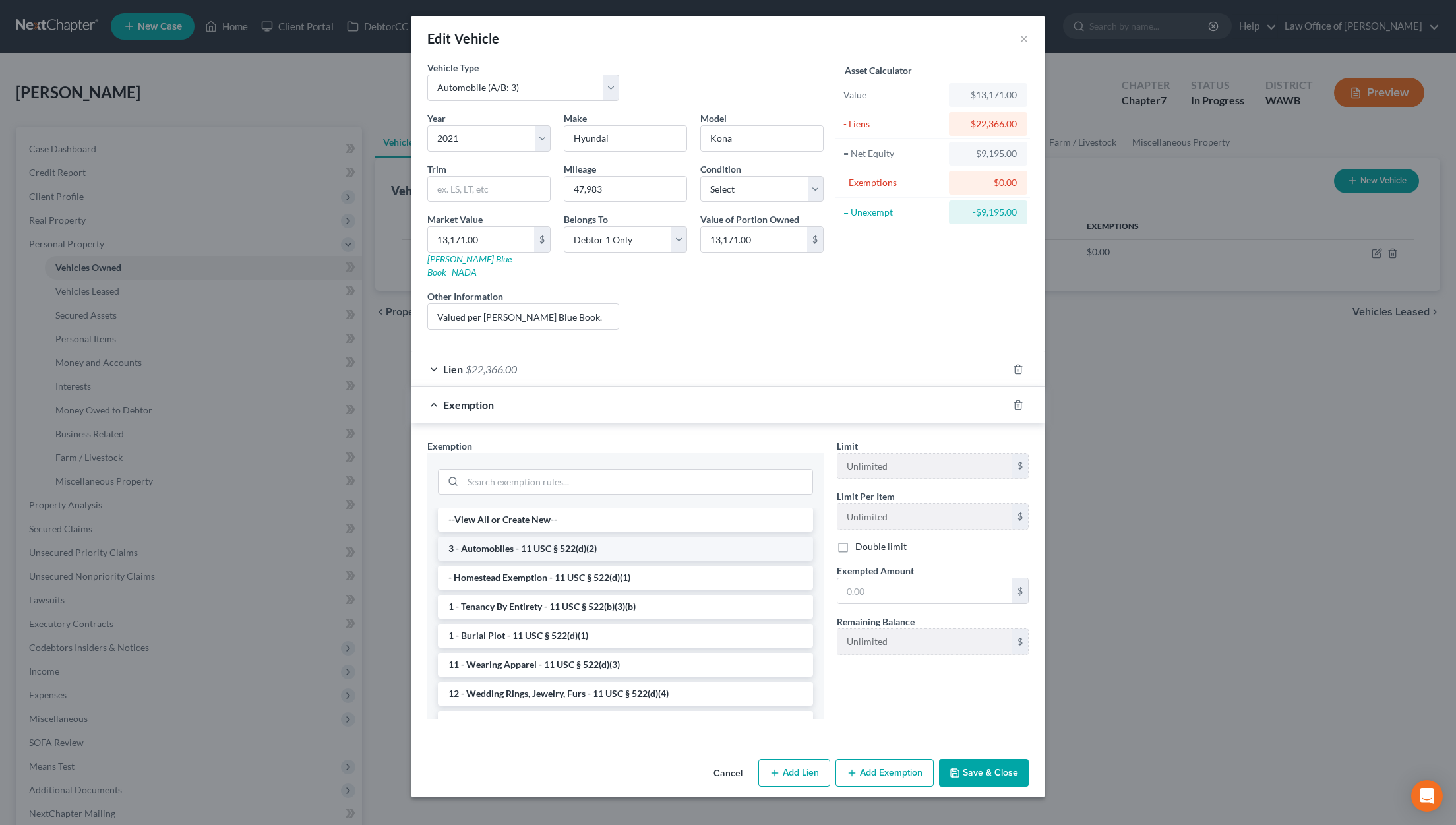
click at [593, 537] on li "3 - Automobiles - 11 USC § 522(d)(2)" at bounding box center [625, 549] width 375 height 24
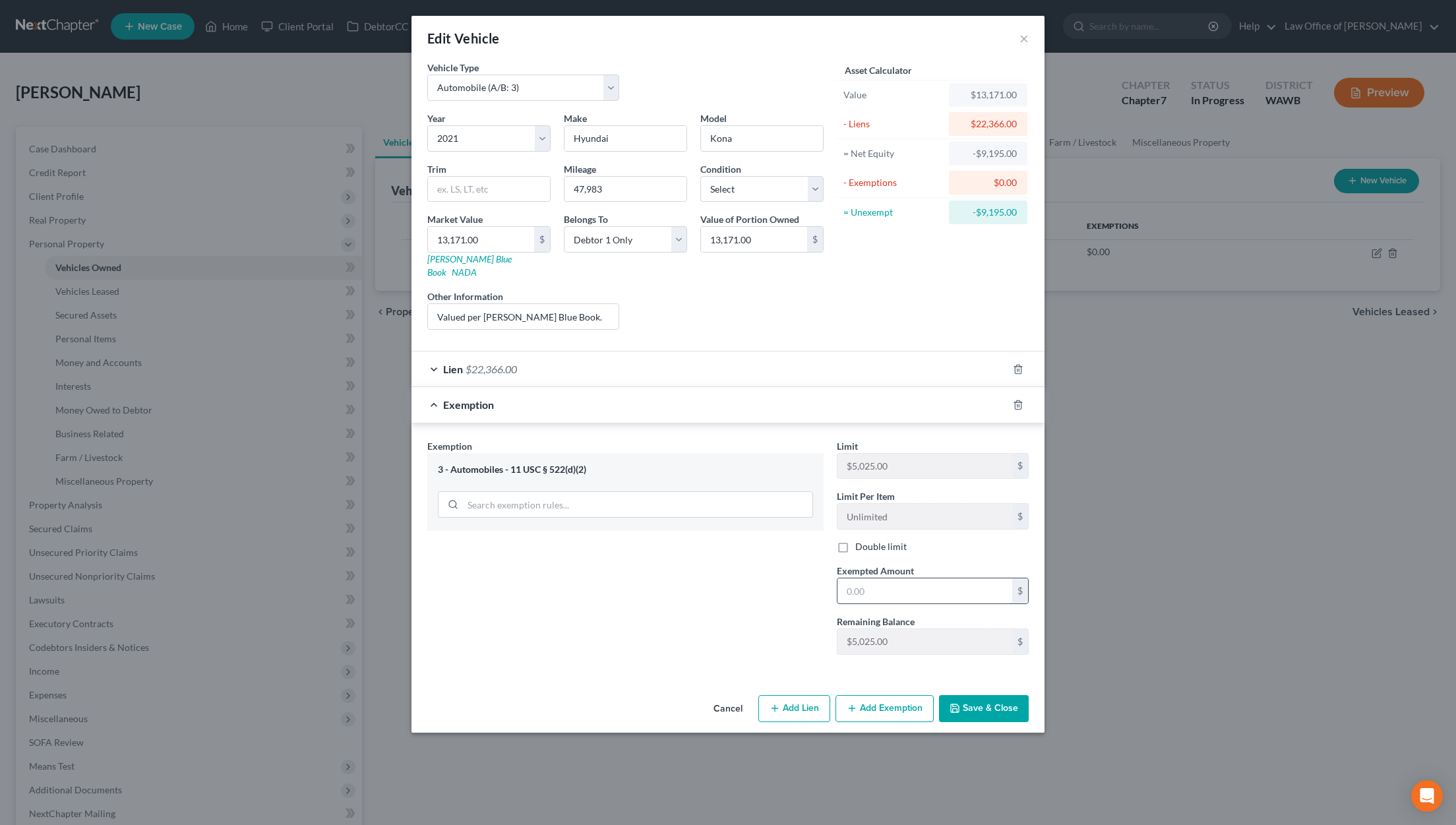
click at [897, 581] on input "text" at bounding box center [925, 590] width 174 height 25
type input "0.00"
click at [973, 696] on button "Save & Close" at bounding box center [983, 709] width 89 height 28
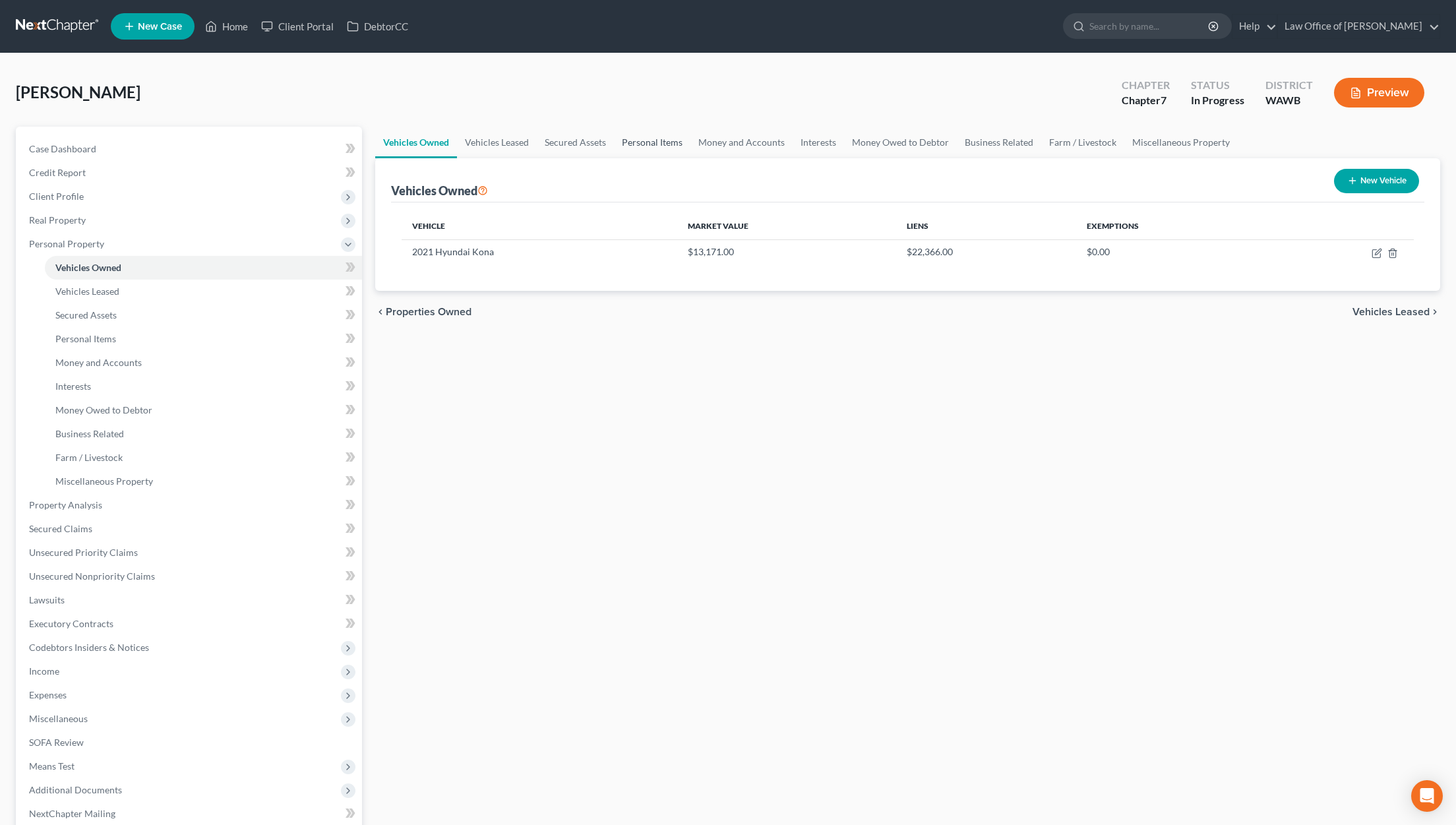
click at [644, 135] on link "Personal Items" at bounding box center [652, 142] width 77 height 32
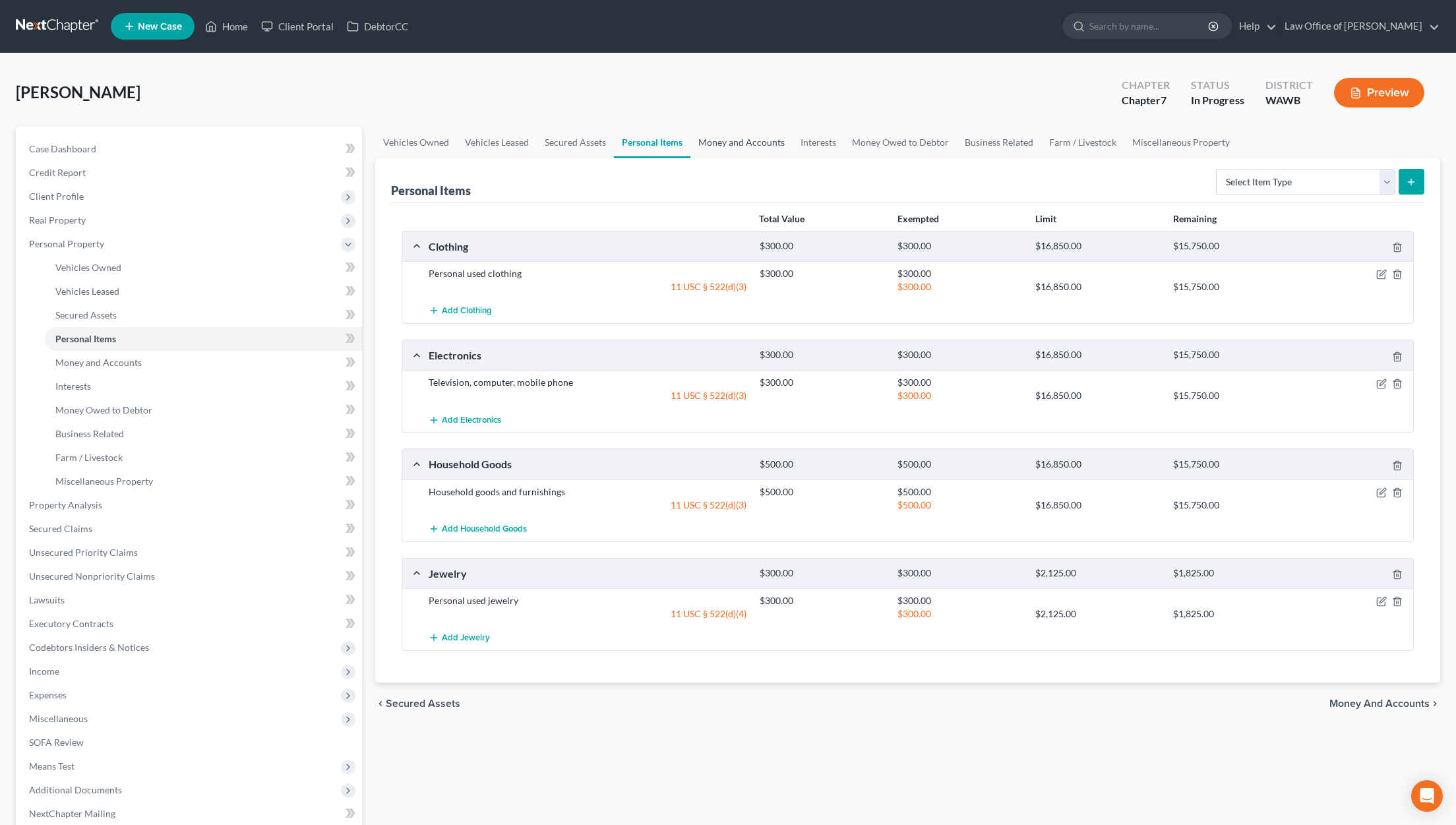
click at [723, 145] on link "Money and Accounts" at bounding box center [741, 142] width 102 height 32
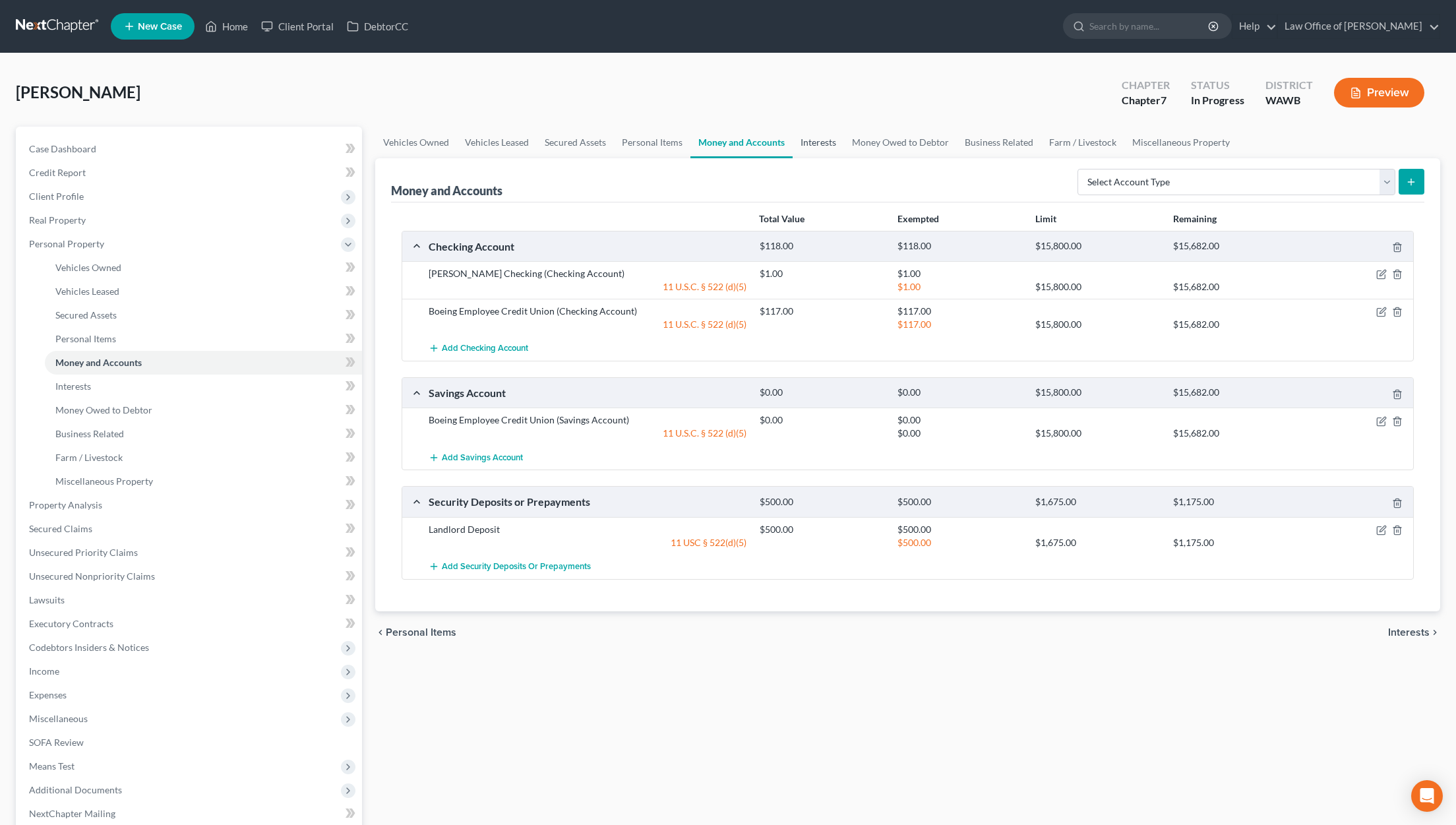
click at [824, 144] on link "Interests" at bounding box center [818, 142] width 51 height 32
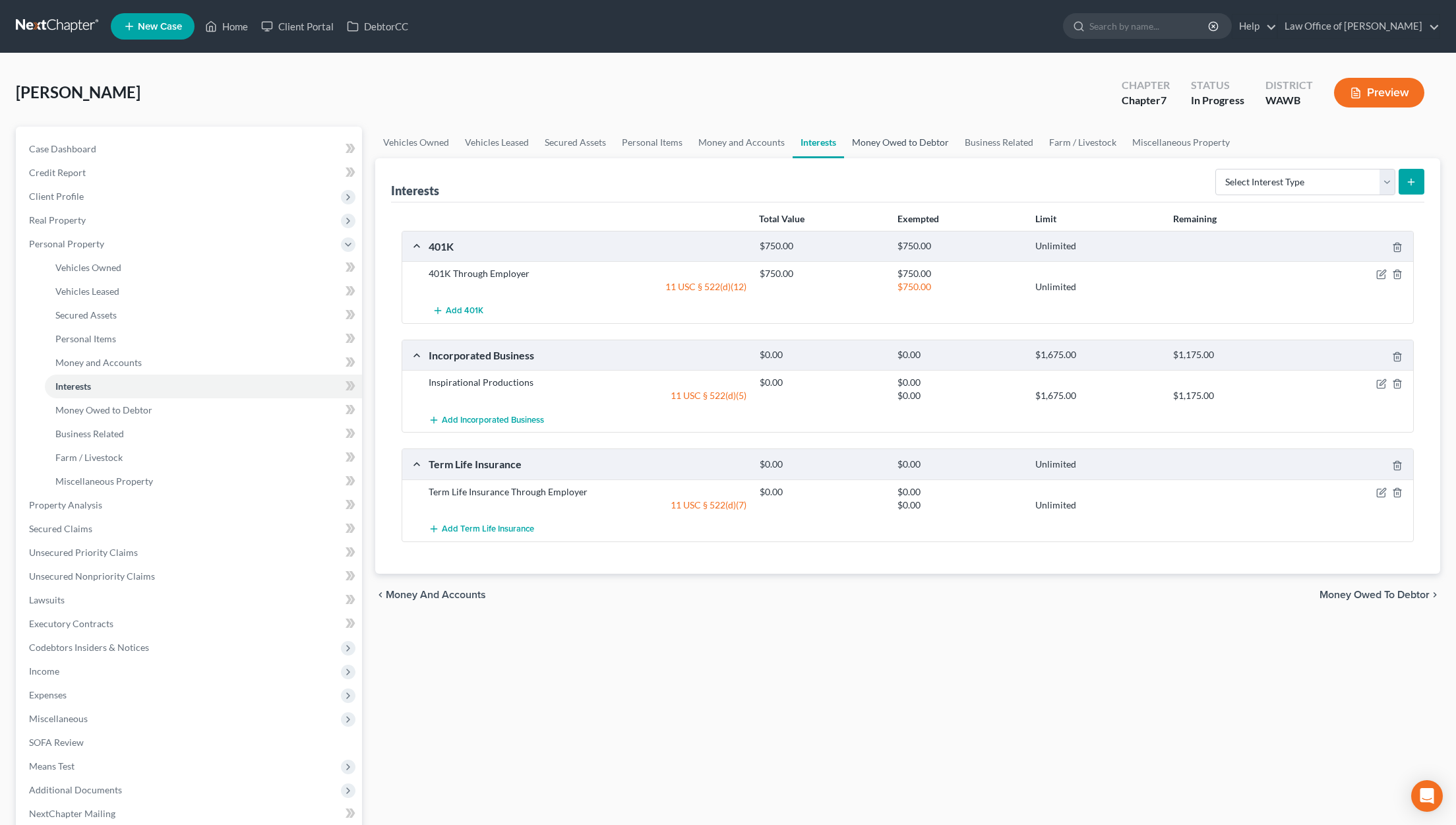
click at [888, 146] on link "Money Owed to Debtor" at bounding box center [901, 142] width 113 height 32
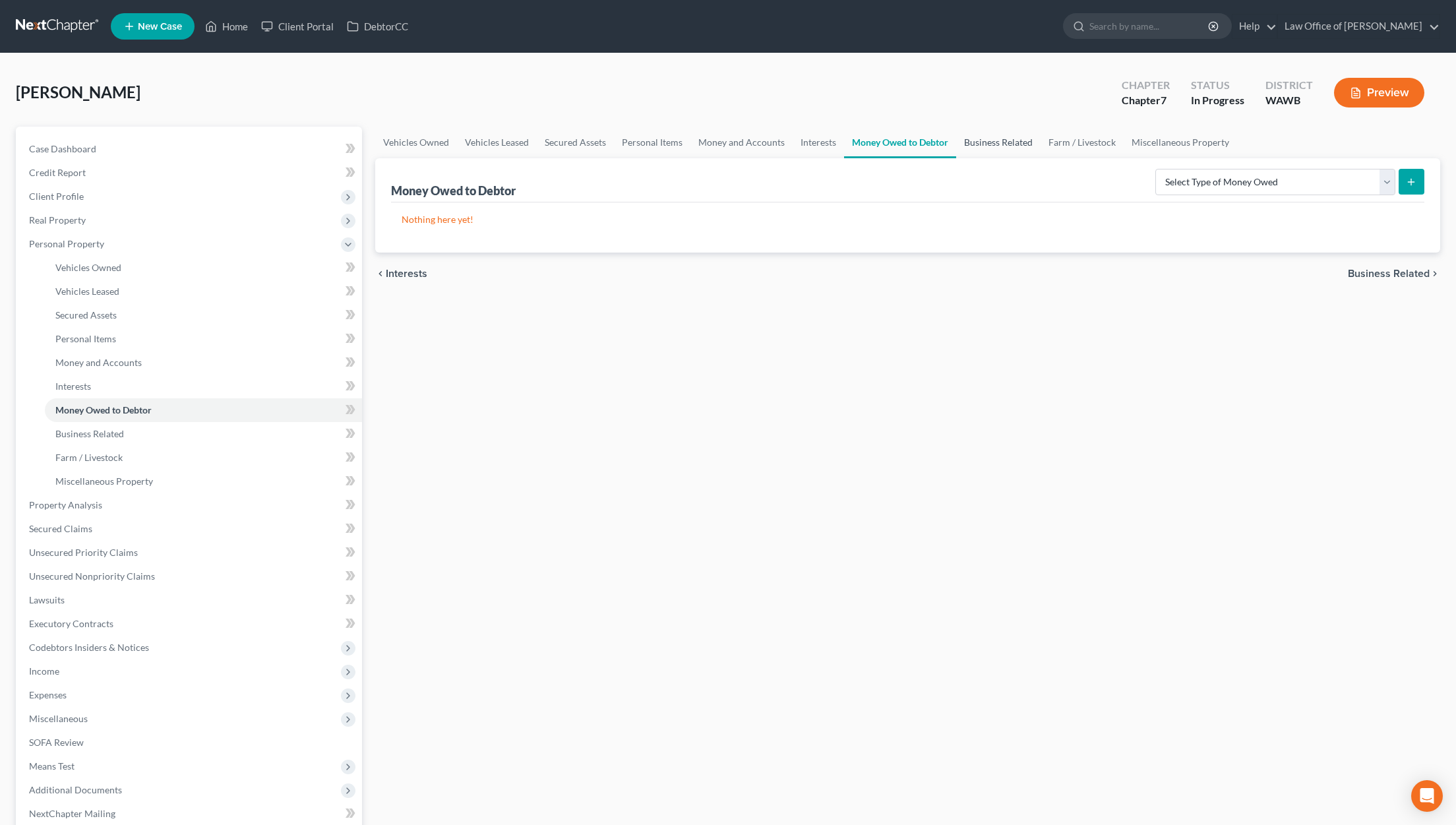
click at [993, 144] on link "Business Related" at bounding box center [998, 142] width 84 height 32
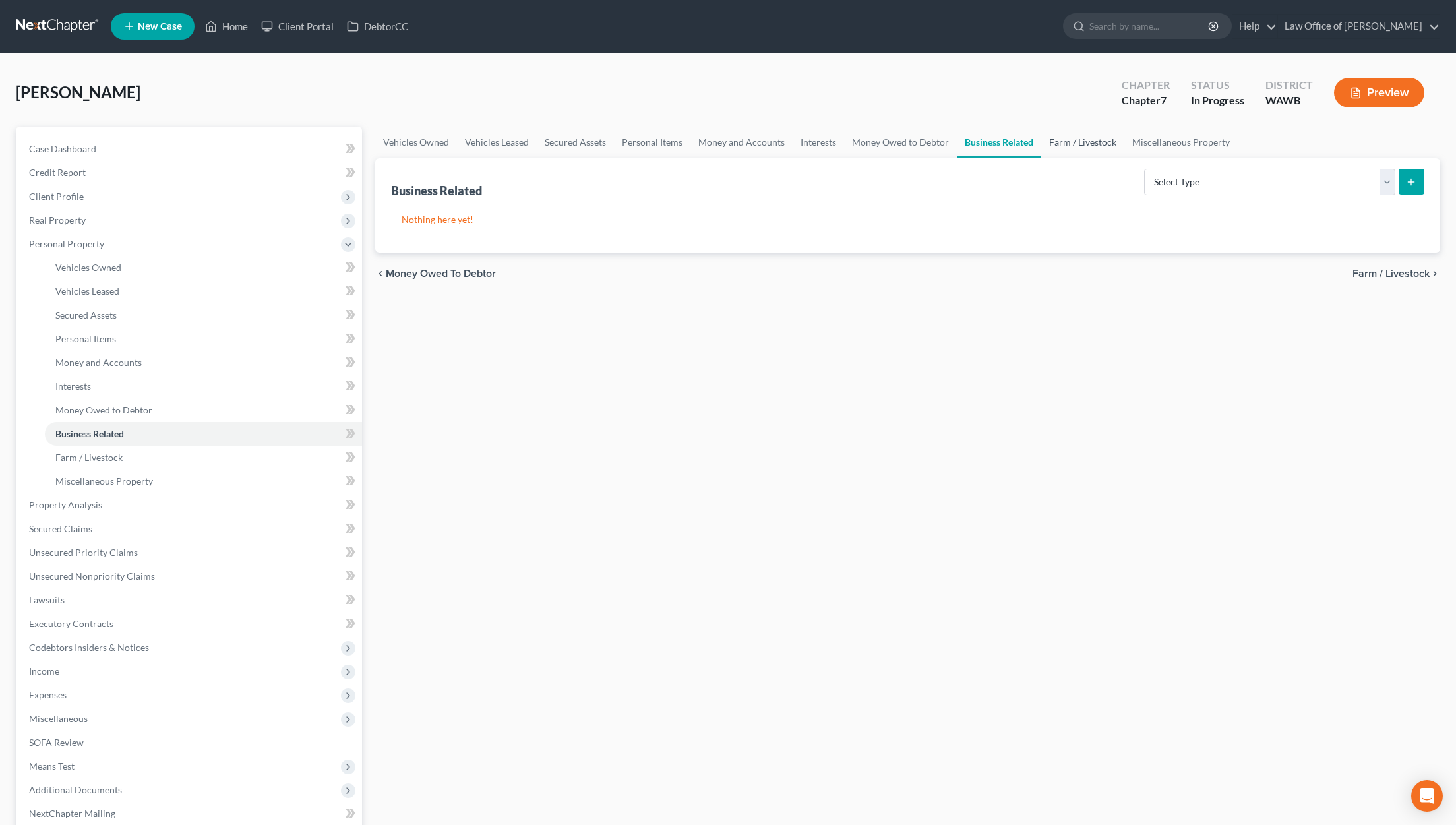
click at [1074, 146] on link "Farm / Livestock" at bounding box center [1082, 142] width 83 height 32
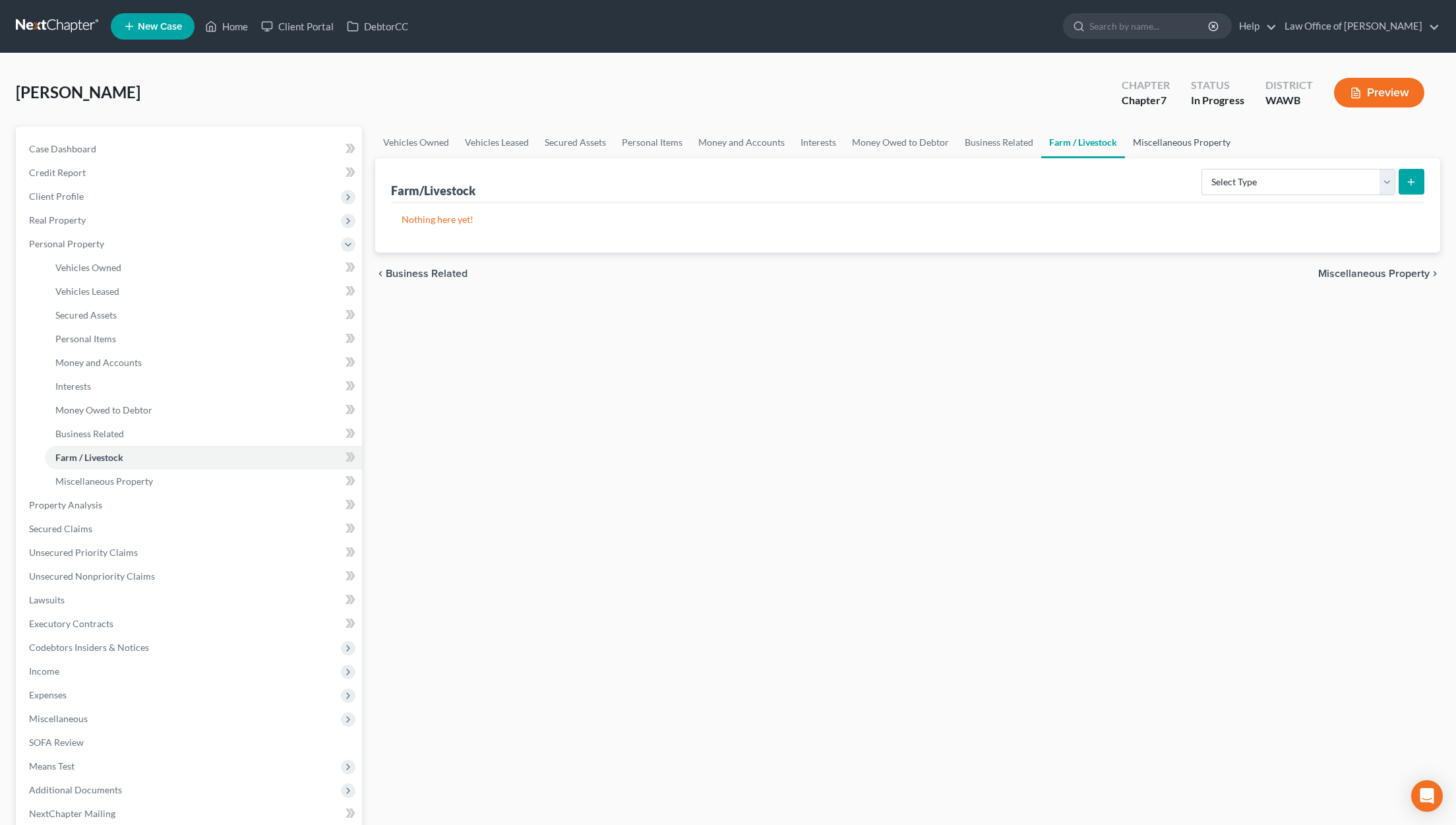
click at [1179, 147] on link "Miscellaneous Property" at bounding box center [1181, 142] width 114 height 32
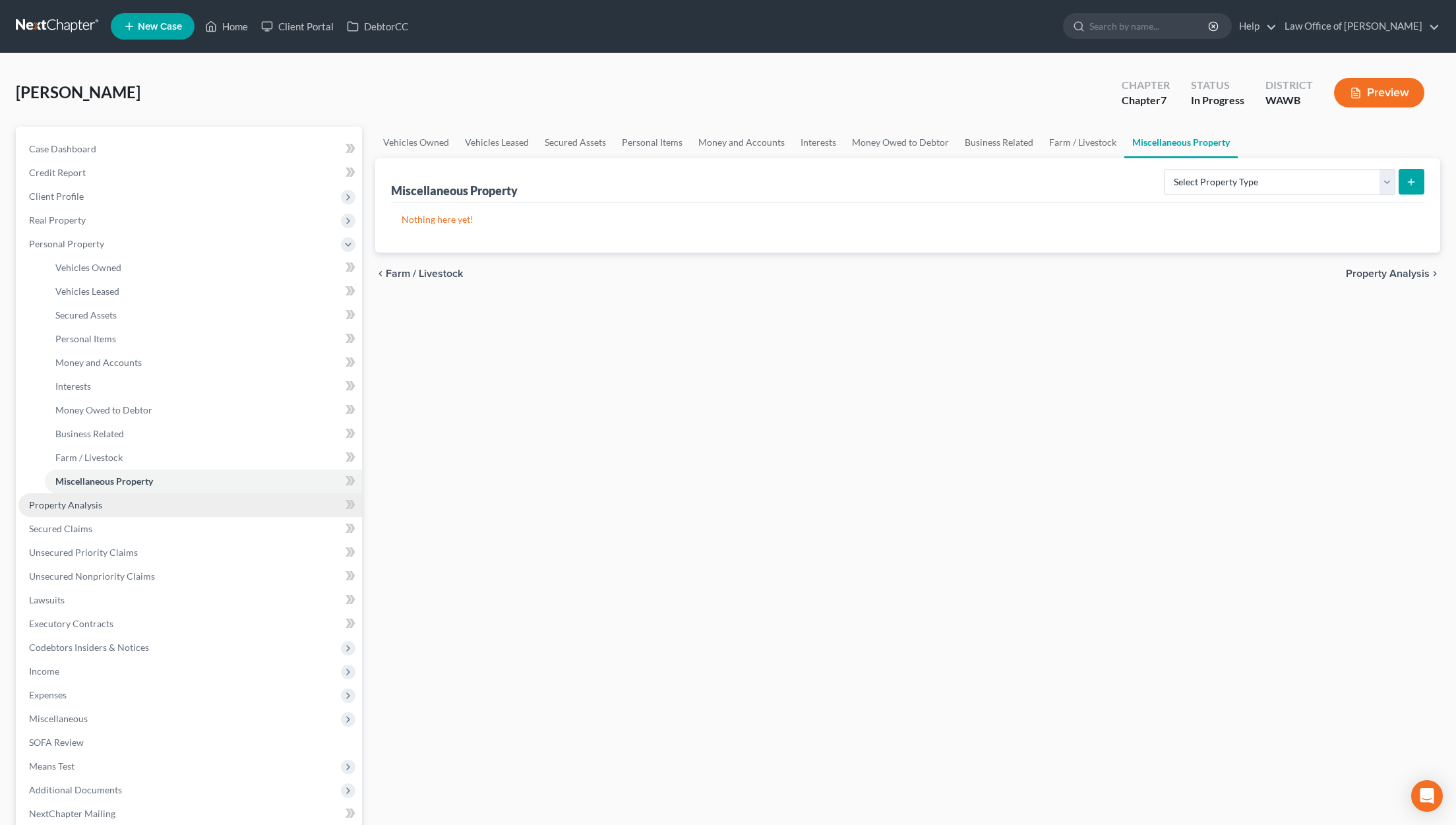
click at [110, 505] on link "Property Analysis" at bounding box center [190, 505] width 344 height 24
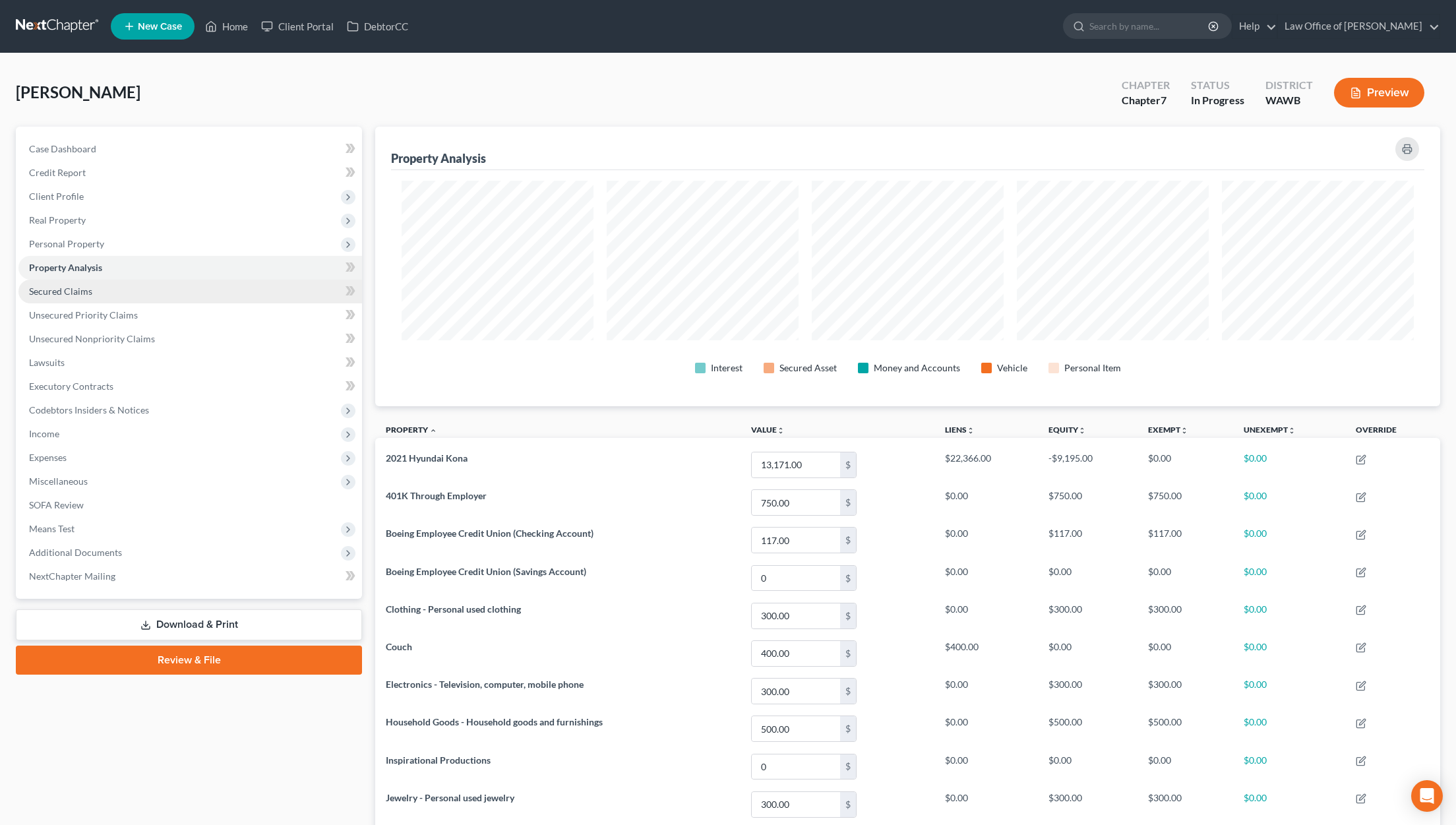
click at [242, 295] on link "Secured Claims" at bounding box center [190, 292] width 344 height 24
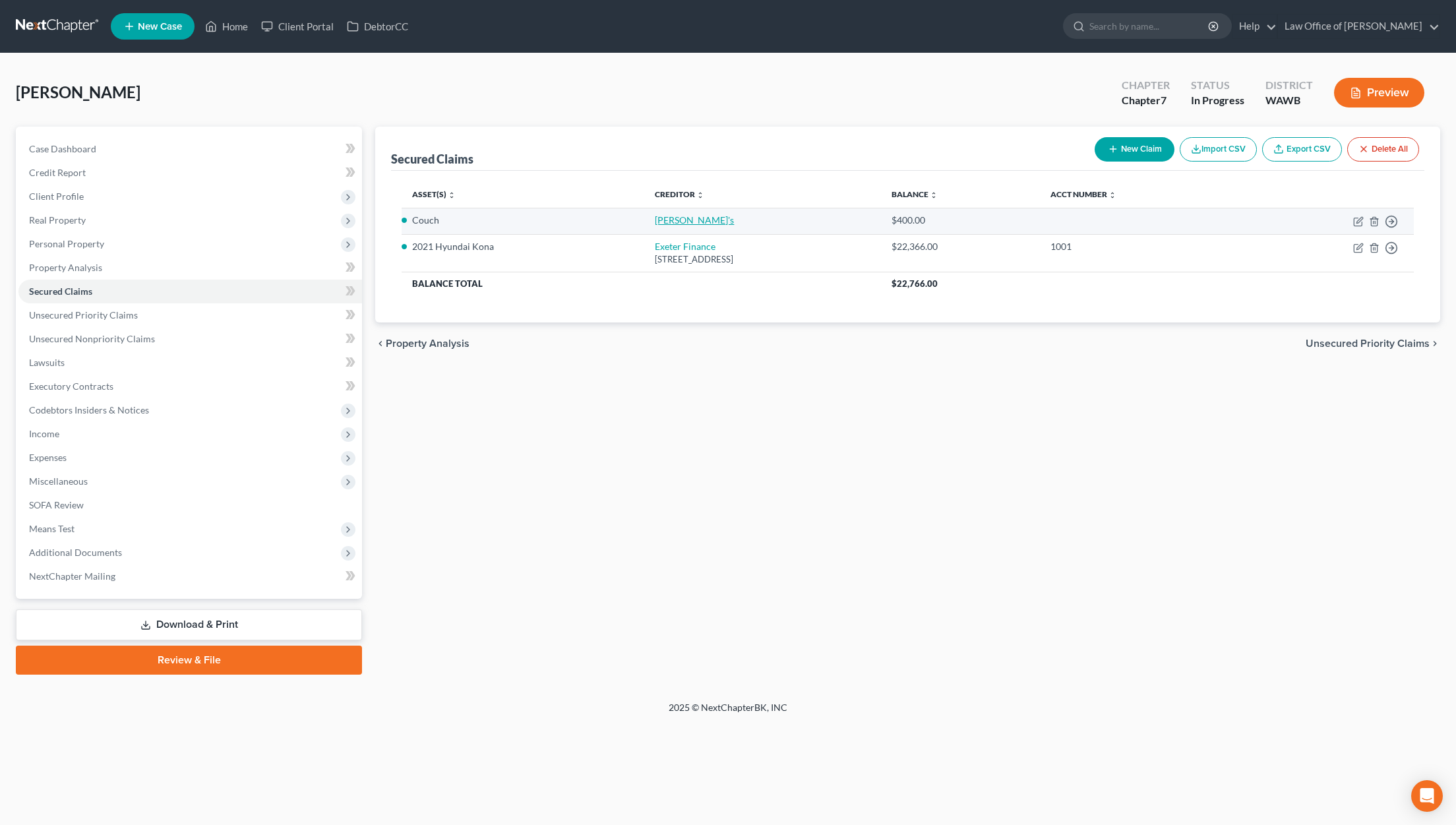
click at [655, 217] on link "Aaron's" at bounding box center [694, 220] width 79 height 11
select select "4"
select select "0"
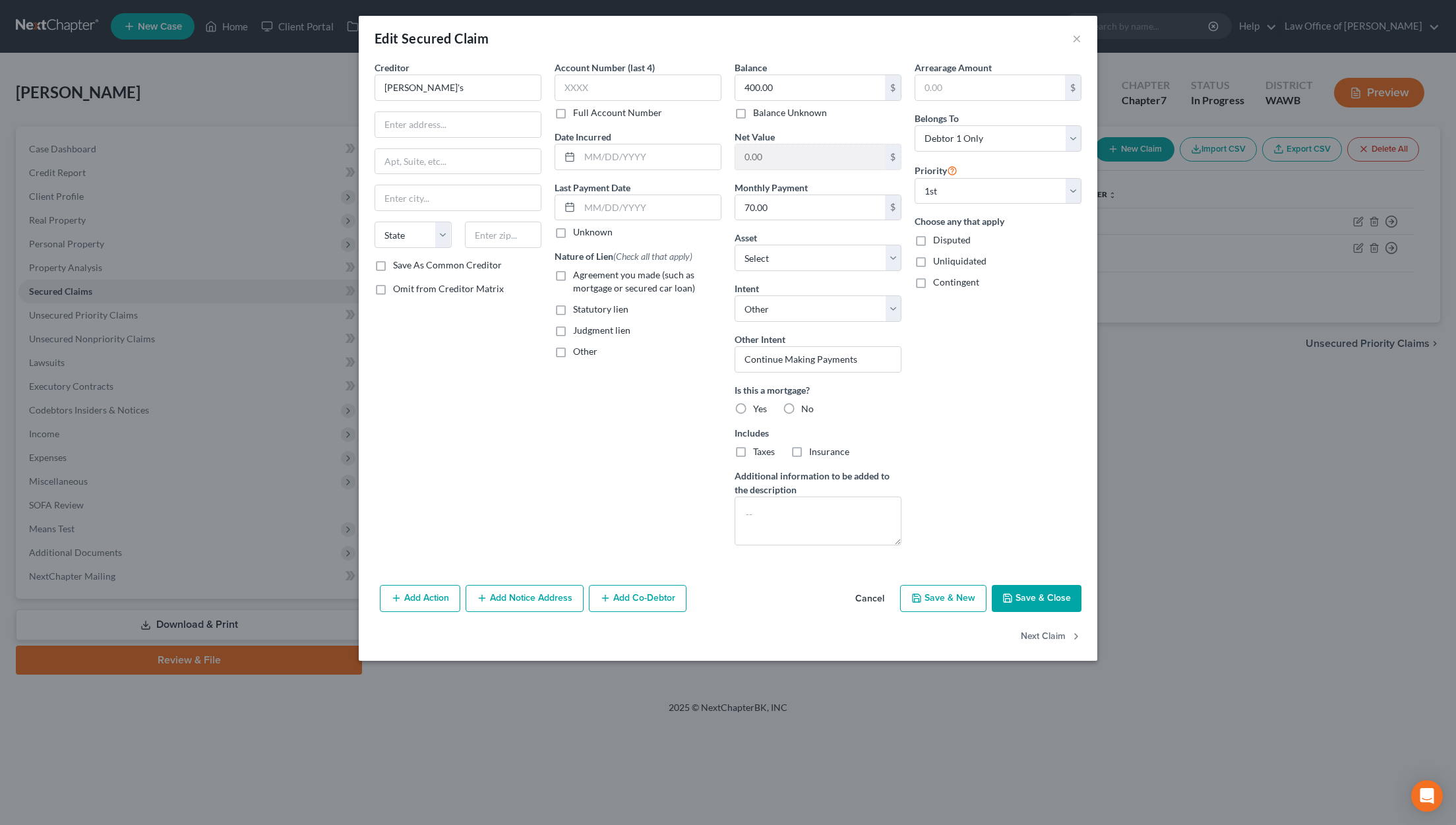
click at [875, 596] on button "Cancel" at bounding box center [870, 599] width 50 height 26
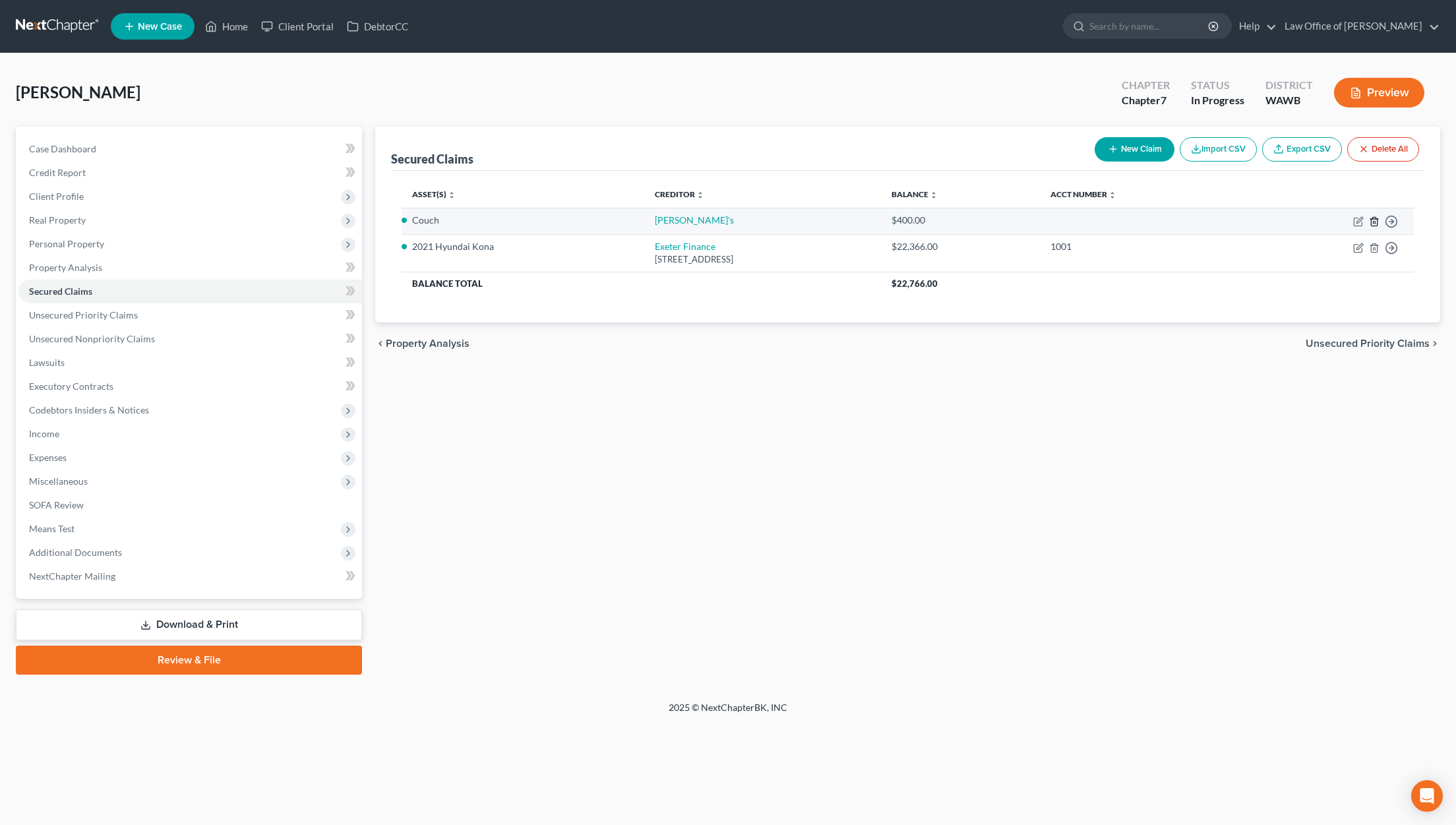
click at [1376, 222] on icon "button" at bounding box center [1374, 222] width 11 height 11
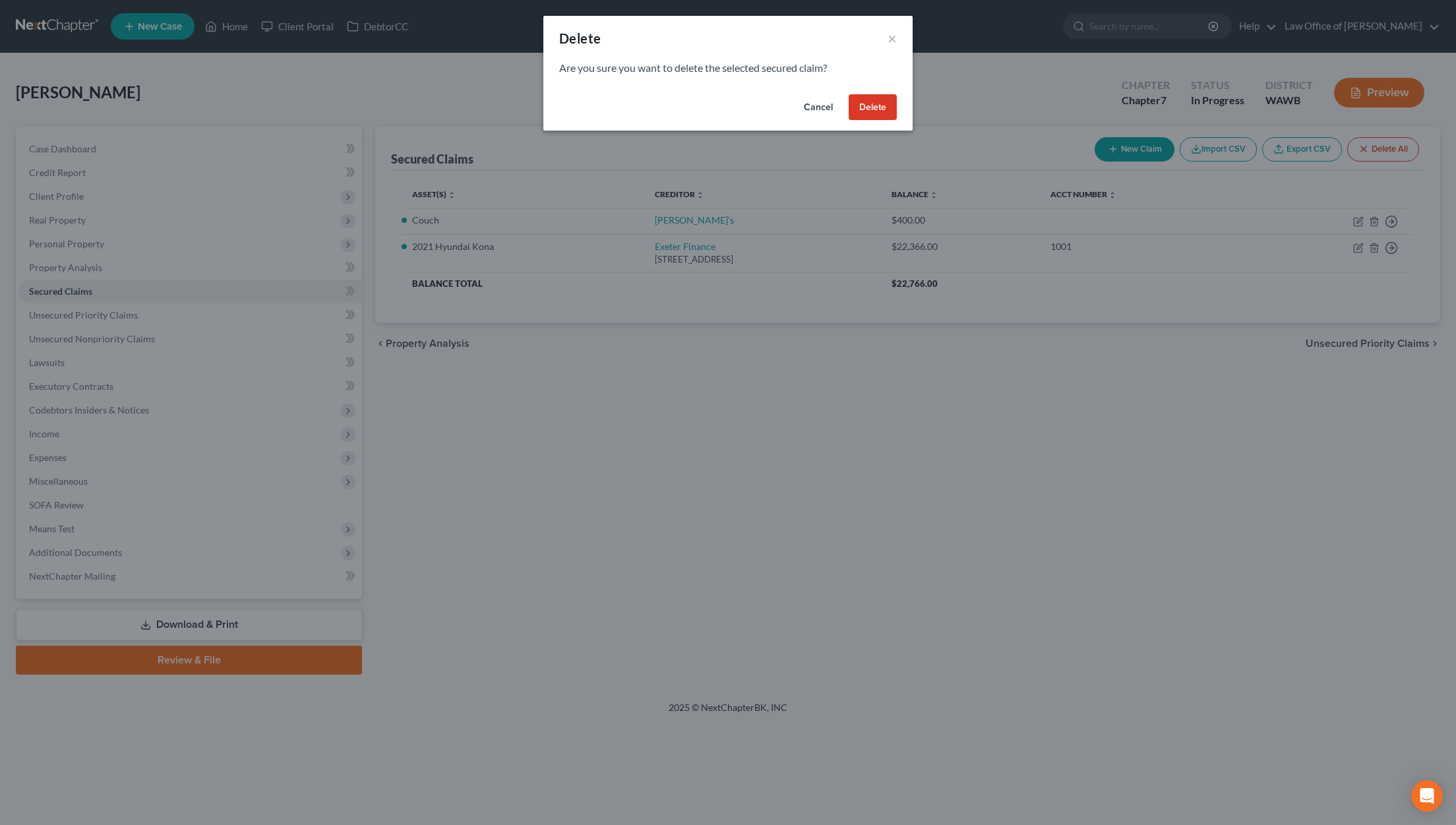
click at [876, 101] on button "Delete" at bounding box center [873, 107] width 48 height 26
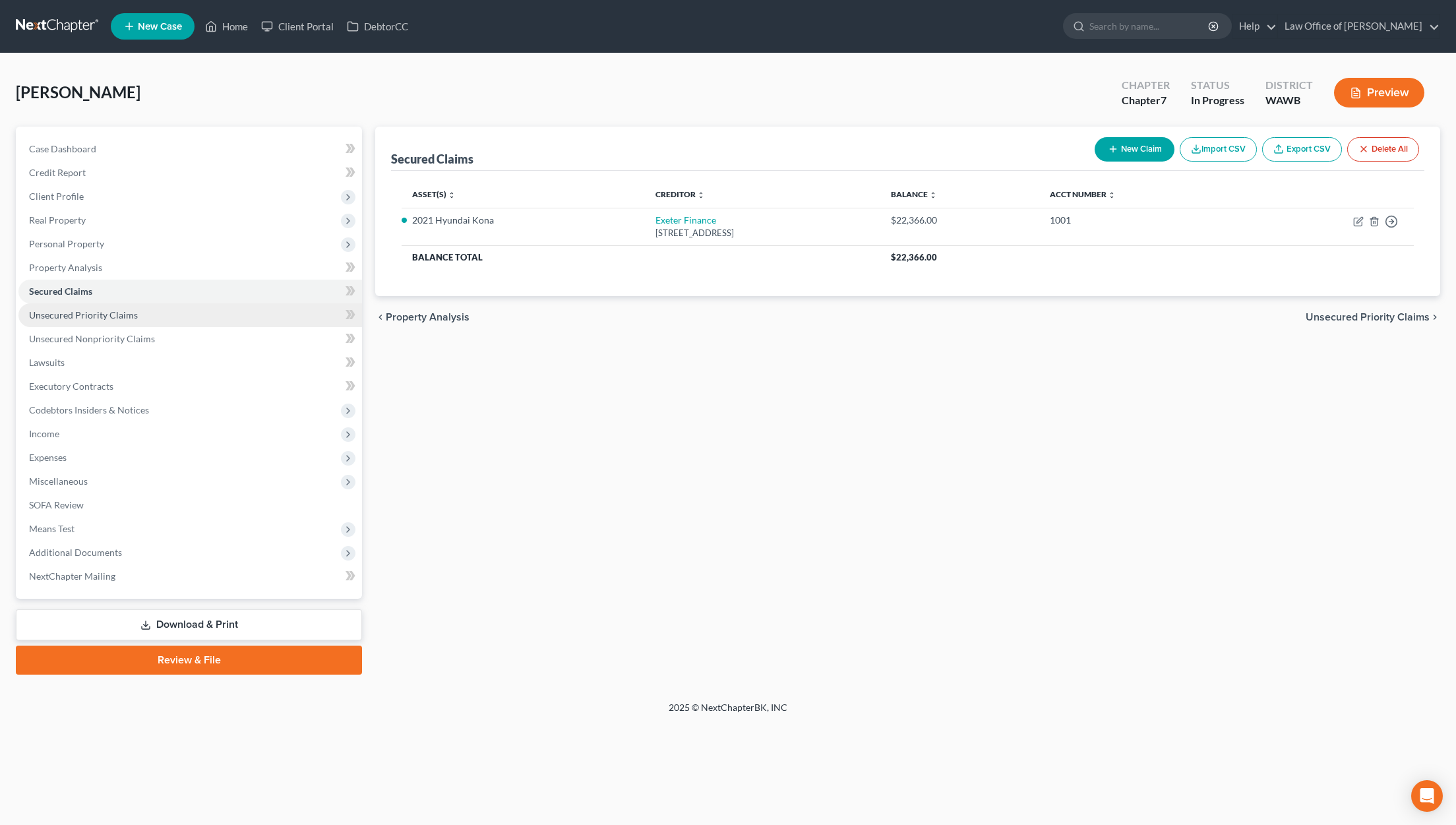
click at [241, 315] on link "Unsecured Priority Claims" at bounding box center [190, 316] width 344 height 24
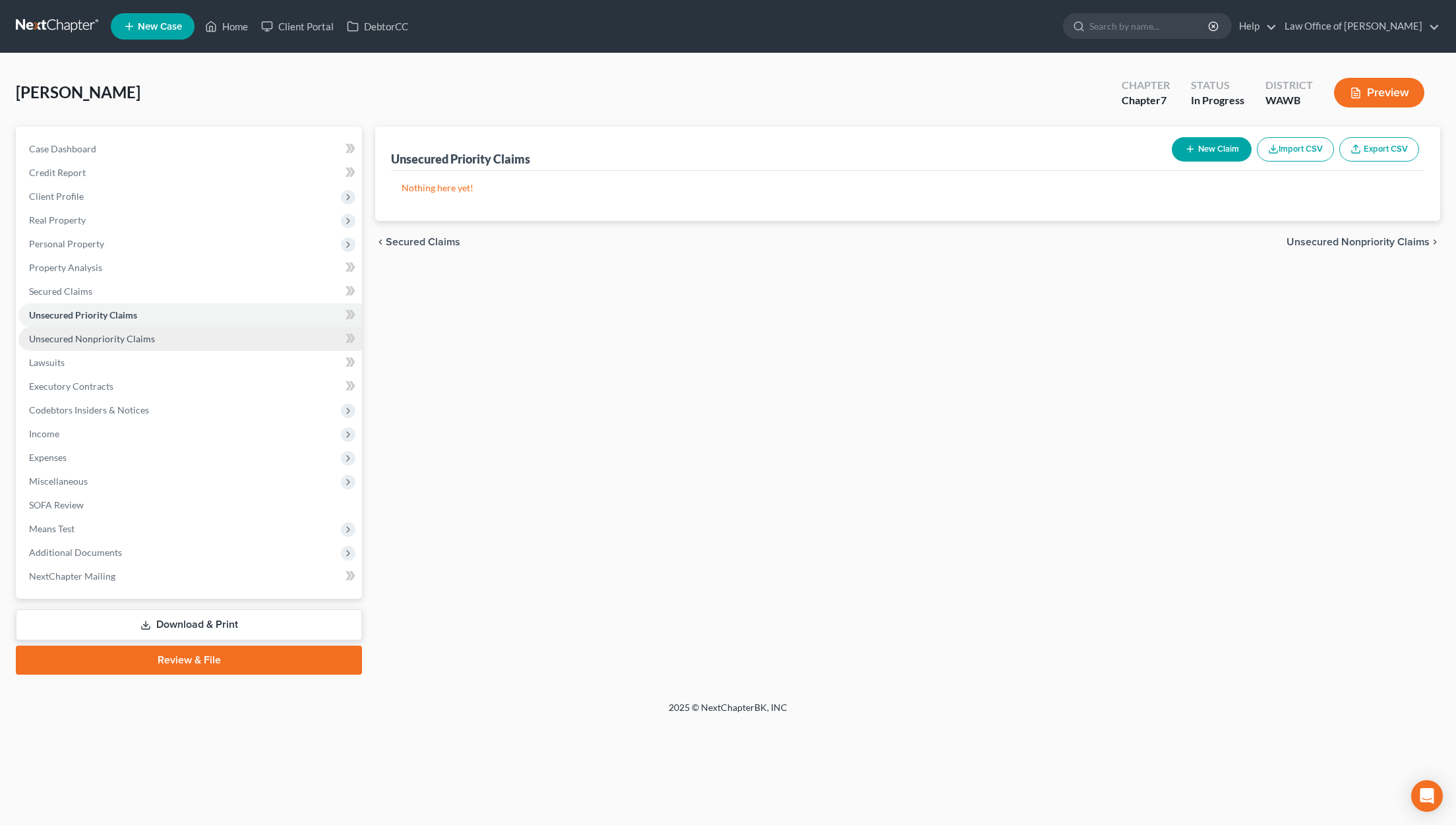
click at [217, 341] on link "Unsecured Nonpriority Claims" at bounding box center [190, 339] width 344 height 24
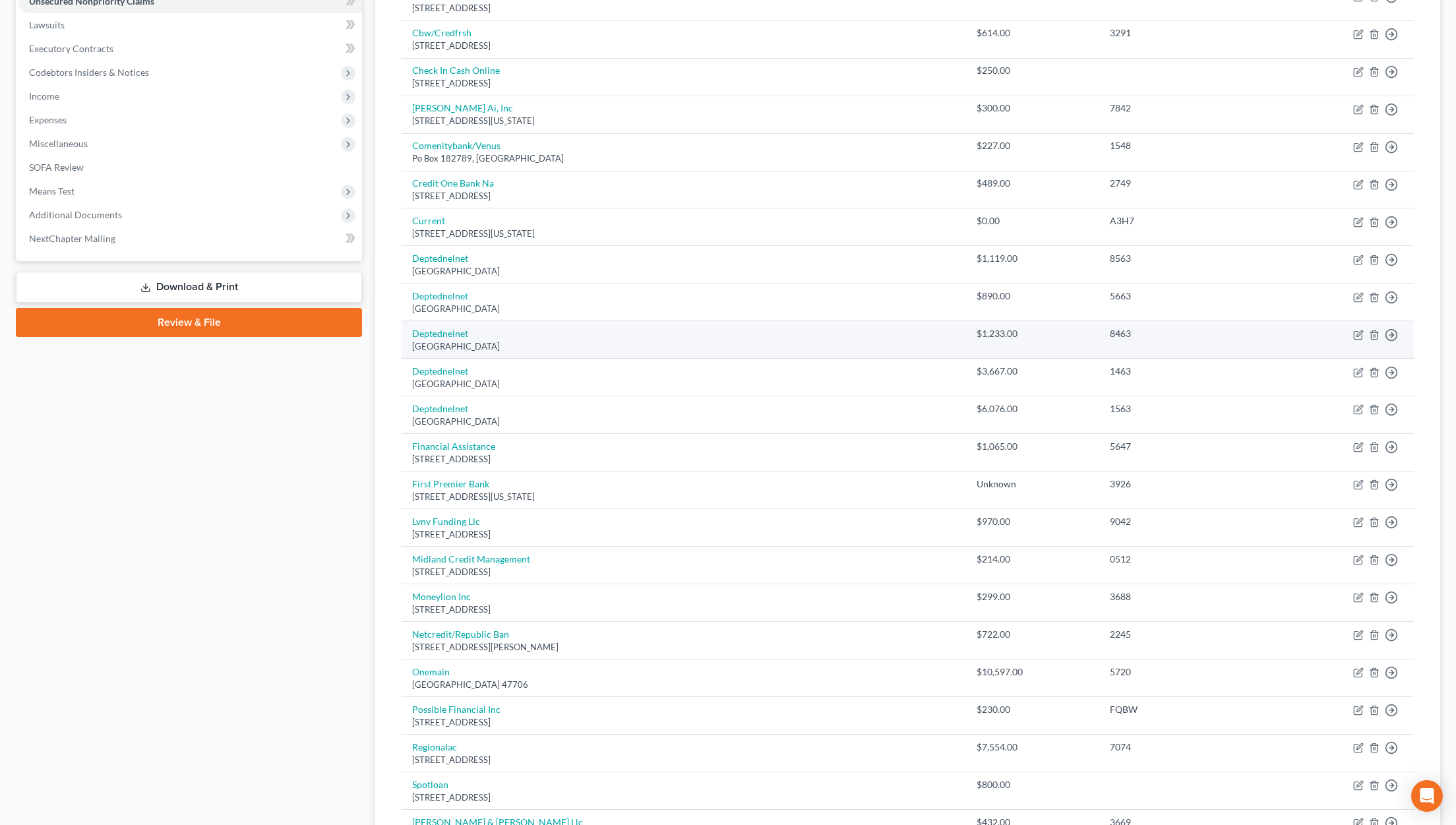
scroll to position [320, 0]
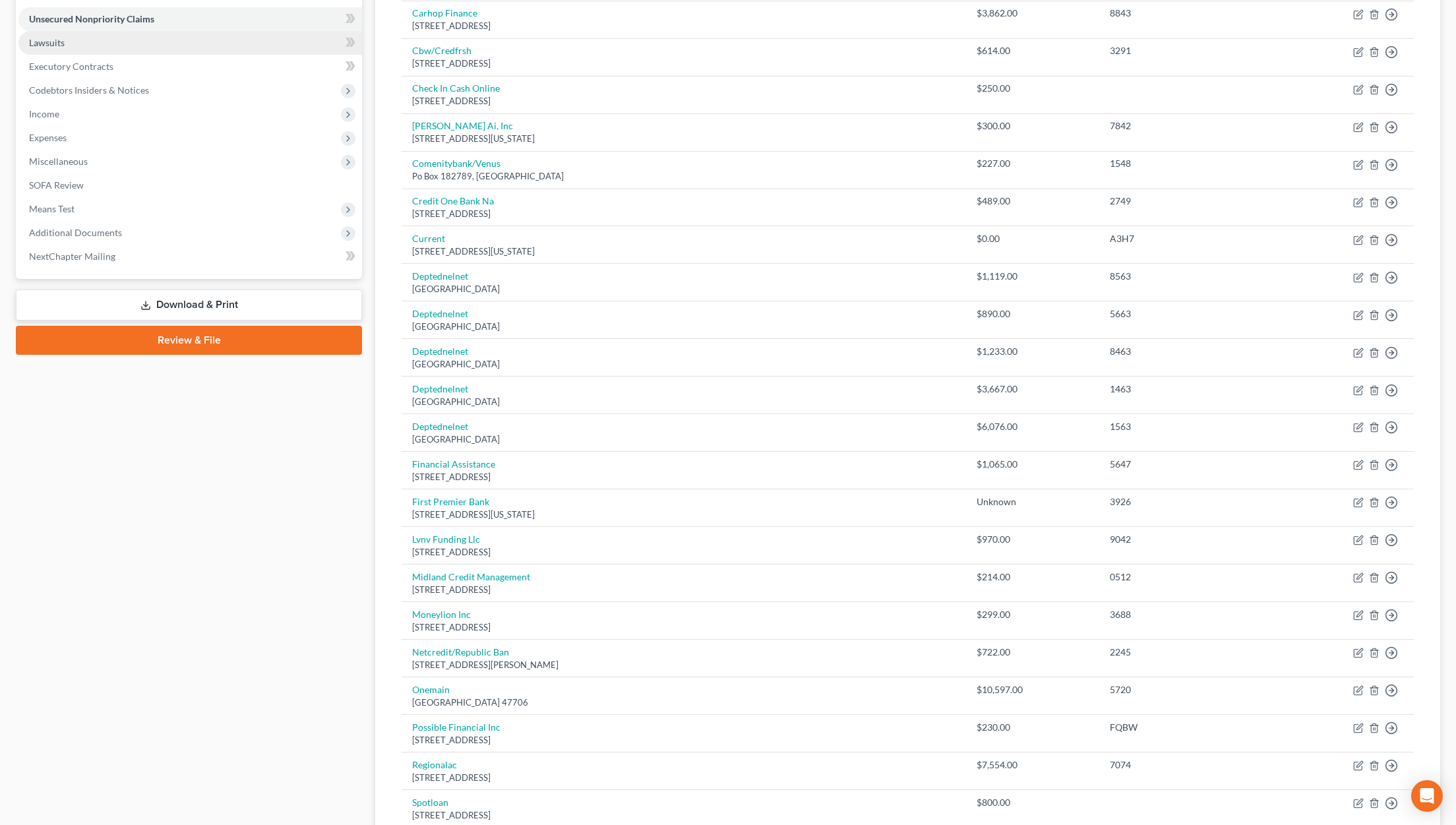
click at [252, 45] on link "Lawsuits" at bounding box center [190, 43] width 344 height 24
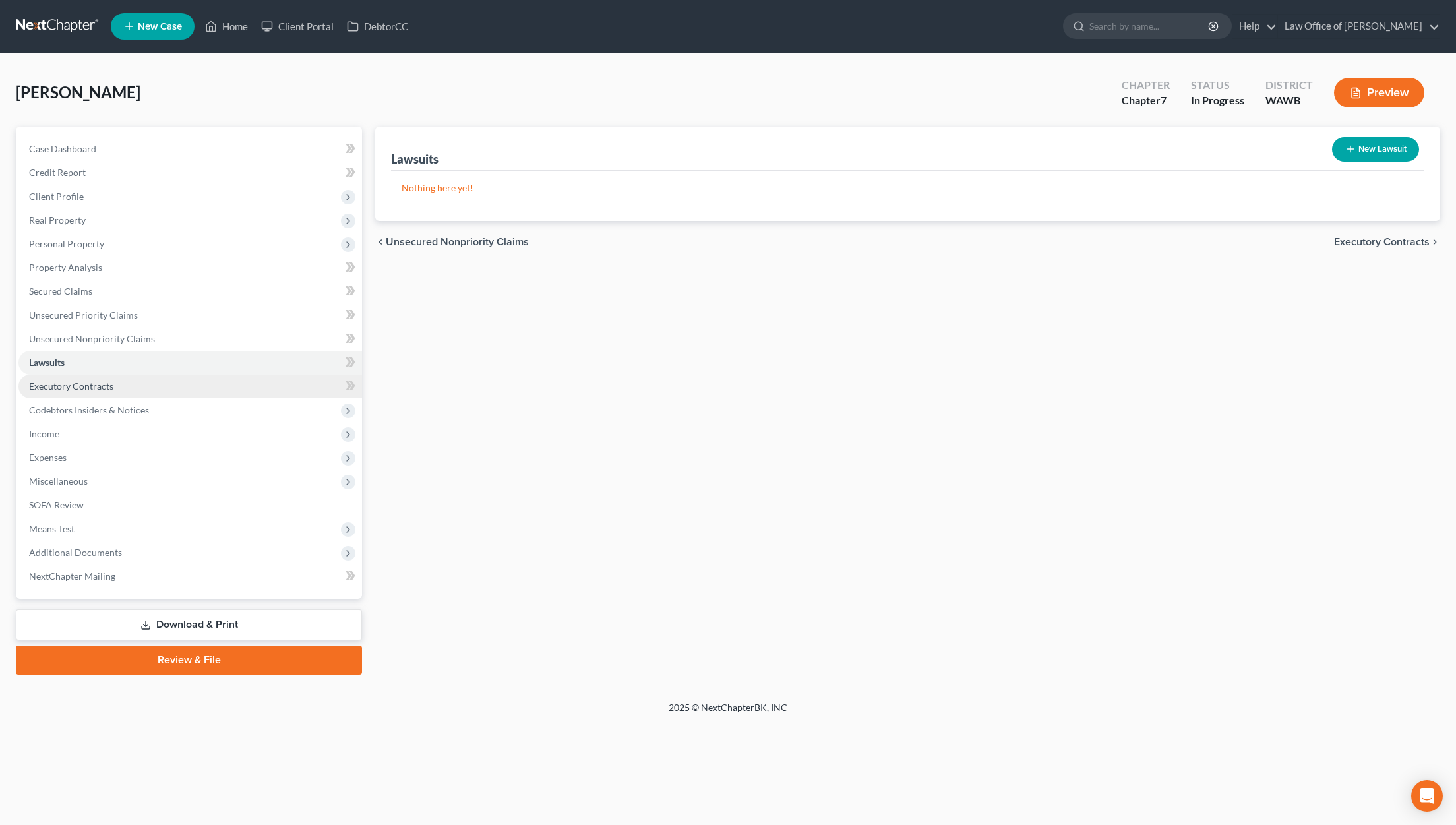
click at [174, 375] on link "Executory Contracts" at bounding box center [190, 387] width 344 height 24
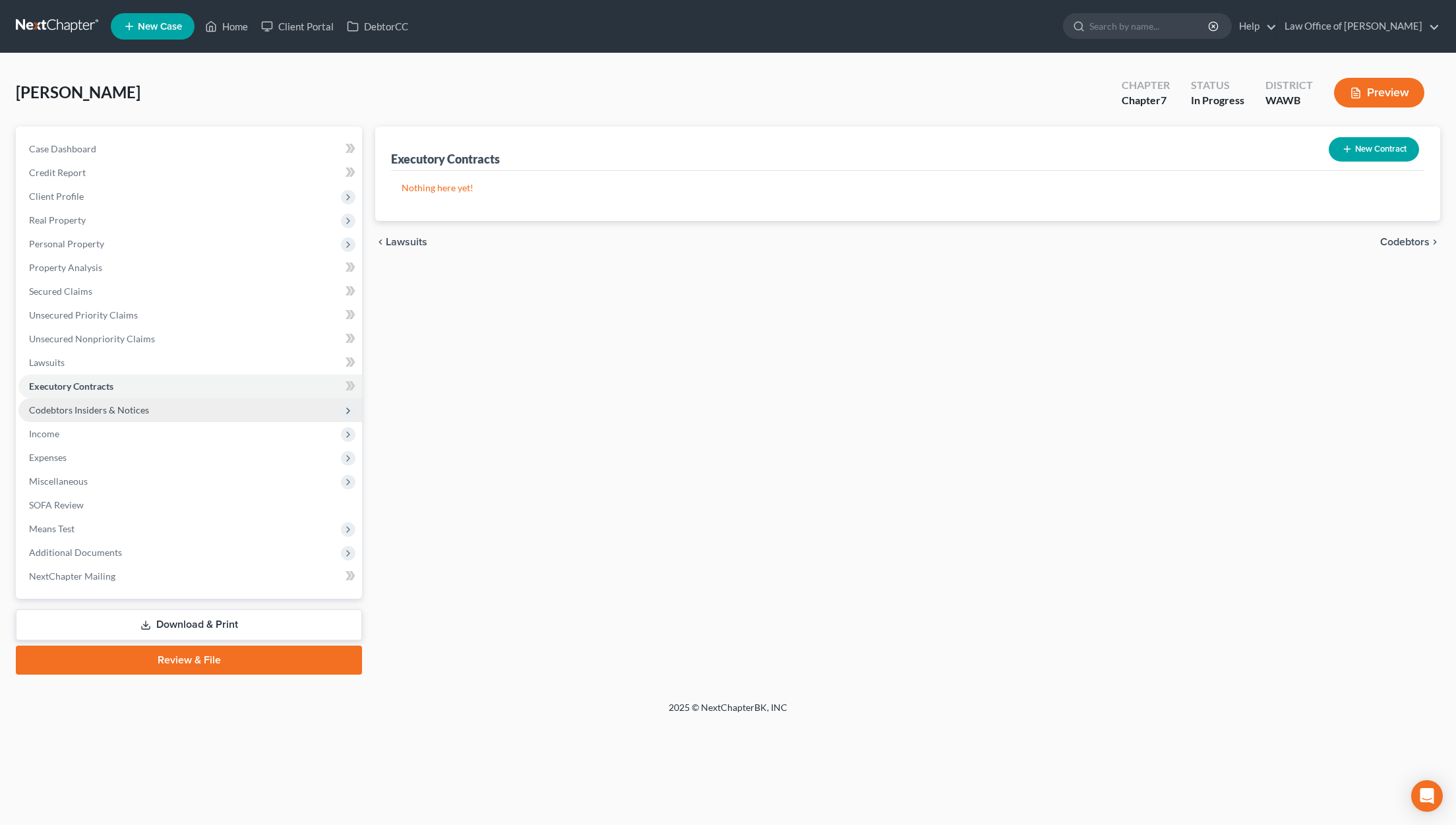
click at [159, 407] on span "Codebtors Insiders & Notices" at bounding box center [190, 411] width 344 height 24
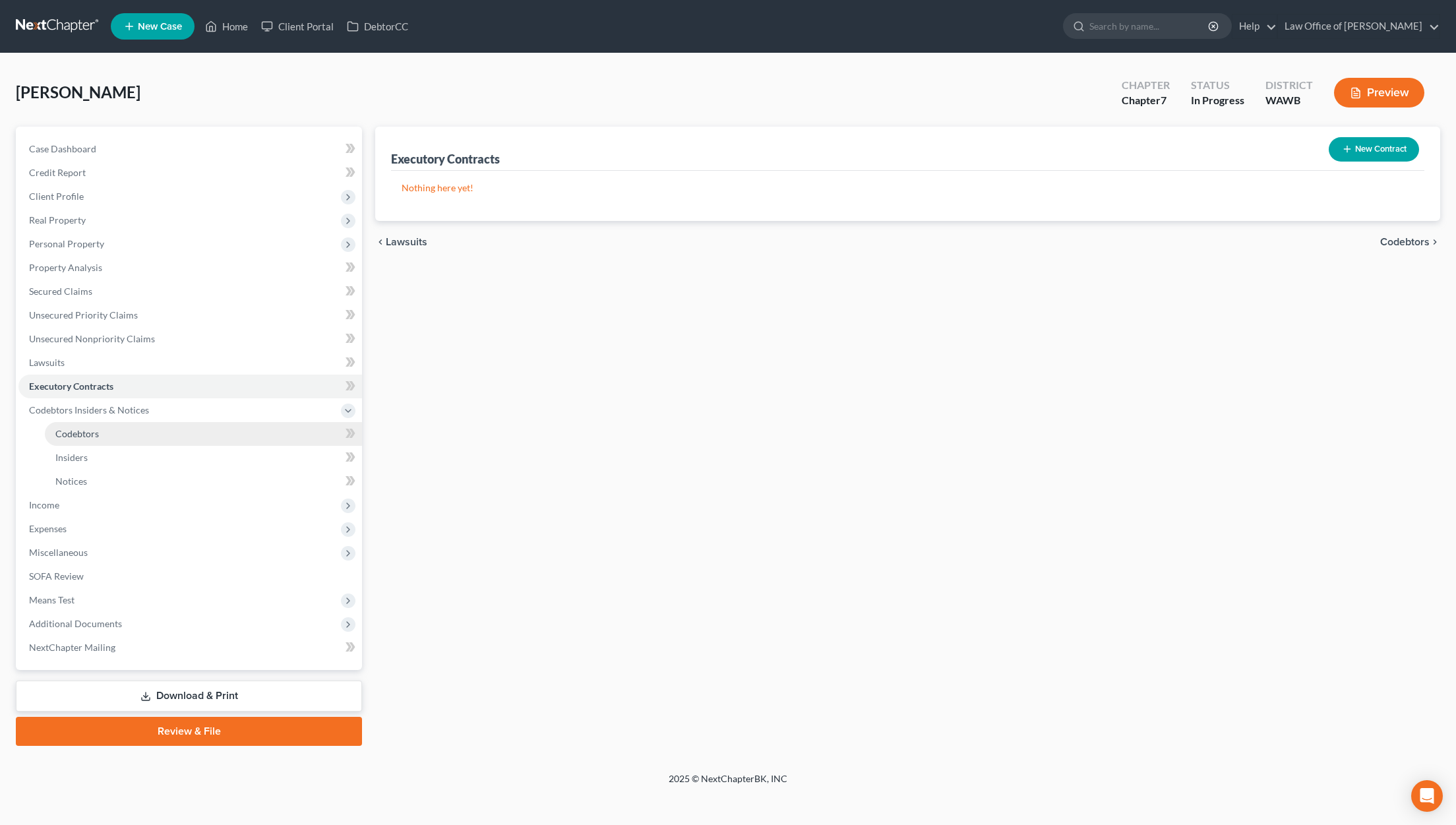
click at [149, 431] on link "Codebtors" at bounding box center [204, 434] width 317 height 24
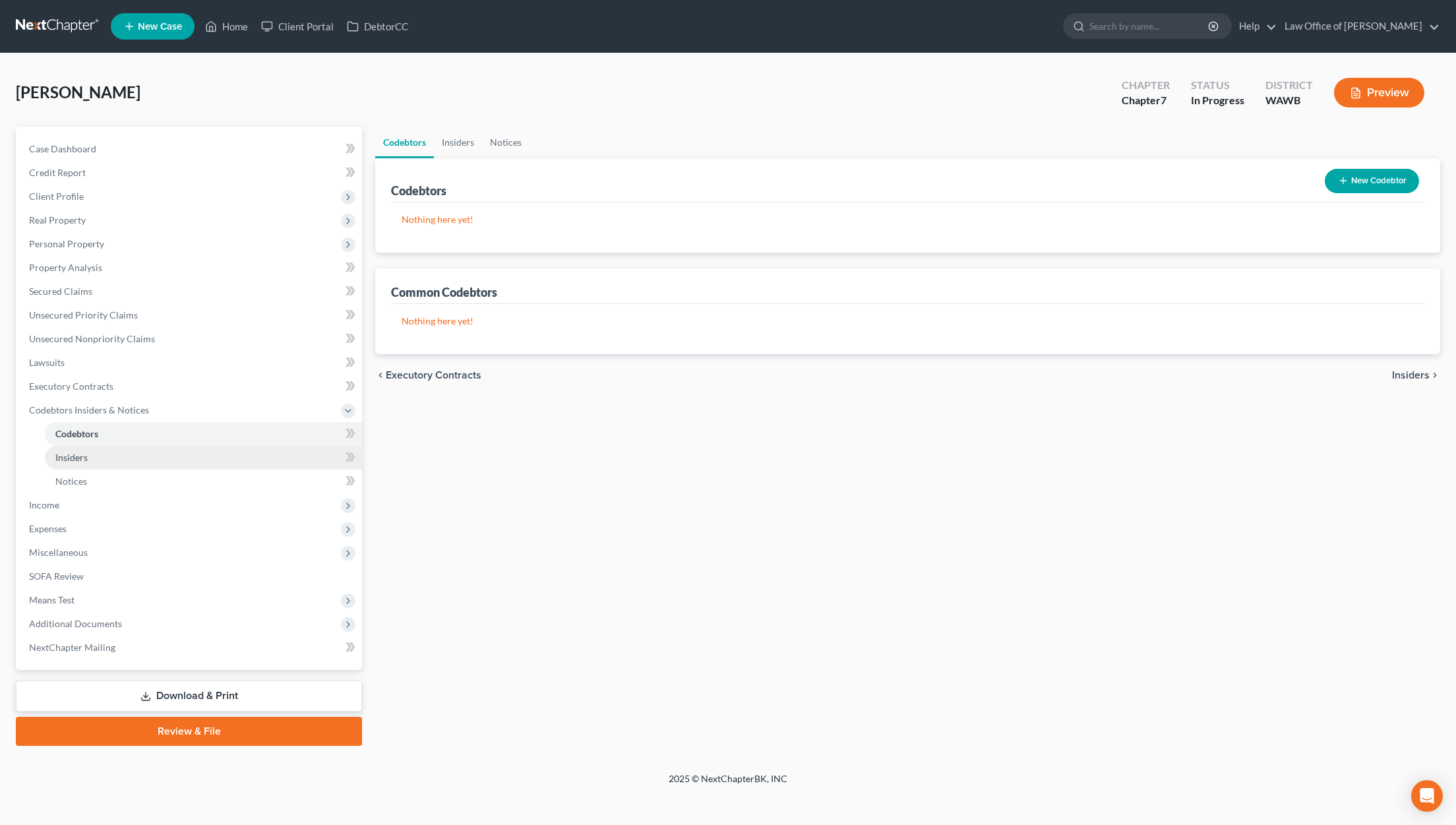
click at [147, 459] on link "Insiders" at bounding box center [204, 458] width 317 height 24
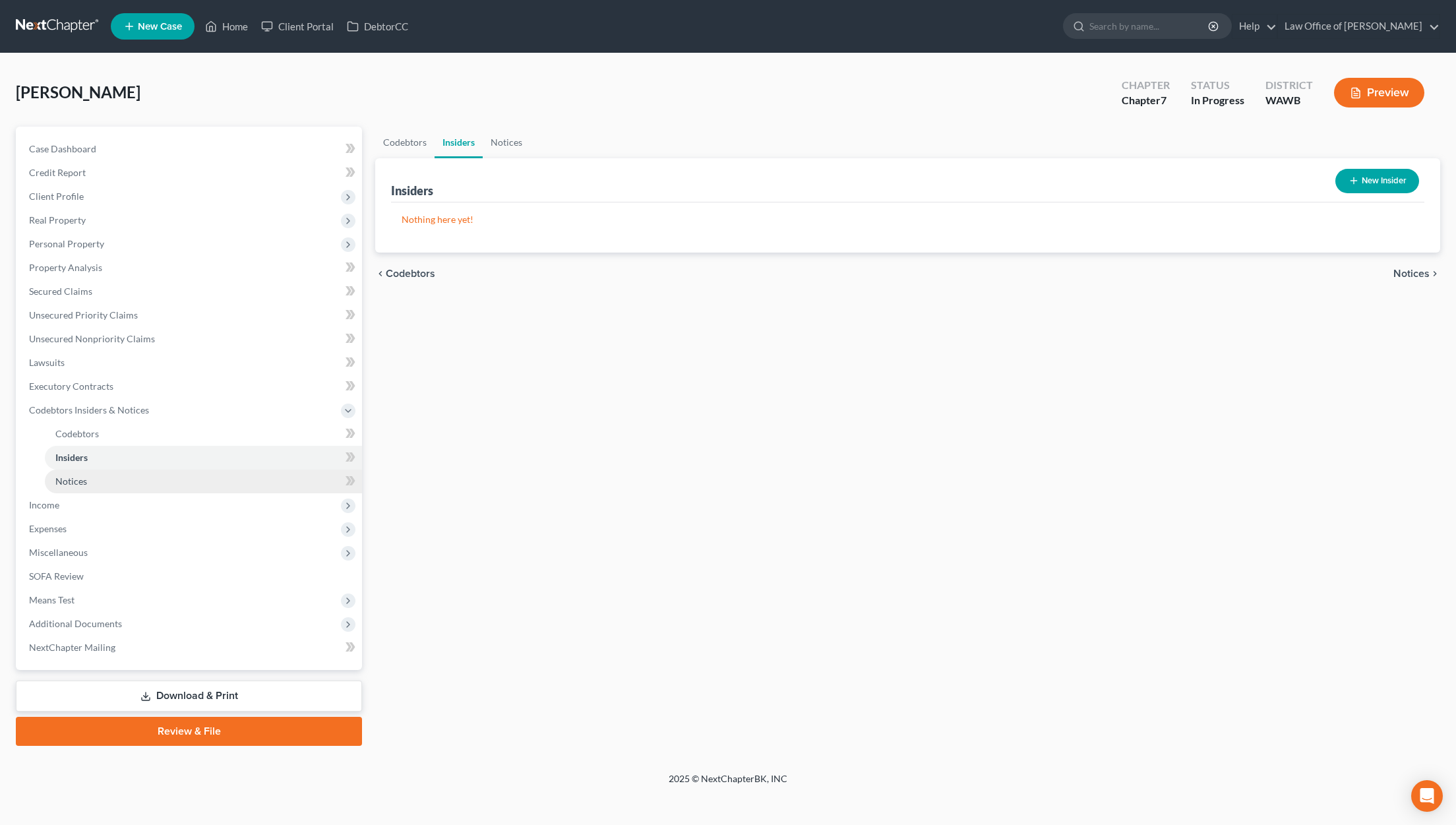
click at [147, 490] on link "Notices" at bounding box center [204, 482] width 317 height 24
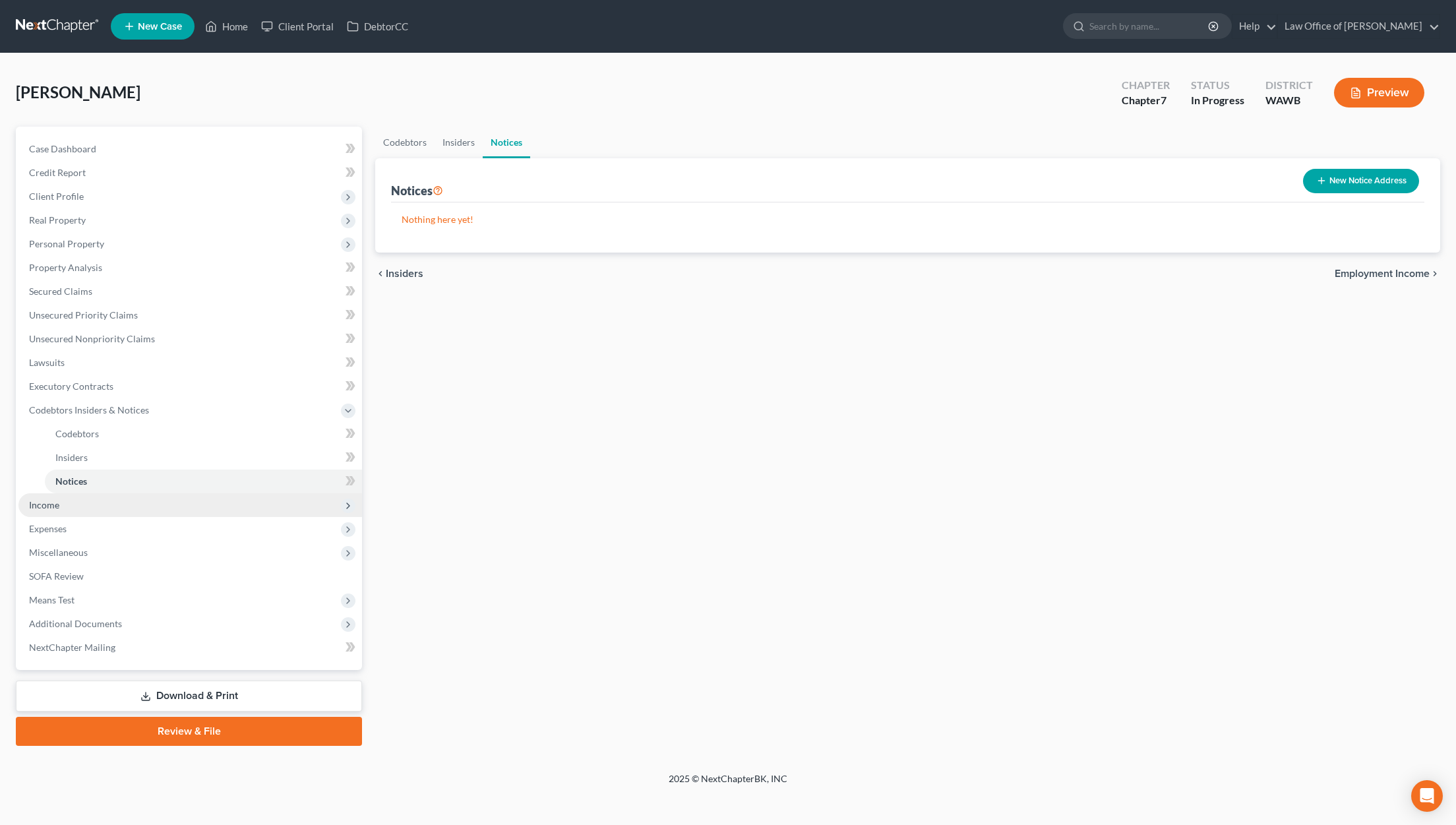
click at [139, 513] on span "Income" at bounding box center [190, 505] width 344 height 24
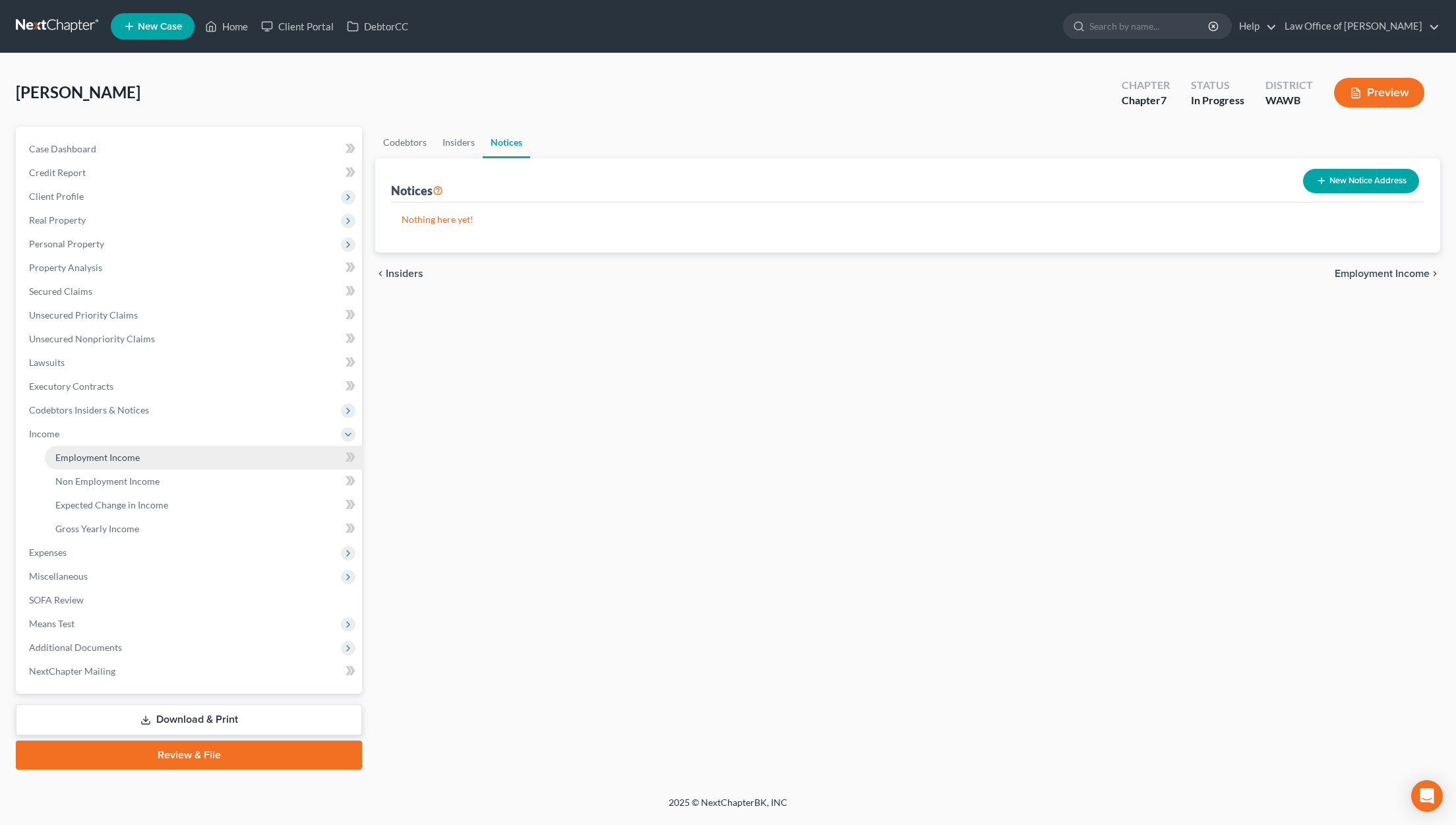
click at [153, 449] on link "Employment Income" at bounding box center [204, 458] width 317 height 24
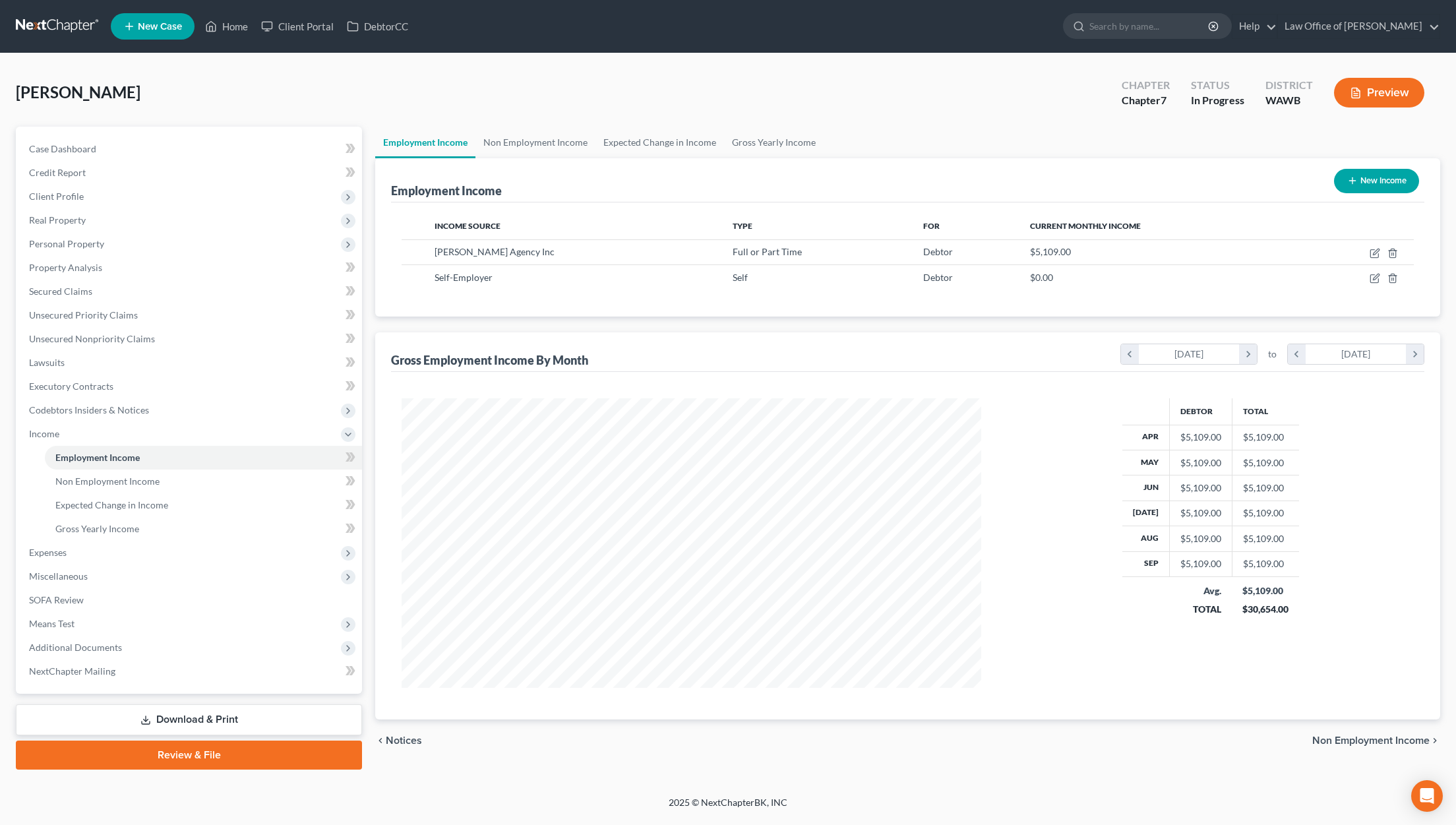
scroll to position [290, 606]
click at [1374, 250] on icon "button" at bounding box center [1375, 253] width 11 height 11
select select "0"
select select "50"
select select "0"
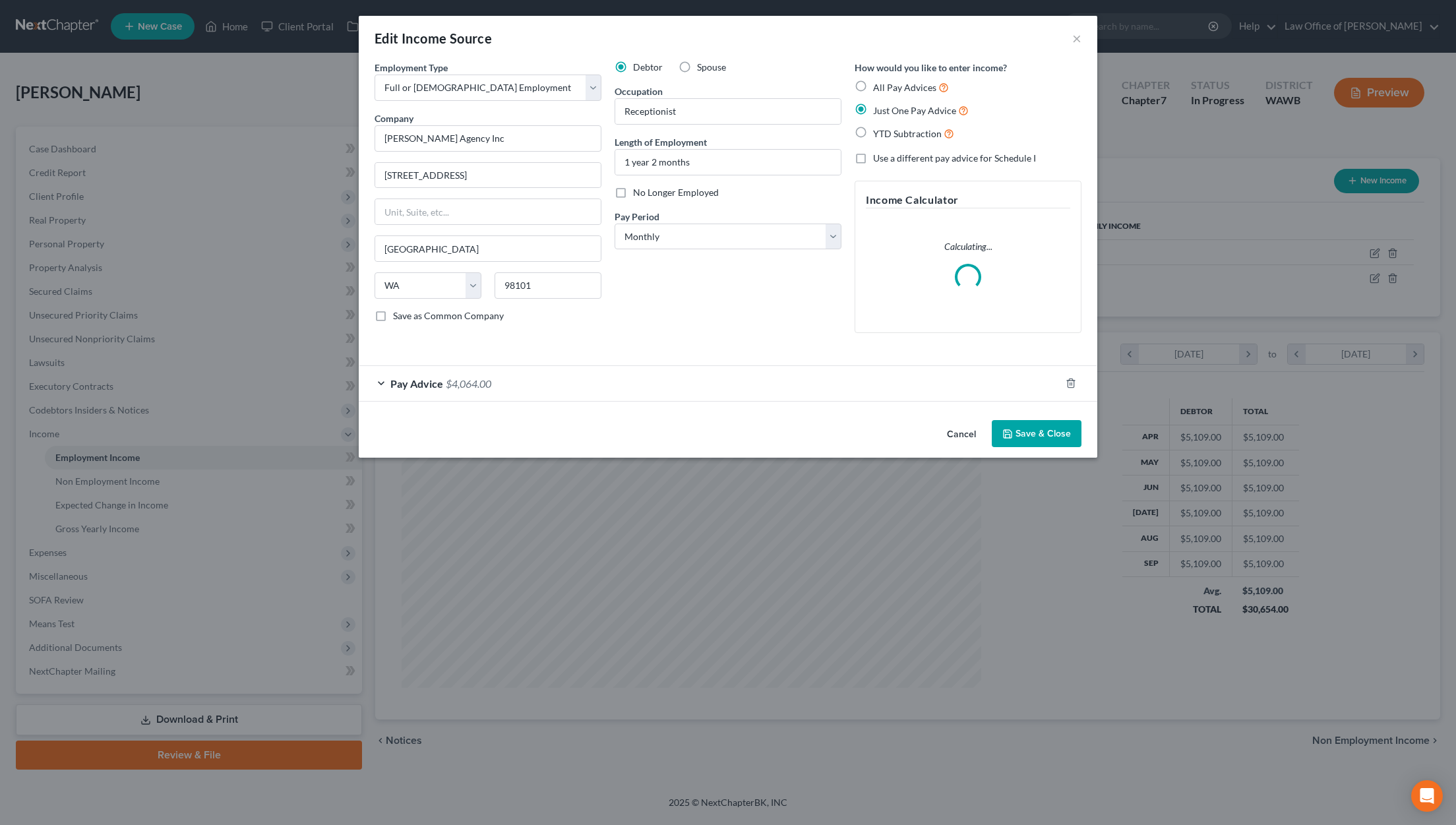
click at [706, 380] on div "Pay Advice $4,064.00" at bounding box center [709, 384] width 701 height 35
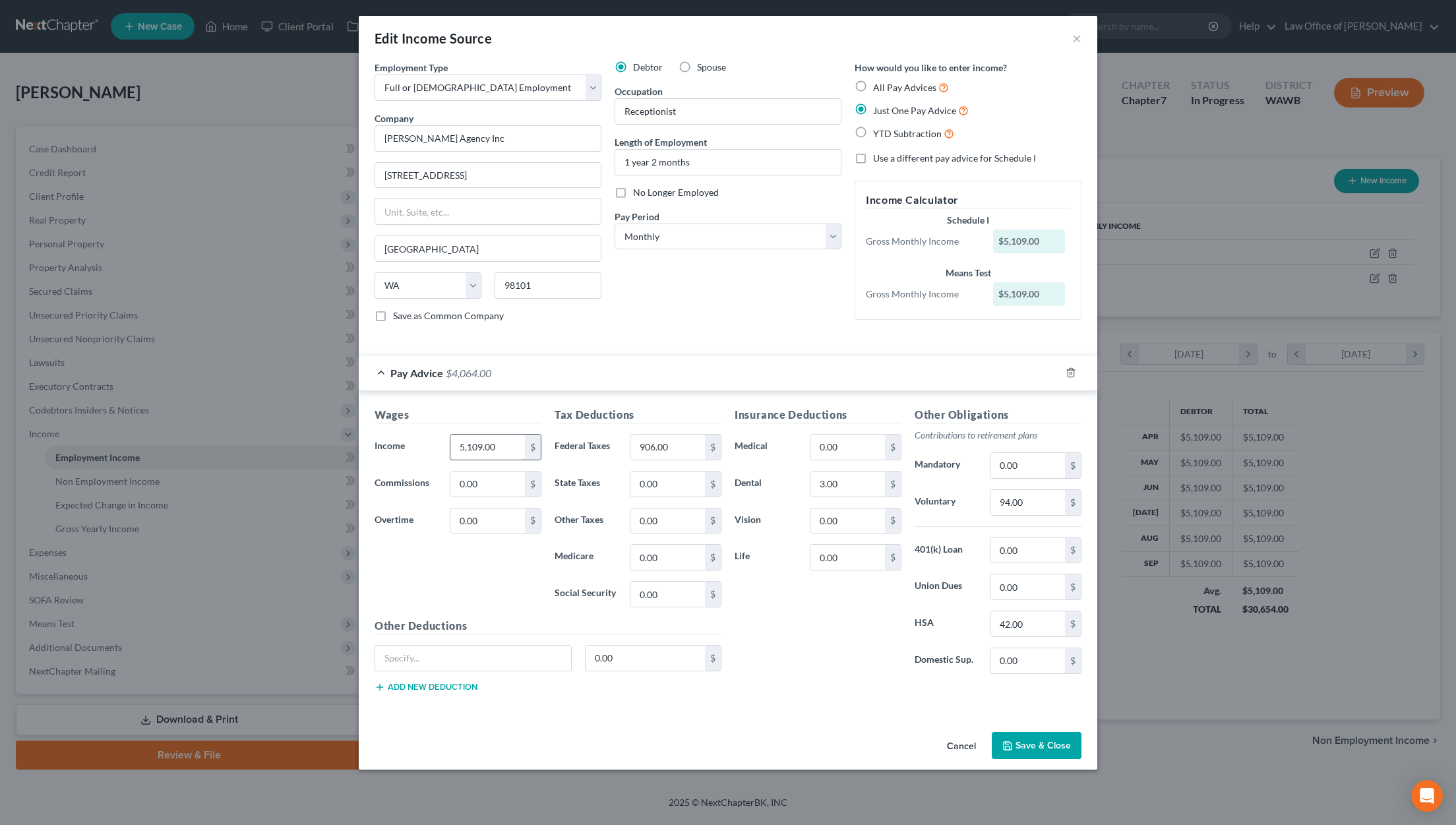
click at [517, 444] on input "5,109.00" at bounding box center [487, 447] width 74 height 25
click at [1045, 743] on button "Save & Close" at bounding box center [1036, 746] width 89 height 28
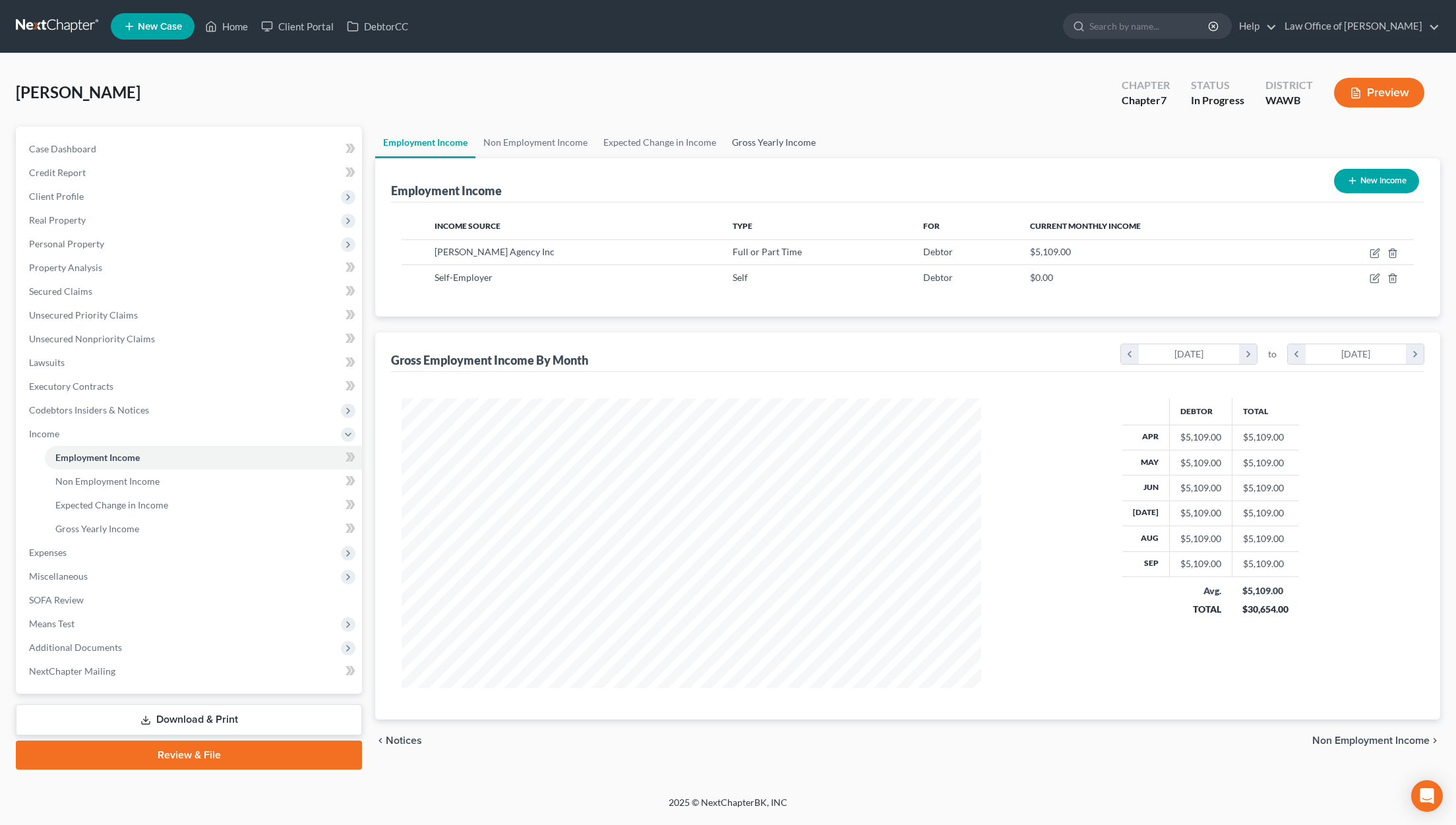
click at [777, 147] on link "Gross Yearly Income" at bounding box center [773, 142] width 99 height 32
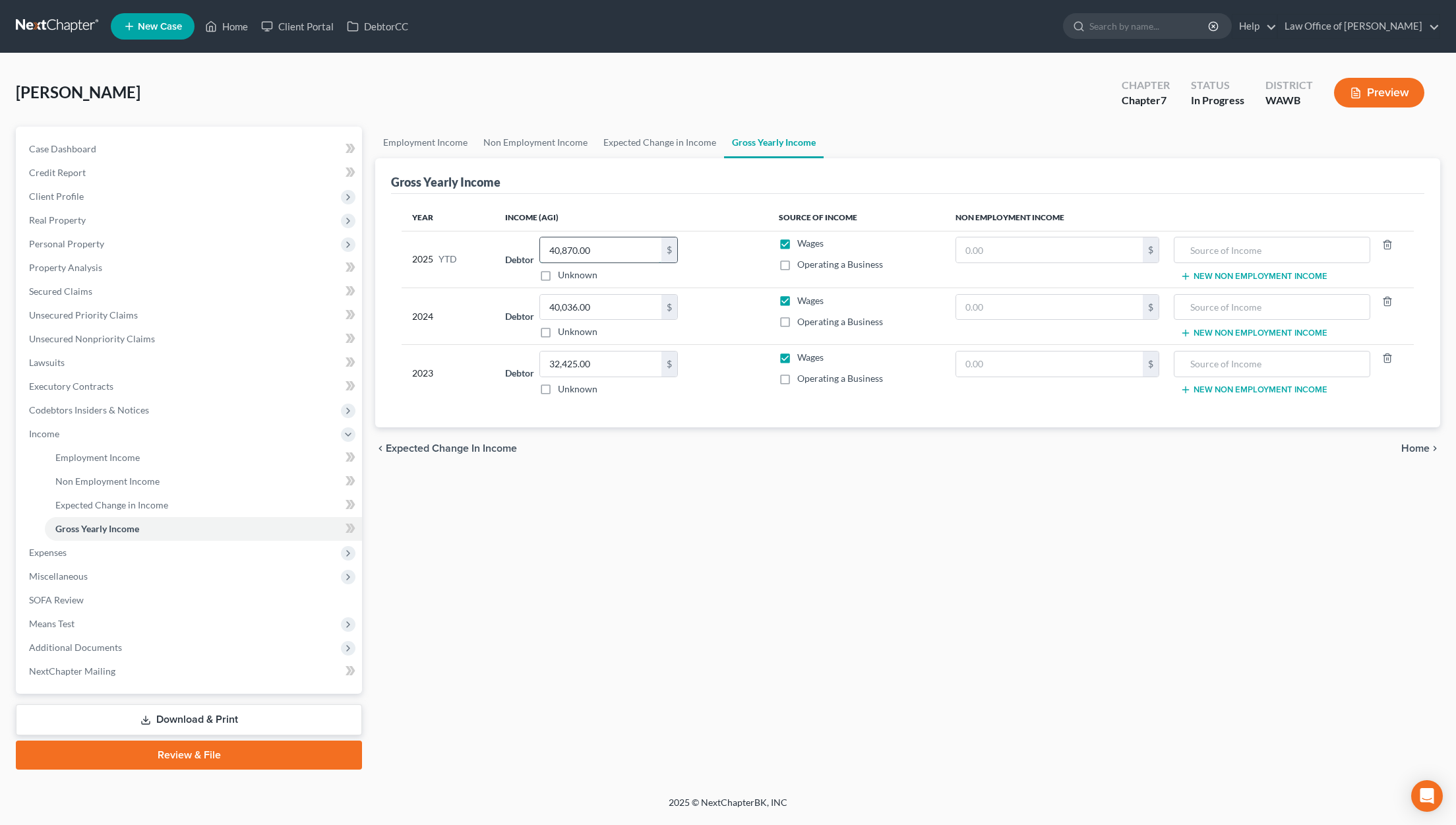
click at [634, 253] on input "40,870.00" at bounding box center [600, 250] width 121 height 25
type input "45,911.00"
click at [219, 558] on span "Expenses" at bounding box center [190, 553] width 344 height 24
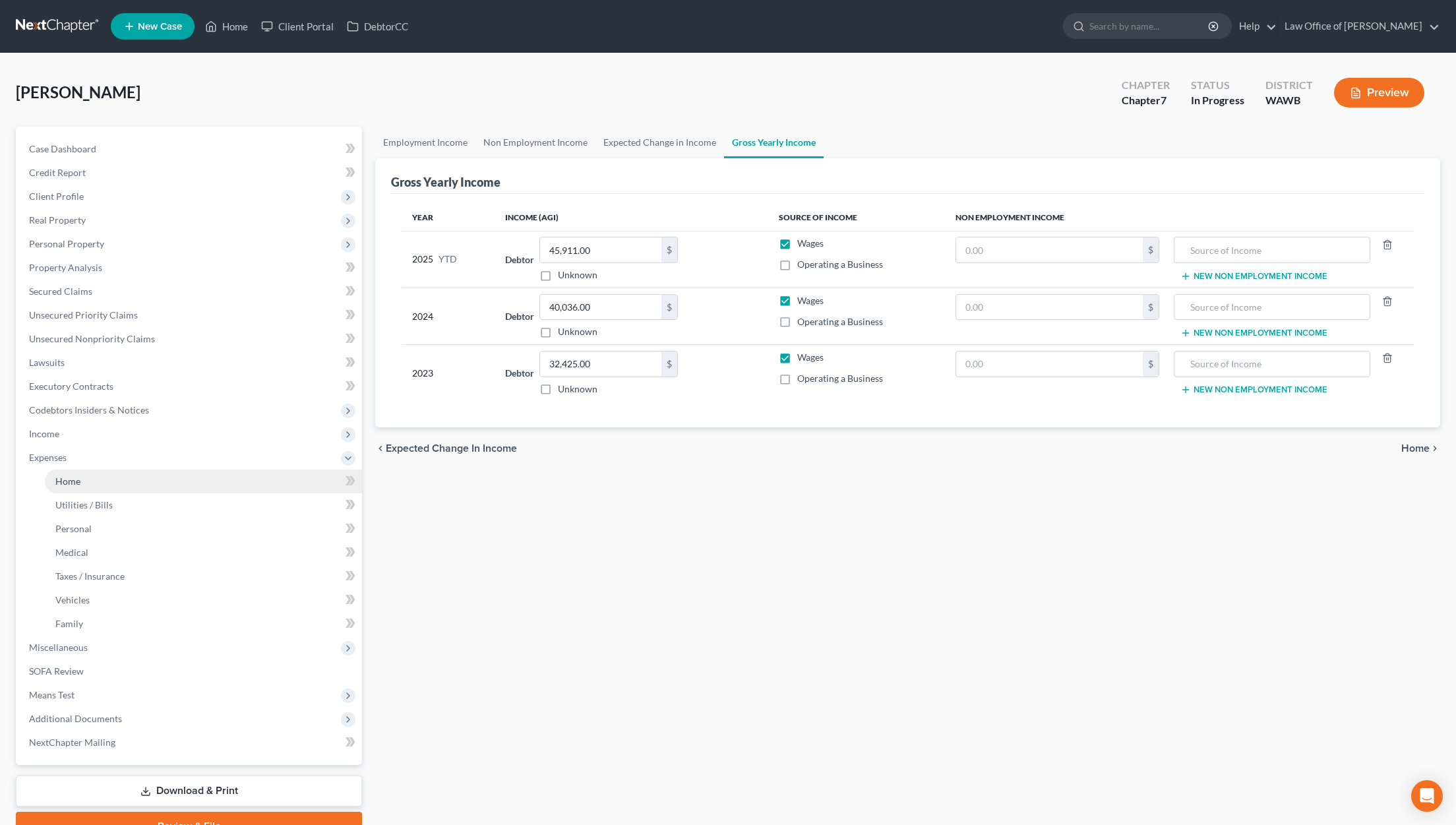
click at [201, 490] on link "Home" at bounding box center [204, 482] width 317 height 24
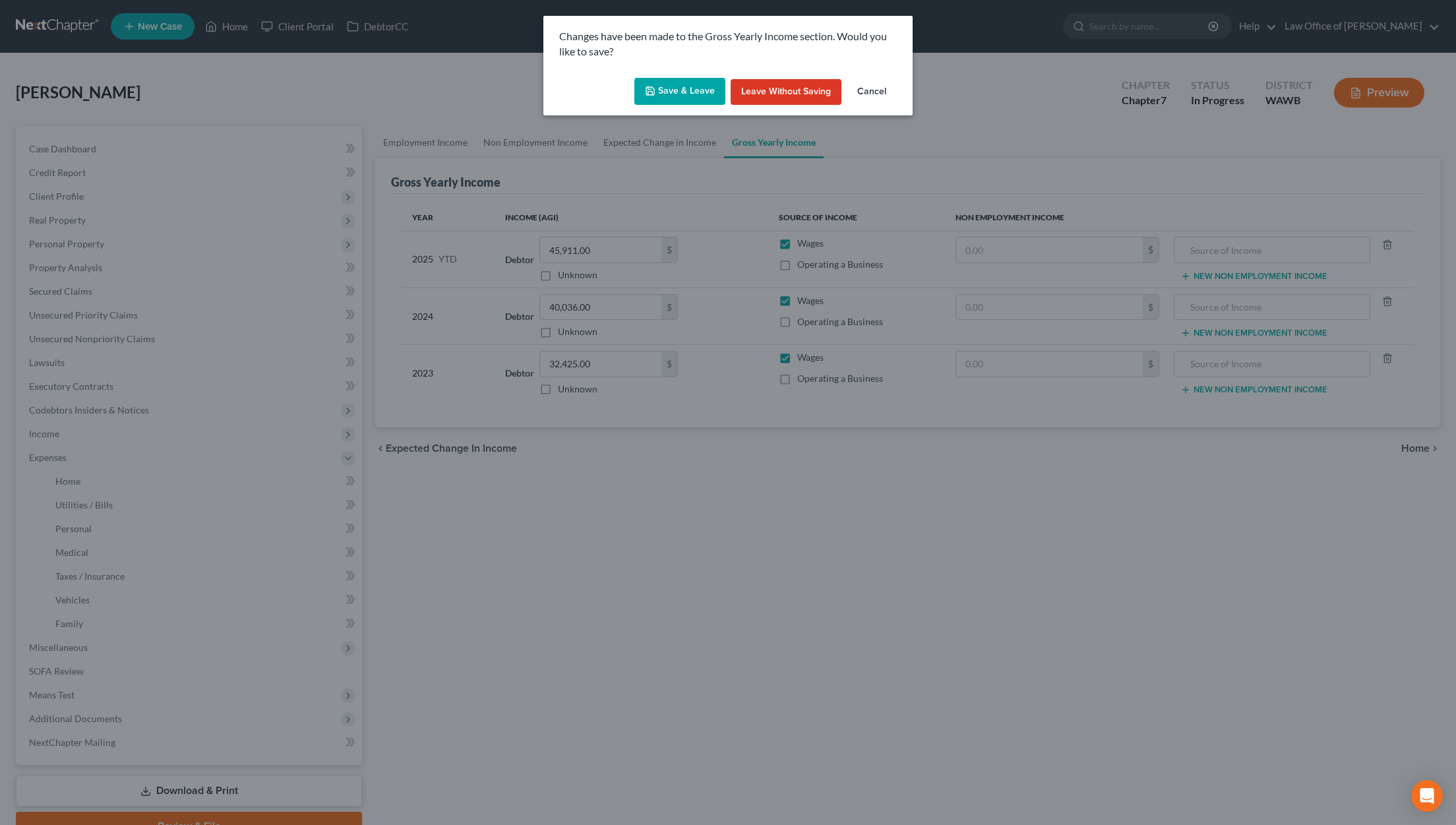
click at [694, 88] on button "Save & Leave" at bounding box center [680, 92] width 91 height 28
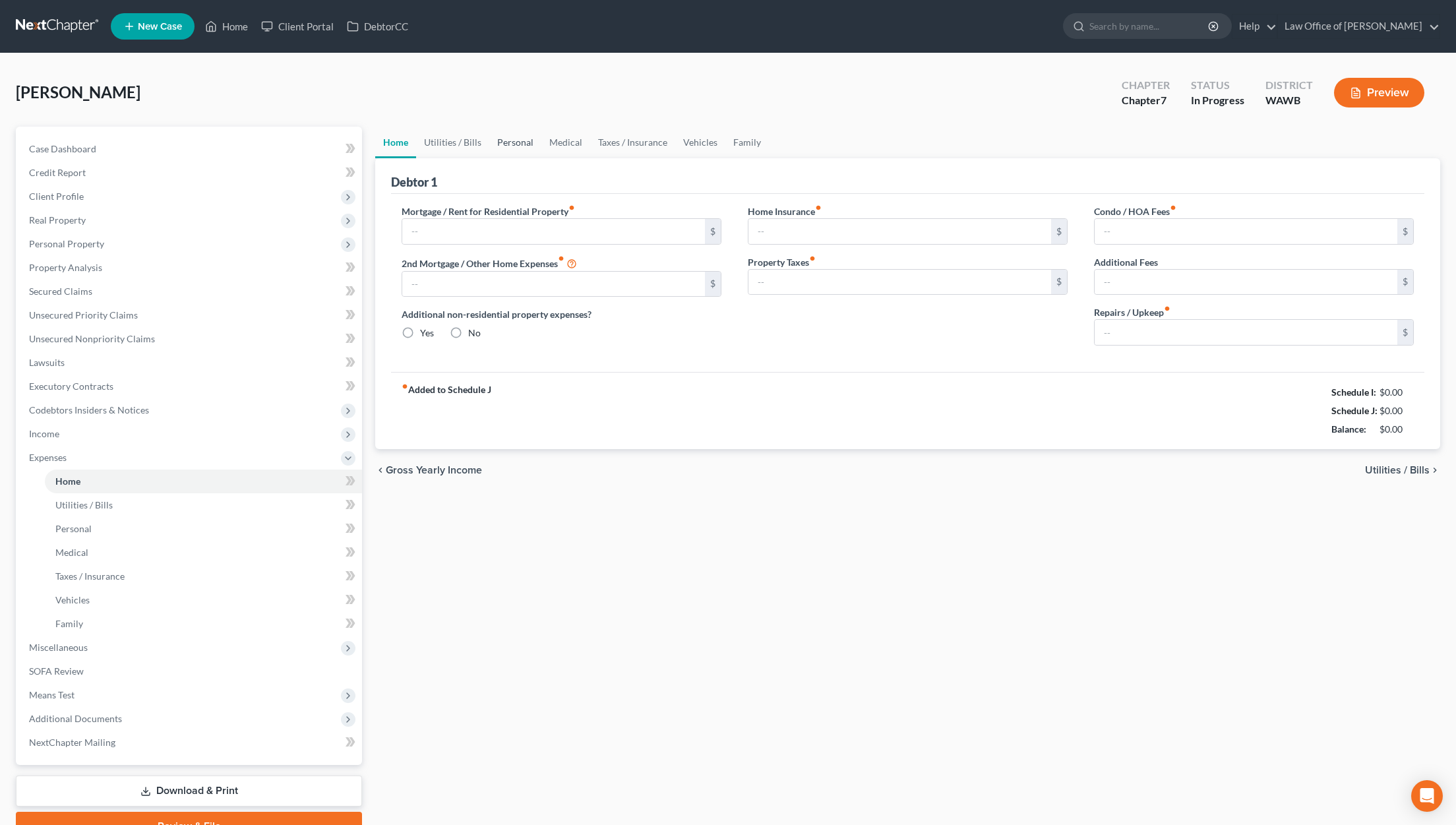
type input "1,475.00"
type input "0.00"
radio input "true"
type input "0.00"
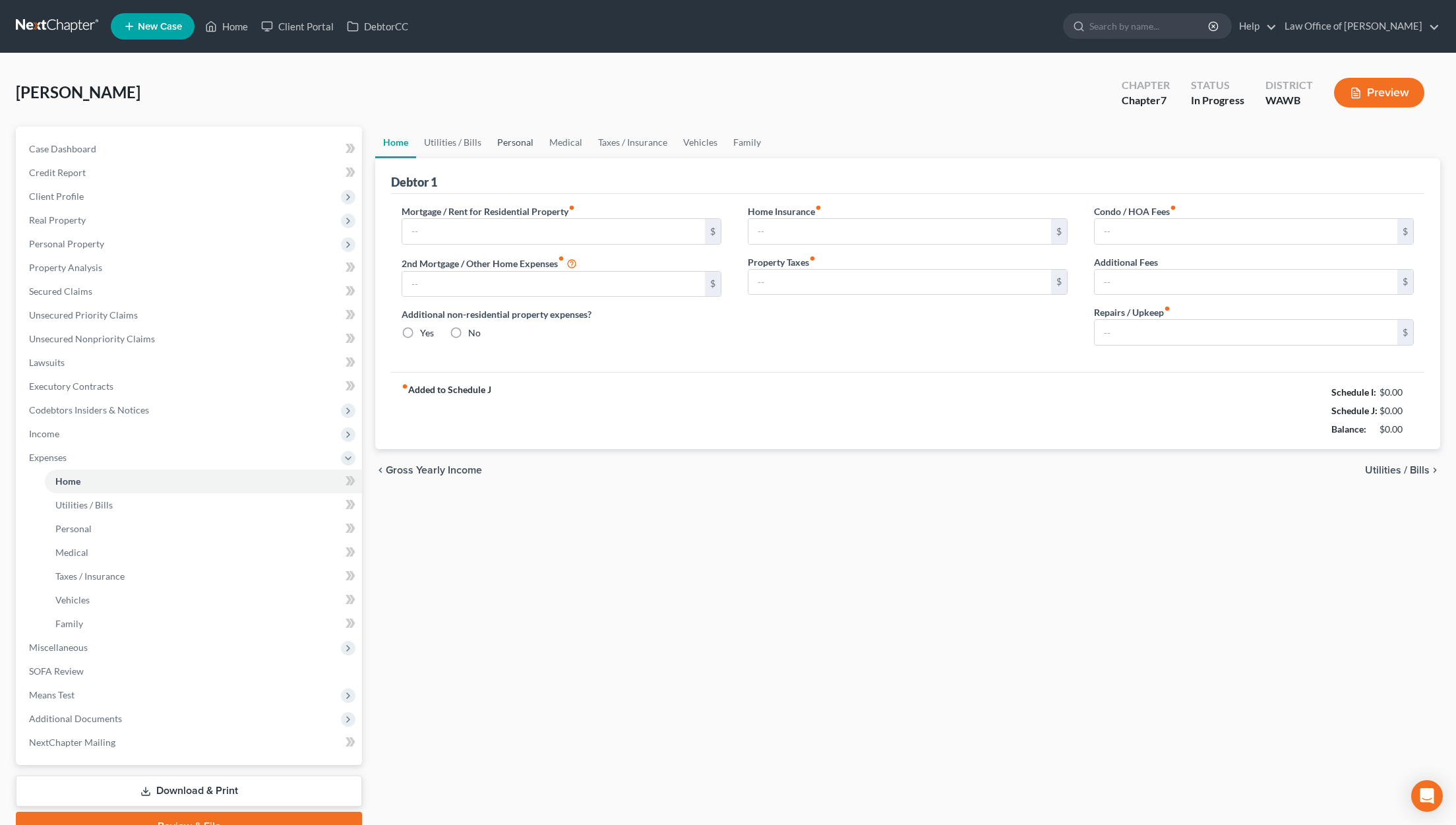
type input "0.00"
click at [459, 147] on link "Utilities / Bills" at bounding box center [453, 142] width 73 height 32
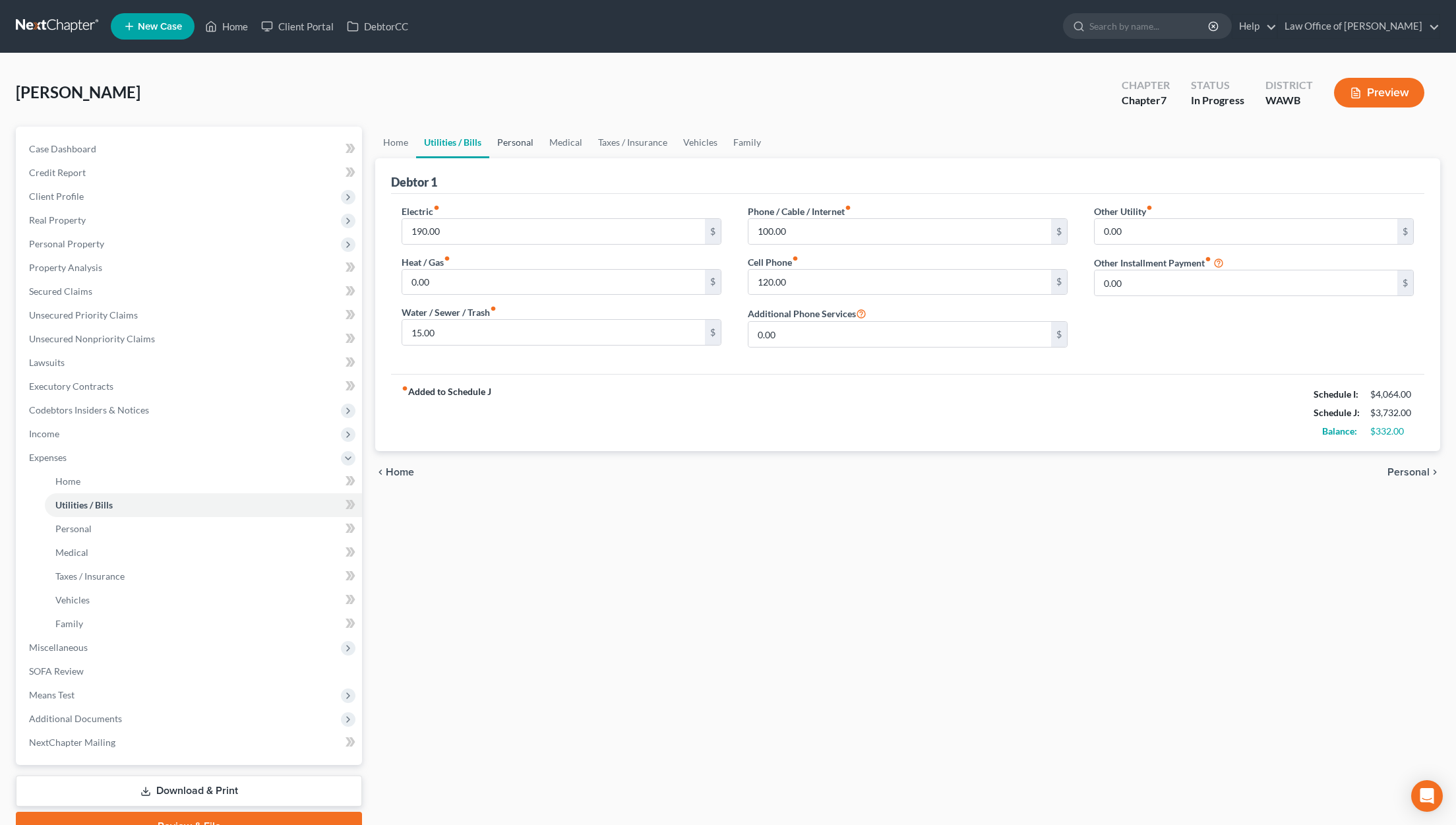
click at [519, 147] on link "Personal" at bounding box center [515, 142] width 52 height 32
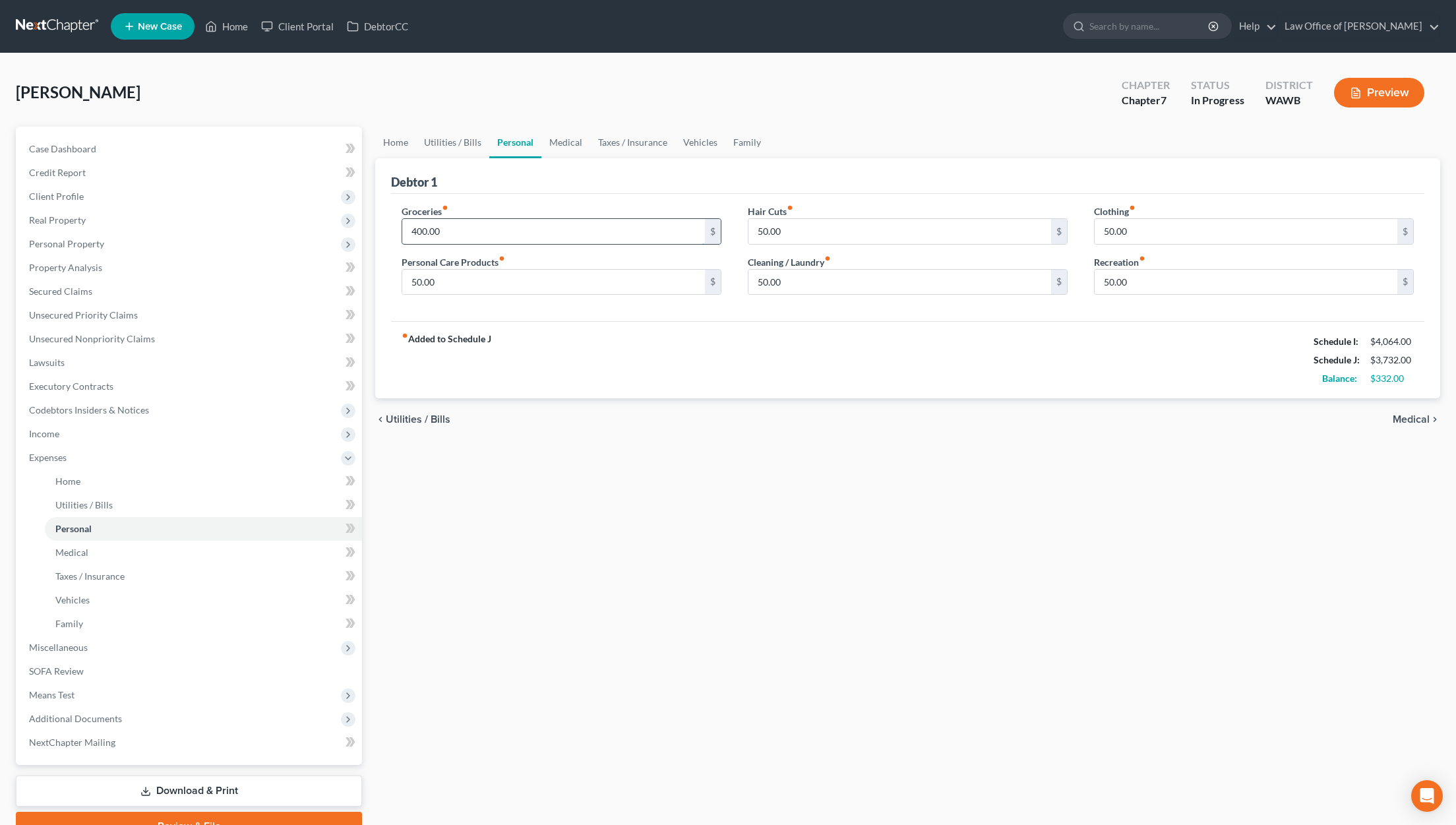
click at [466, 231] on input "400.00" at bounding box center [553, 231] width 303 height 25
type input "600.00"
type input "100"
click at [576, 141] on link "Medical" at bounding box center [565, 142] width 49 height 32
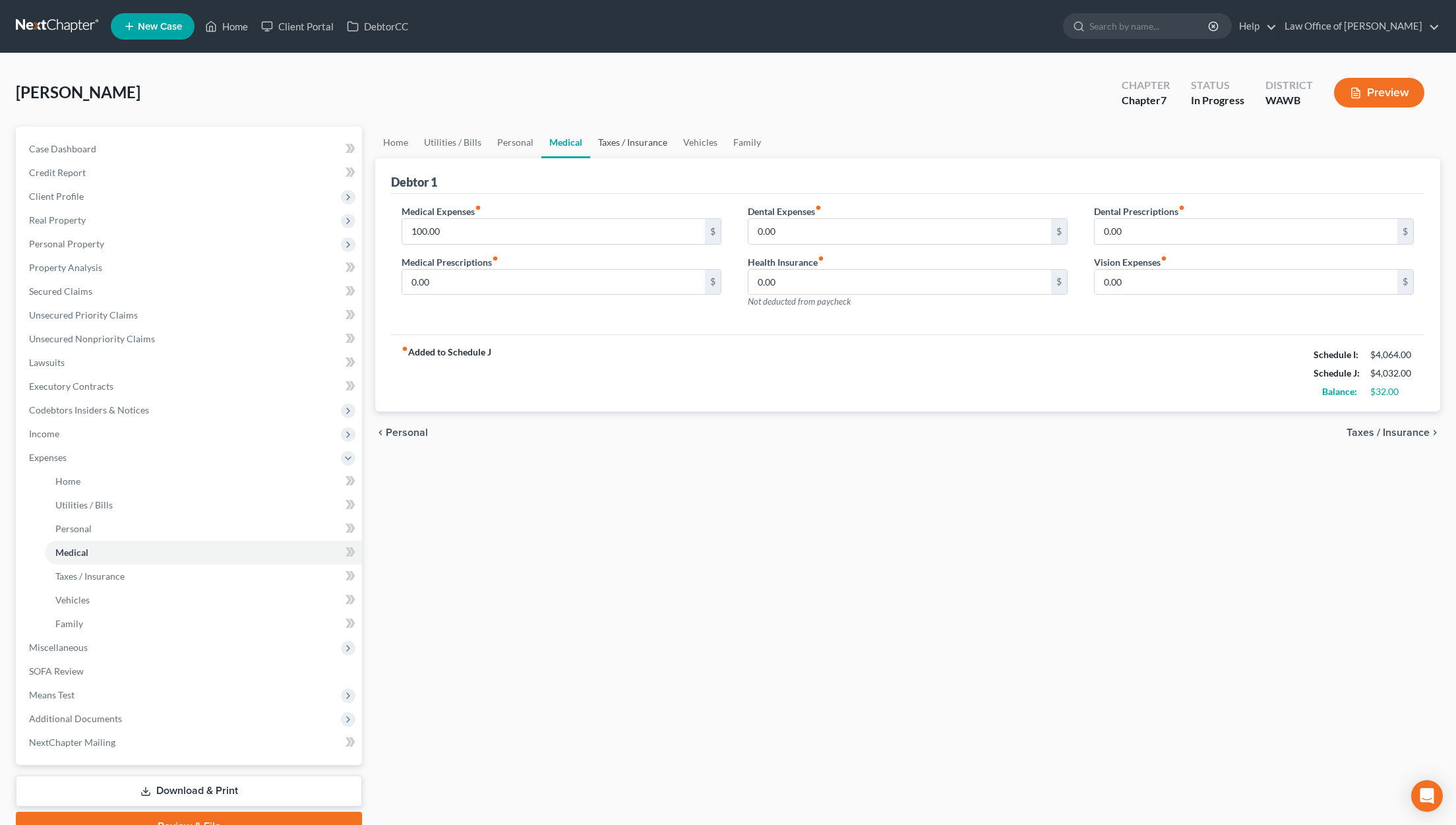
click at [634, 141] on link "Taxes / Insurance" at bounding box center [632, 142] width 85 height 32
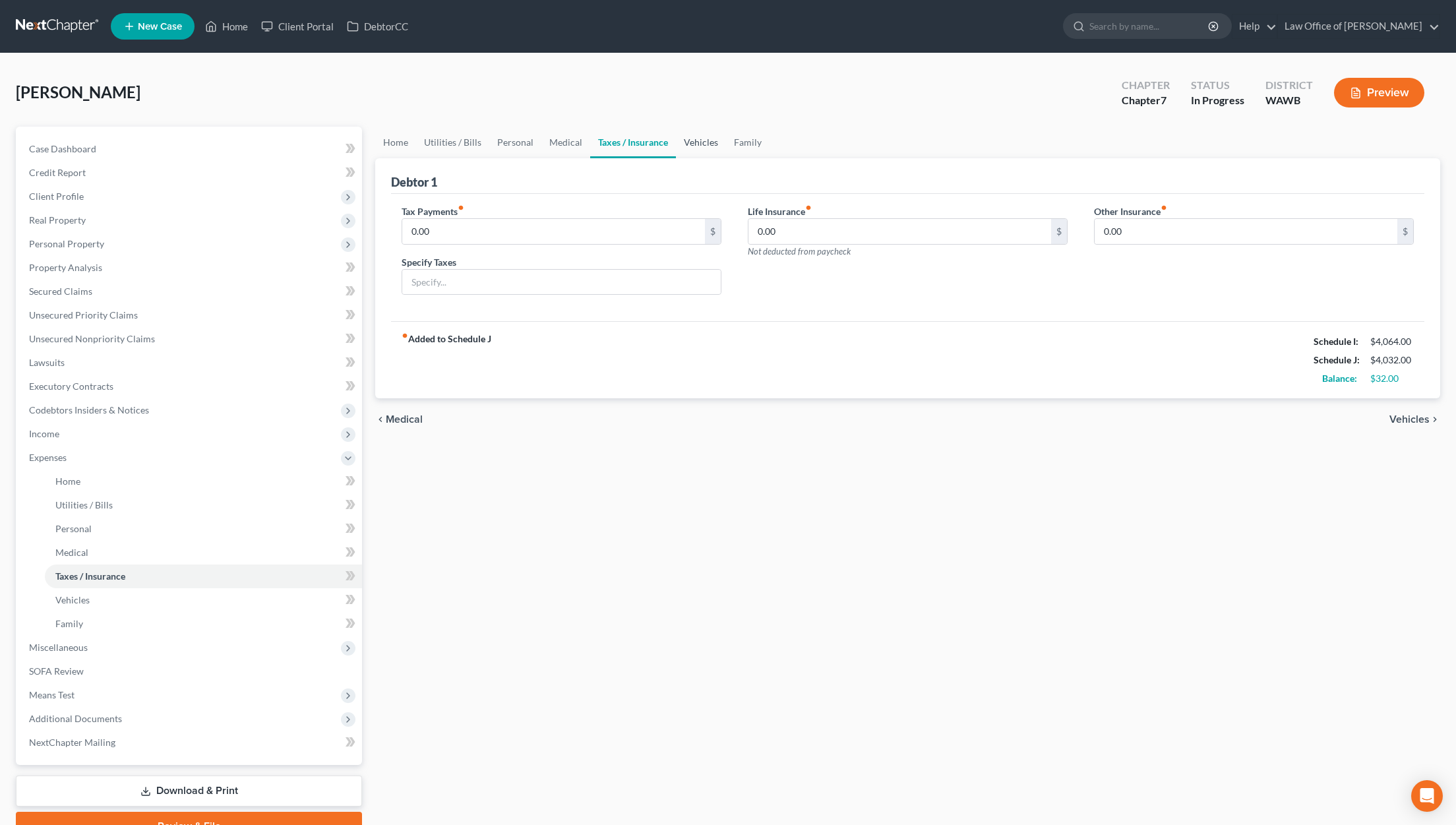
click at [681, 141] on link "Vehicles" at bounding box center [701, 142] width 50 height 32
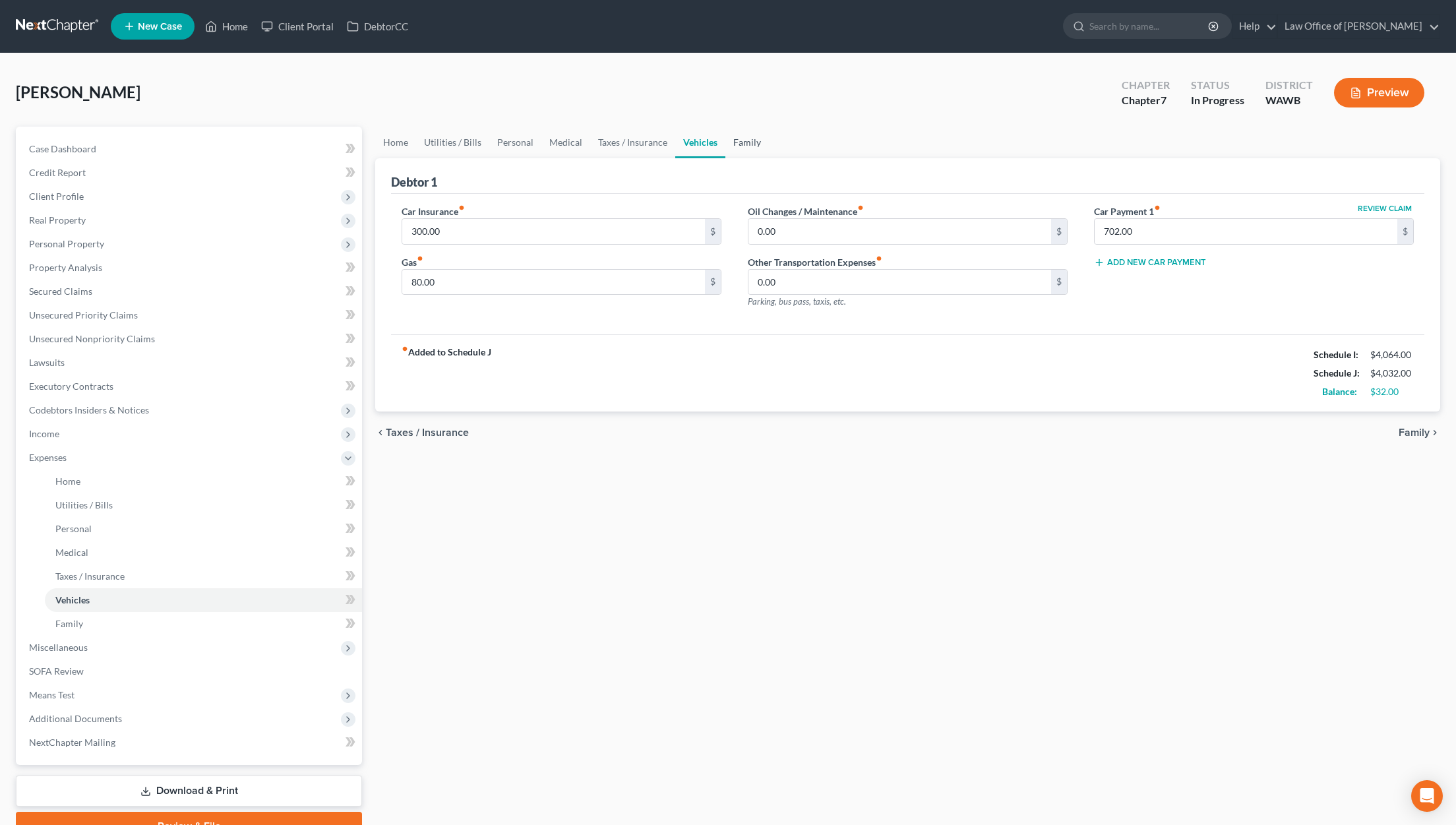
click at [728, 145] on link "Family" at bounding box center [747, 142] width 44 height 32
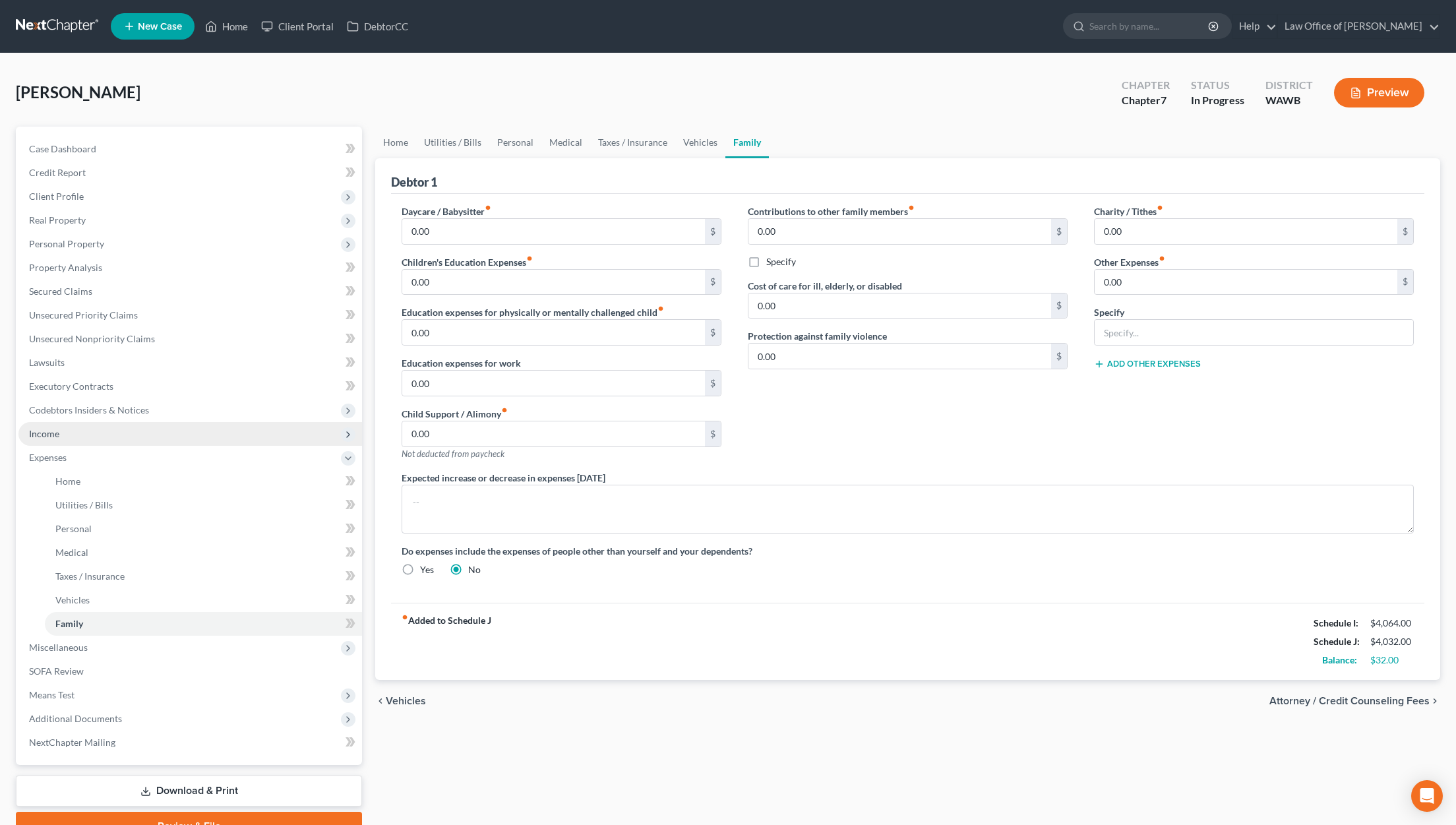
click at [155, 435] on span "Income" at bounding box center [190, 434] width 344 height 24
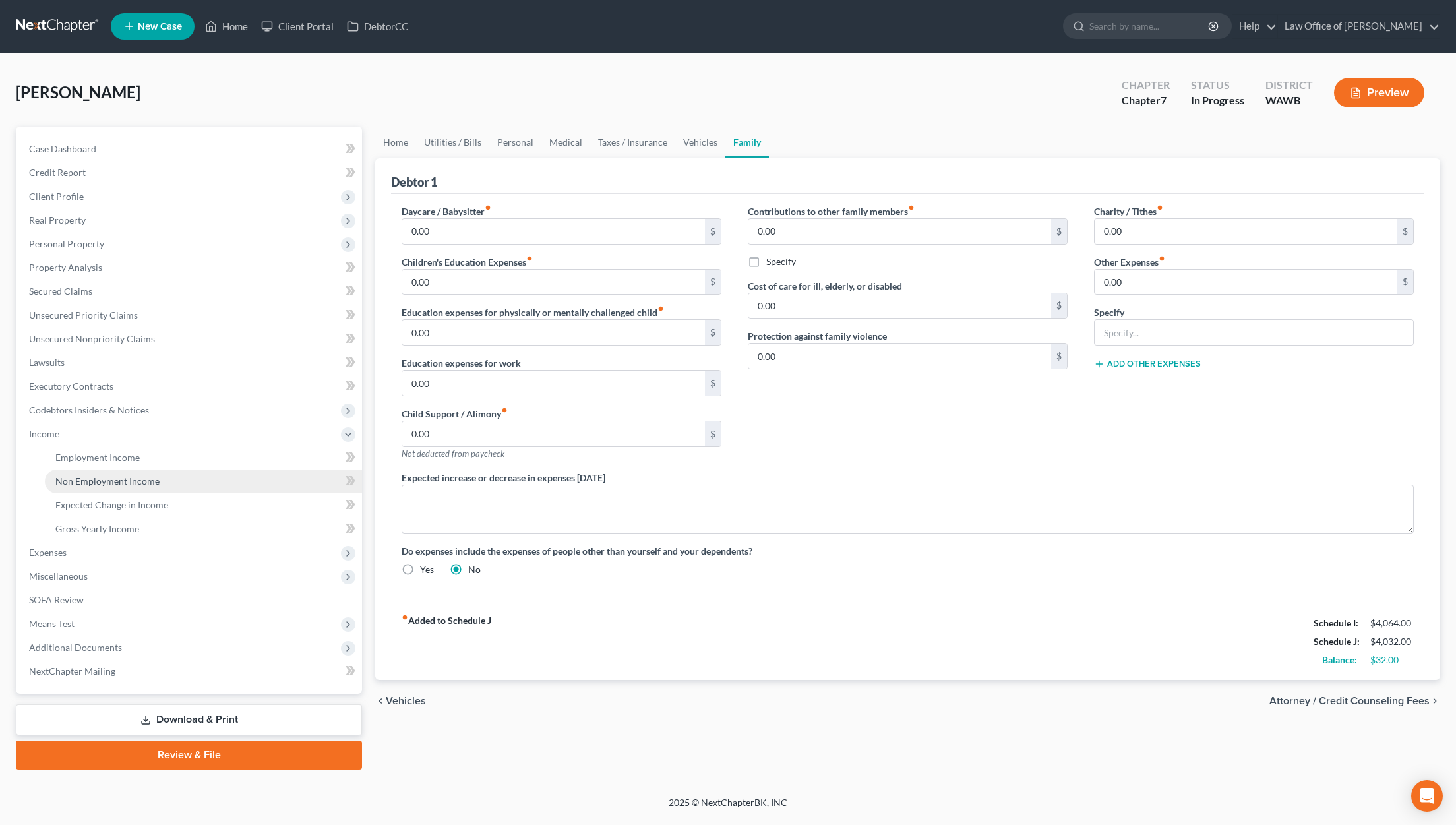
click at [139, 478] on span "Non Employment Income" at bounding box center [107, 481] width 104 height 11
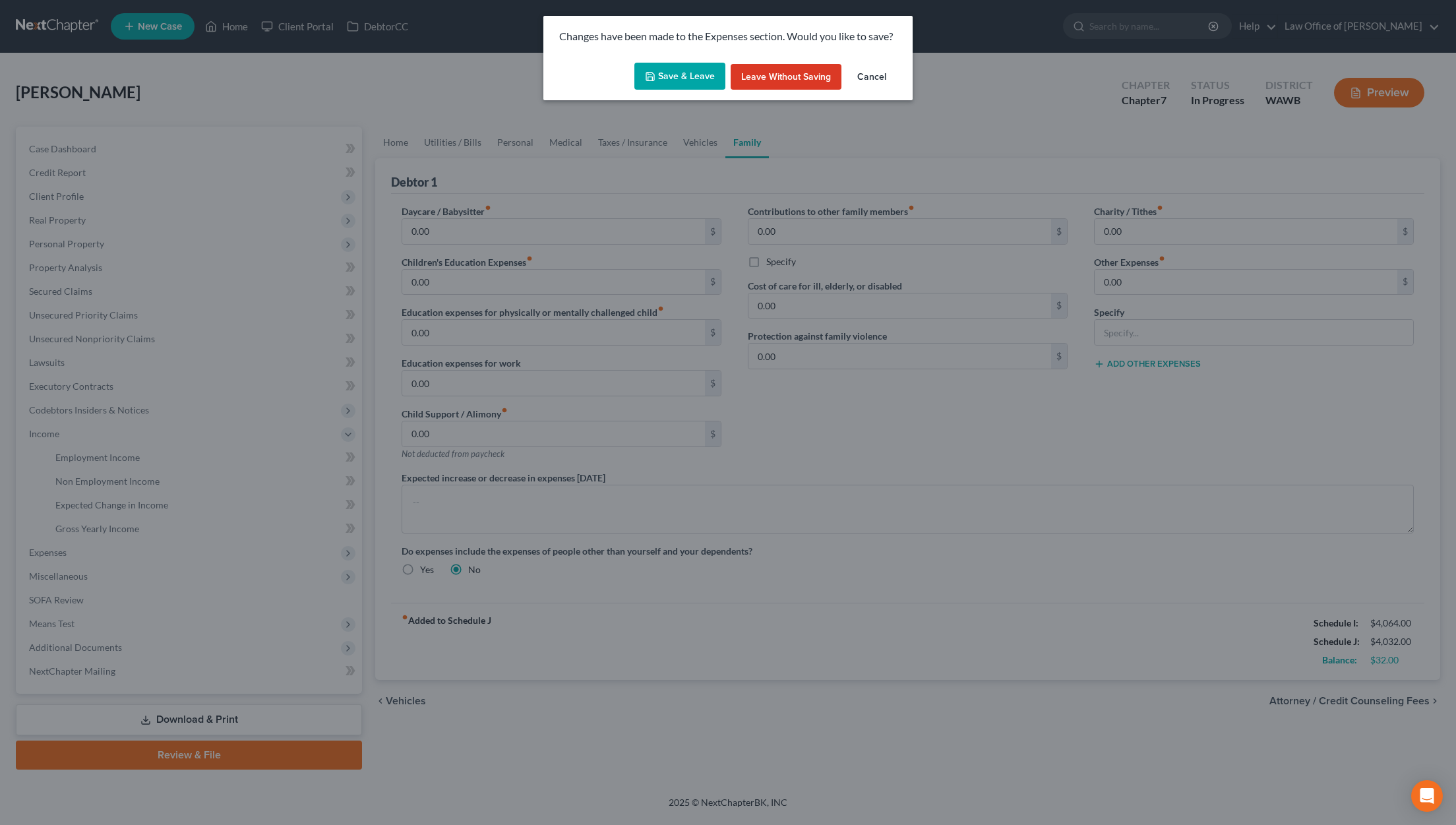
click at [679, 59] on div "Save & Leave Leave without Saving Cancel" at bounding box center [728, 79] width 369 height 44
click at [678, 69] on button "Save & Leave" at bounding box center [680, 76] width 91 height 28
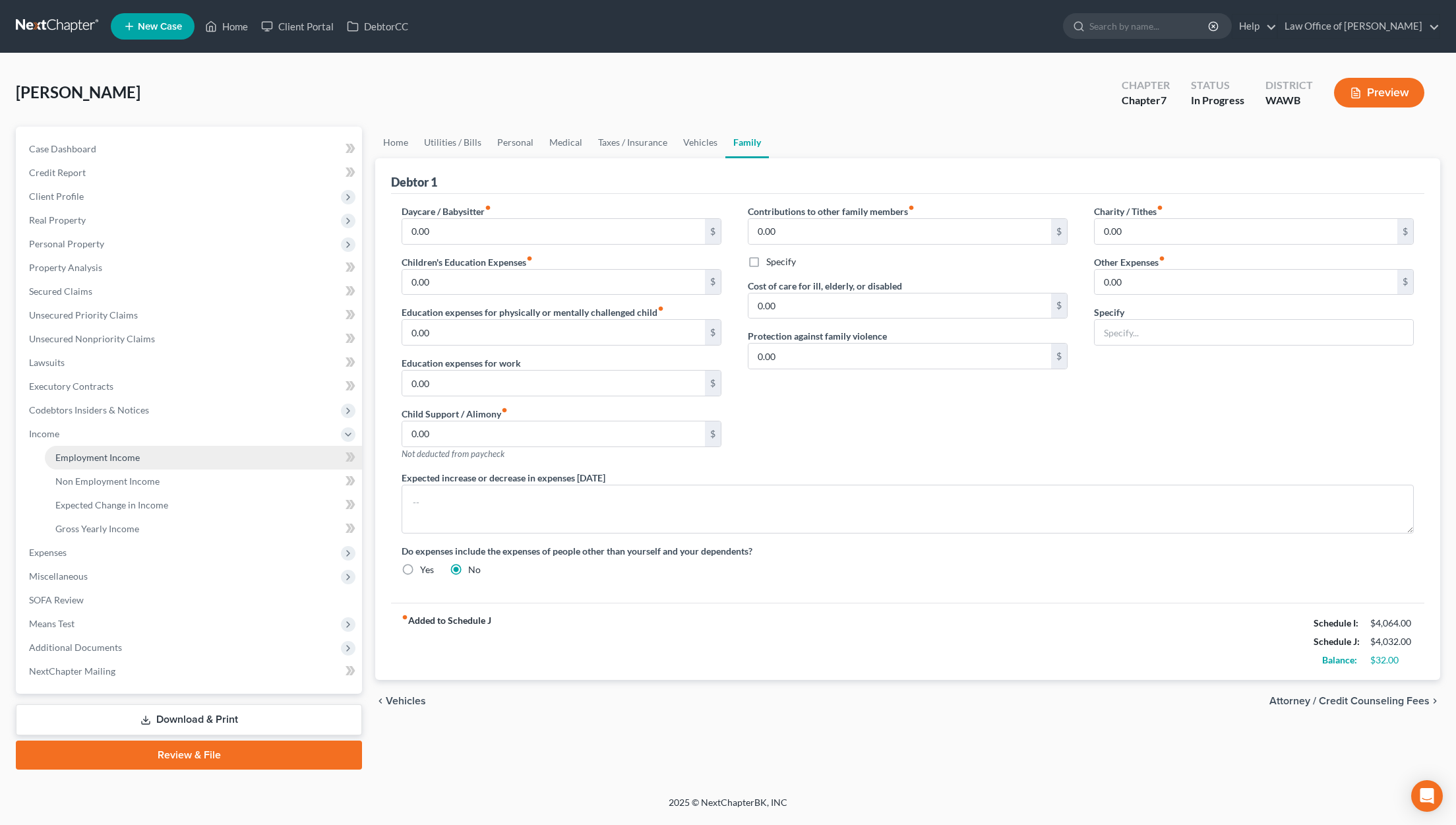
click at [99, 454] on span "Employment Income" at bounding box center [98, 457] width 84 height 11
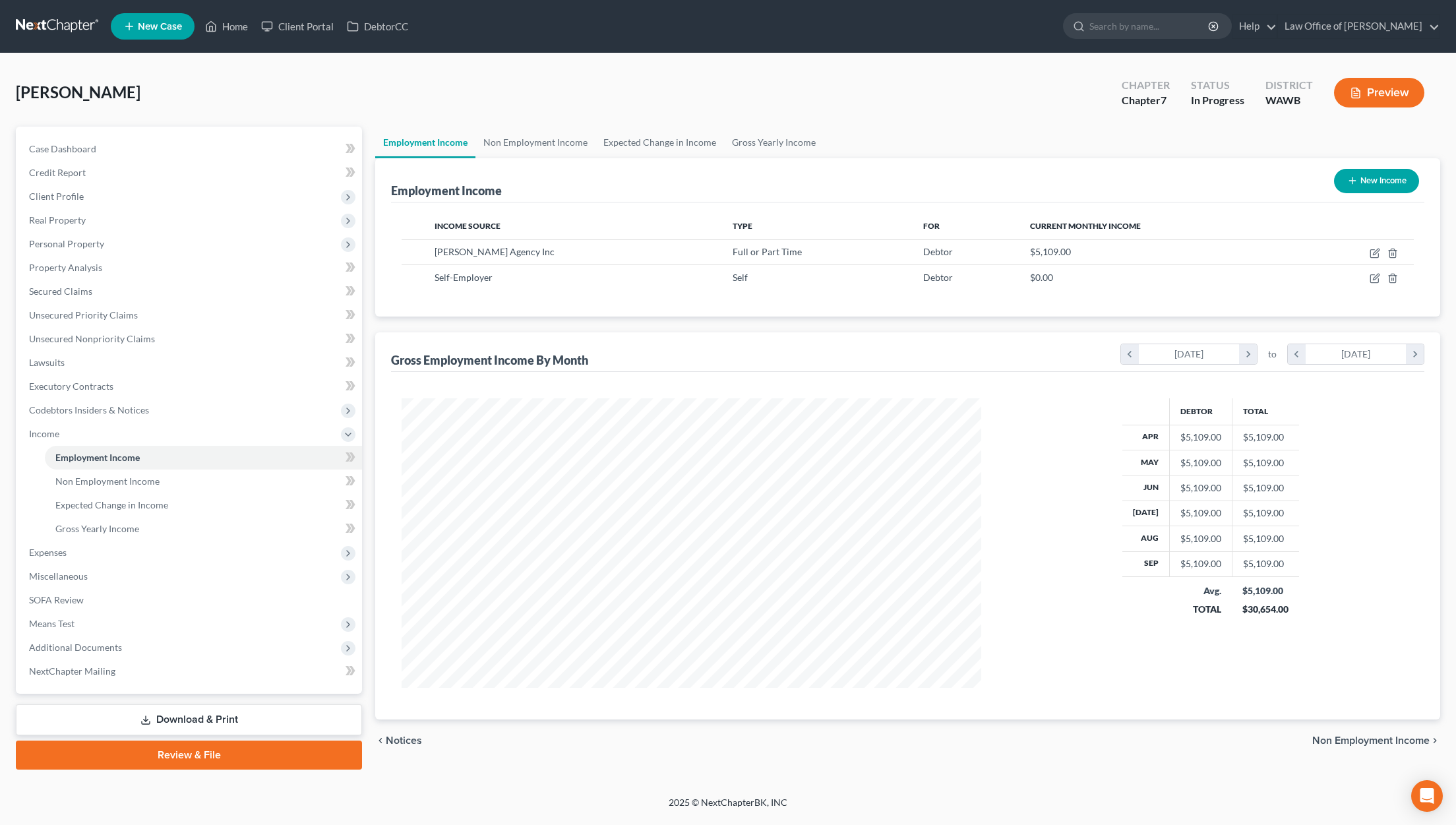
scroll to position [290, 606]
click at [528, 141] on link "Non Employment Income" at bounding box center [535, 142] width 120 height 32
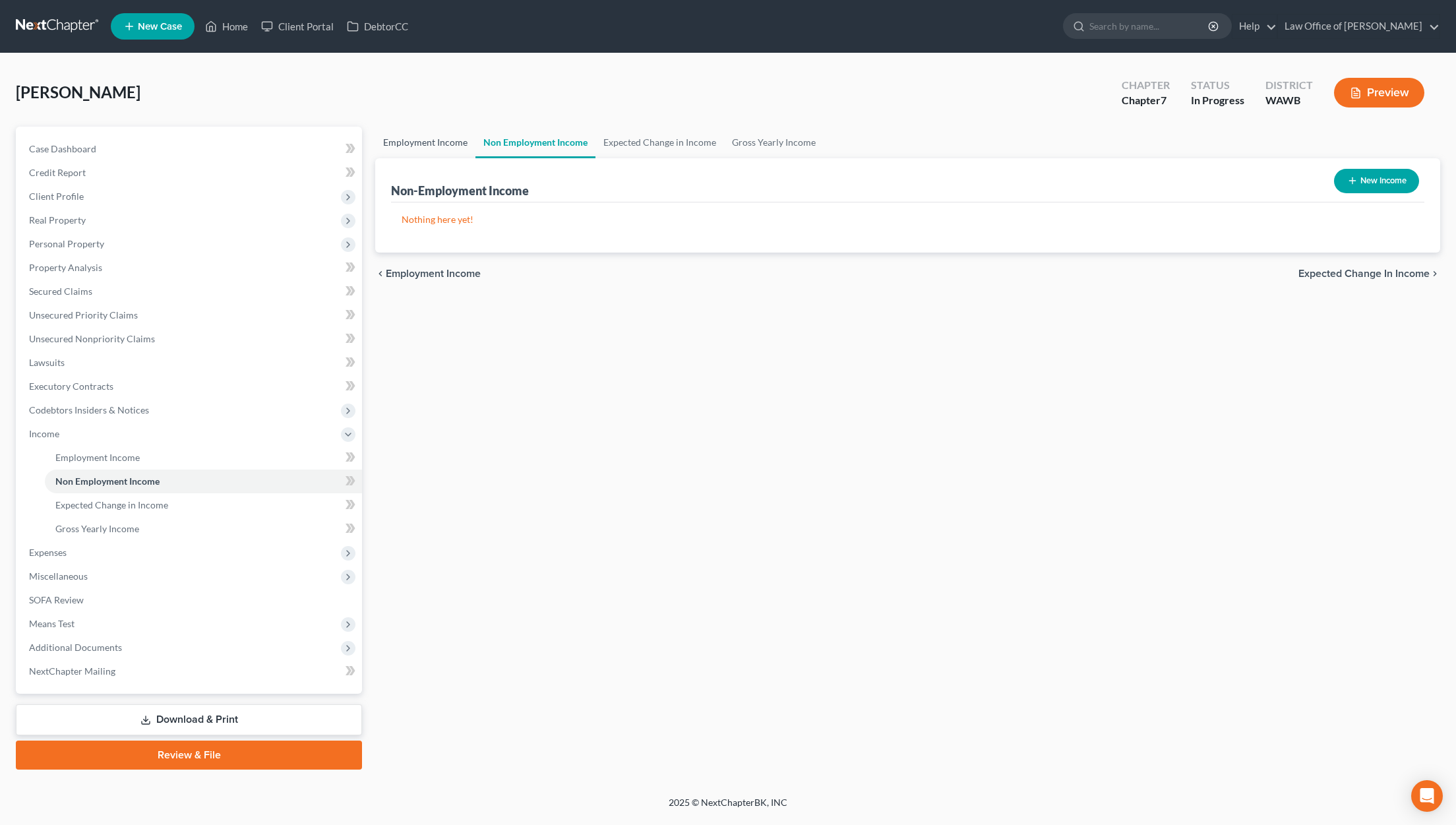
click at [427, 143] on link "Employment Income" at bounding box center [425, 142] width 100 height 32
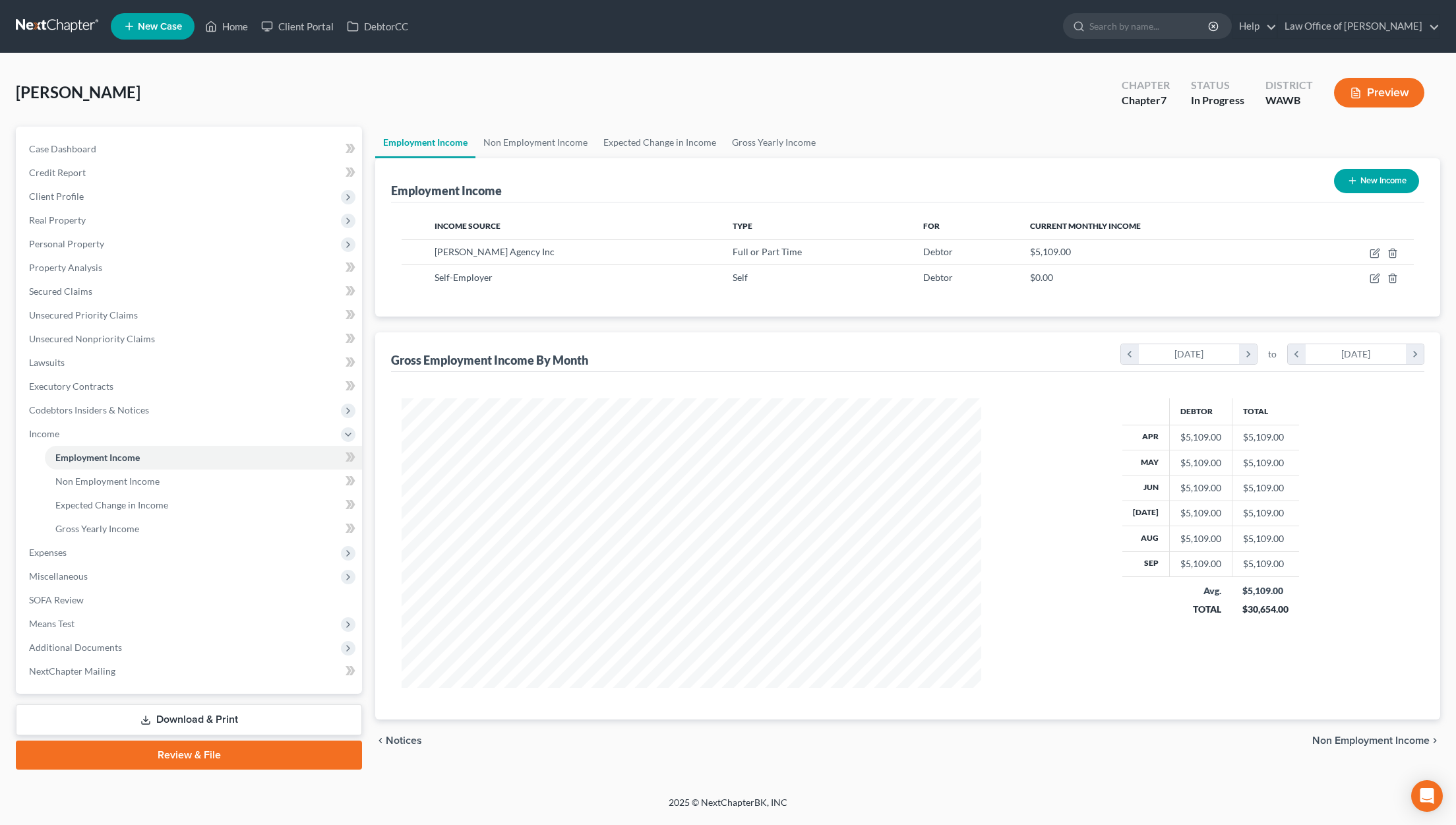
scroll to position [290, 606]
click at [1373, 277] on icon "button" at bounding box center [1375, 278] width 11 height 11
select select "1"
select select "0"
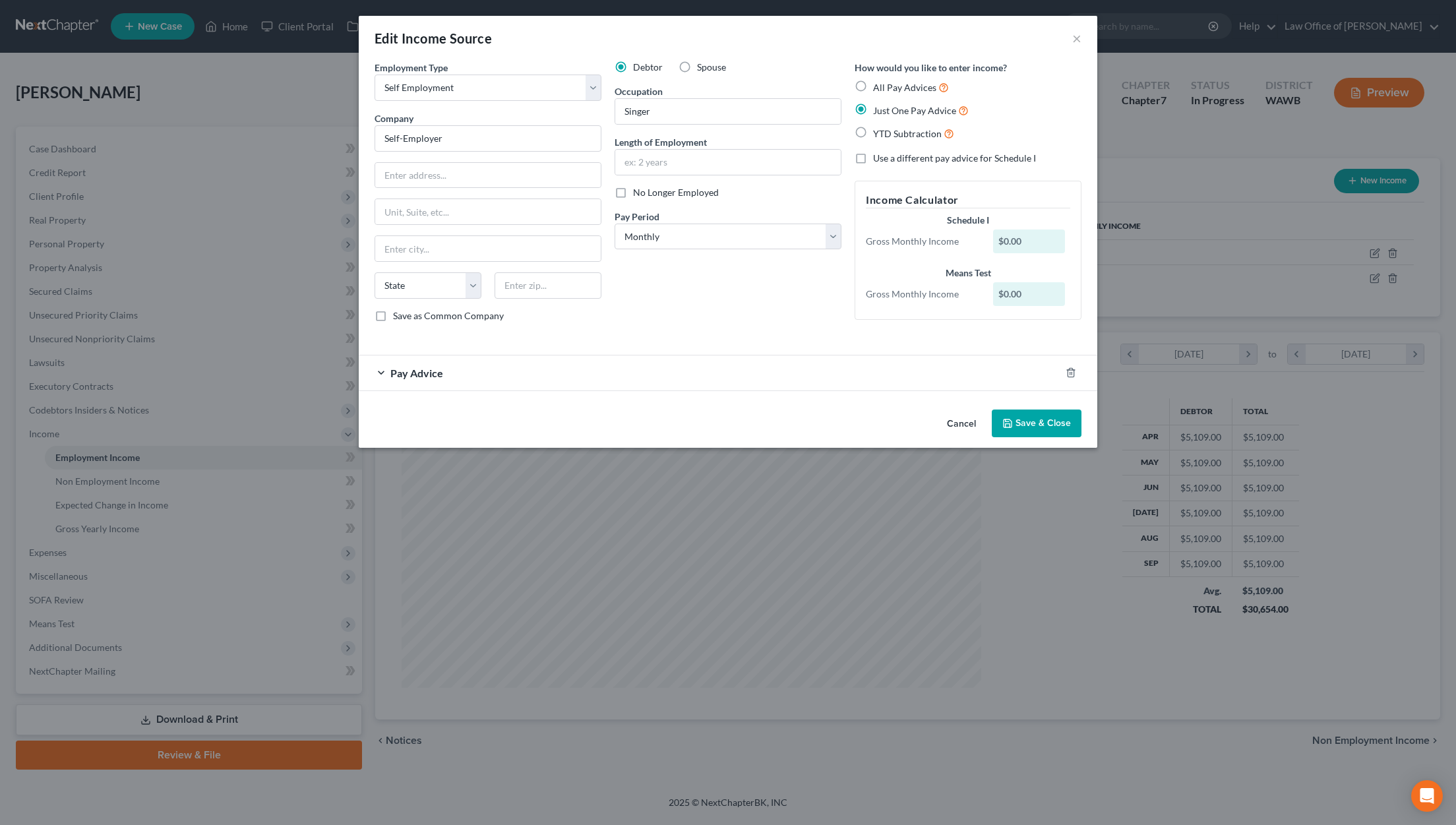
click at [527, 359] on div "Pay Advice" at bounding box center [709, 373] width 701 height 35
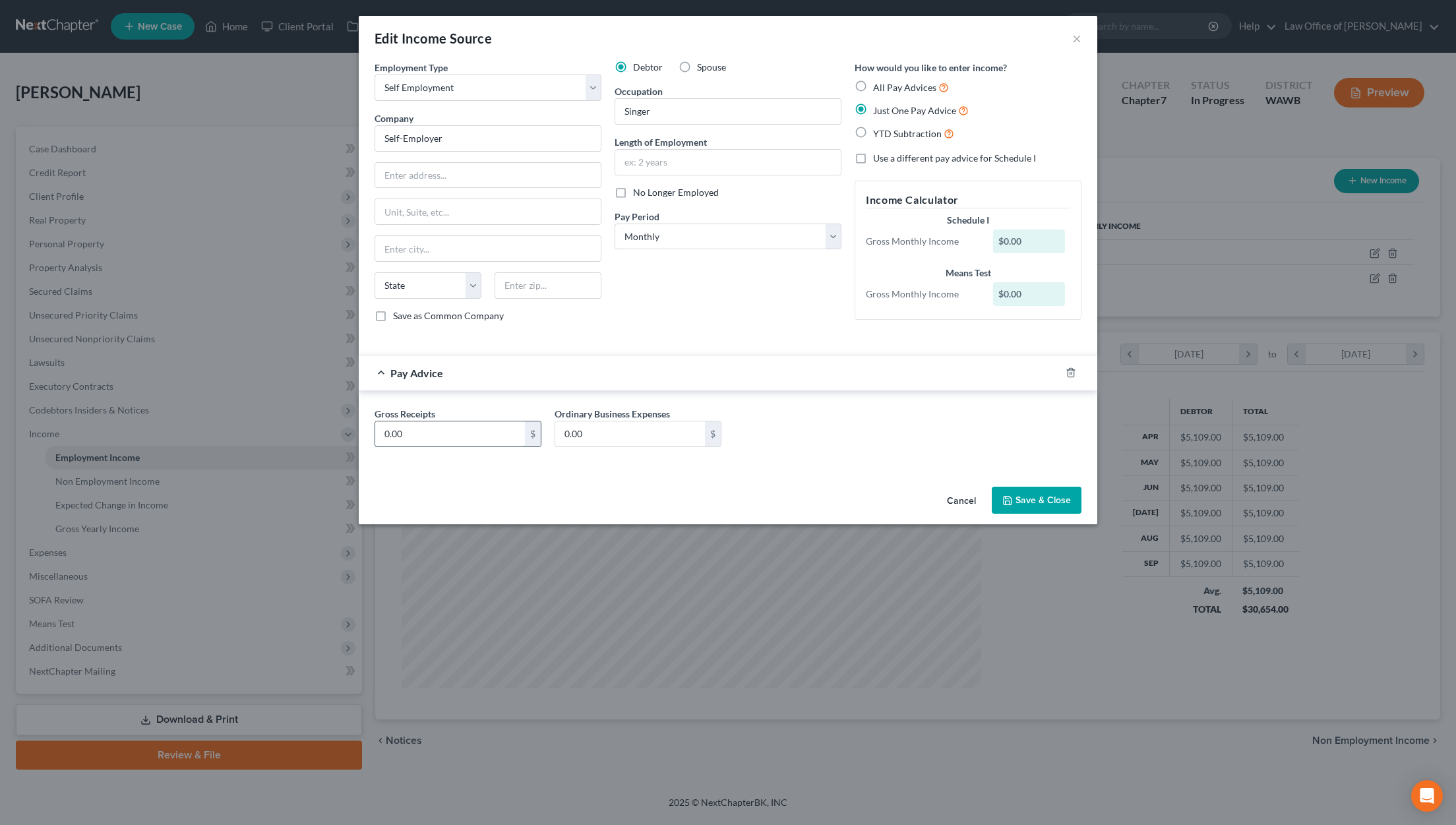
click at [463, 435] on input "0.00" at bounding box center [450, 434] width 150 height 25
type input "235"
click at [1066, 502] on button "Save & Close" at bounding box center [1036, 500] width 89 height 28
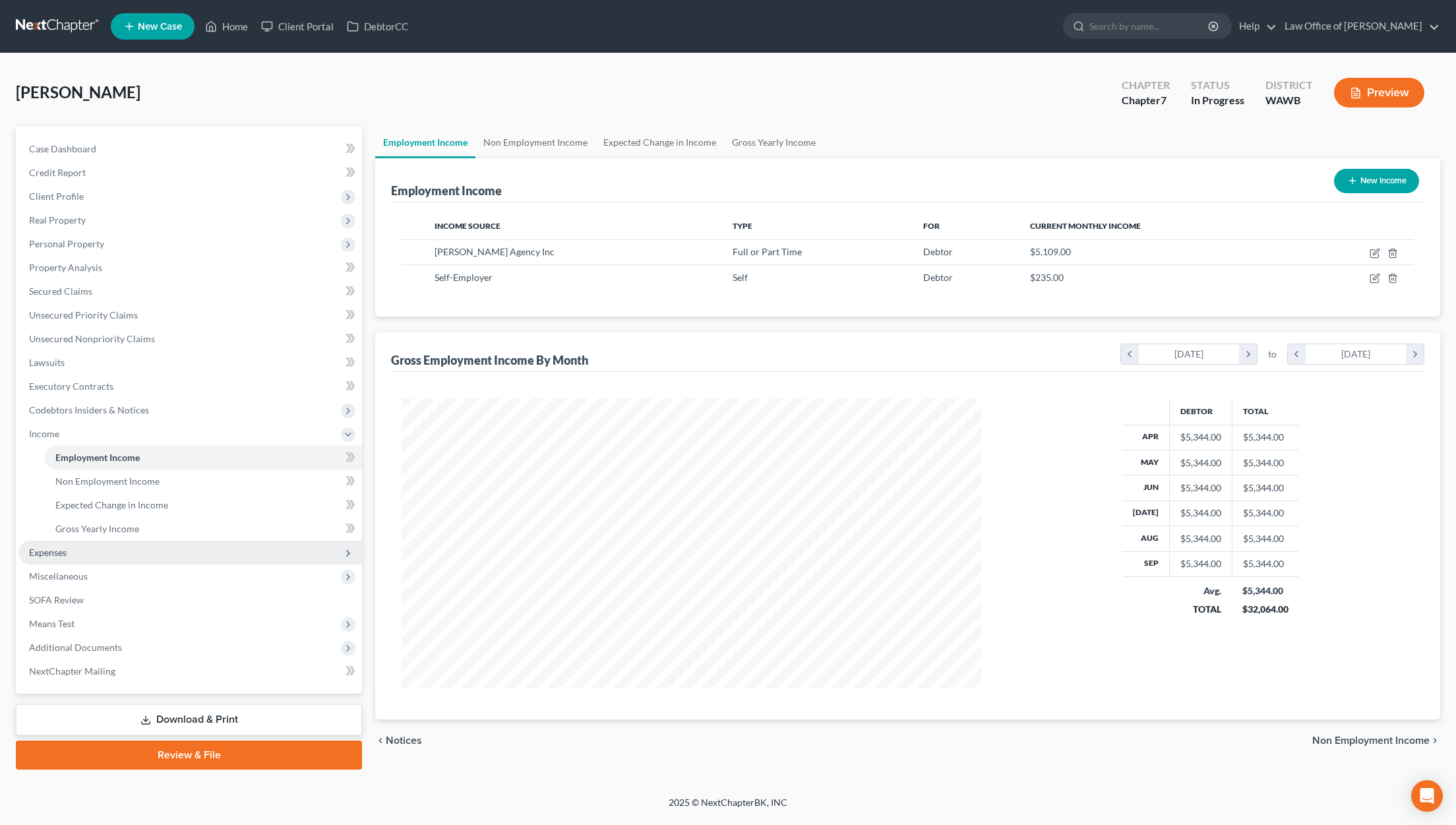
click at [132, 555] on span "Expenses" at bounding box center [190, 553] width 344 height 24
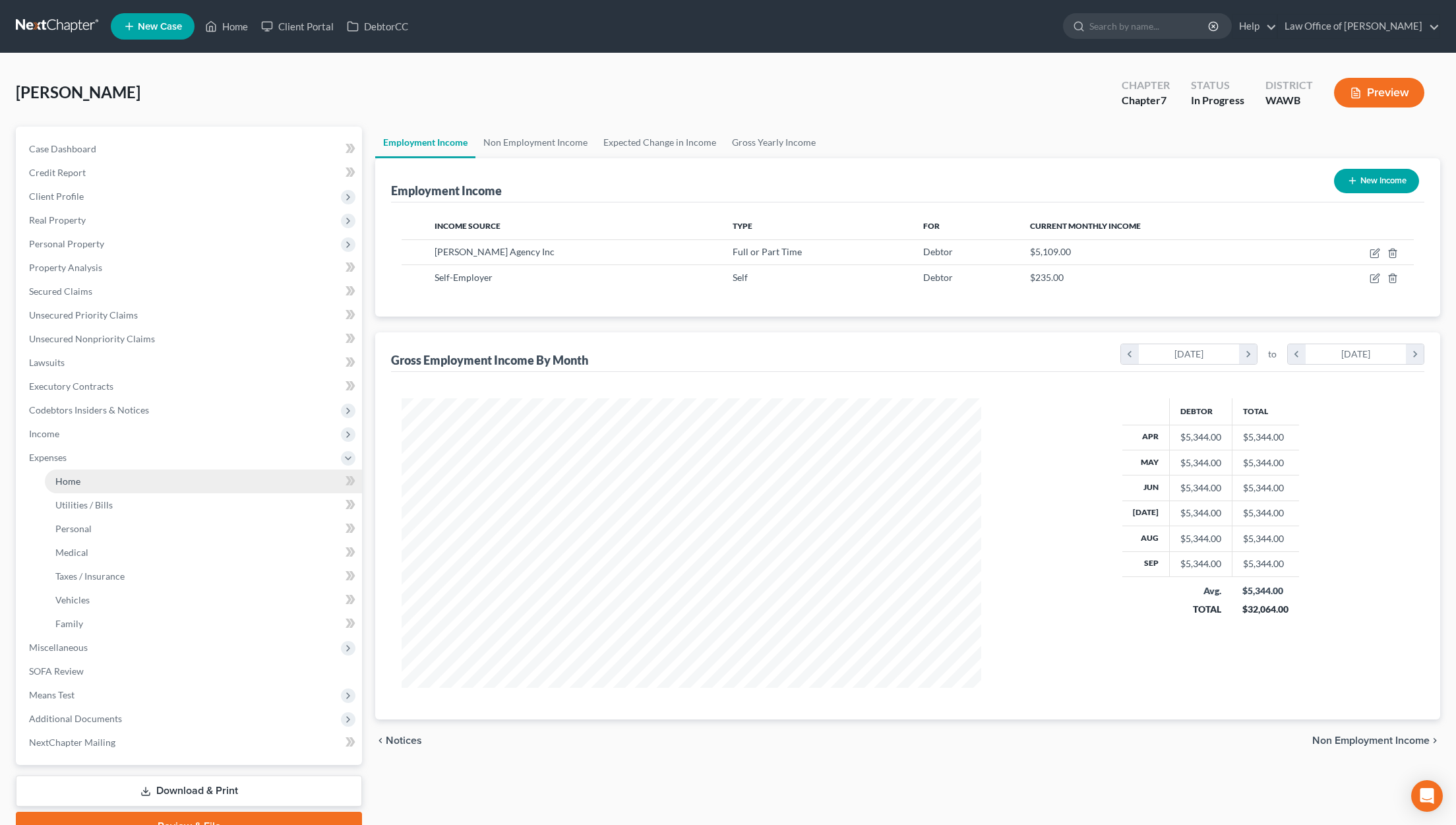
click at [112, 484] on link "Home" at bounding box center [204, 482] width 317 height 24
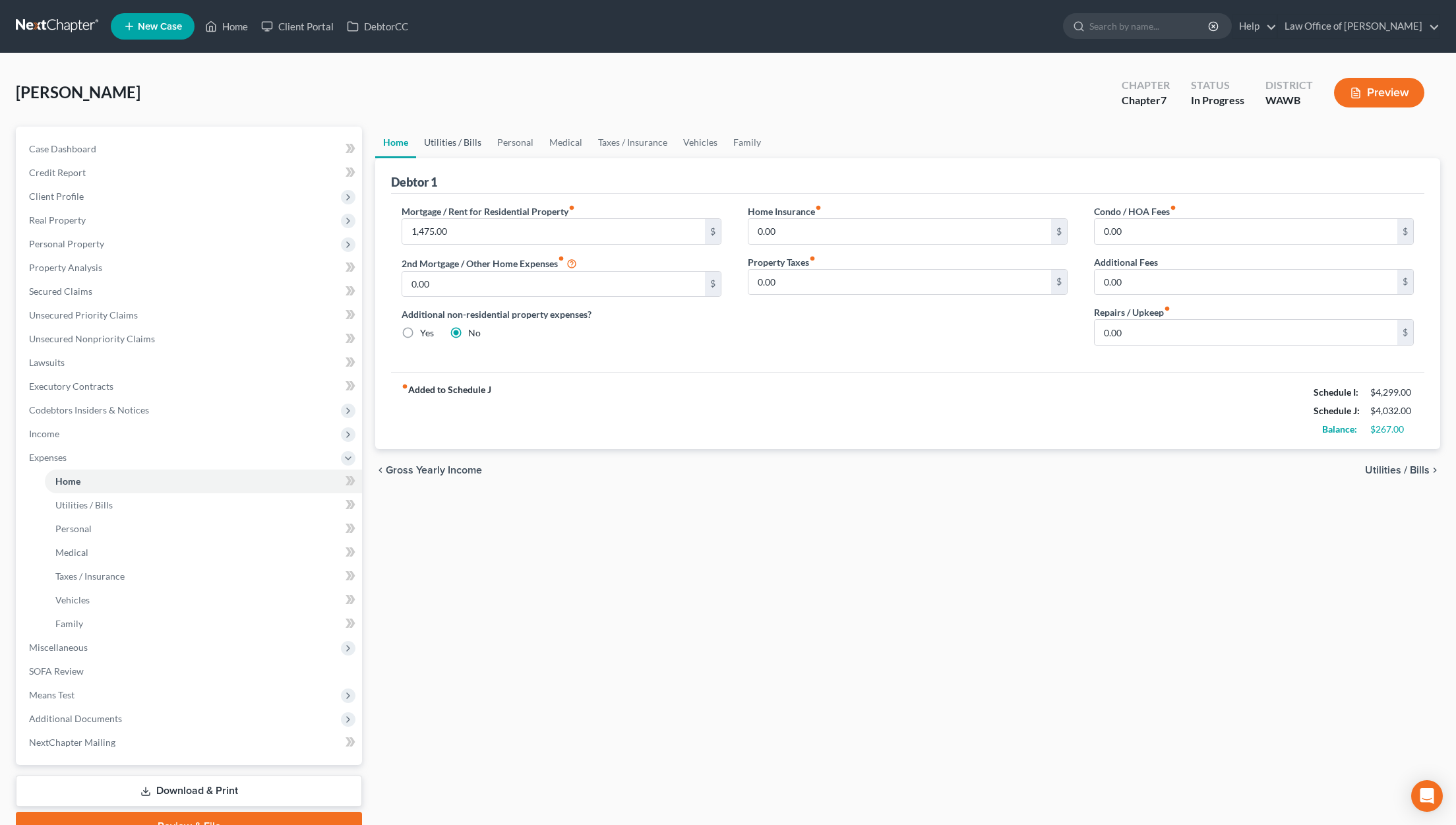
click at [459, 143] on link "Utilities / Bills" at bounding box center [453, 142] width 73 height 32
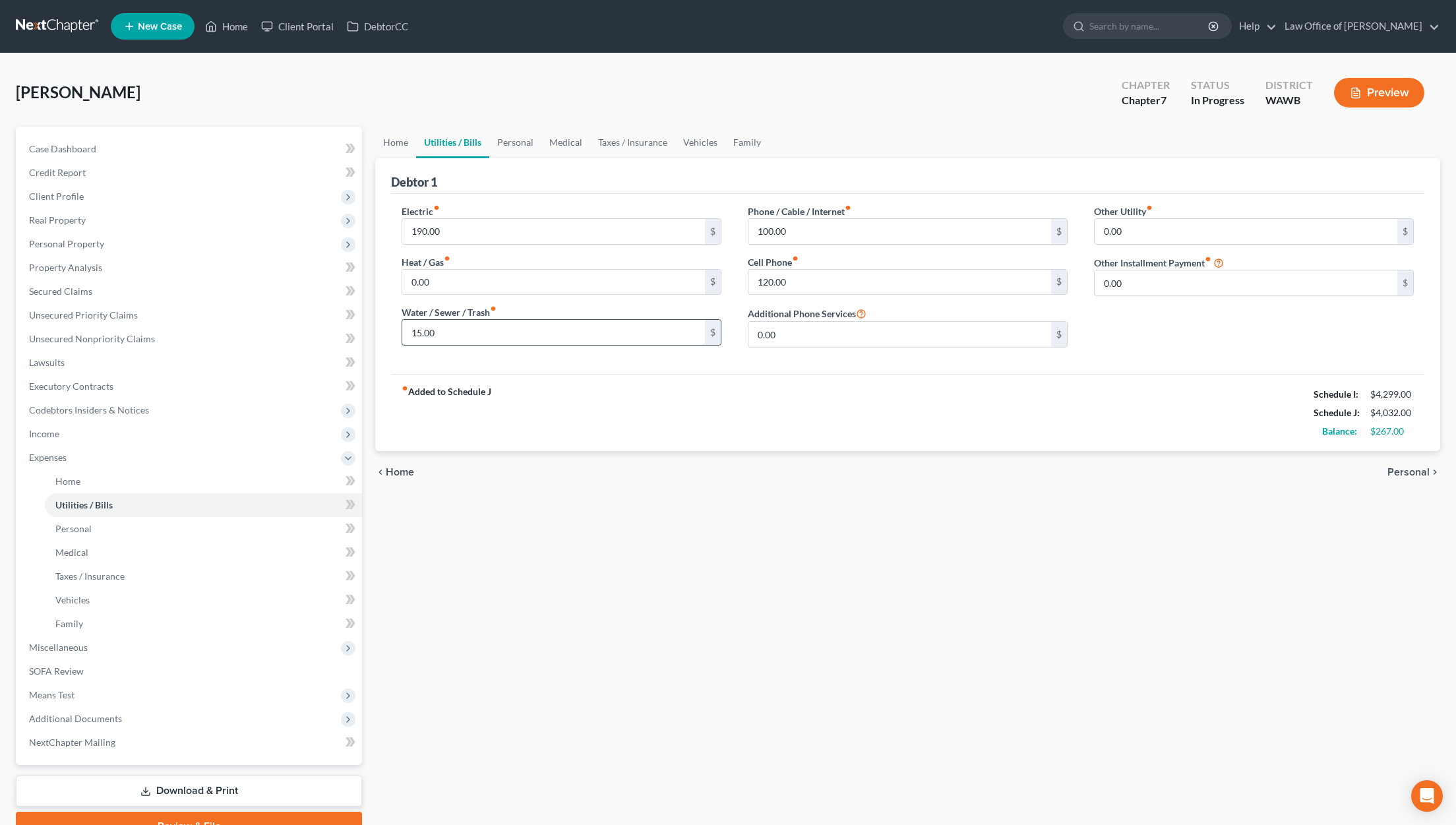
click at [450, 337] on input "15.00" at bounding box center [553, 332] width 303 height 25
type input "115.00"
click at [513, 142] on link "Personal" at bounding box center [515, 142] width 52 height 32
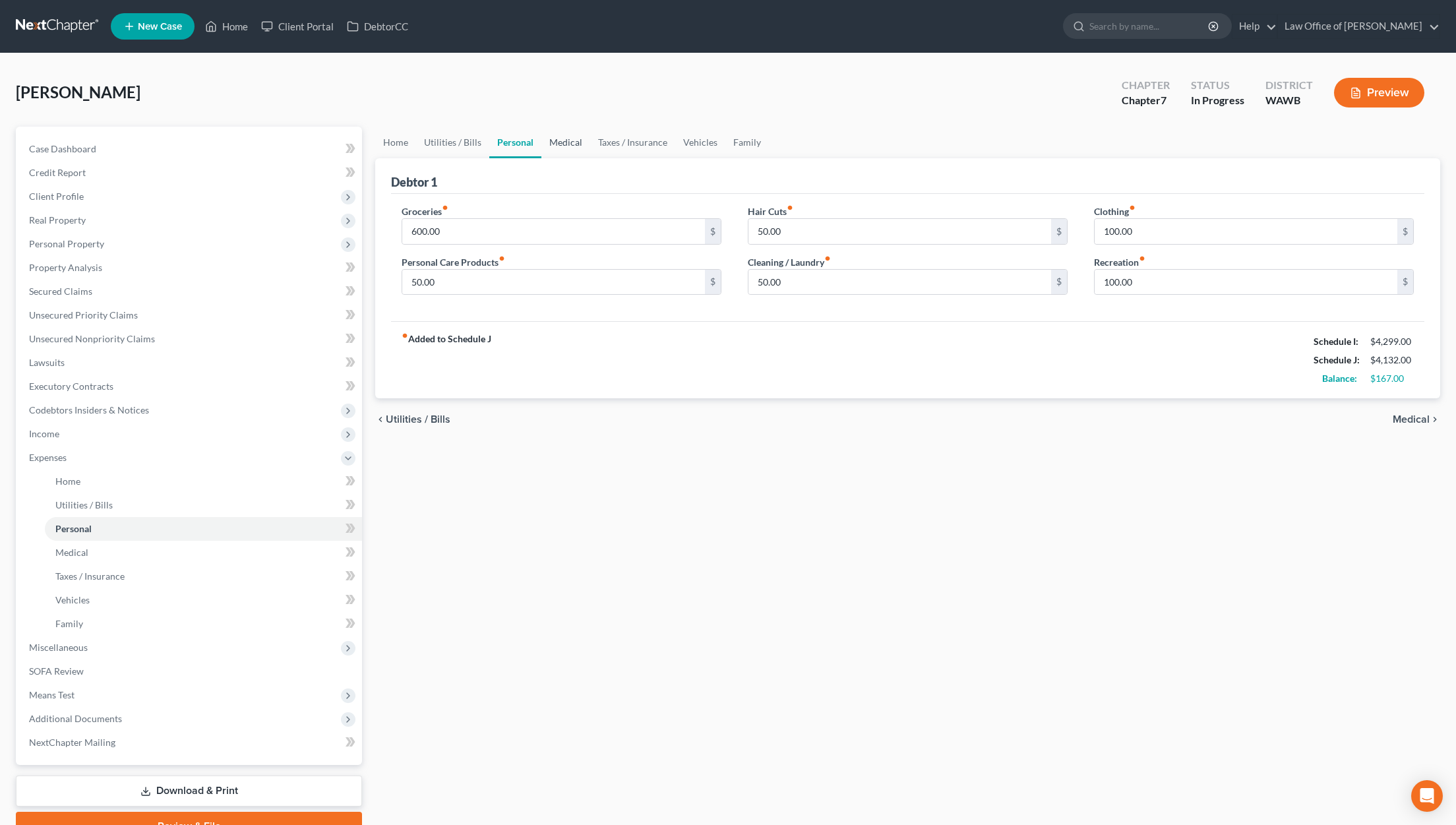
click at [574, 143] on link "Medical" at bounding box center [565, 142] width 49 height 32
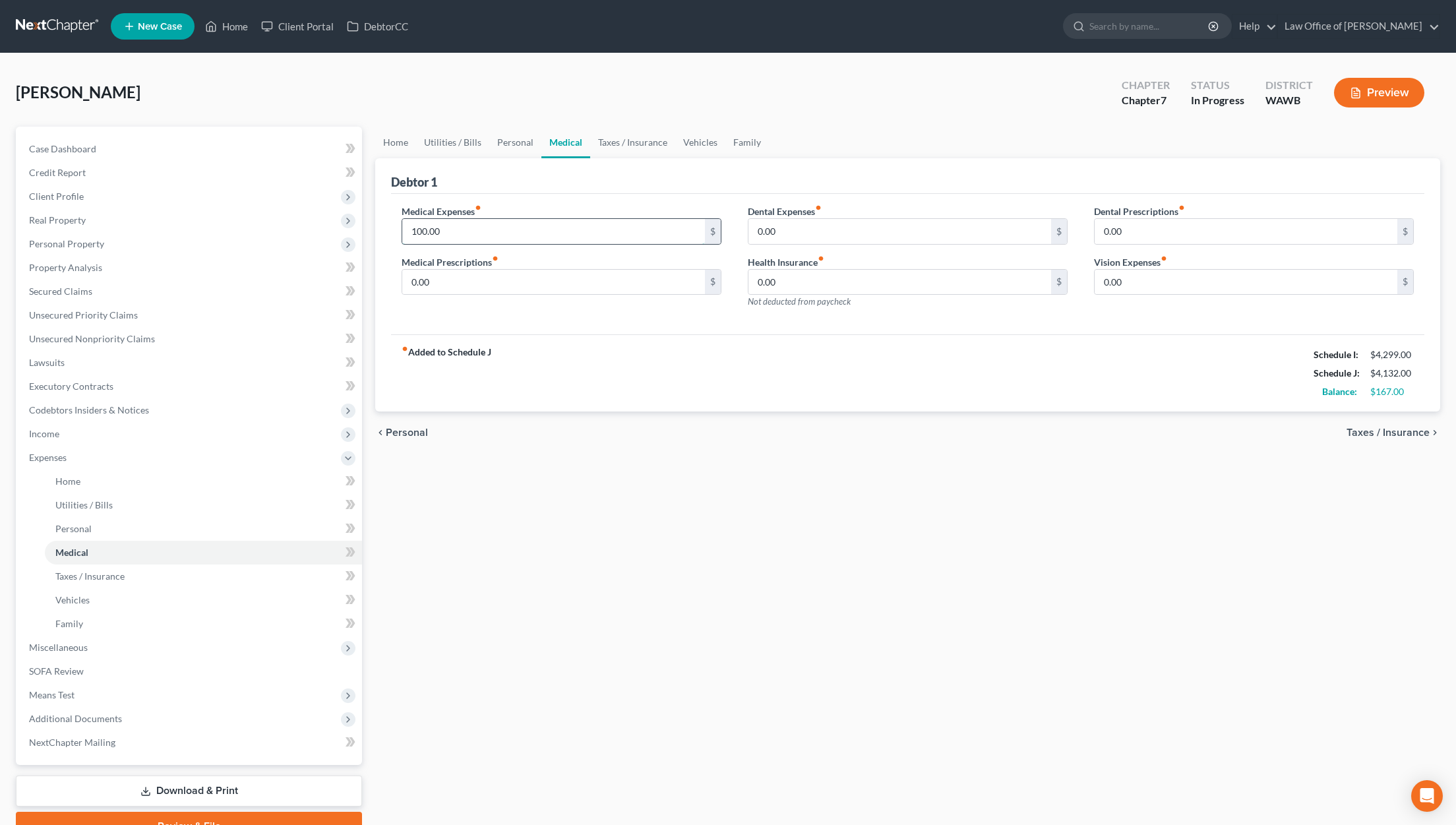
click at [477, 233] on input "100.00" at bounding box center [553, 231] width 303 height 25
type input "150.00"
click at [642, 147] on link "Taxes / Insurance" at bounding box center [632, 142] width 85 height 32
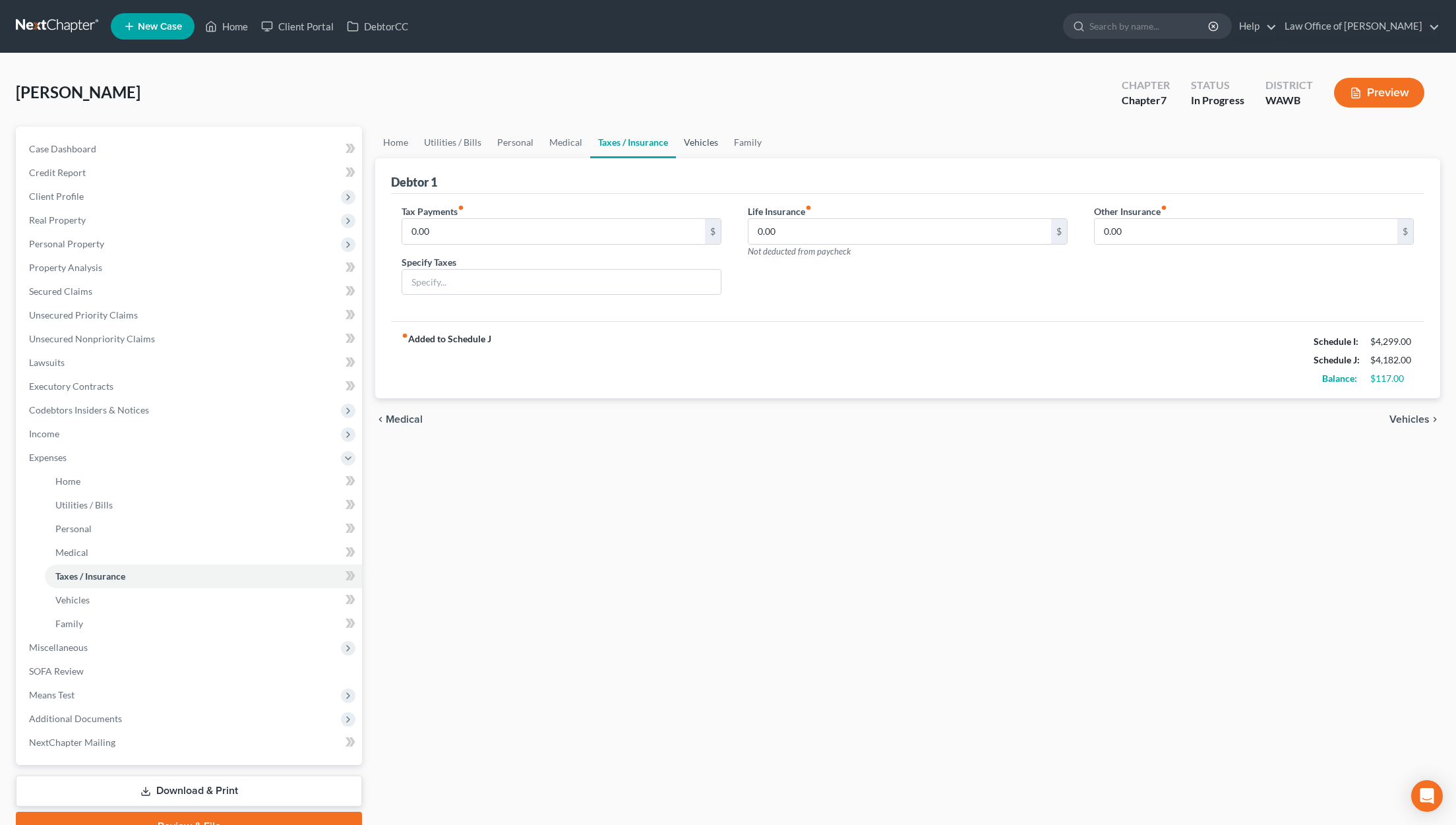
click at [687, 145] on link "Vehicles" at bounding box center [701, 142] width 50 height 32
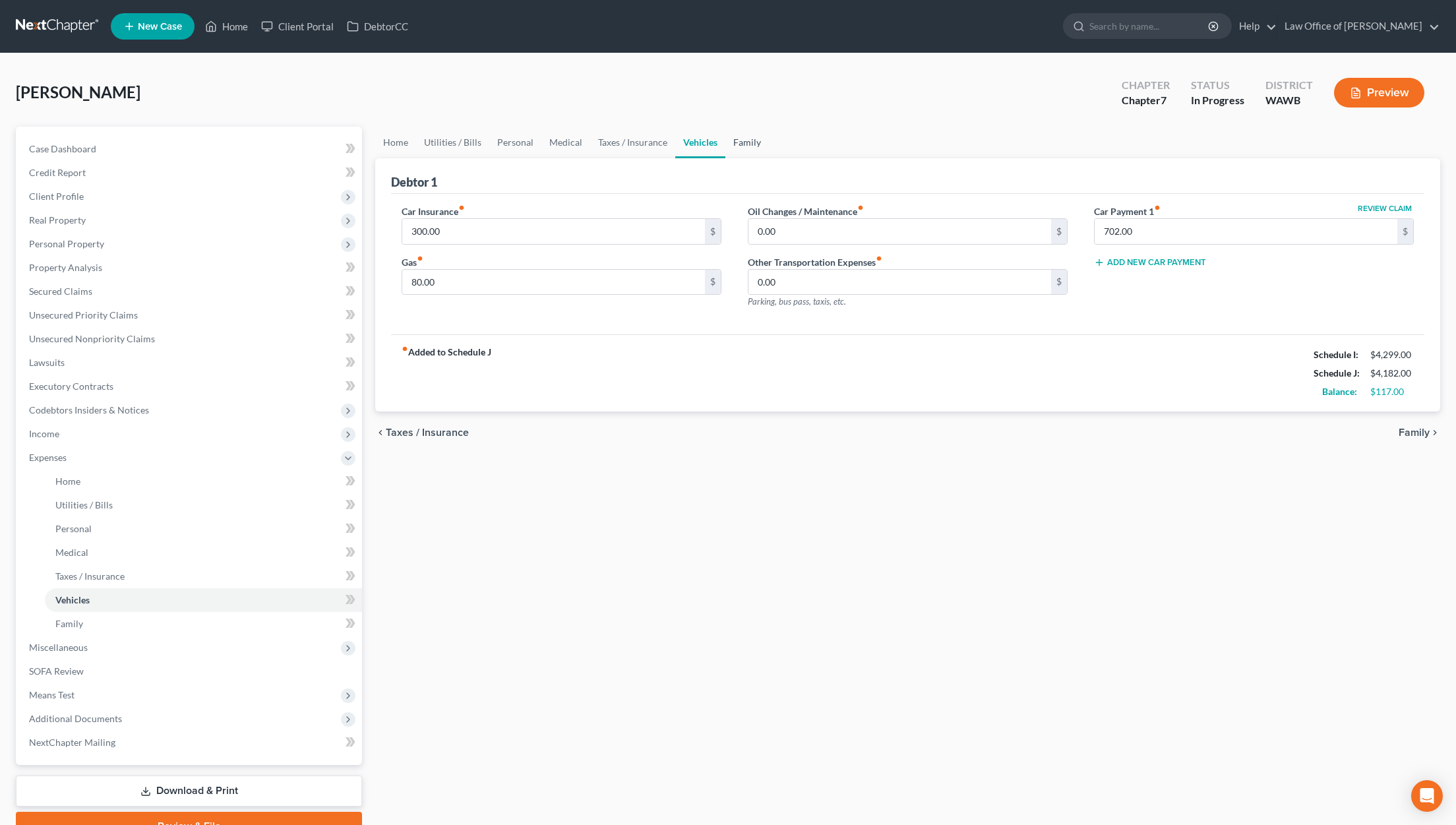
click at [746, 142] on link "Family" at bounding box center [747, 142] width 44 height 32
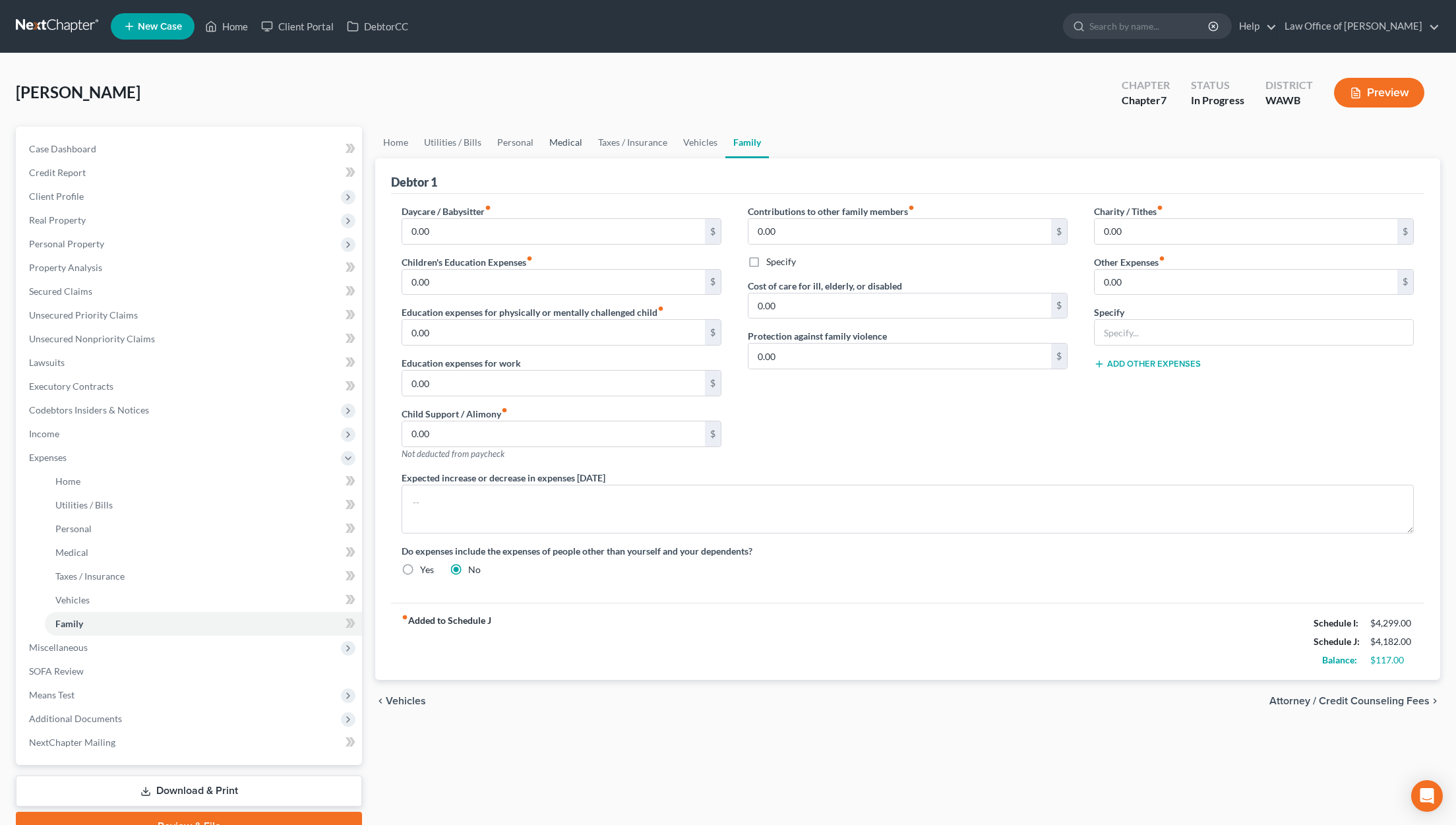
click at [569, 148] on link "Medical" at bounding box center [565, 142] width 49 height 32
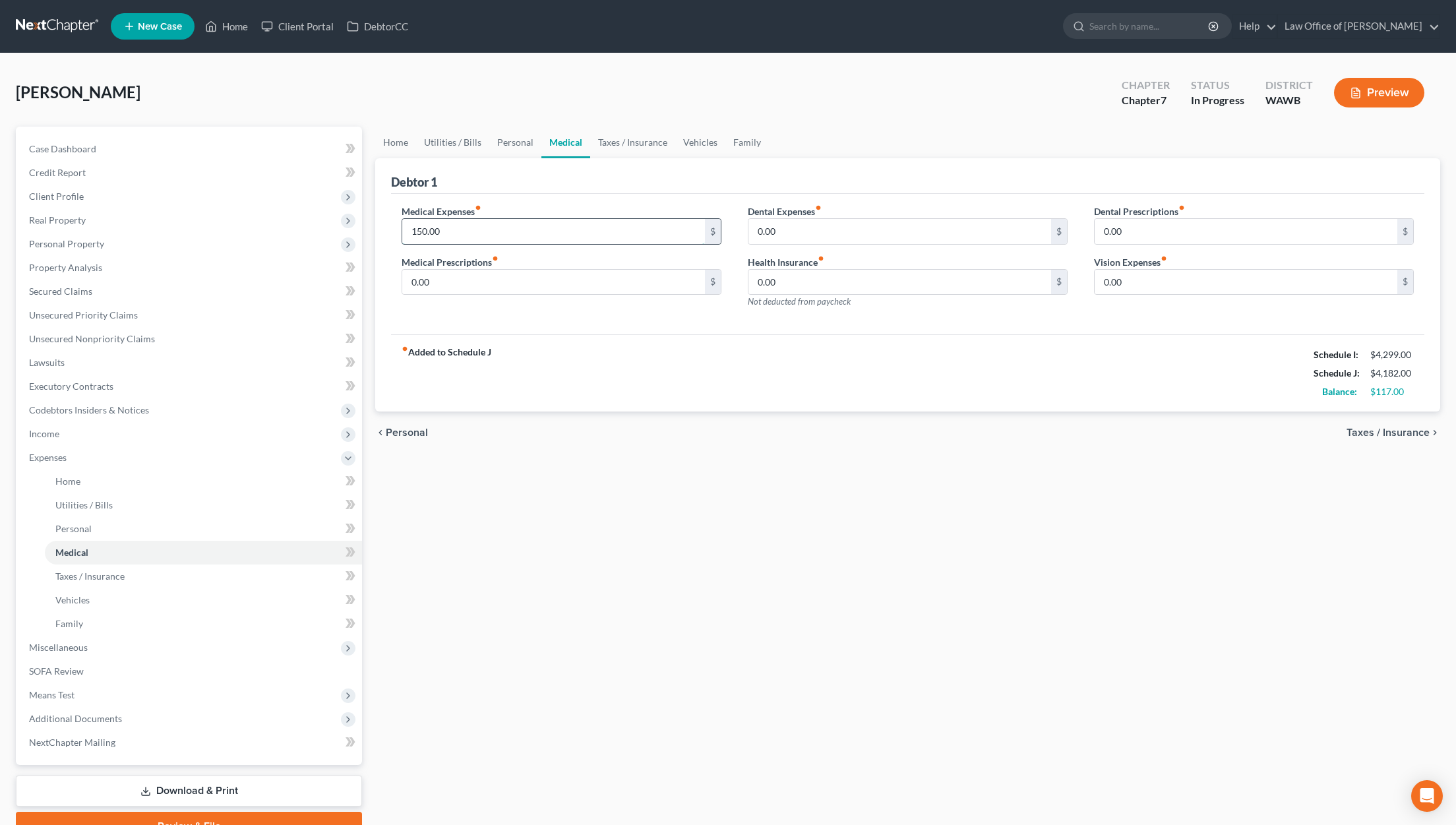
click at [465, 224] on input "150.00" at bounding box center [553, 231] width 303 height 25
drag, startPoint x: 497, startPoint y: 231, endPoint x: 401, endPoint y: 224, distance: 96.3
click at [402, 224] on input "150.00" at bounding box center [553, 231] width 303 height 25
type input "160.00"
click at [503, 147] on link "Personal" at bounding box center [515, 142] width 52 height 32
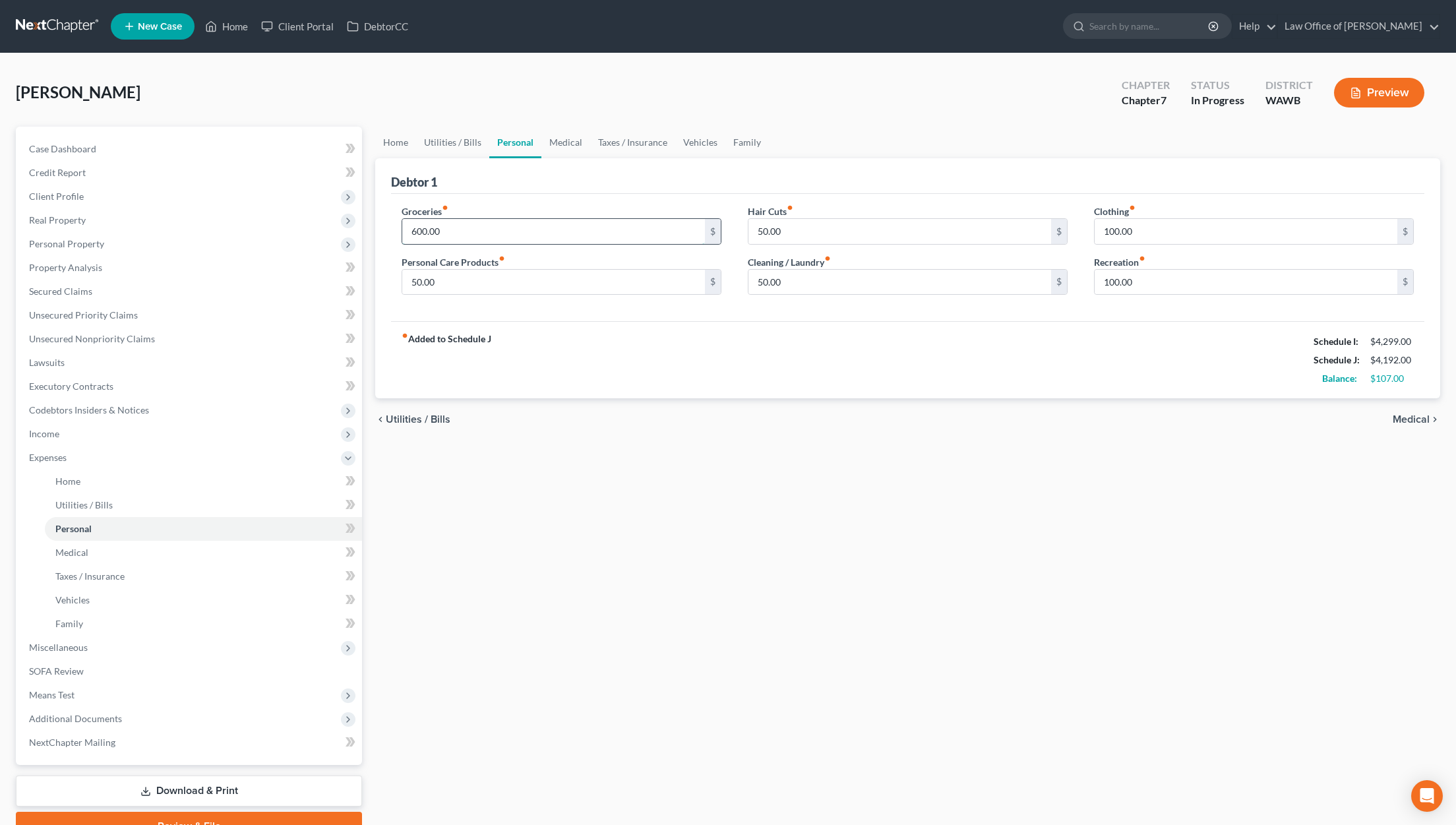
click at [468, 234] on input "600.00" at bounding box center [553, 231] width 303 height 25
click at [881, 238] on input "50.00" at bounding box center [900, 231] width 303 height 25
click at [807, 280] on input "50.00" at bounding box center [900, 282] width 303 height 25
type input "55.00"
click at [578, 287] on input "50.00" at bounding box center [553, 282] width 303 height 25
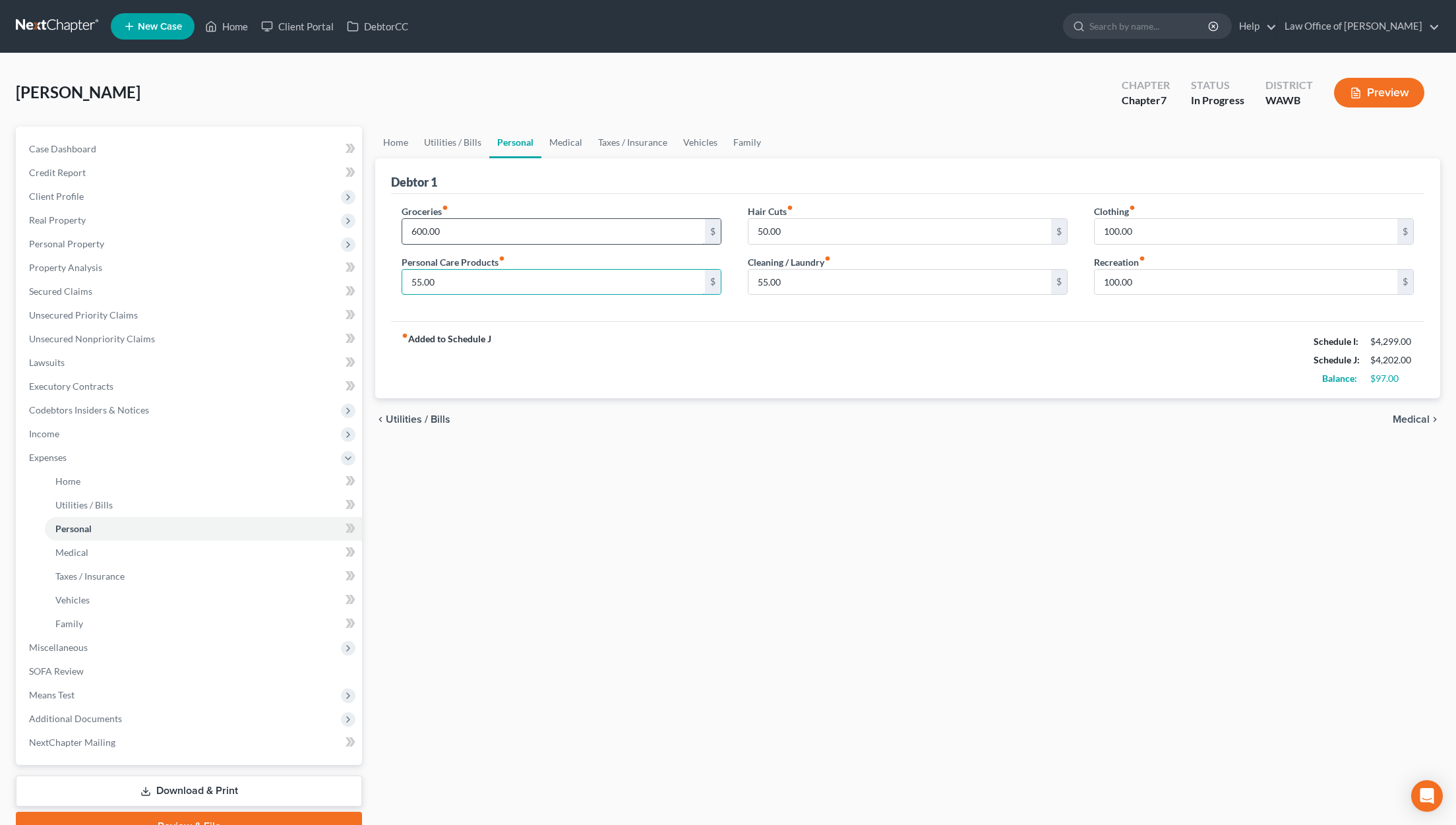
type input "55.00"
click at [529, 239] on input "600.00" at bounding box center [553, 231] width 303 height 25
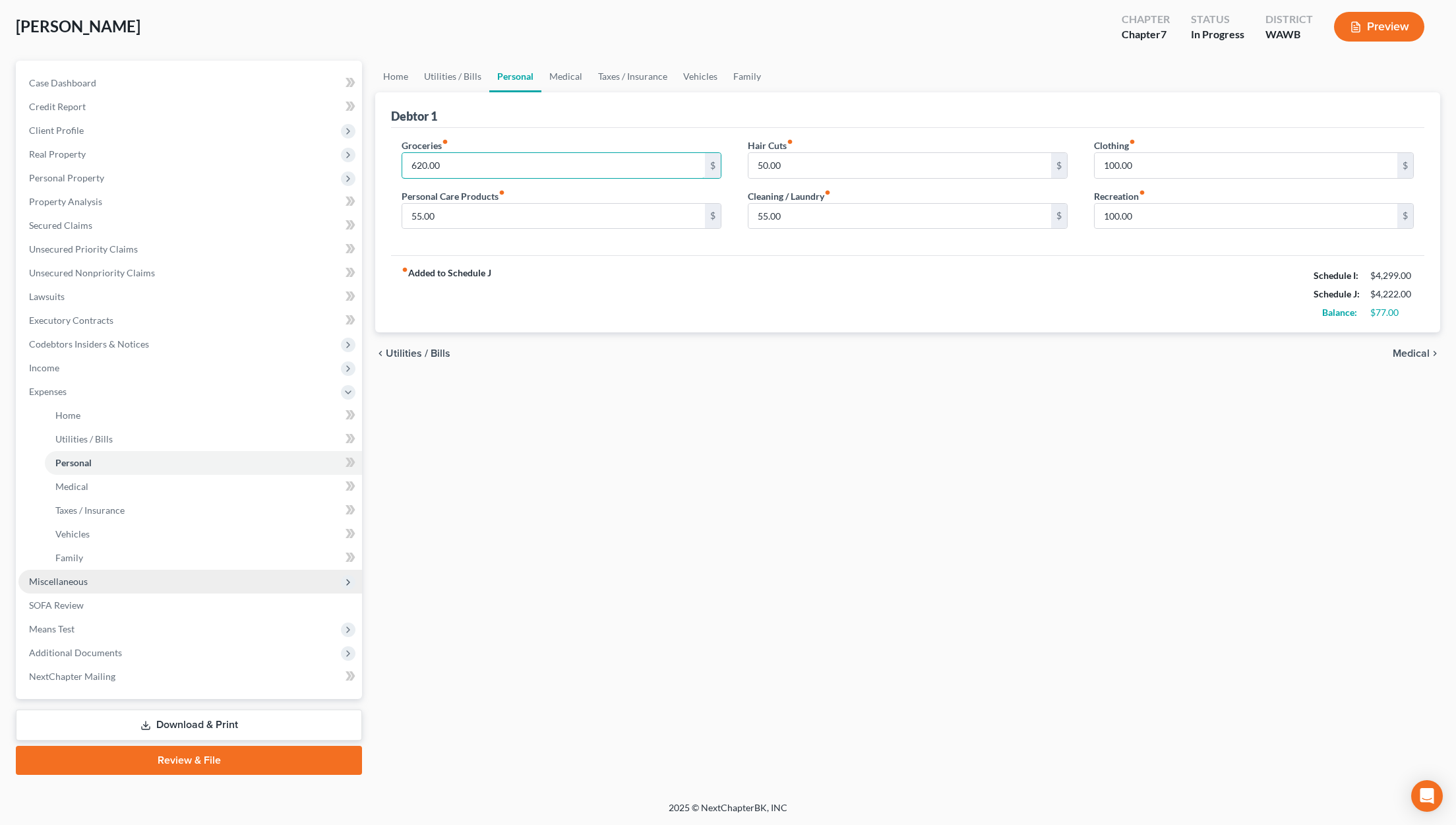
type input "620.00"
click at [141, 582] on span "Miscellaneous" at bounding box center [190, 582] width 344 height 24
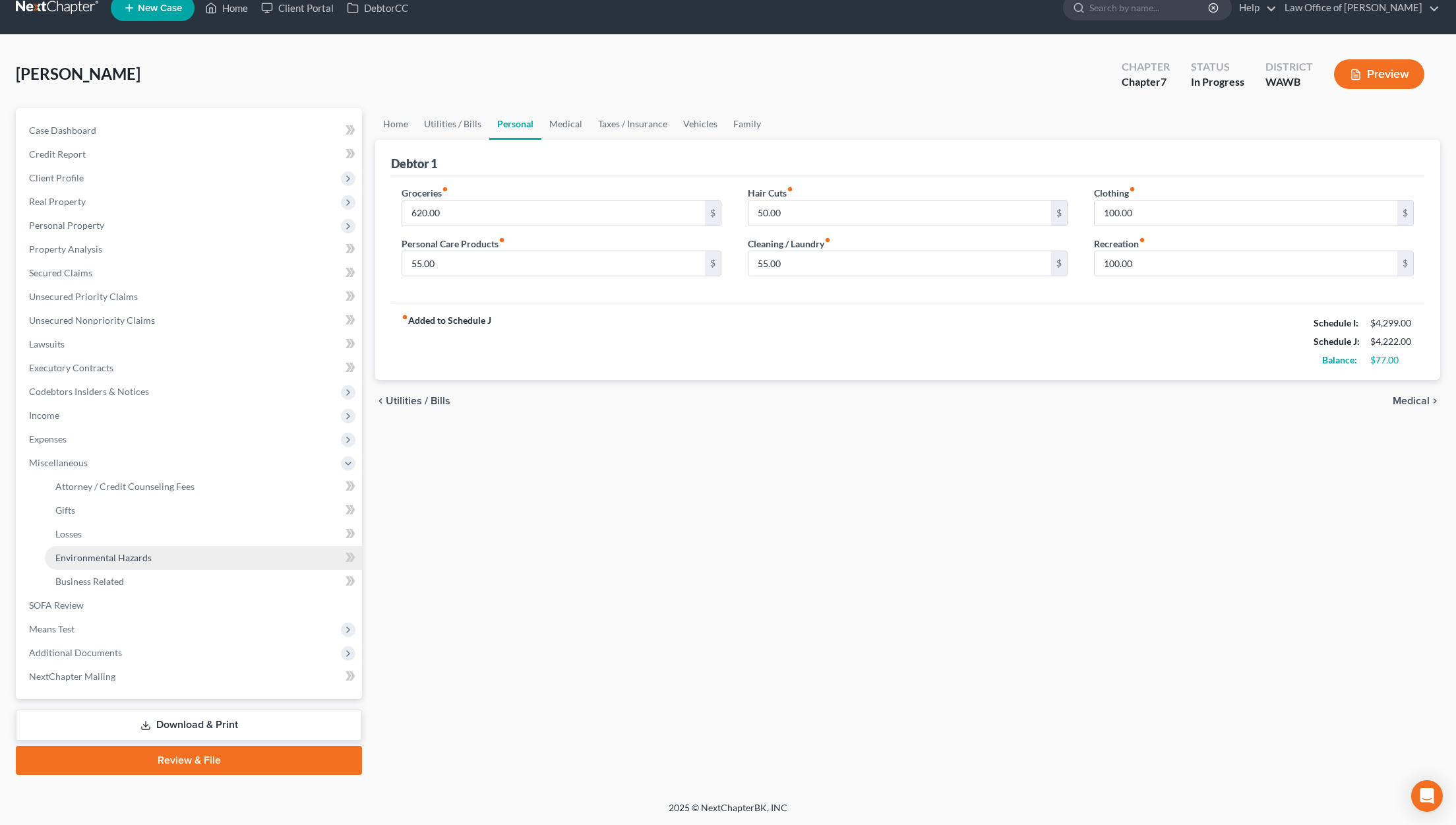
scroll to position [19, 0]
click at [153, 490] on span "Attorney / Credit Counseling Fees" at bounding box center [125, 486] width 139 height 11
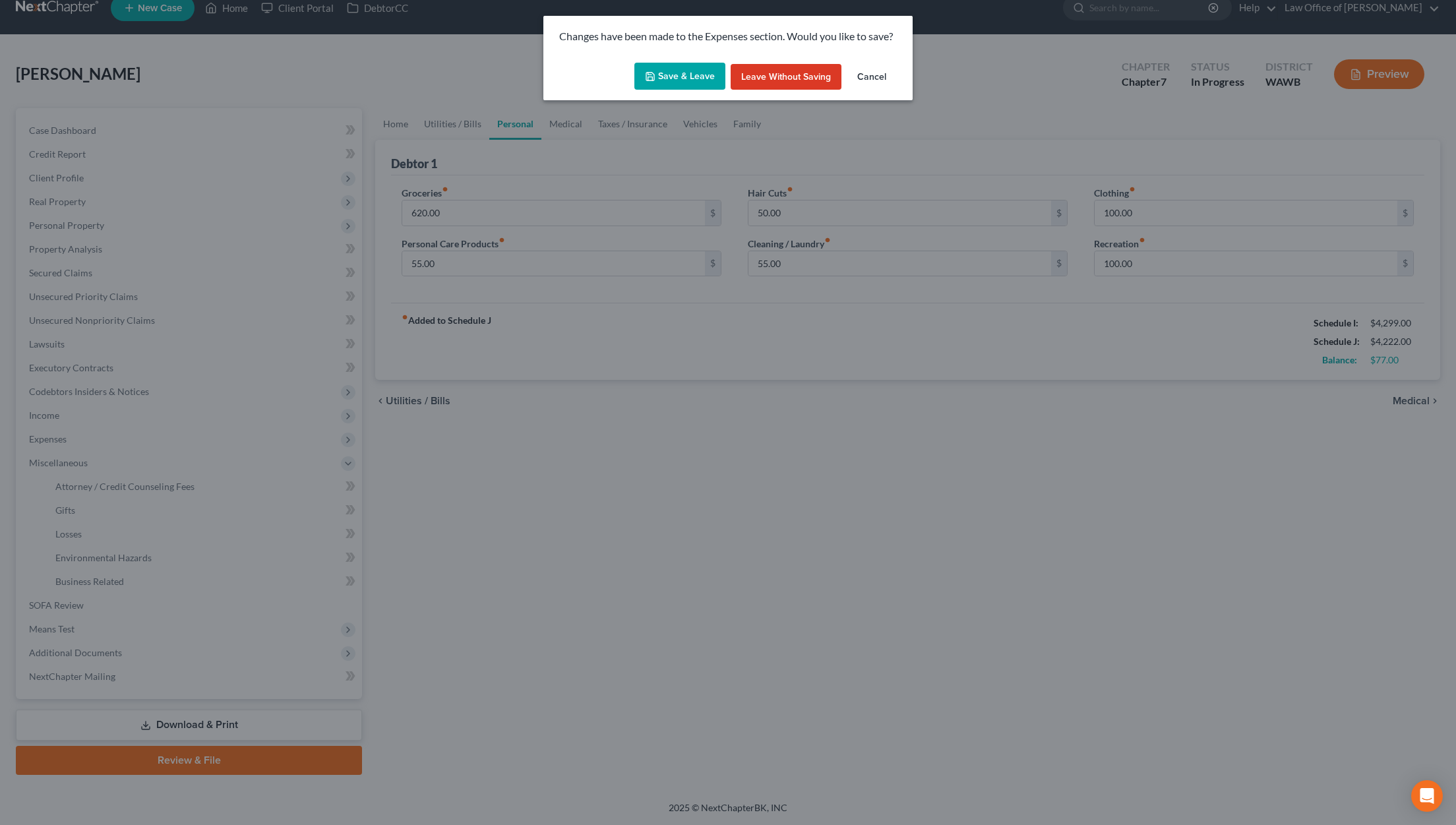
click at [703, 74] on button "Save & Leave" at bounding box center [680, 76] width 91 height 28
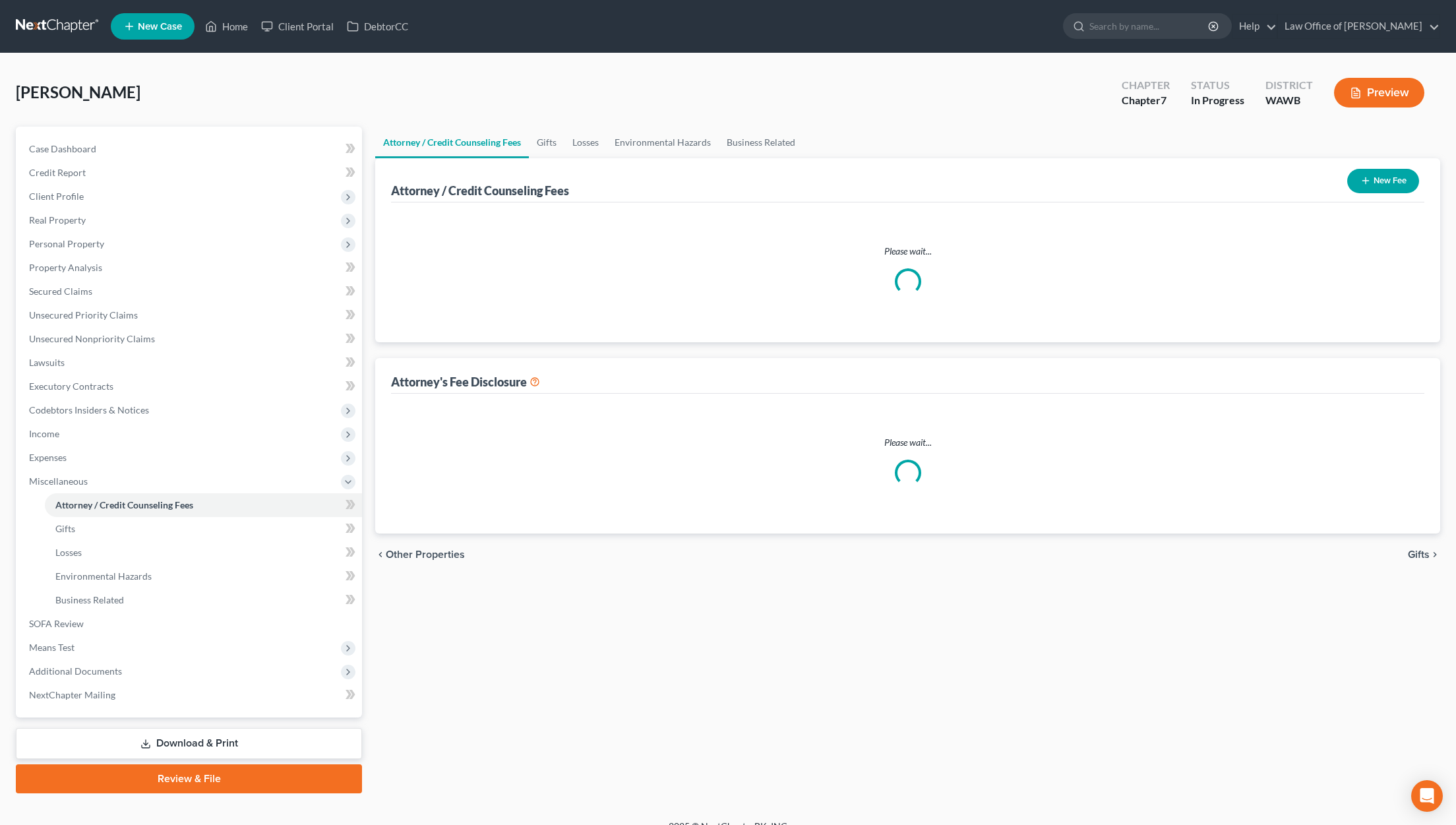
select select "0"
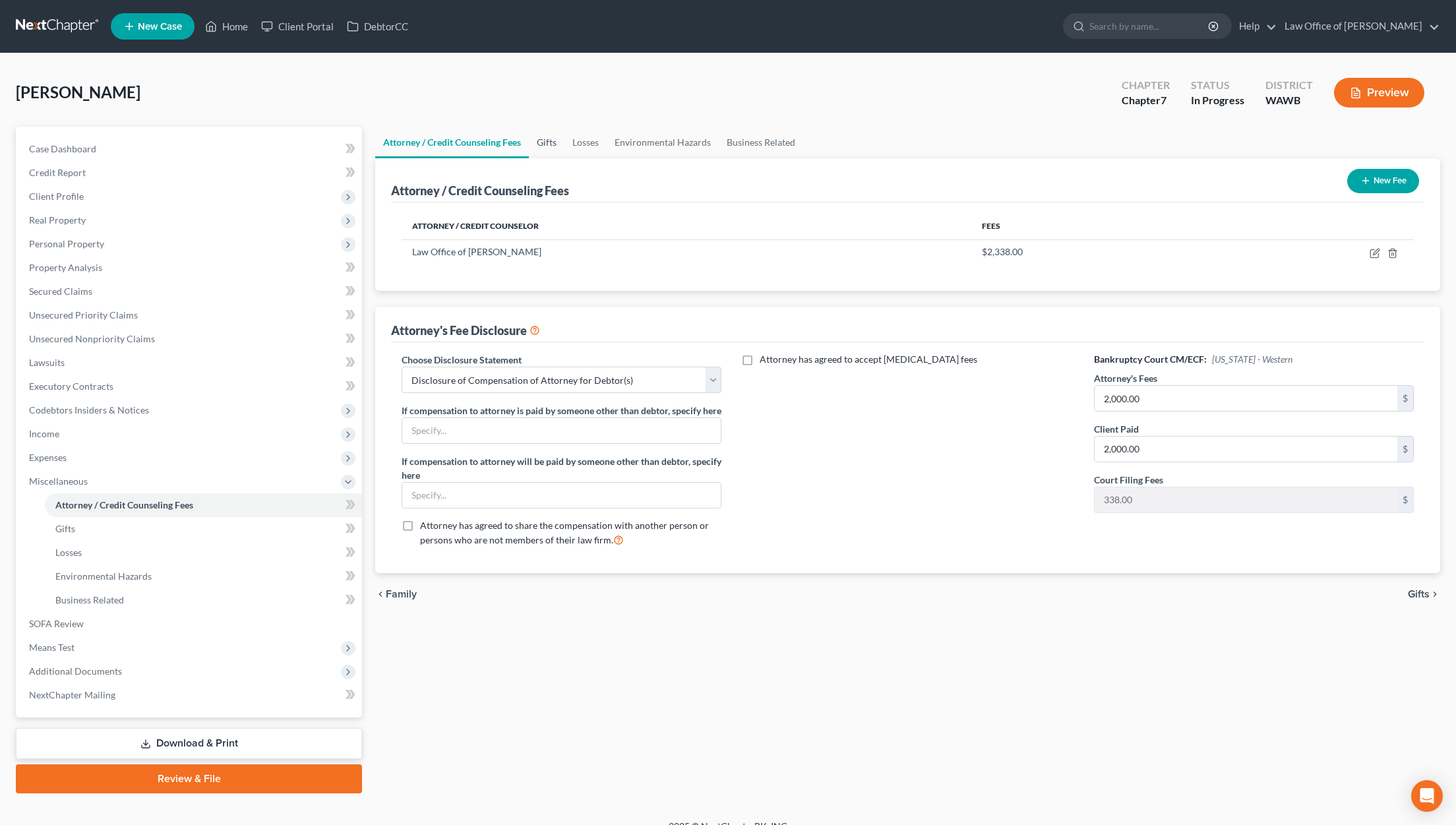
click at [546, 142] on link "Gifts" at bounding box center [546, 142] width 35 height 32
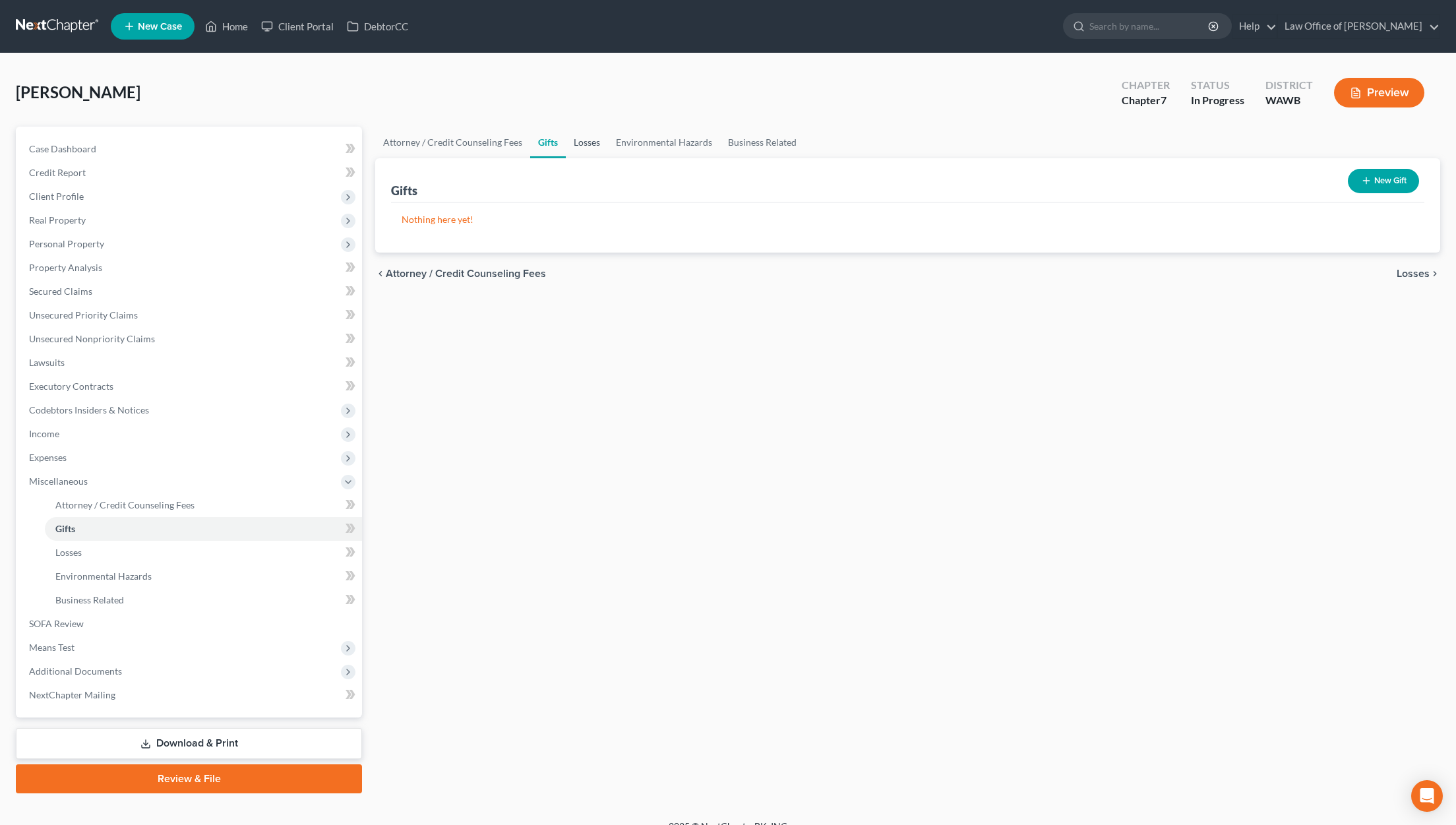
click at [588, 145] on link "Losses" at bounding box center [587, 142] width 42 height 32
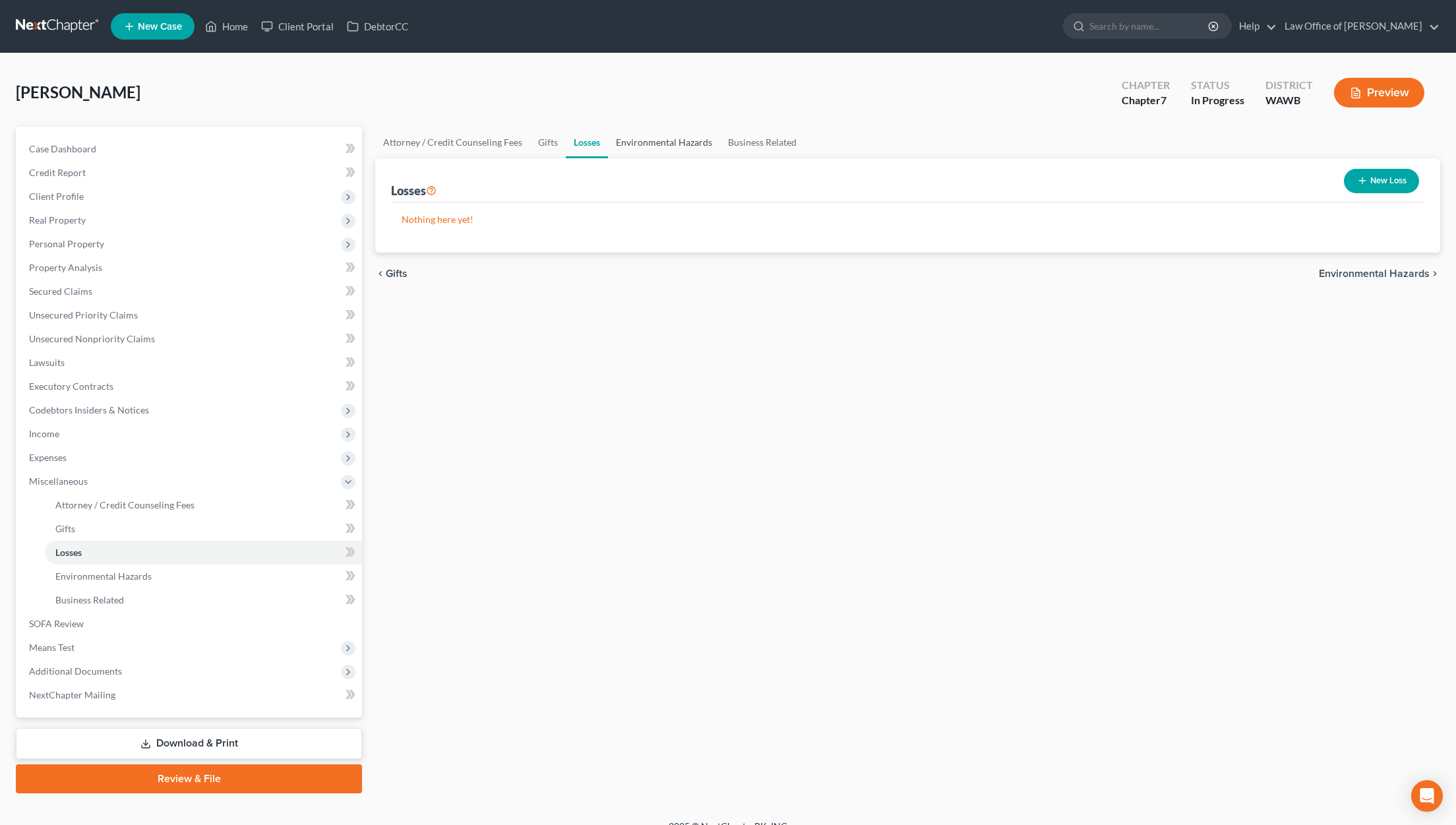
click at [658, 141] on link "Environmental Hazards" at bounding box center [664, 142] width 112 height 32
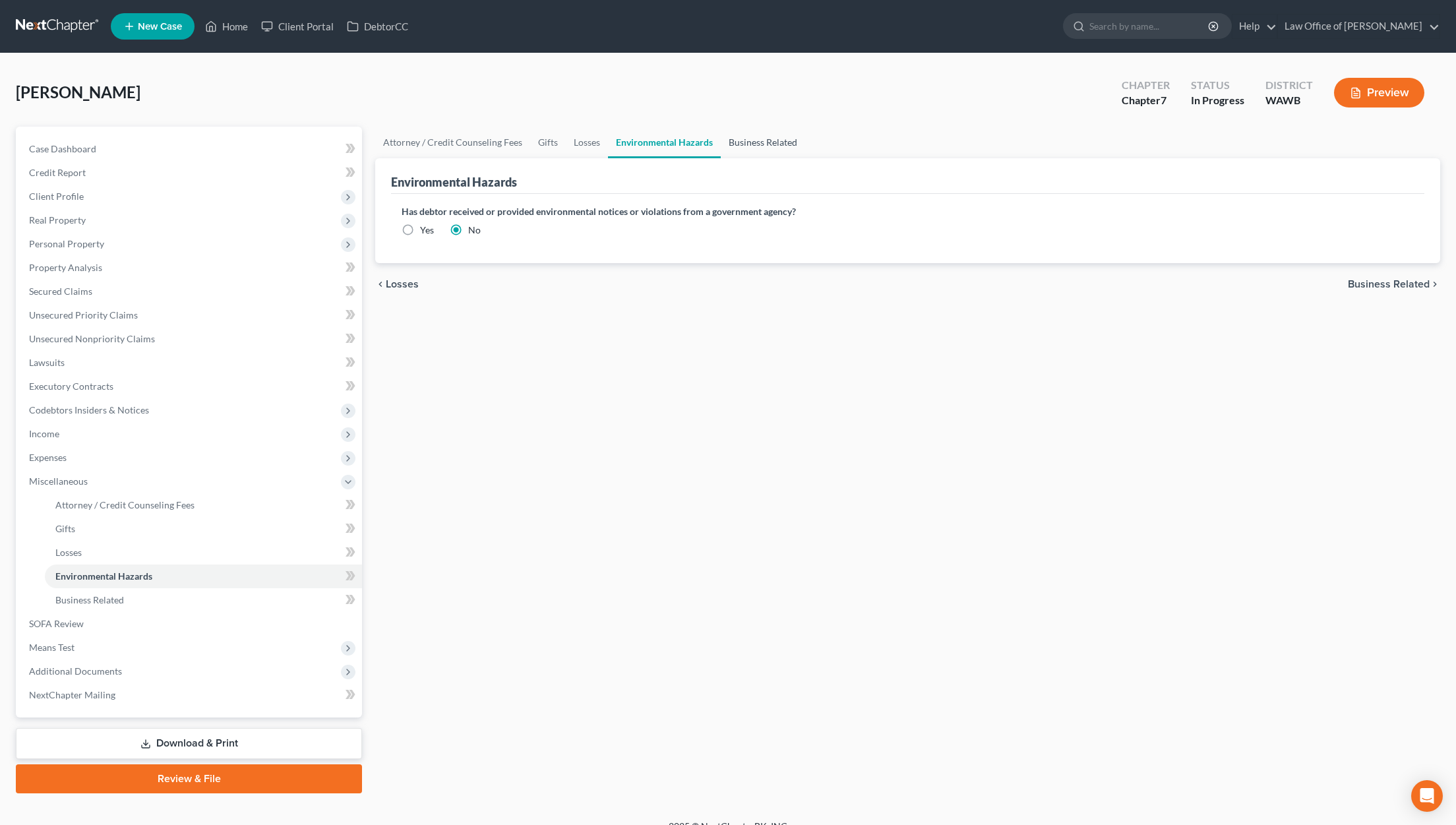
click at [755, 147] on link "Business Related" at bounding box center [763, 142] width 84 height 32
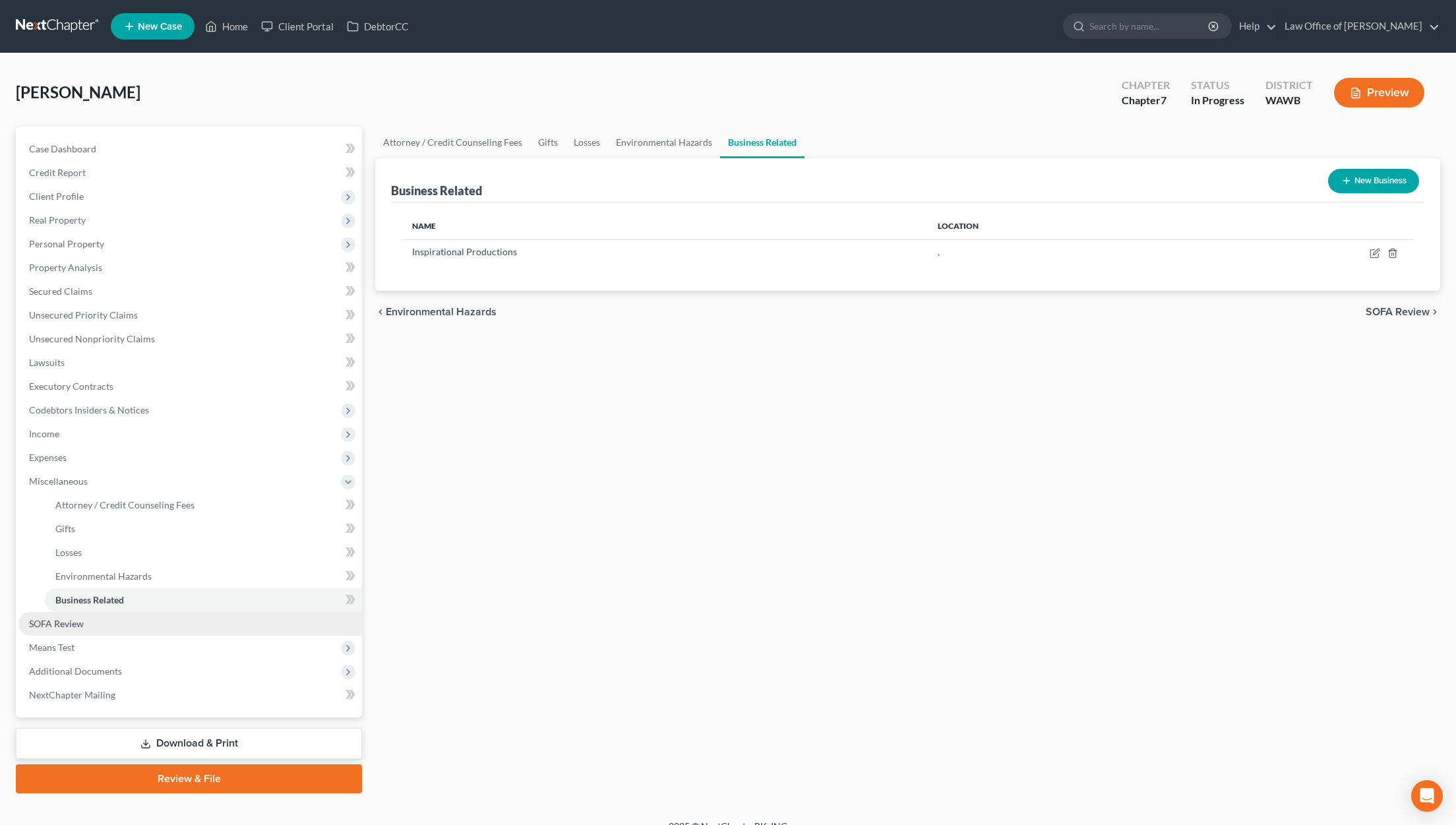
click at [170, 620] on link "SOFA Review" at bounding box center [190, 624] width 344 height 24
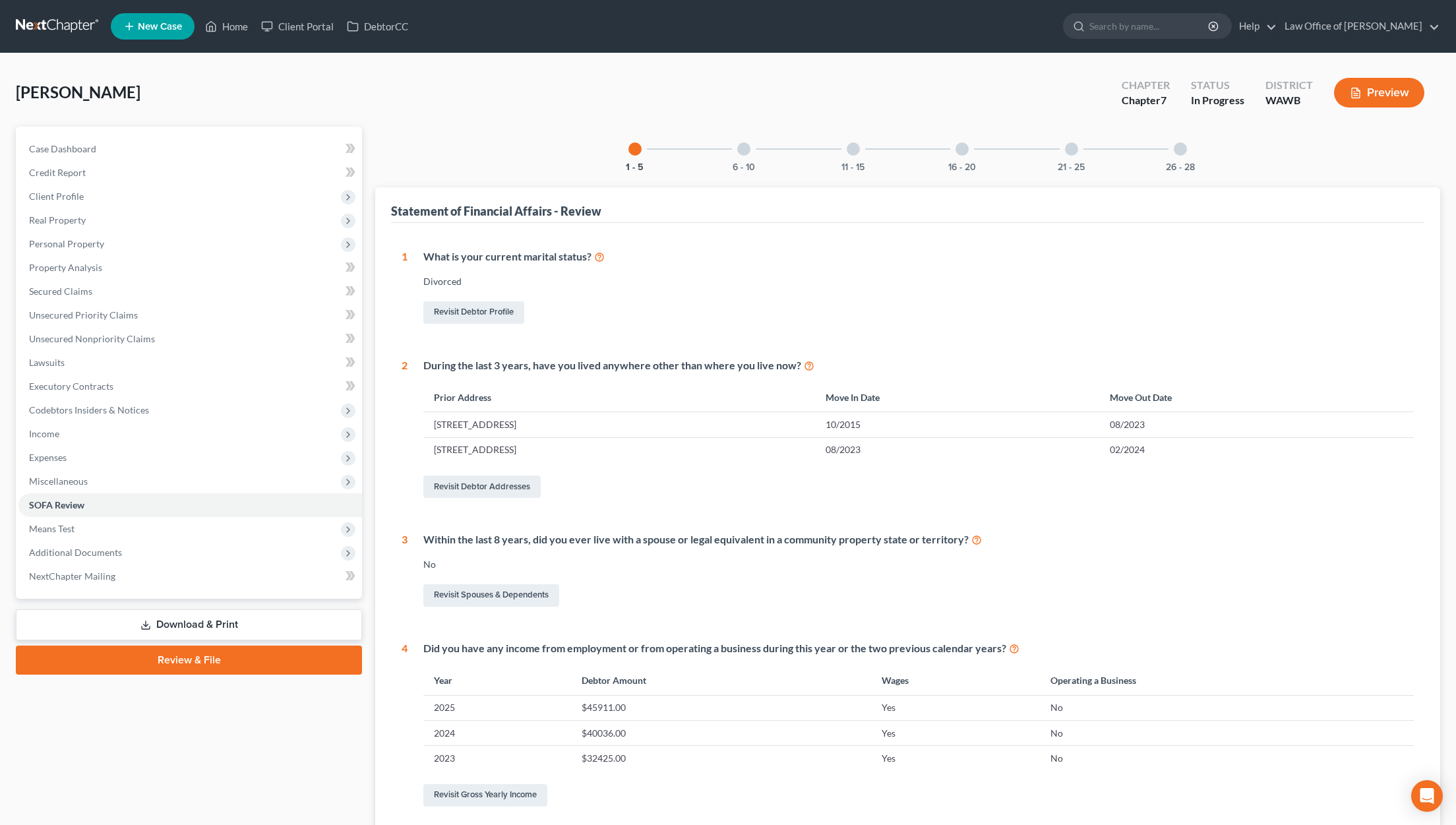
click at [752, 153] on div "6 - 10" at bounding box center [744, 149] width 45 height 45
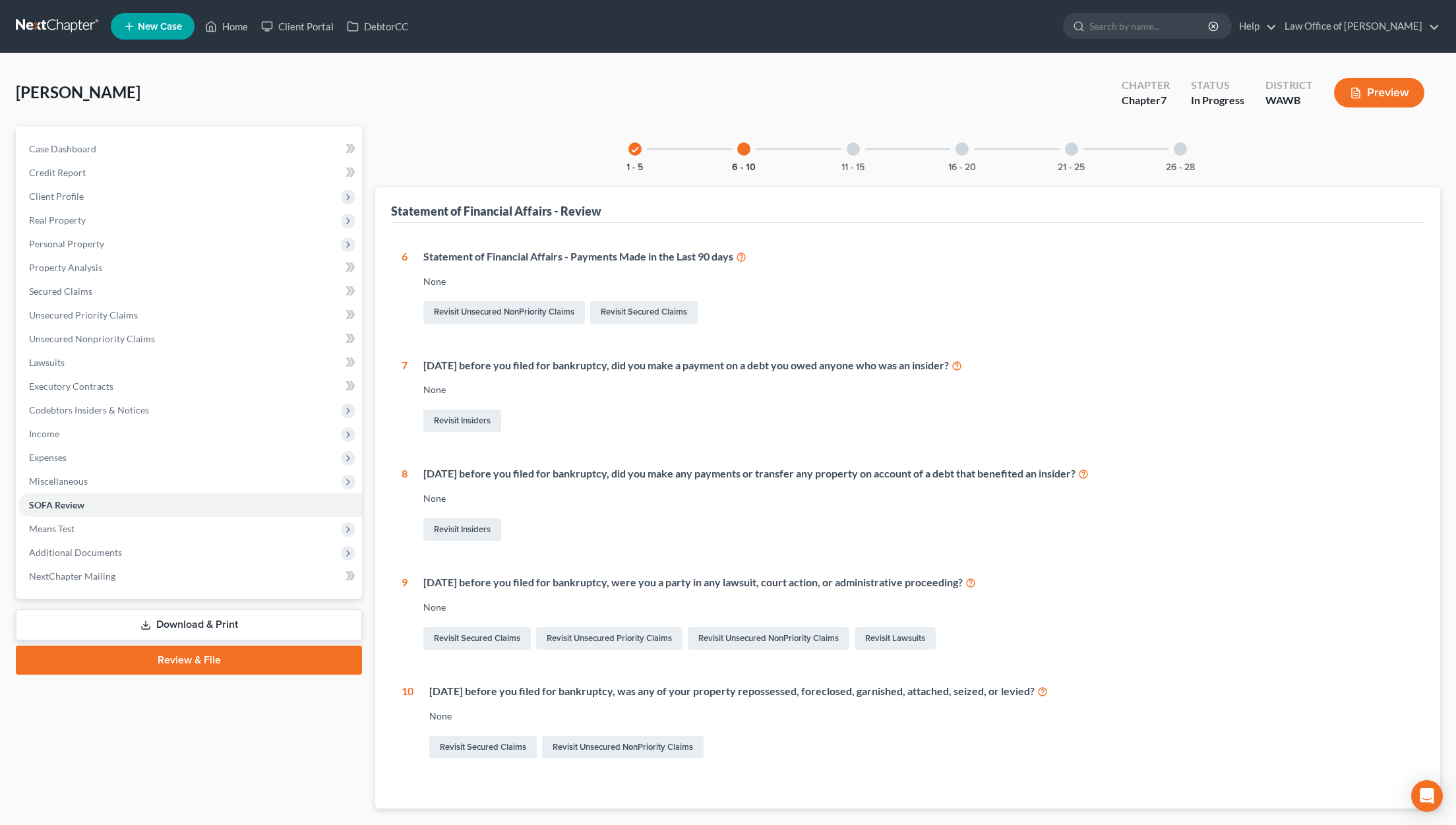
click at [858, 159] on div "11 - 15" at bounding box center [853, 149] width 45 height 45
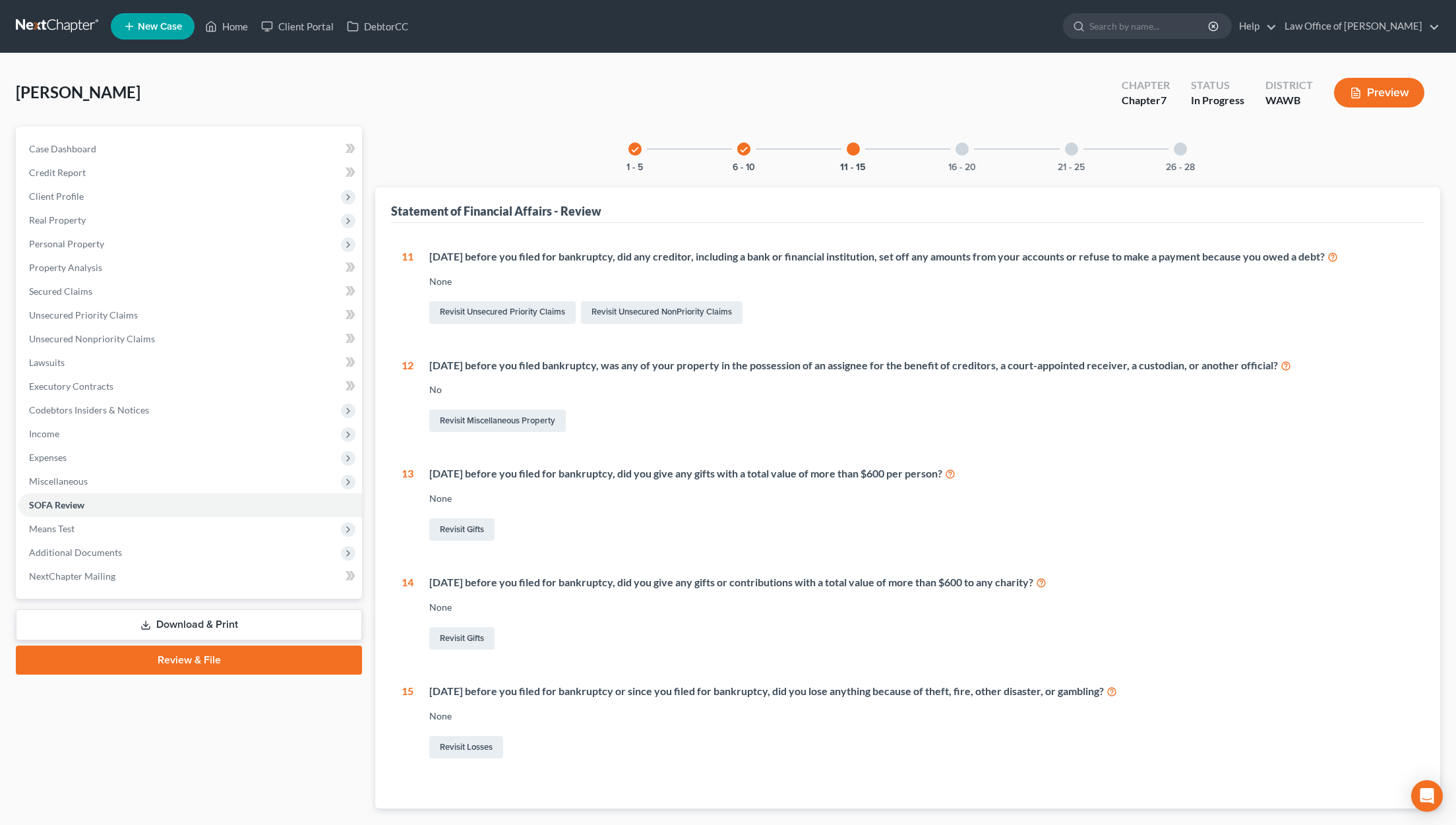
click at [961, 154] on div at bounding box center [962, 149] width 14 height 14
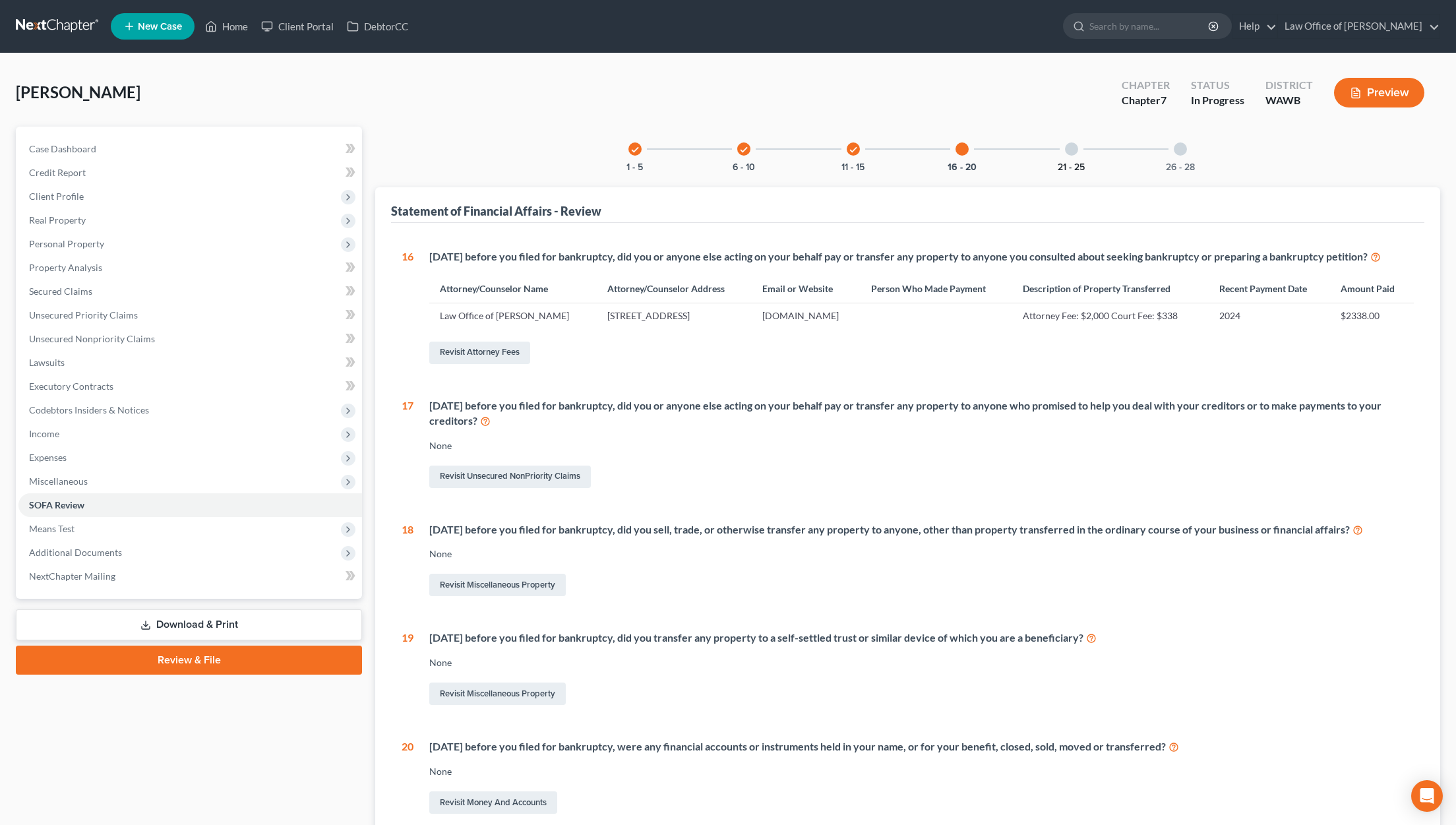
click at [1085, 163] on button "21 - 25" at bounding box center [1071, 168] width 27 height 9
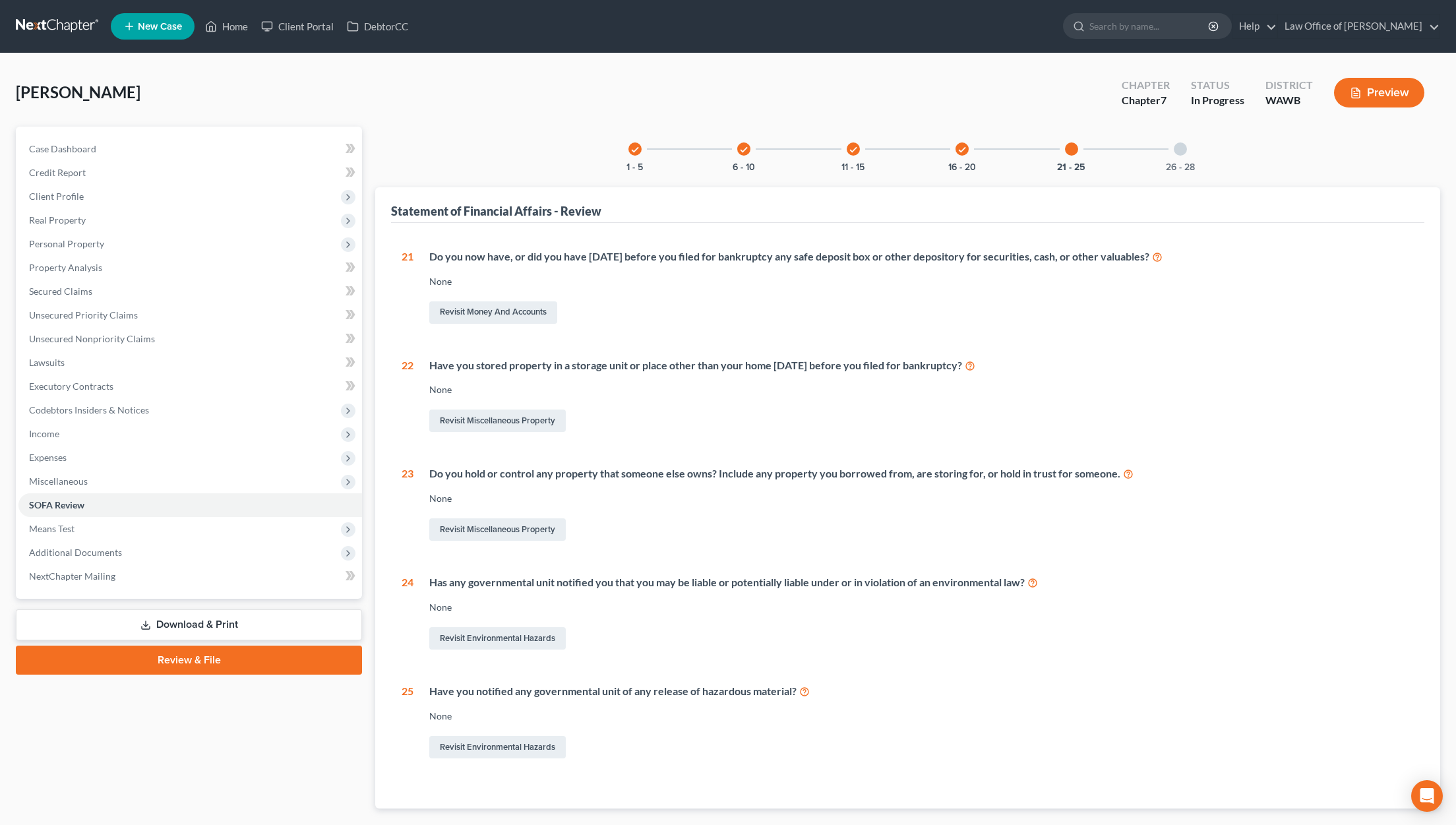
click at [1191, 159] on div "26 - 28" at bounding box center [1180, 149] width 45 height 45
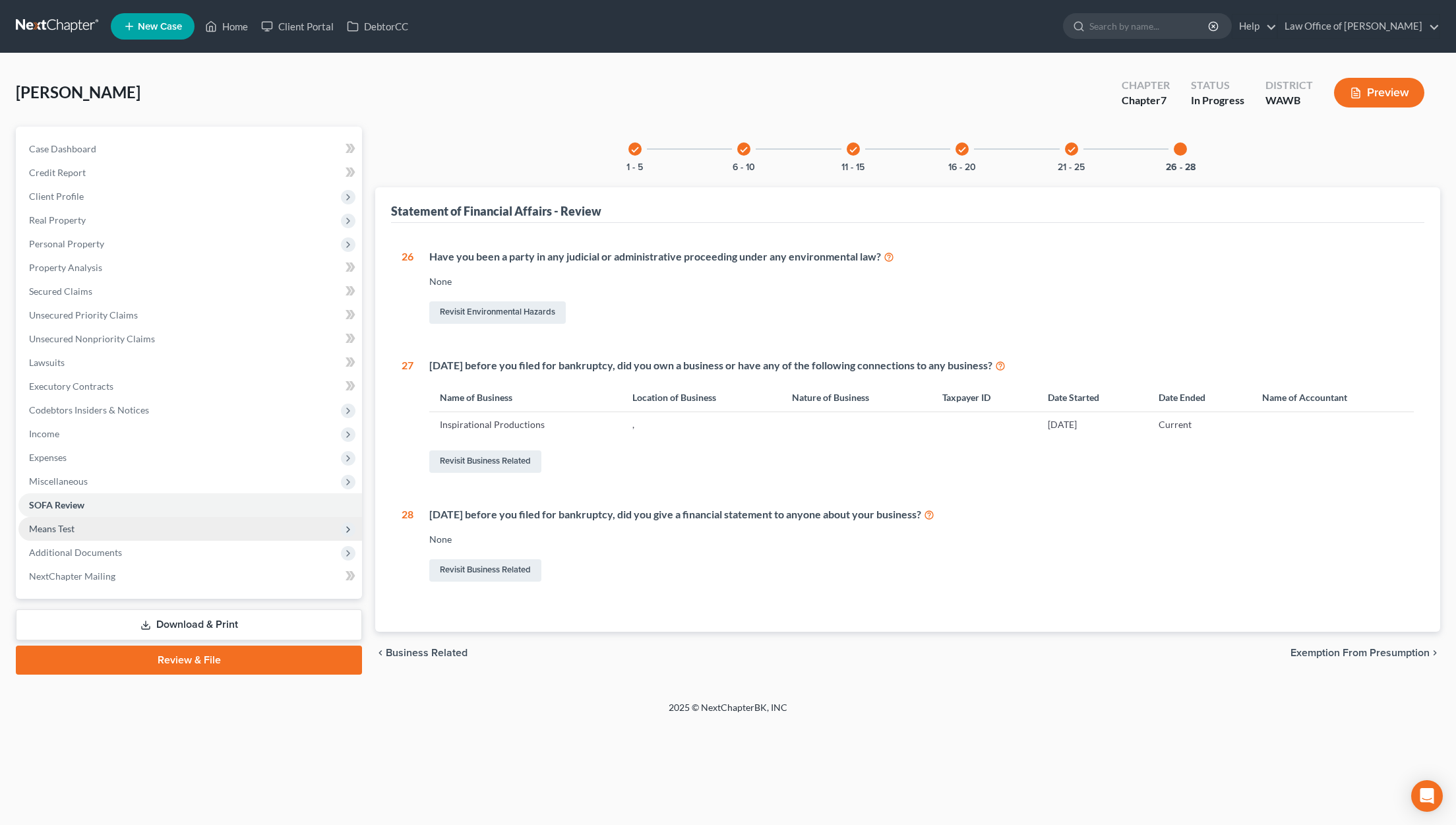
click at [117, 525] on span "Means Test" at bounding box center [190, 529] width 344 height 24
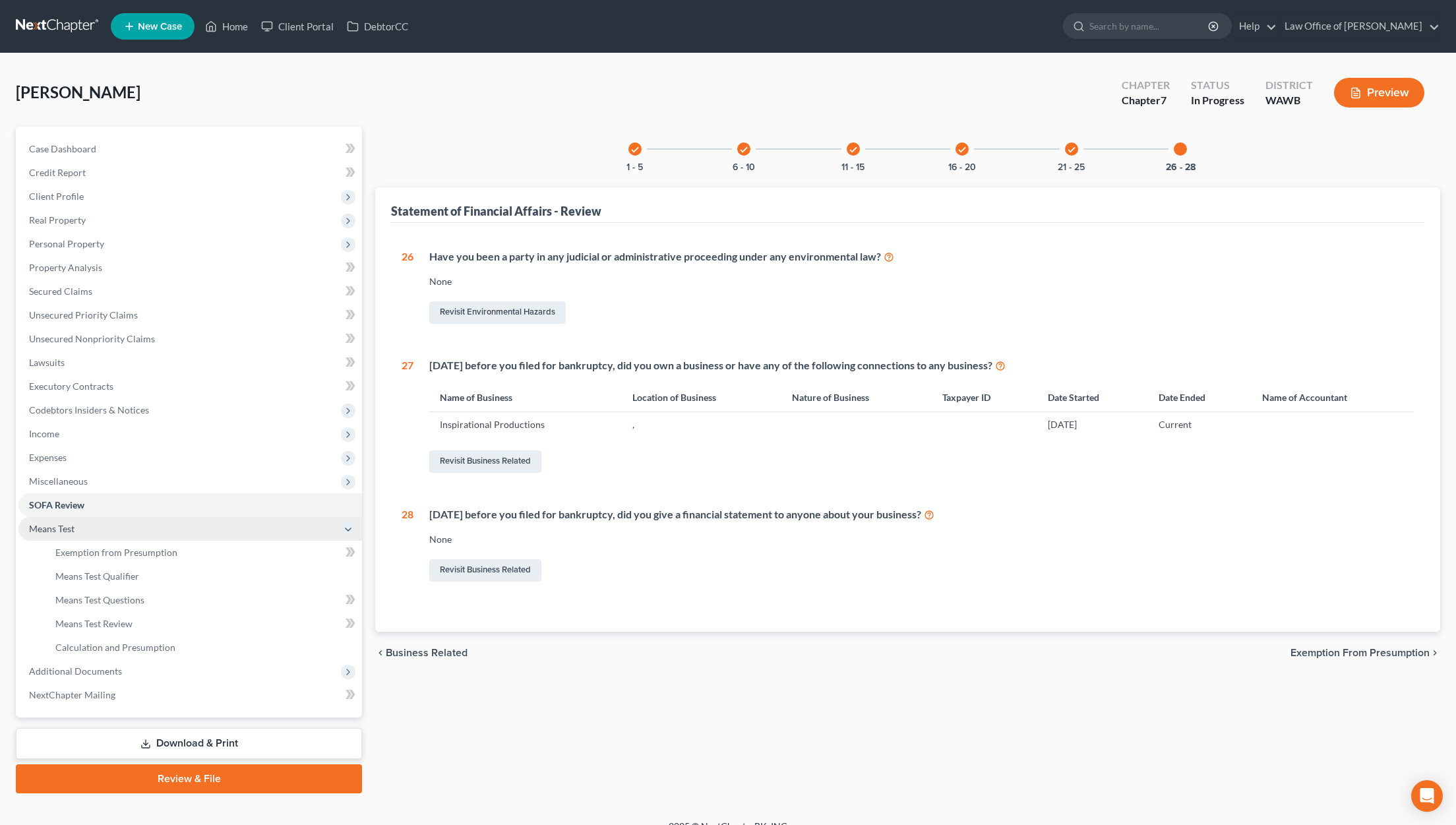
click at [113, 538] on span "Means Test" at bounding box center [190, 529] width 344 height 24
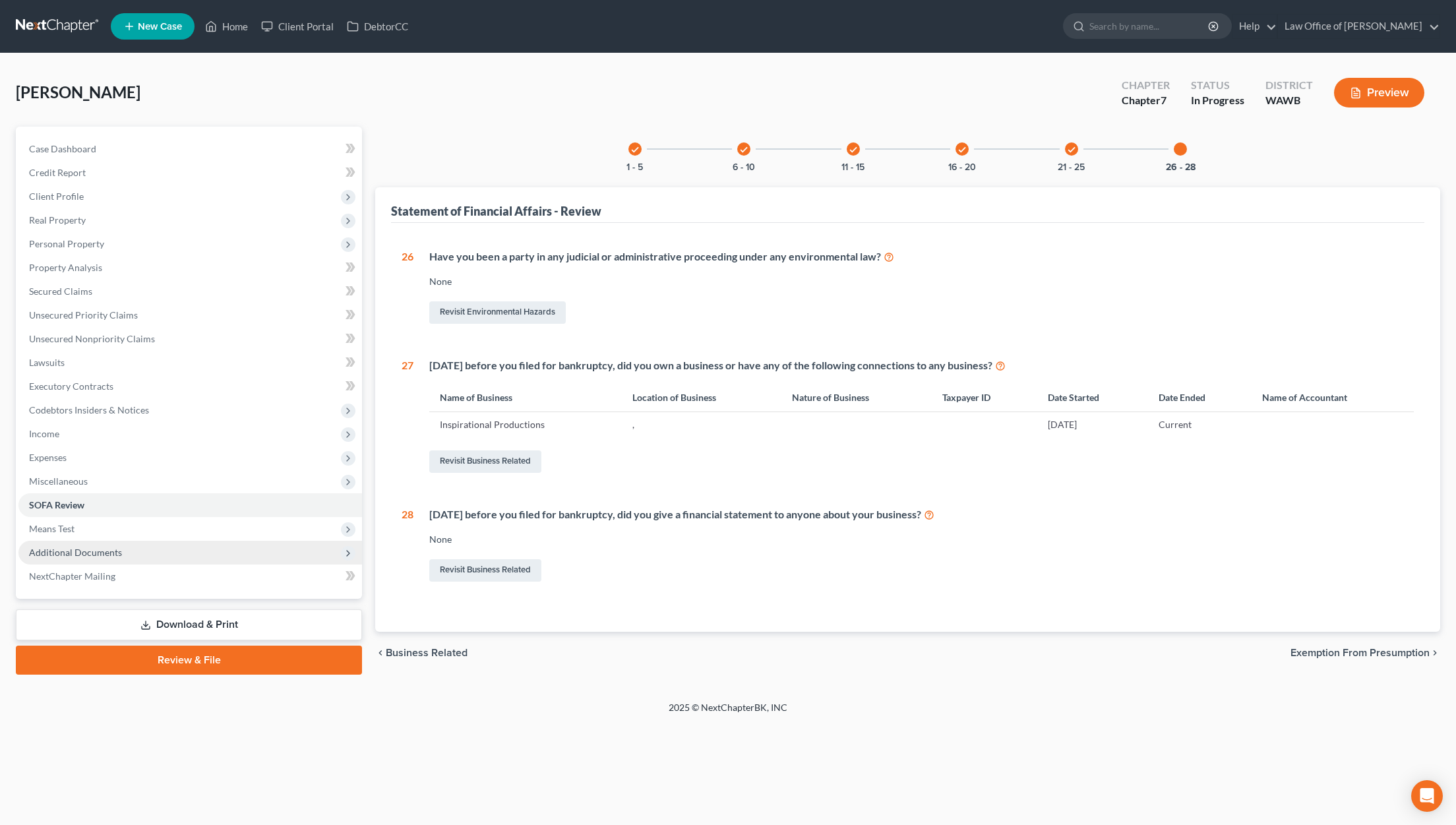
click at [113, 548] on span "Additional Documents" at bounding box center [76, 552] width 93 height 11
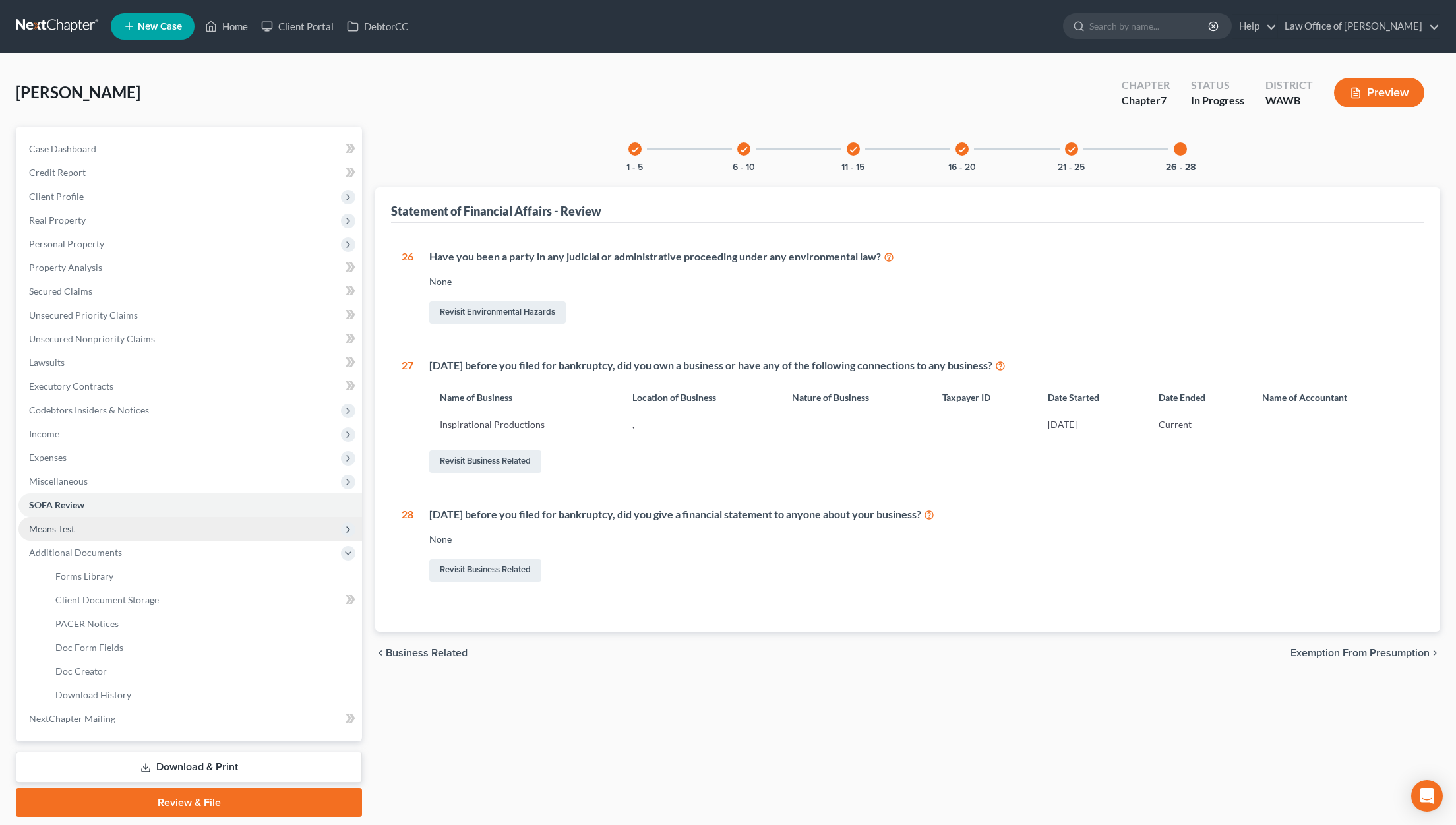
click at [113, 524] on span "Means Test" at bounding box center [190, 529] width 344 height 24
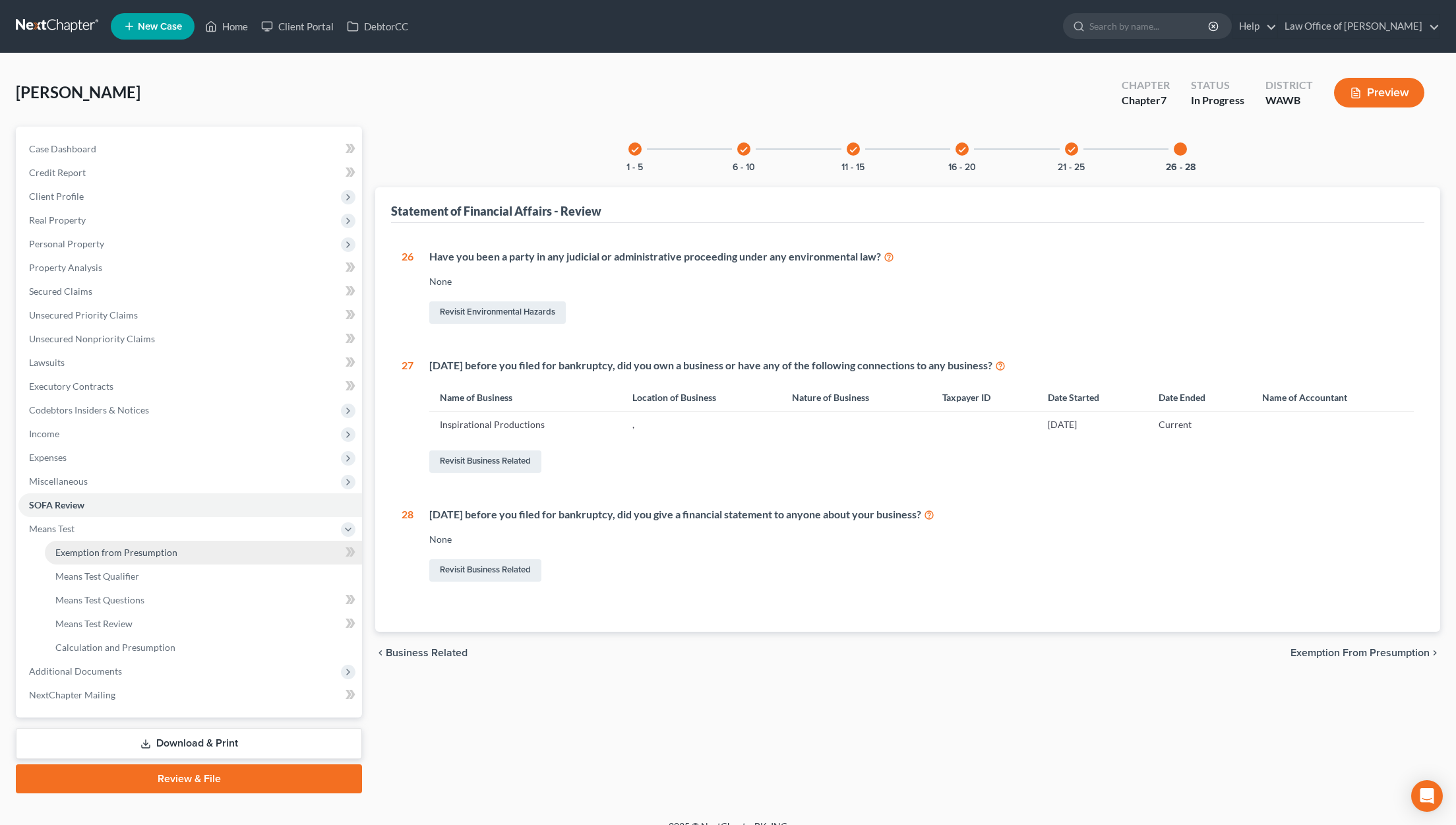
click at [113, 545] on link "Exemption from Presumption" at bounding box center [204, 553] width 317 height 24
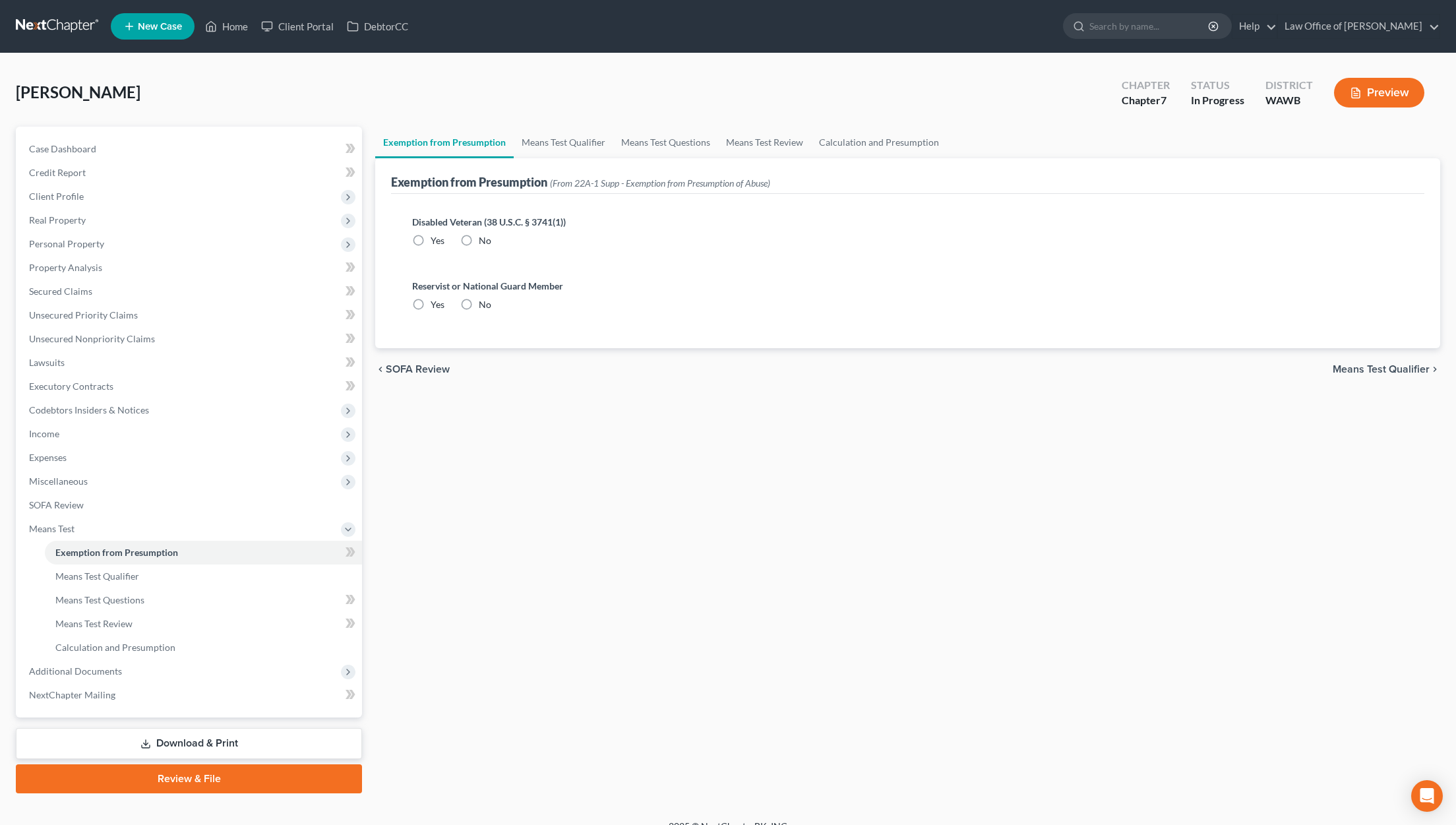
radio input "true"
click at [879, 123] on div "Blackwell, Sheila Upgraded Chapter Chapter 7 Status In Progress District WAWB P…" at bounding box center [728, 98] width 1424 height 57
click at [873, 138] on link "Calculation and Presumption" at bounding box center [879, 142] width 136 height 32
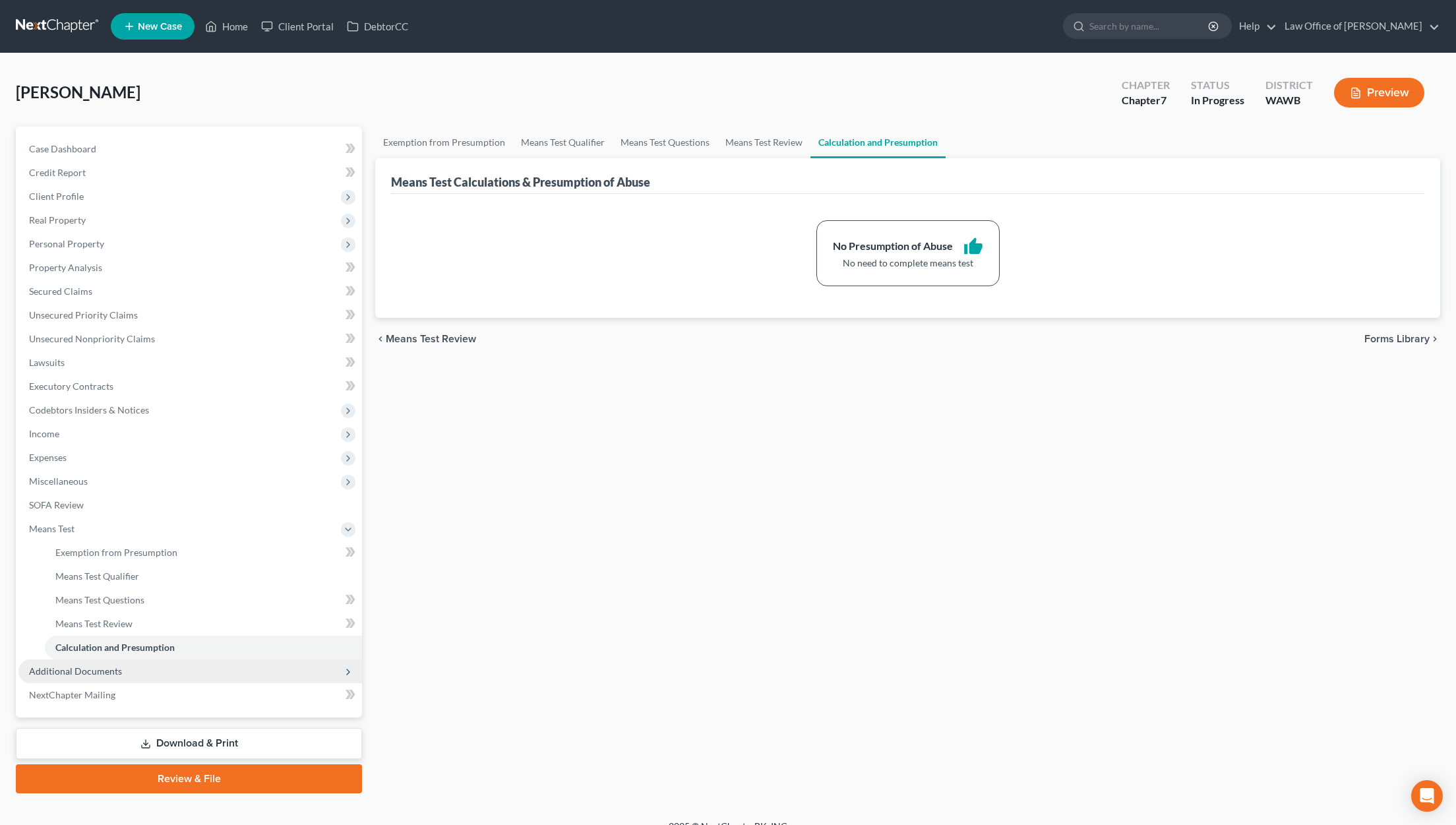
click at [142, 674] on span "Additional Documents" at bounding box center [190, 672] width 344 height 24
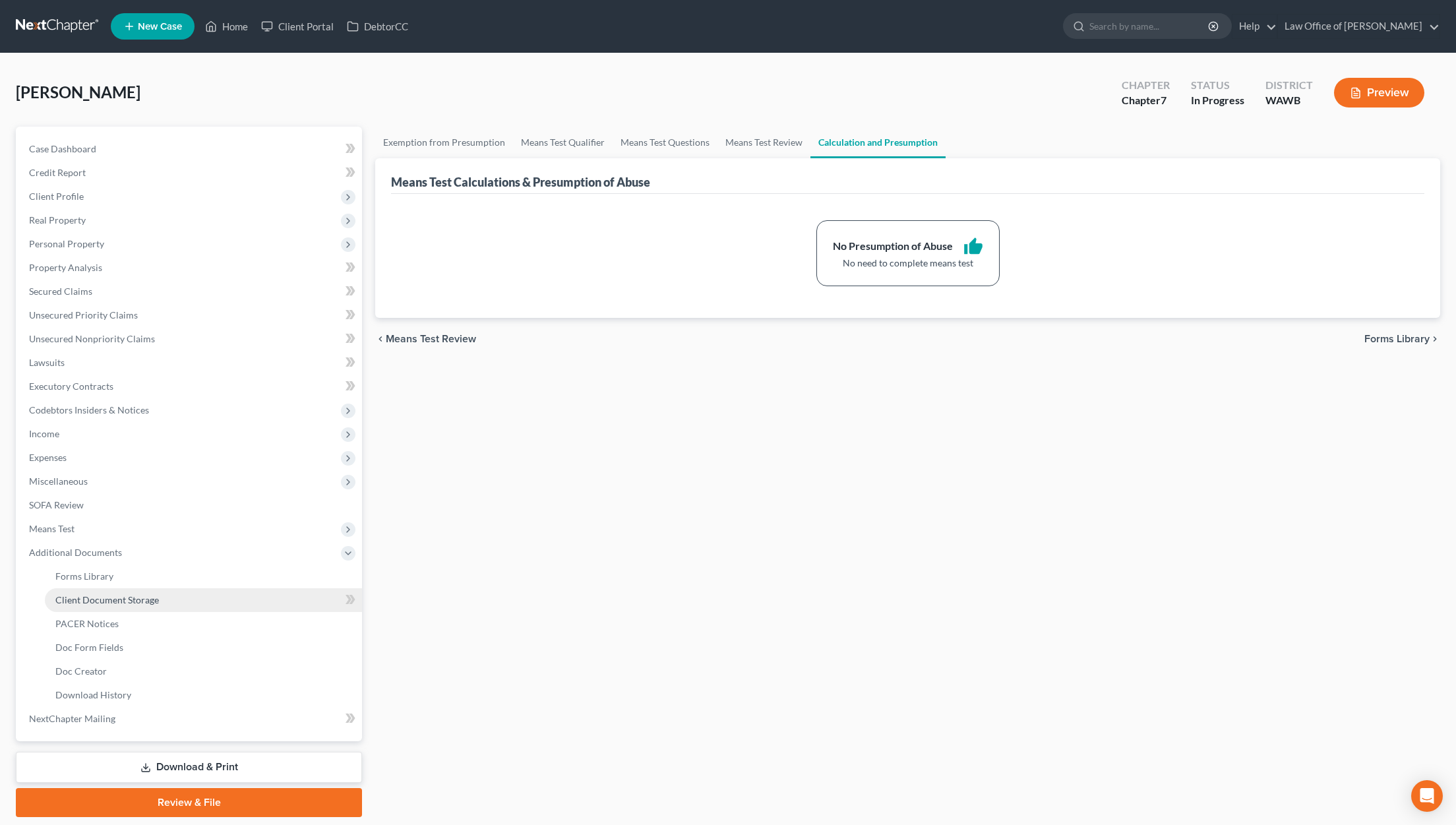
click at [187, 602] on link "Client Document Storage" at bounding box center [204, 600] width 317 height 24
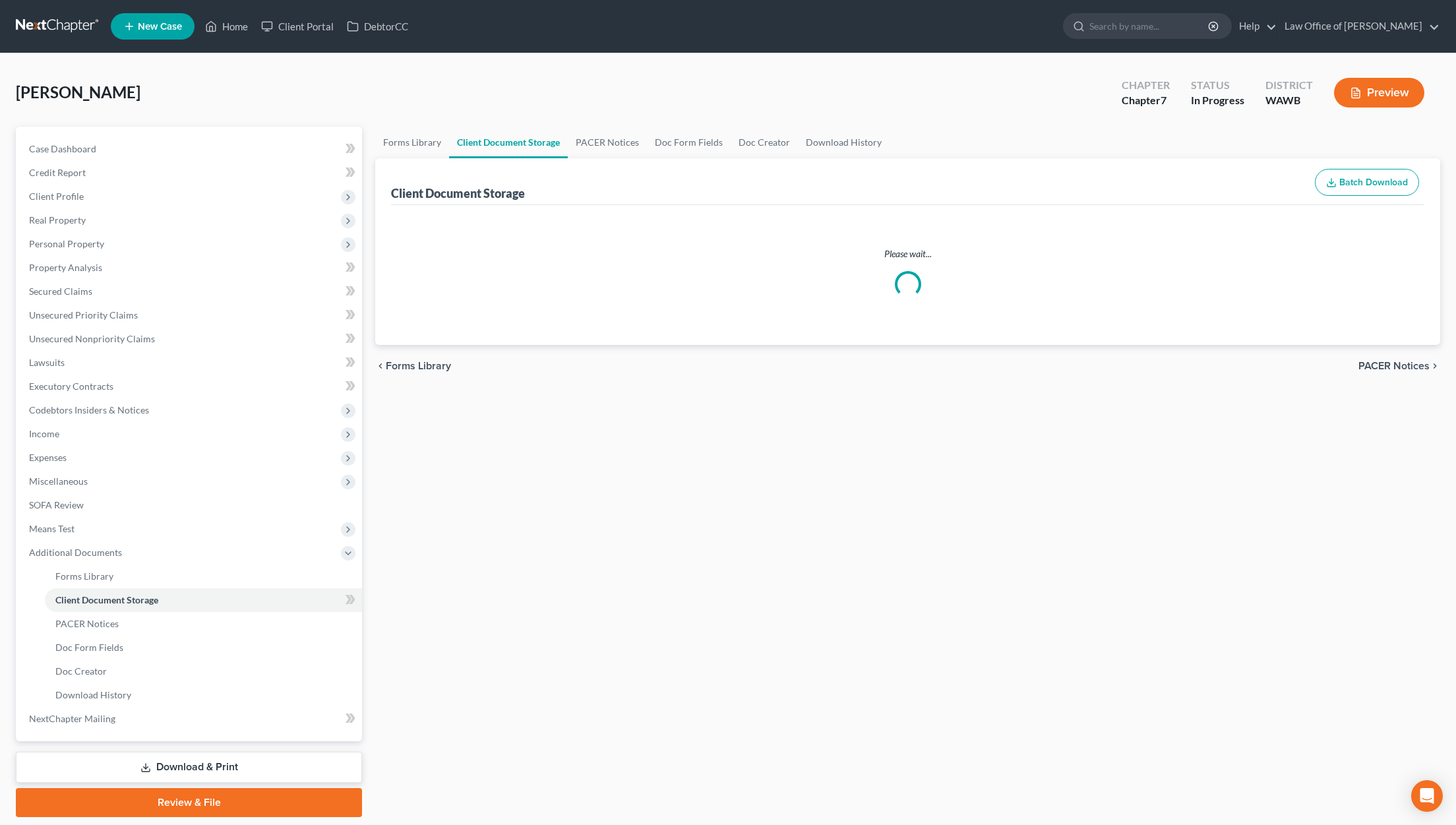
select select "0"
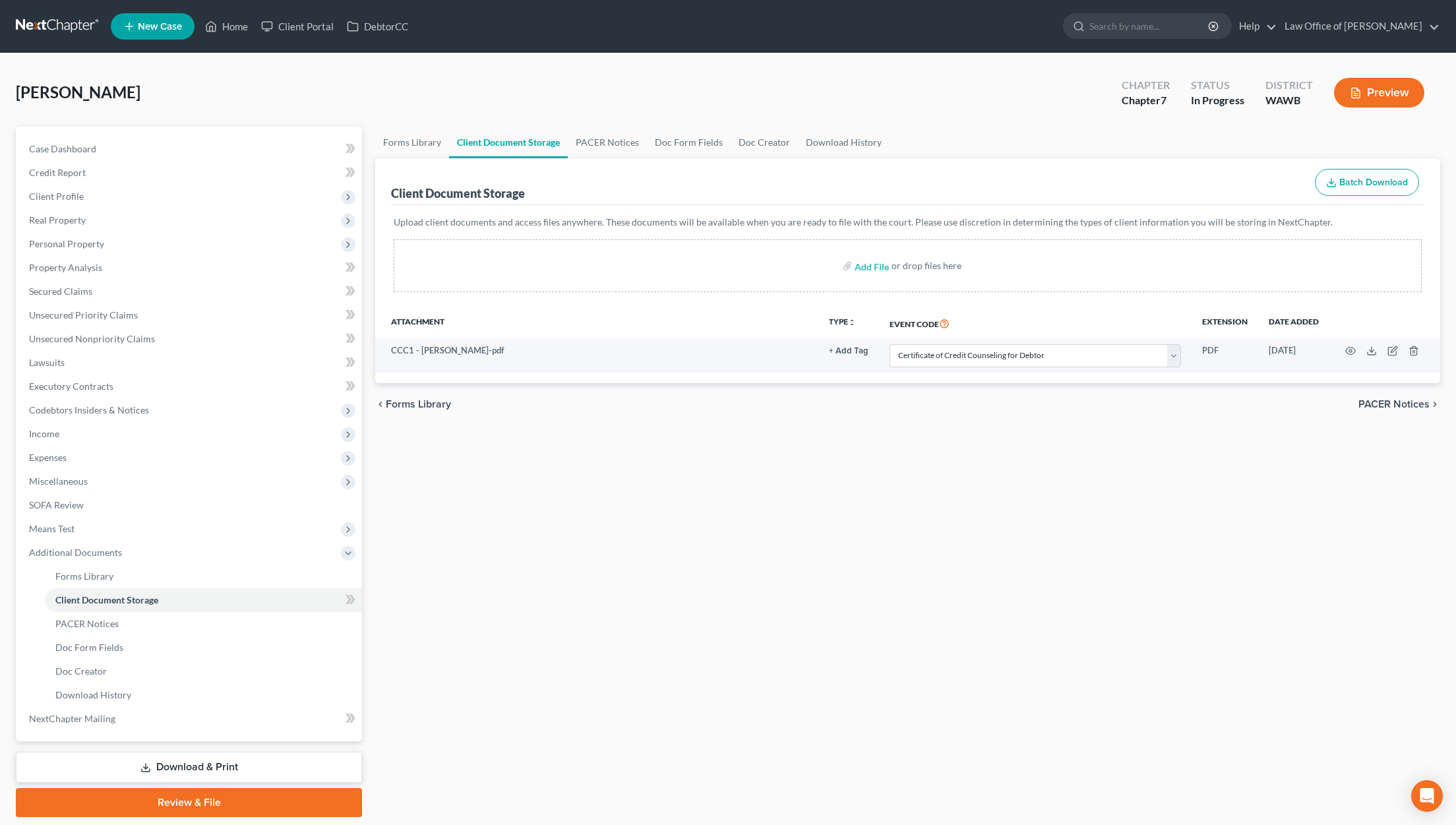
scroll to position [42, 0]
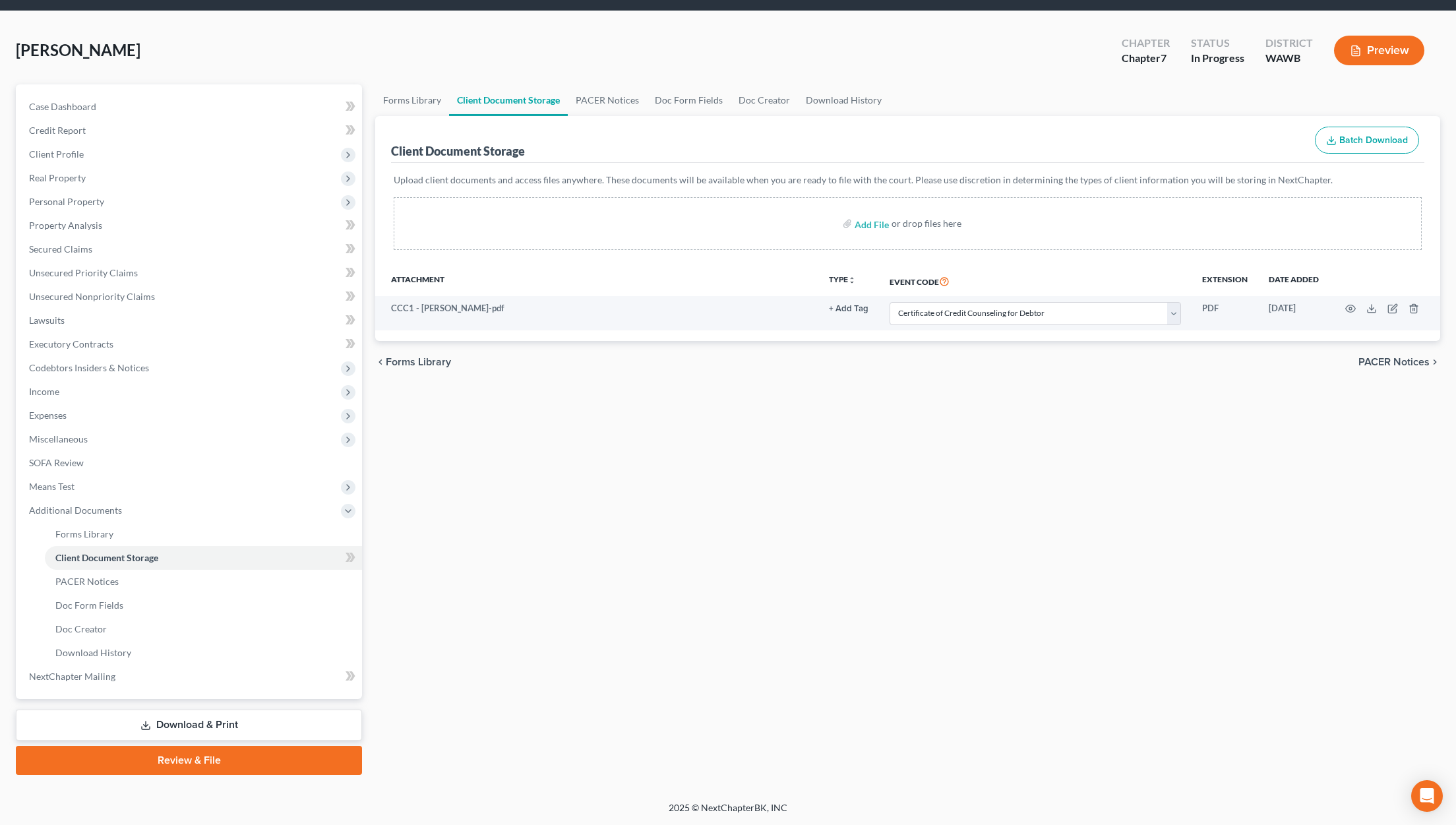
click at [232, 718] on link "Download & Print" at bounding box center [189, 725] width 347 height 31
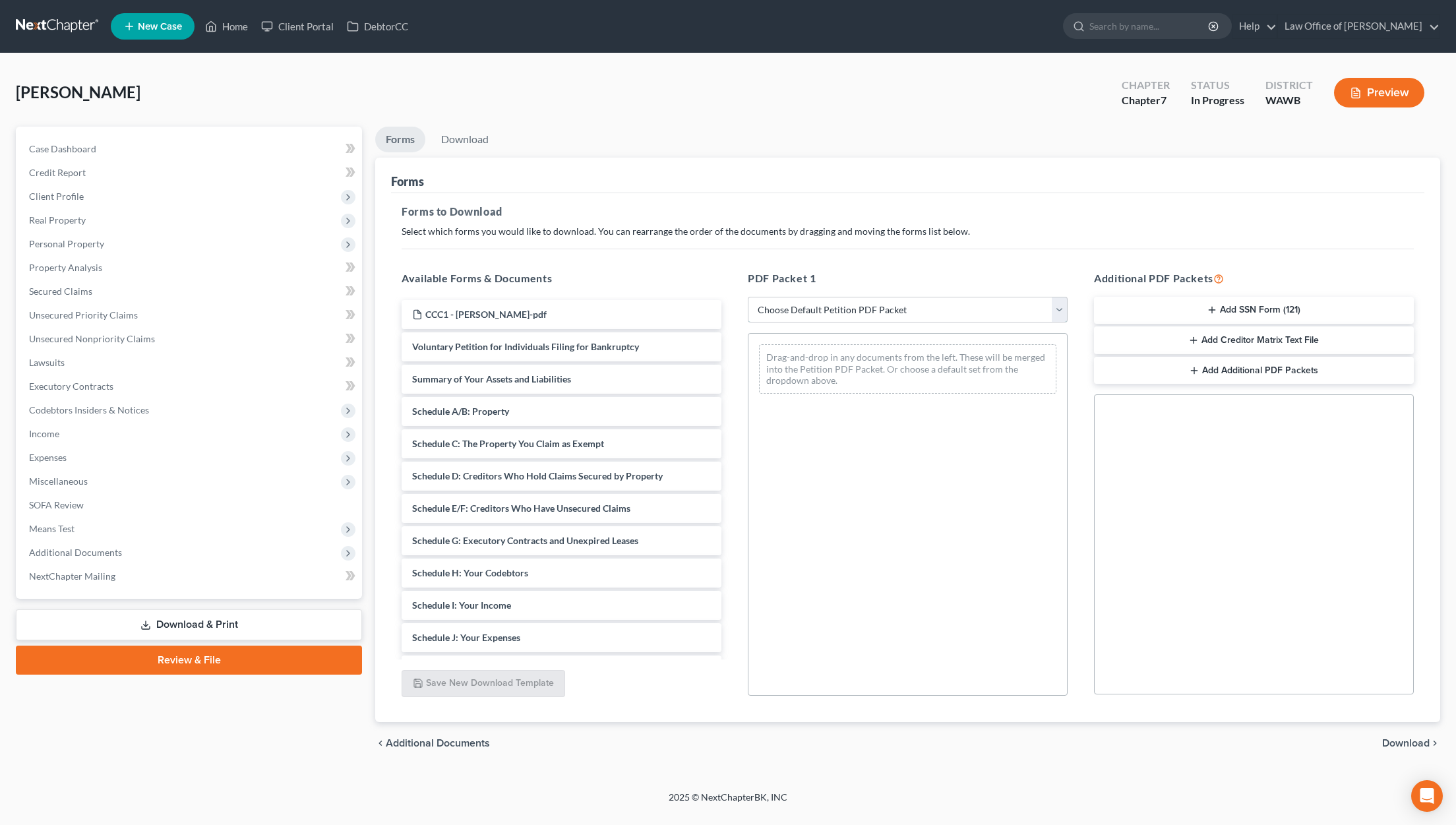
click at [816, 307] on select "Choose Default Petition PDF Packet Complete Bankruptcy Petition (all forms and …" at bounding box center [907, 310] width 319 height 26
select select "0"
click at [748, 297] on select "Choose Default Petition PDF Packet Complete Bankruptcy Petition (all forms and …" at bounding box center [907, 310] width 319 height 26
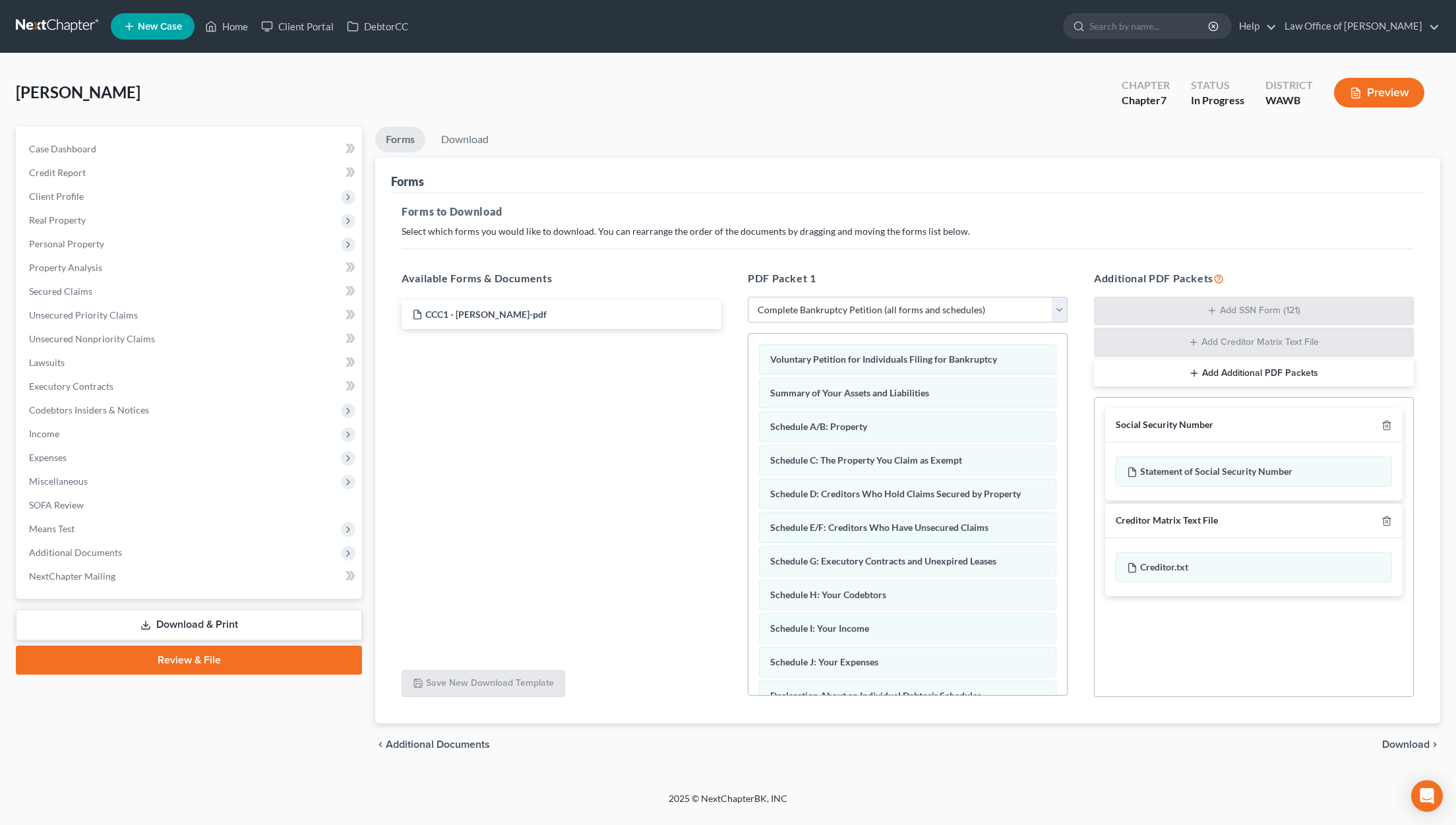
click at [1411, 745] on span "Download" at bounding box center [1406, 745] width 47 height 11
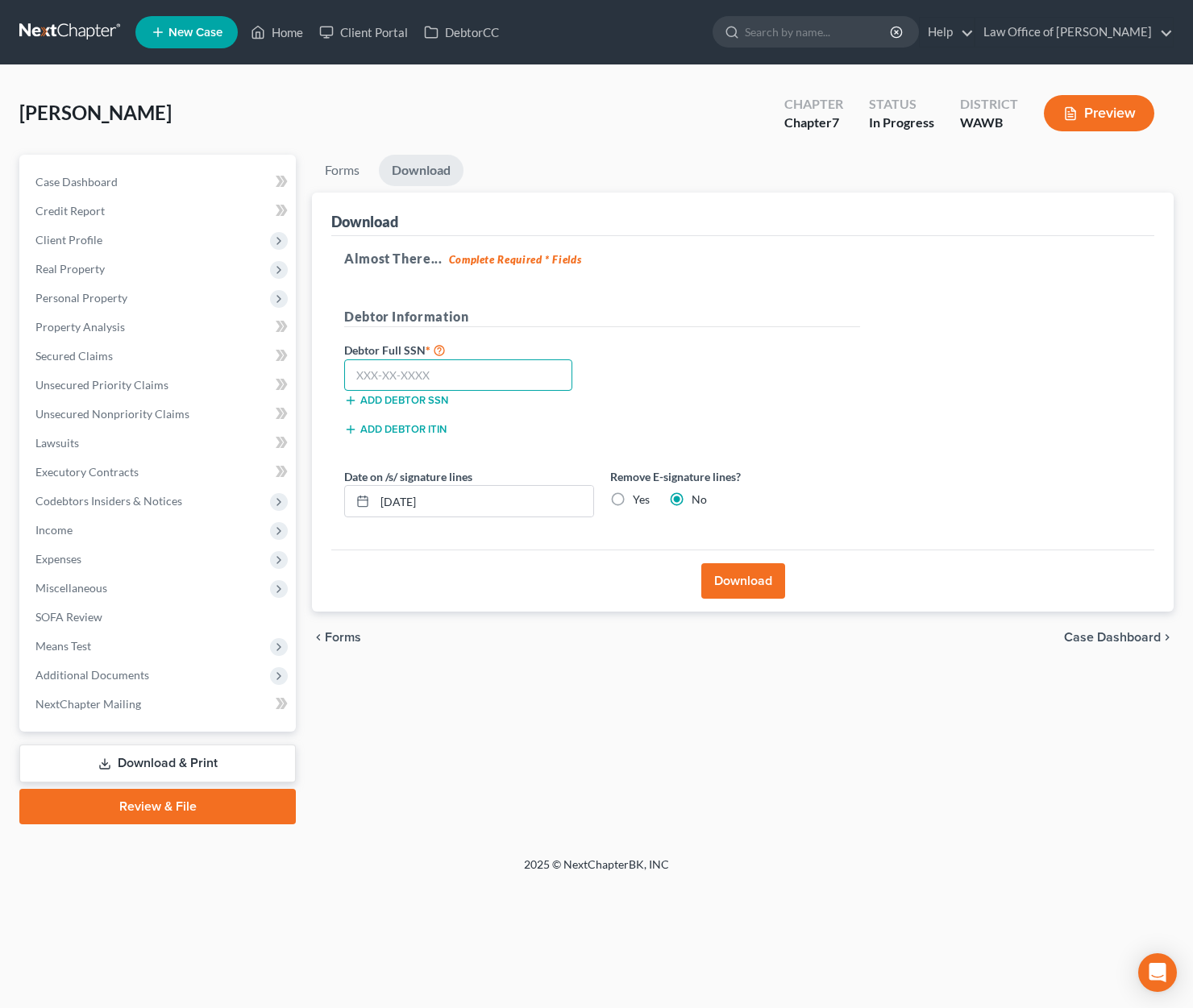
click at [440, 373] on input "text" at bounding box center [459, 375] width 228 height 32
type input "347-54-9763"
drag, startPoint x: 621, startPoint y: 497, endPoint x: 598, endPoint y: 497, distance: 23.0
click at [633, 497] on label "Yes" at bounding box center [642, 500] width 17 height 17
click at [640, 497] on input "Yes" at bounding box center [644, 496] width 10 height 10
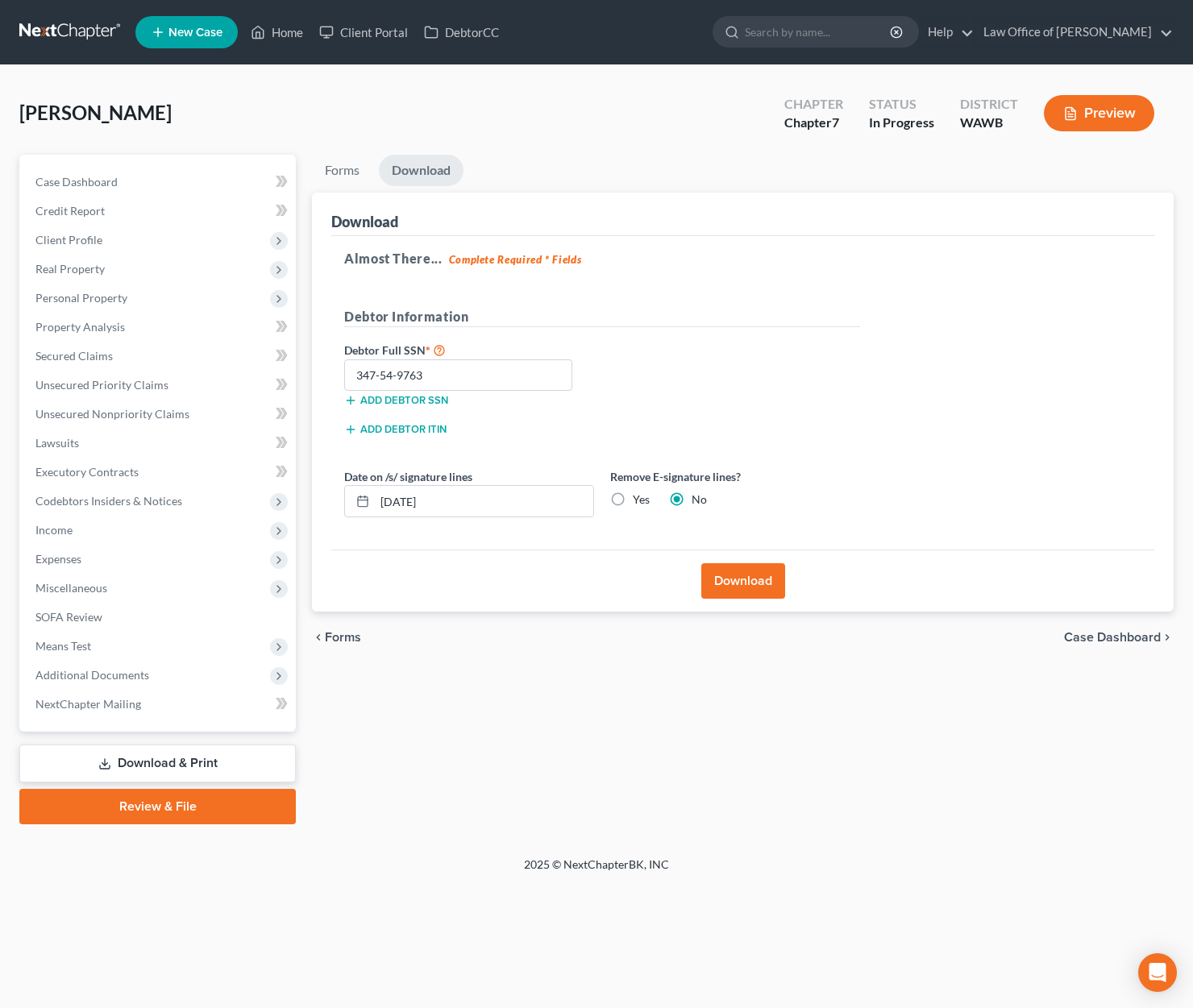
radio input "true"
radio input "false"
drag, startPoint x: 540, startPoint y: 497, endPoint x: 352, endPoint y: 495, distance: 188.0
click at [352, 495] on div "10/09/2025" at bounding box center [470, 501] width 250 height 32
click at [765, 574] on button "Download" at bounding box center [743, 581] width 84 height 36
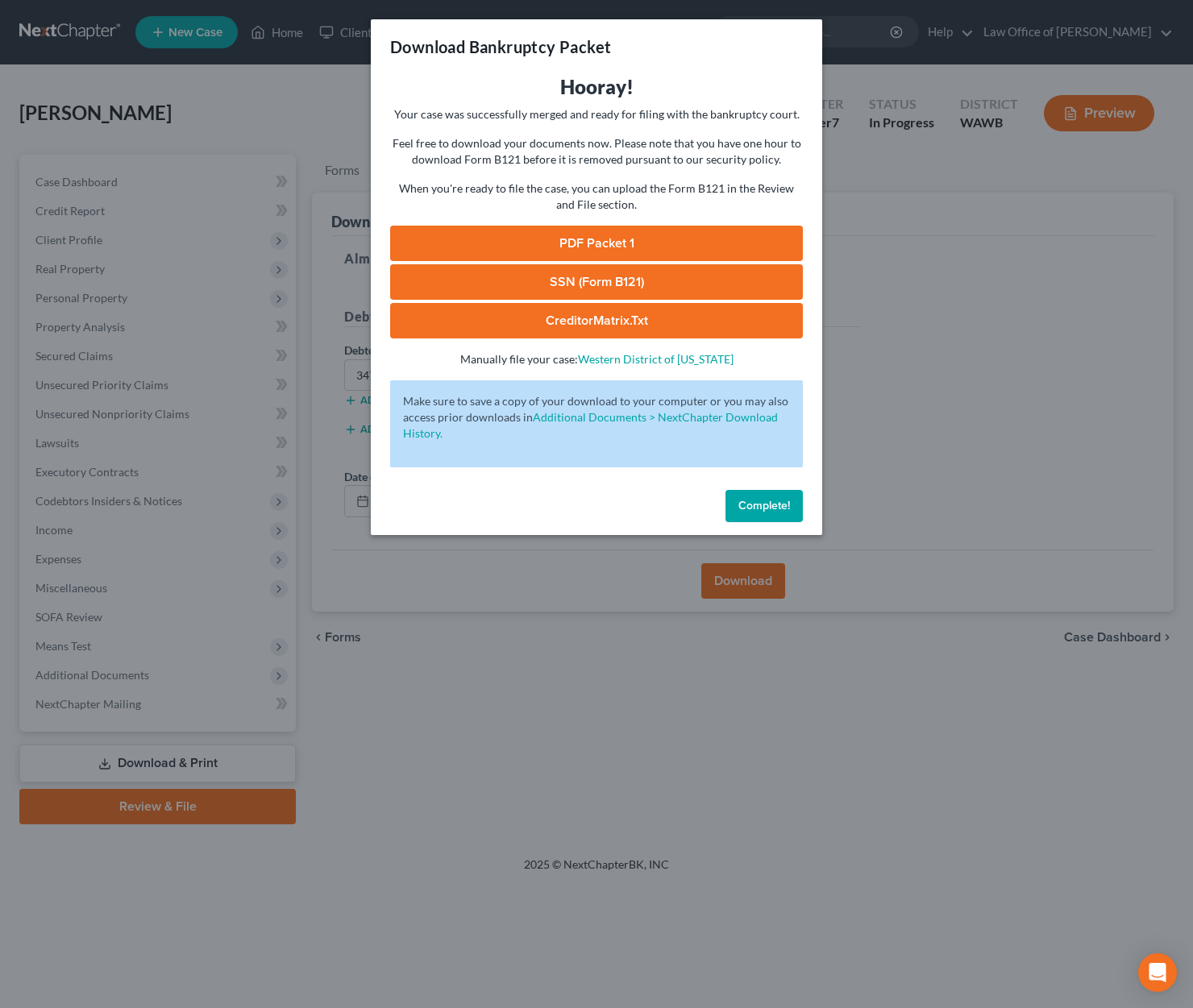
click at [495, 240] on link "PDF Packet 1" at bounding box center [596, 244] width 413 height 36
click at [580, 284] on link "SSN (Form B121)" at bounding box center [596, 282] width 413 height 36
click at [591, 326] on link "CreditorMatrix.txt" at bounding box center [596, 321] width 413 height 36
click at [745, 508] on span "Complete!" at bounding box center [765, 505] width 51 height 14
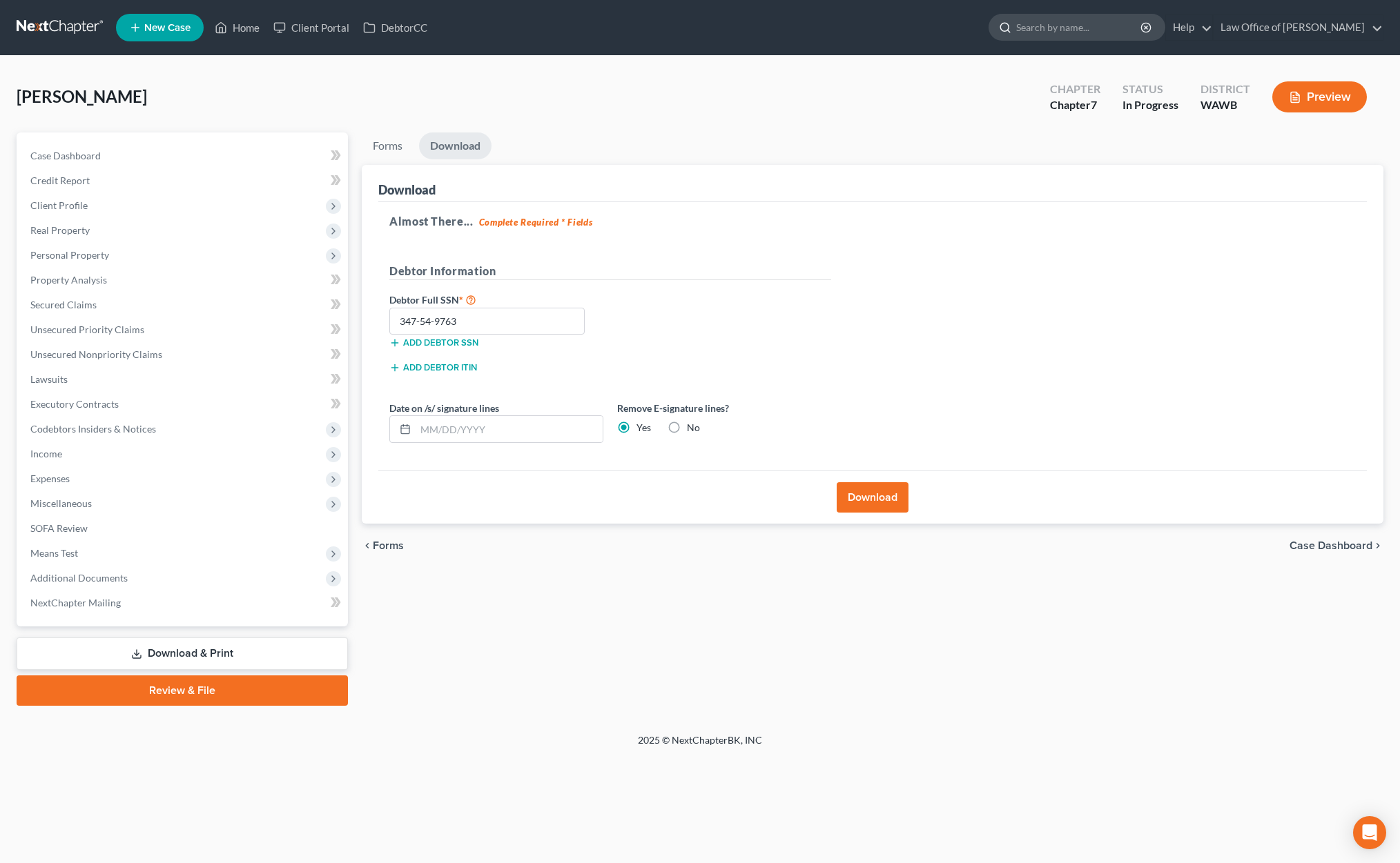
click at [1099, 35] on input "search" at bounding box center [1079, 27] width 127 height 25
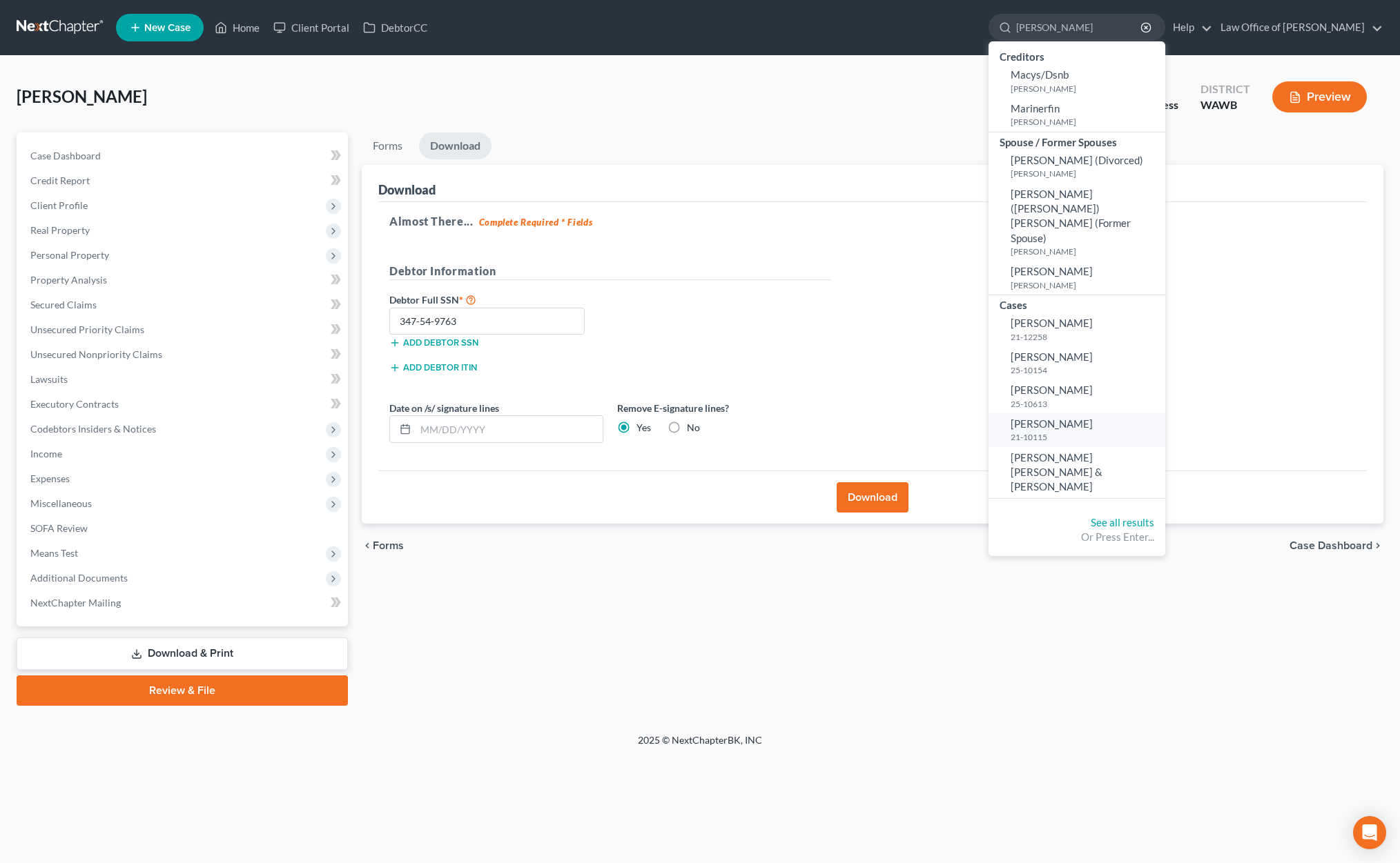
type input "martin"
click at [1093, 418] on span "[PERSON_NAME]" at bounding box center [1051, 424] width 82 height 13
select select "6"
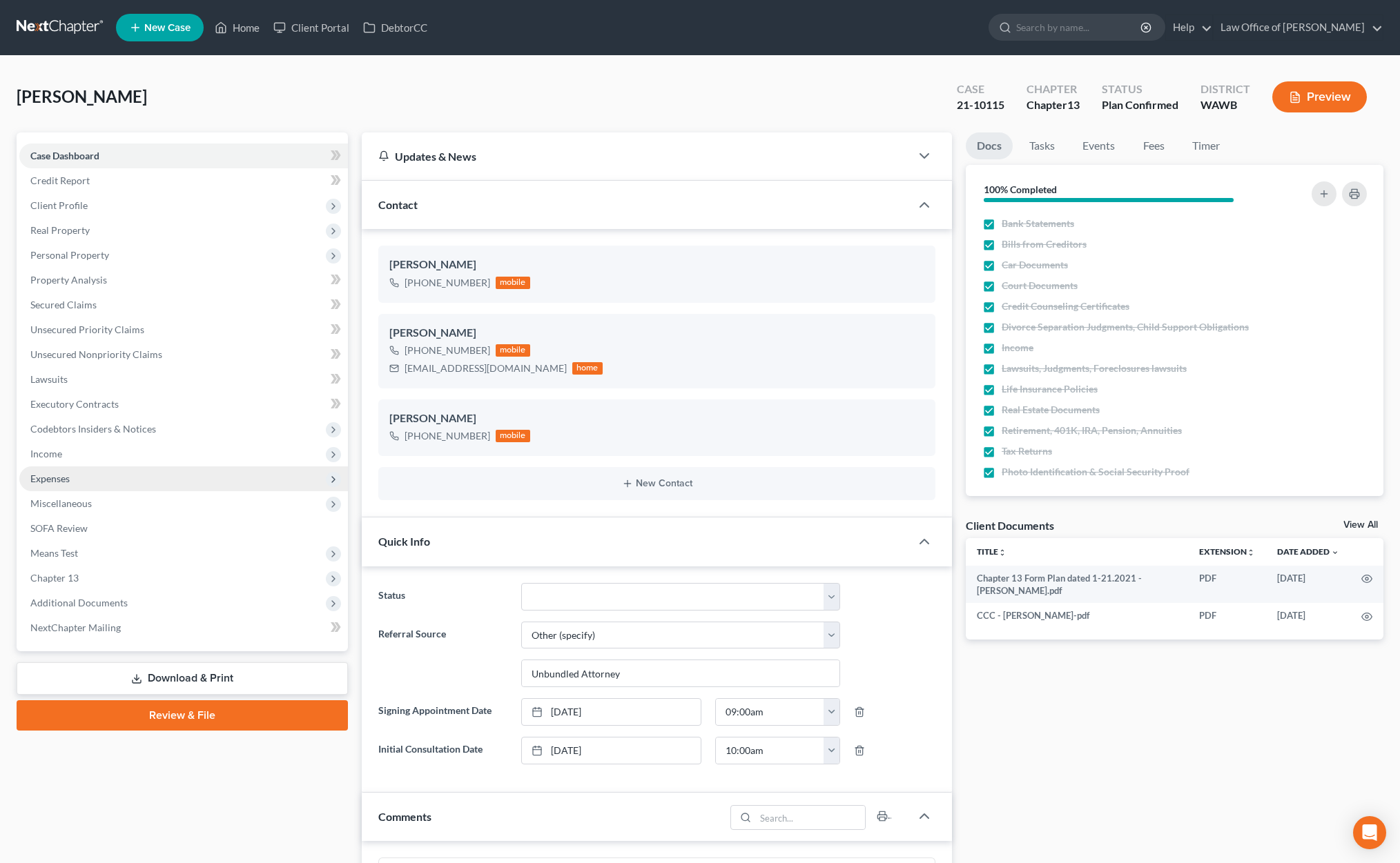
click at [174, 478] on span "Expenses" at bounding box center [184, 479] width 329 height 25
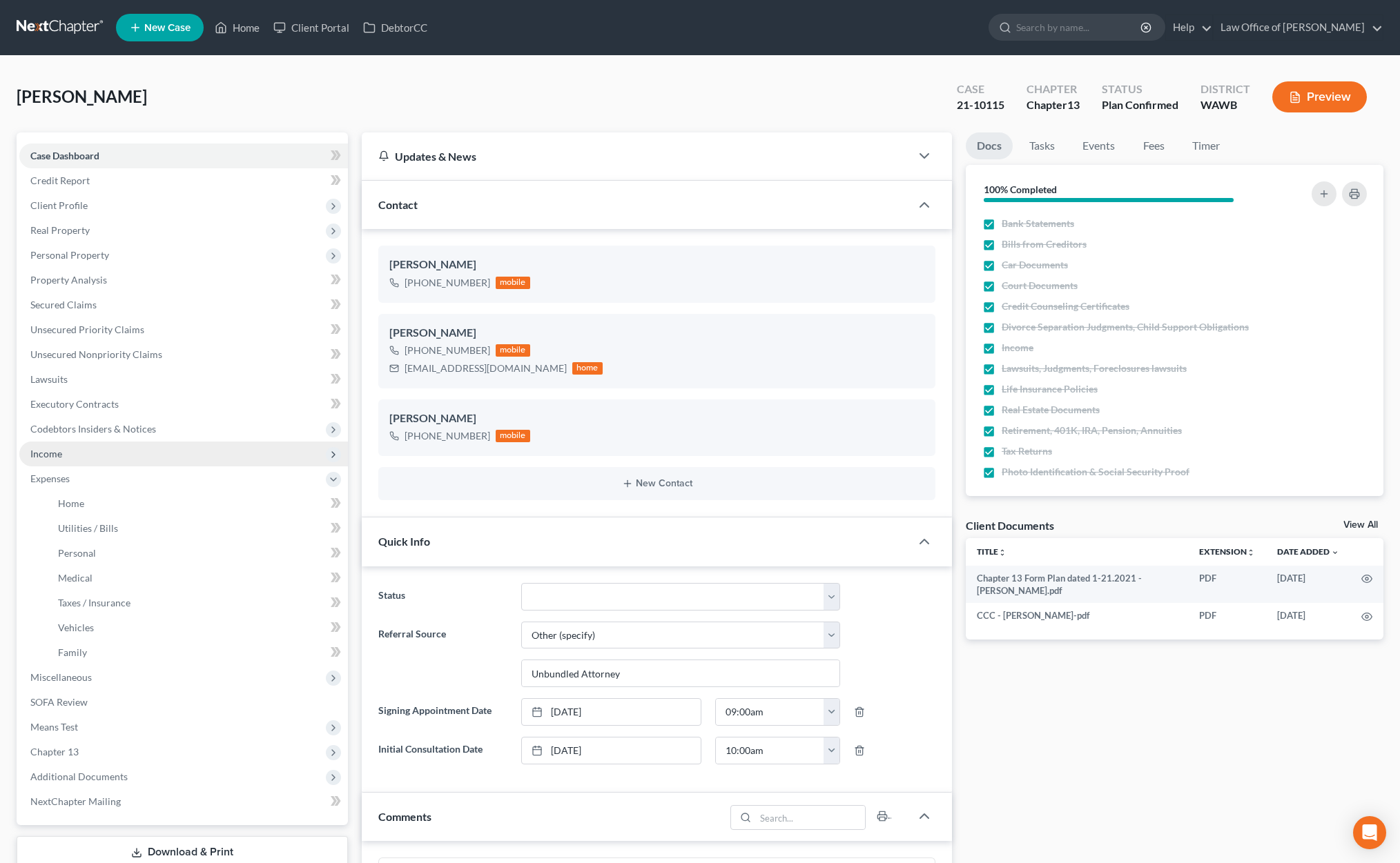
click at [148, 459] on span "Income" at bounding box center [184, 454] width 329 height 25
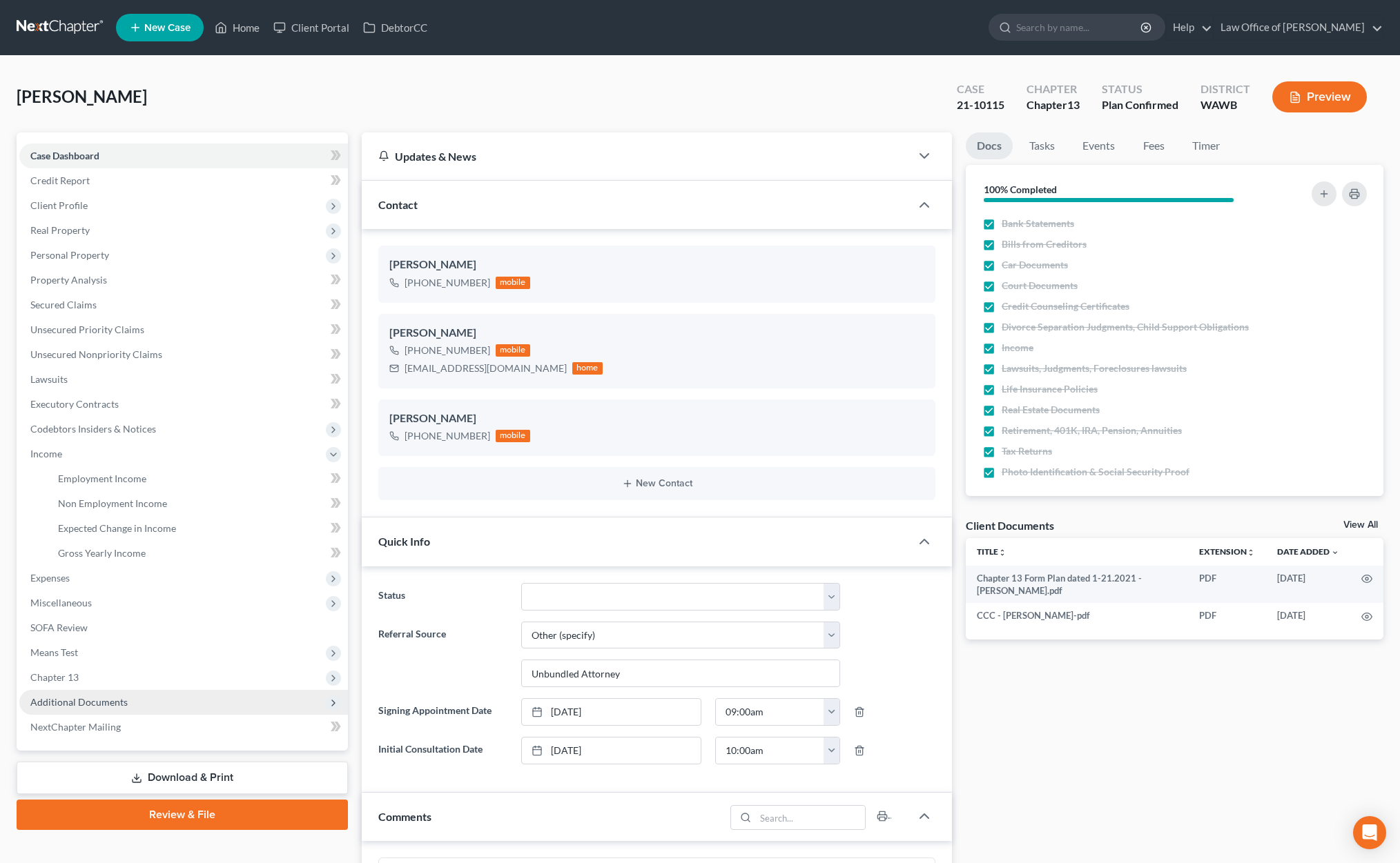
click at [146, 699] on span "Additional Documents" at bounding box center [184, 703] width 329 height 25
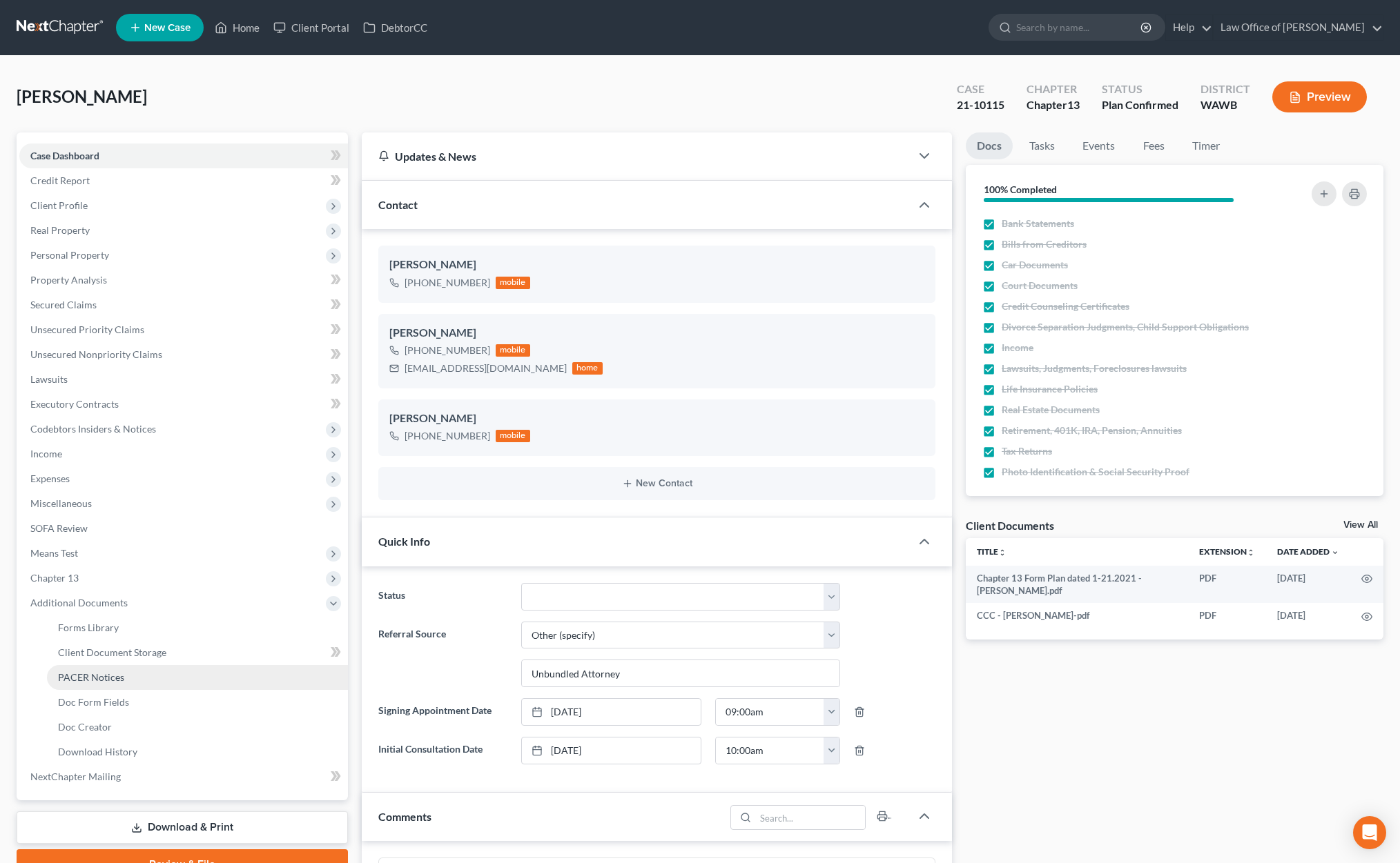
click at [142, 683] on link "PACER Notices" at bounding box center [198, 678] width 301 height 25
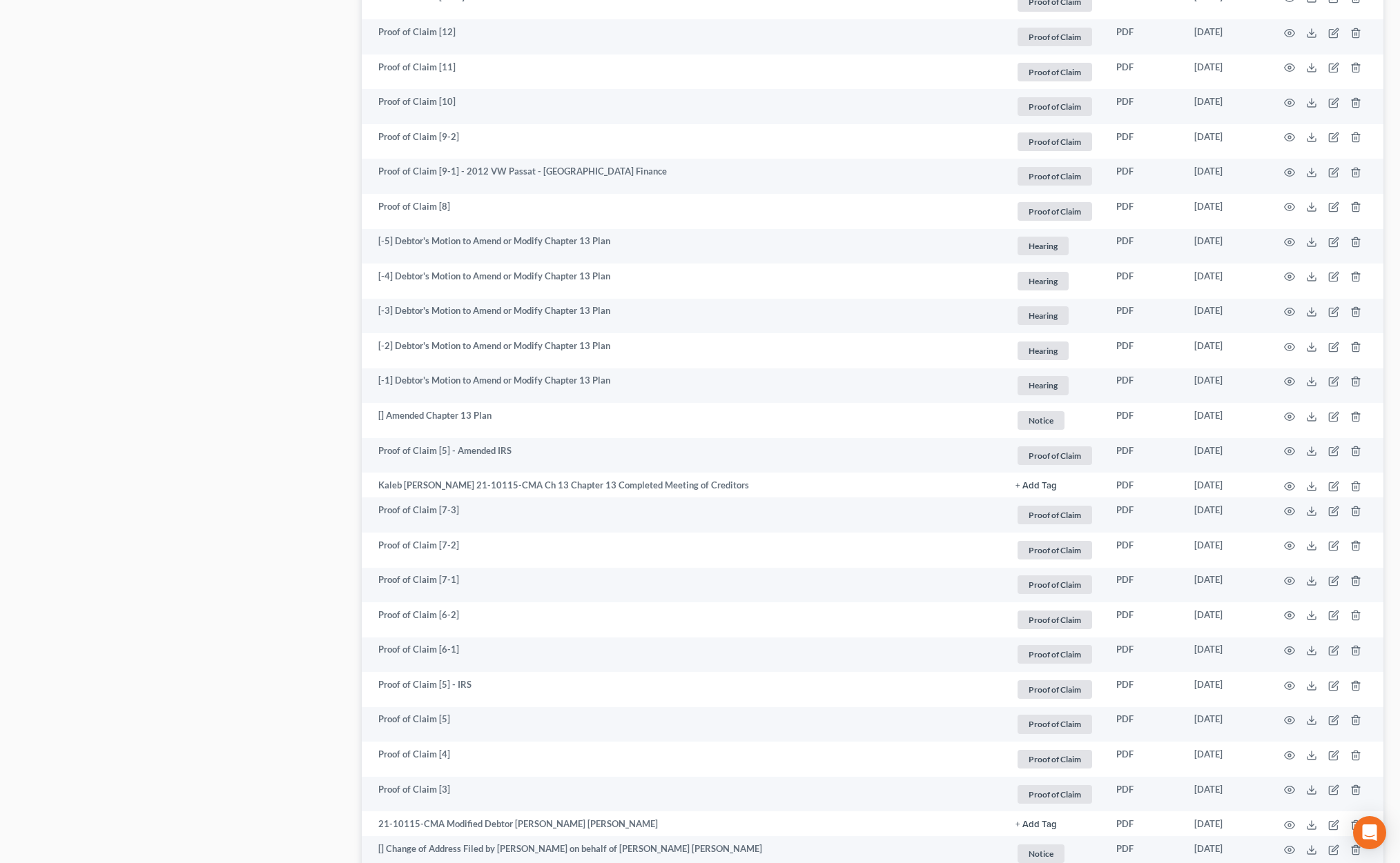
scroll to position [1670, 0]
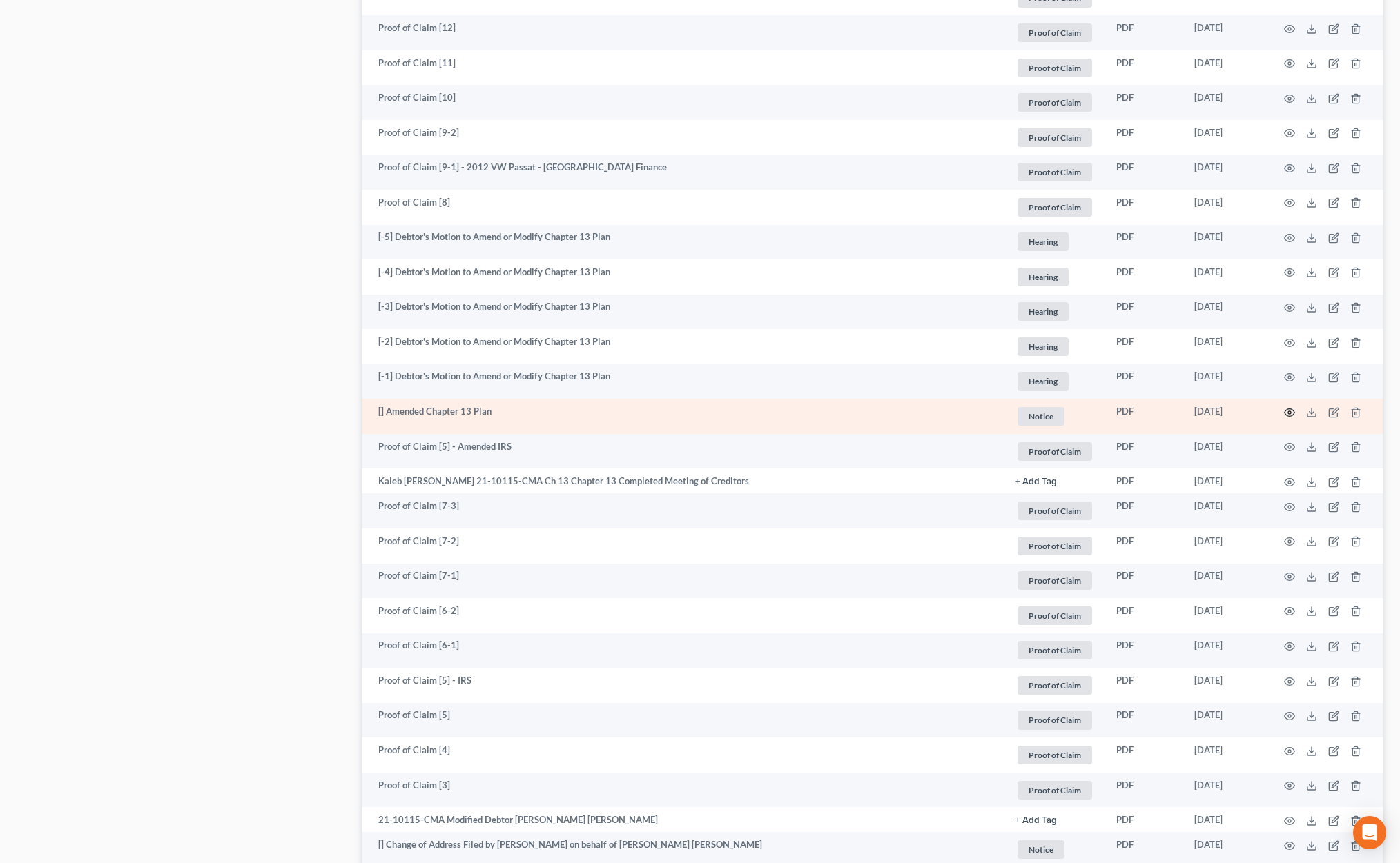
click at [1290, 409] on icon "button" at bounding box center [1290, 413] width 11 height 11
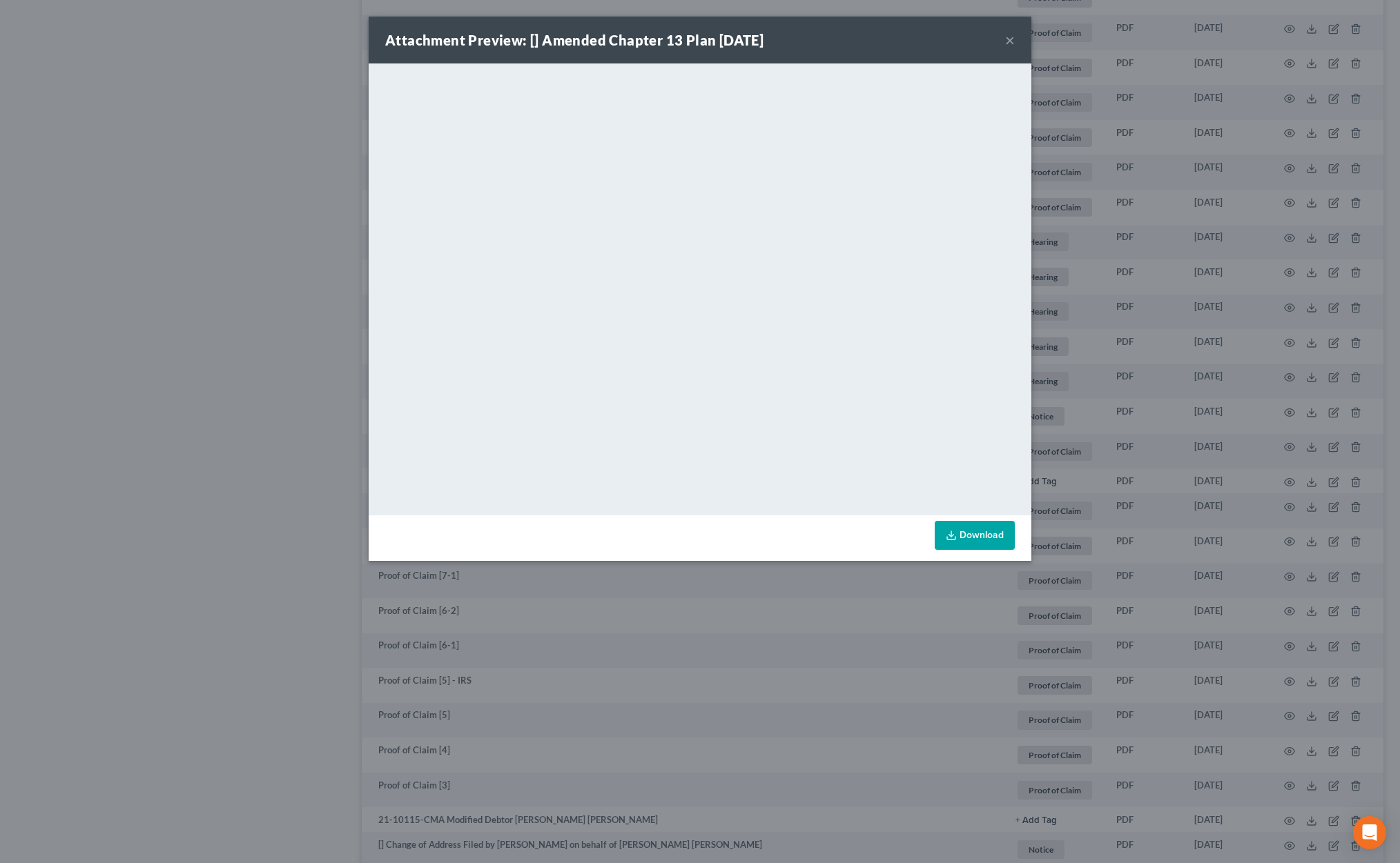
click at [733, 629] on div "Attachment Preview: [] Amended Chapter 13 Plan 03/08/2021 × <object ng-attr-dat…" at bounding box center [700, 431] width 1400 height 863
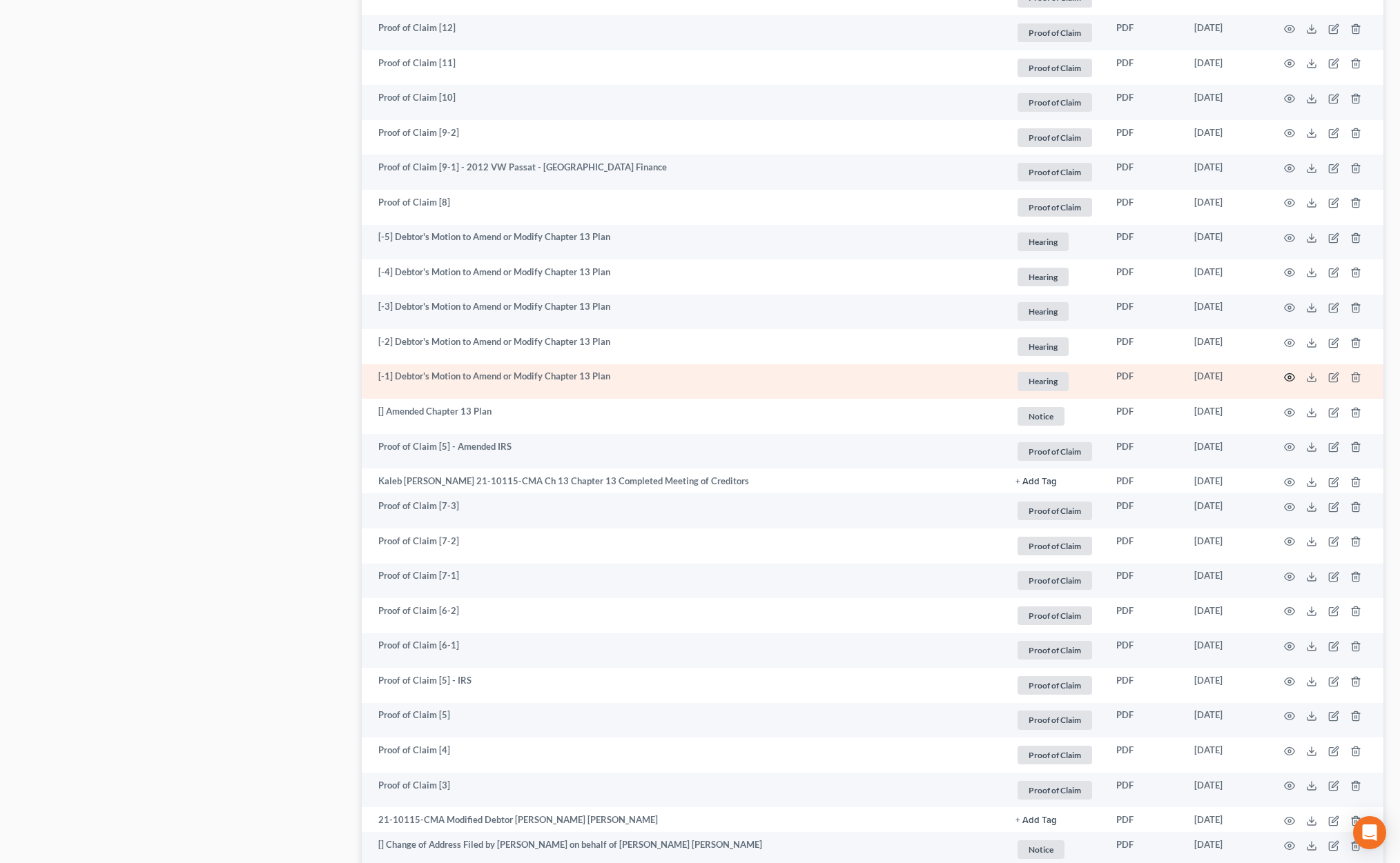
click at [1288, 374] on icon "button" at bounding box center [1290, 378] width 11 height 11
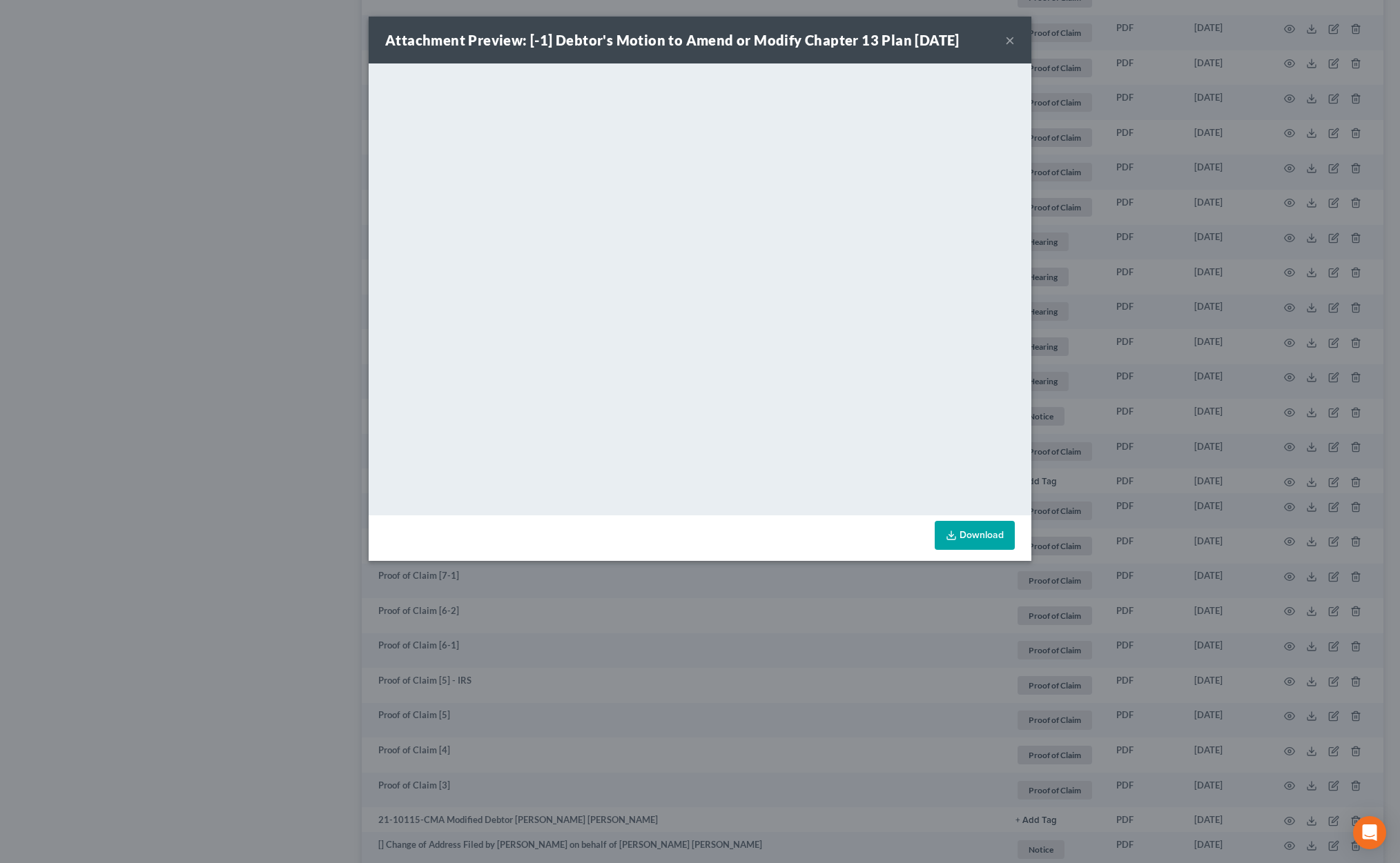
click at [1010, 42] on button "×" at bounding box center [1010, 39] width 9 height 17
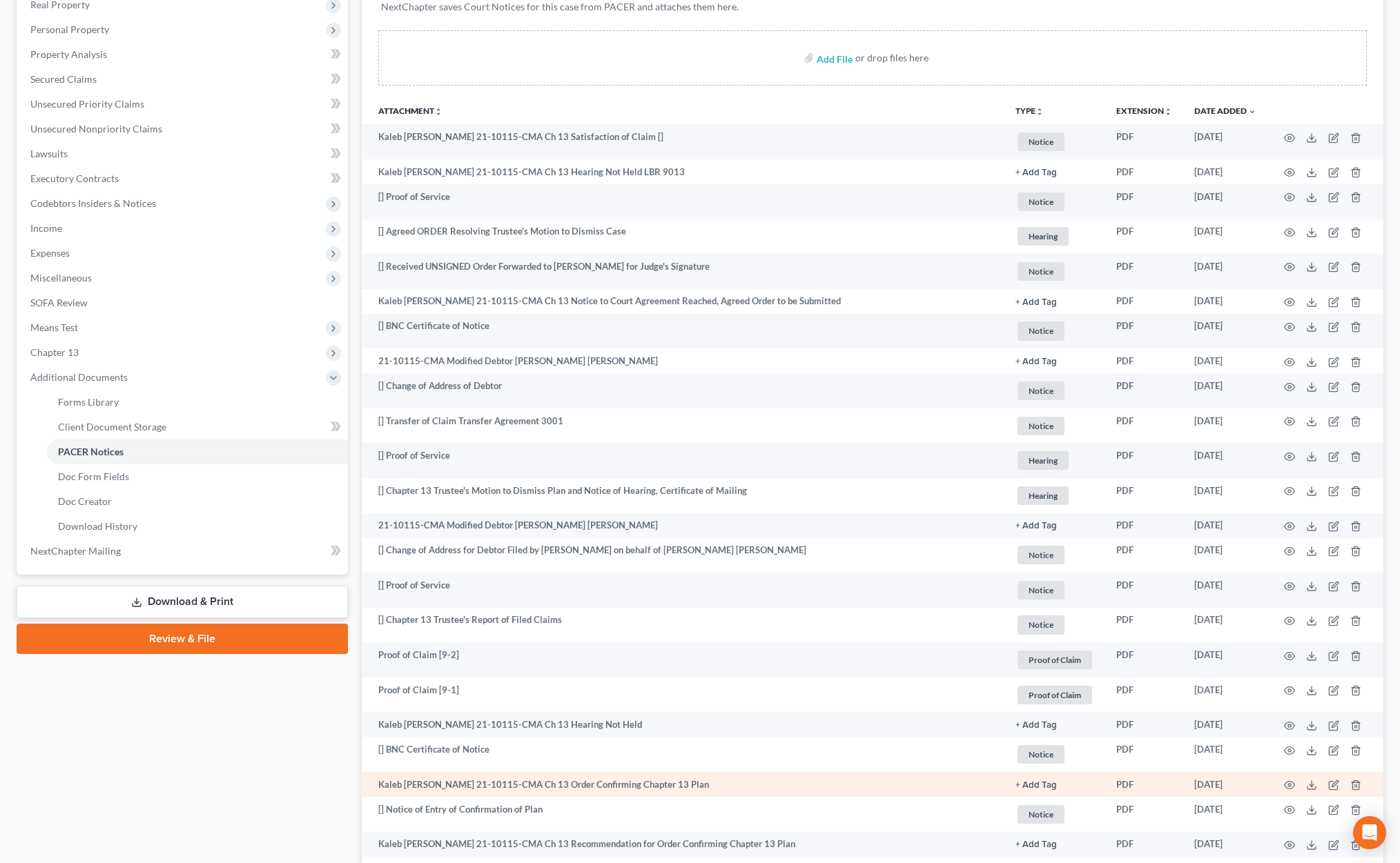
scroll to position [0, 0]
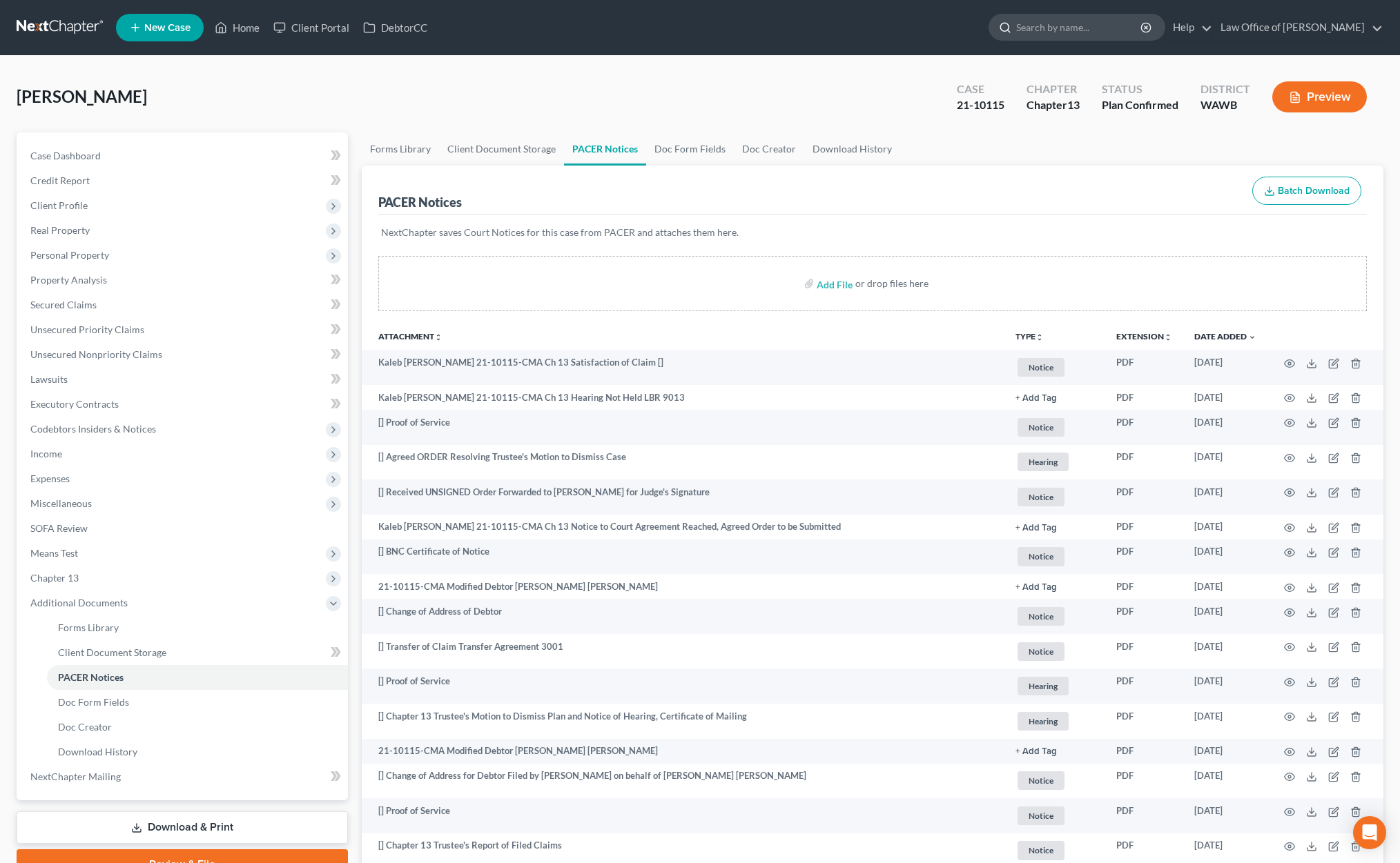
click at [1088, 31] on input "search" at bounding box center [1079, 27] width 127 height 25
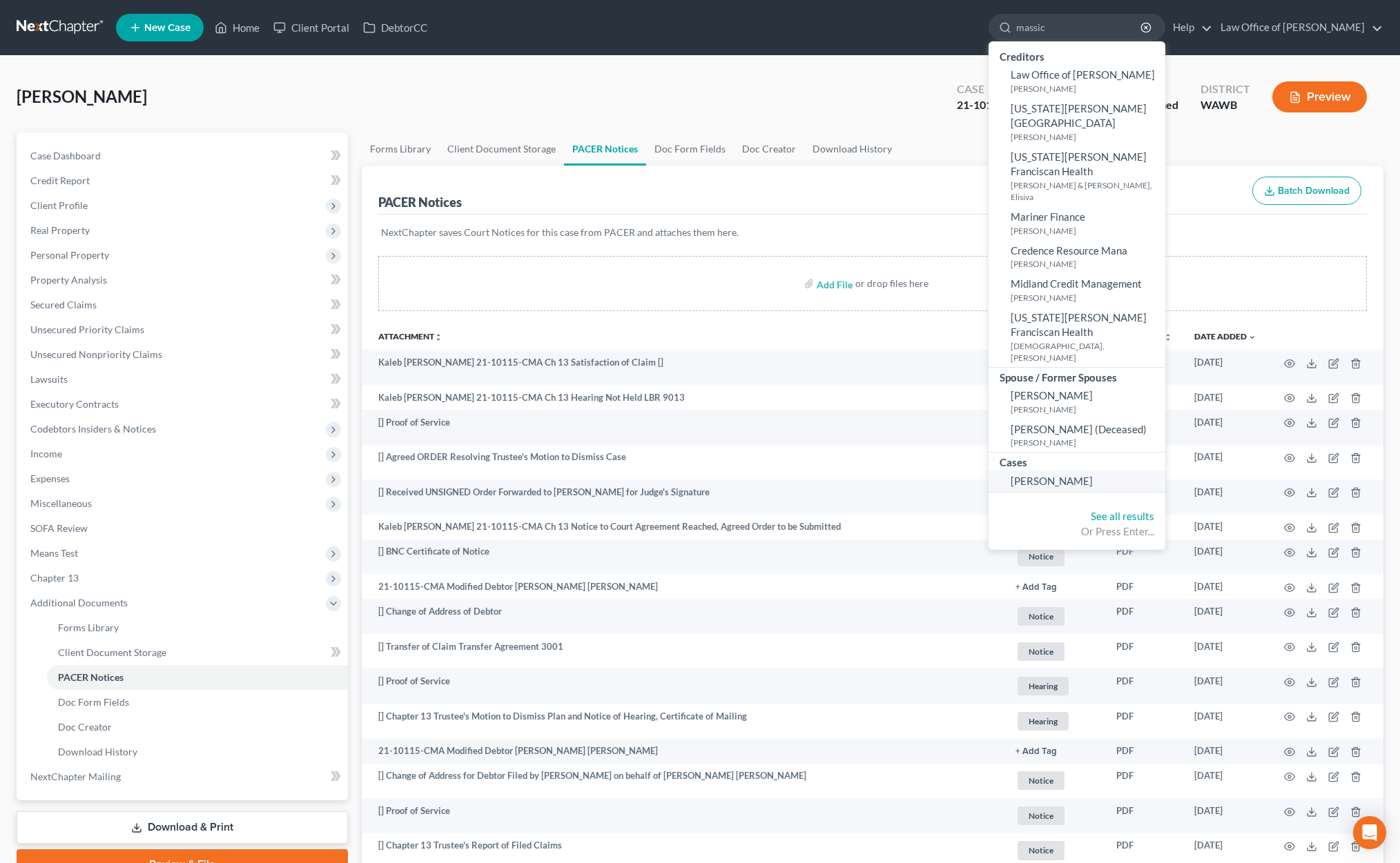
type input "massic"
click at [1095, 470] on link "[PERSON_NAME]" at bounding box center [1077, 481] width 177 height 21
select select "6"
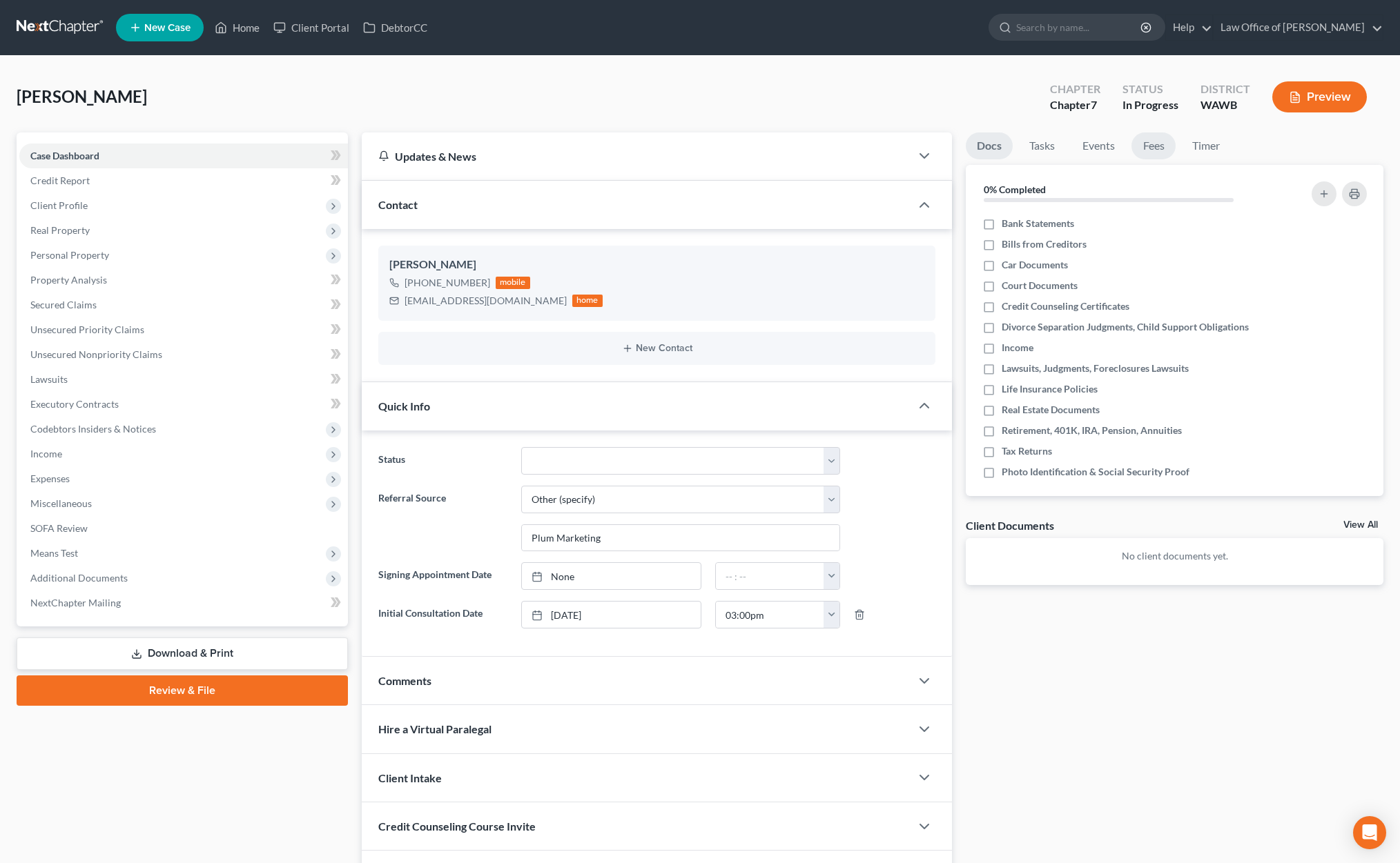
click at [1161, 143] on link "Fees" at bounding box center [1154, 146] width 44 height 27
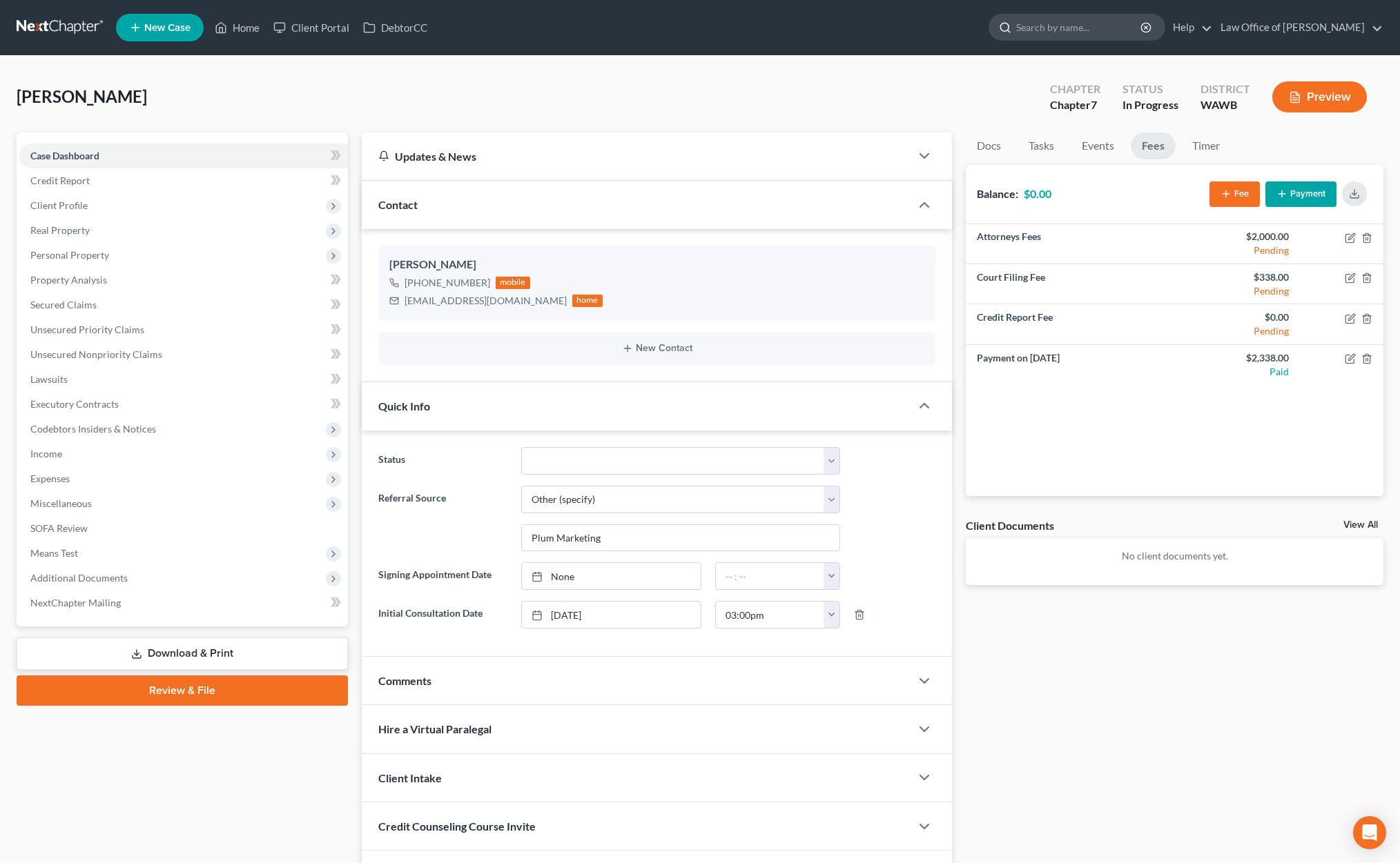
click at [1074, 33] on input "search" at bounding box center [1079, 27] width 127 height 25
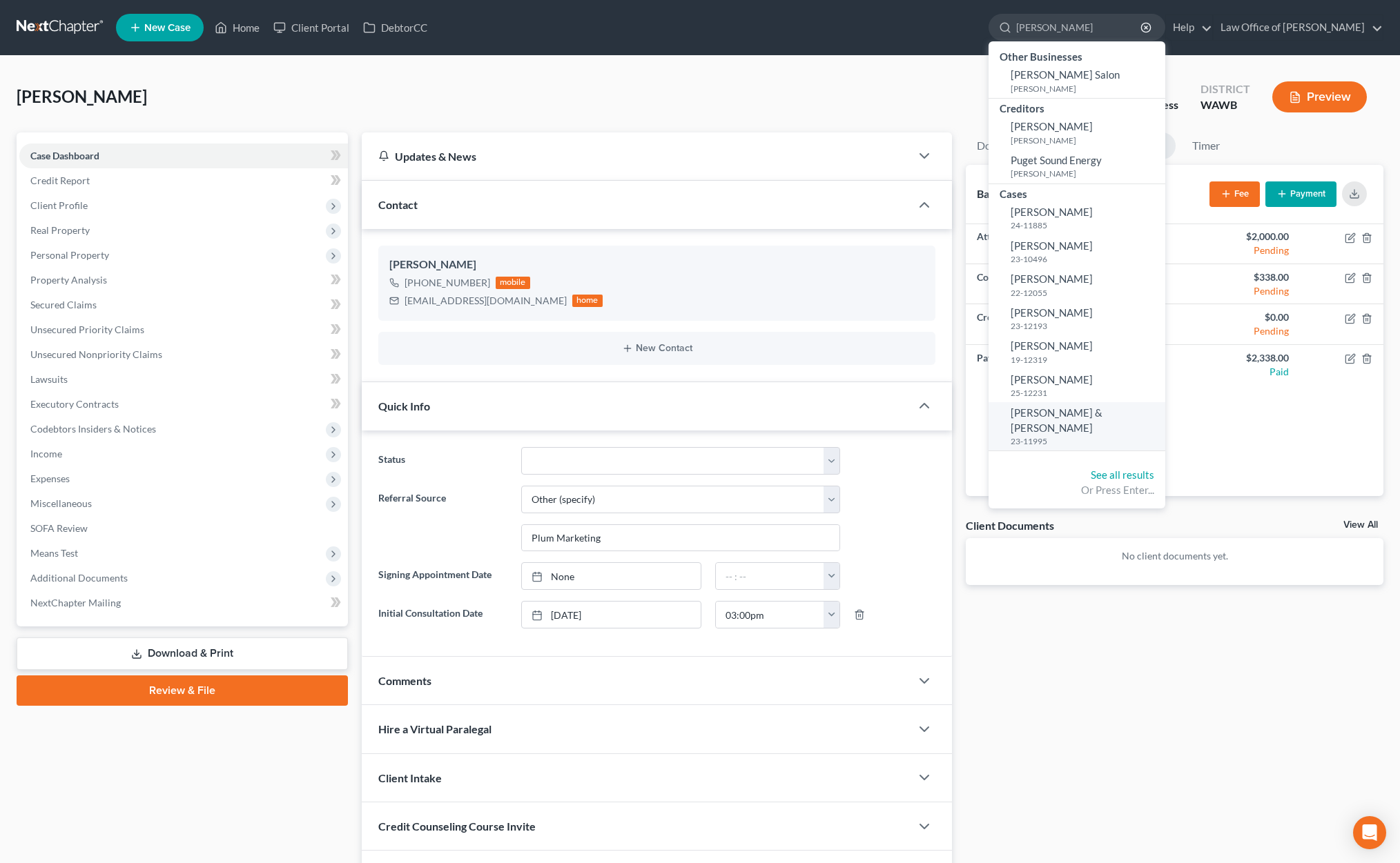
type input "kelly"
click at [1088, 410] on span "[PERSON_NAME] & [PERSON_NAME]" at bounding box center [1056, 420] width 92 height 27
select select "3"
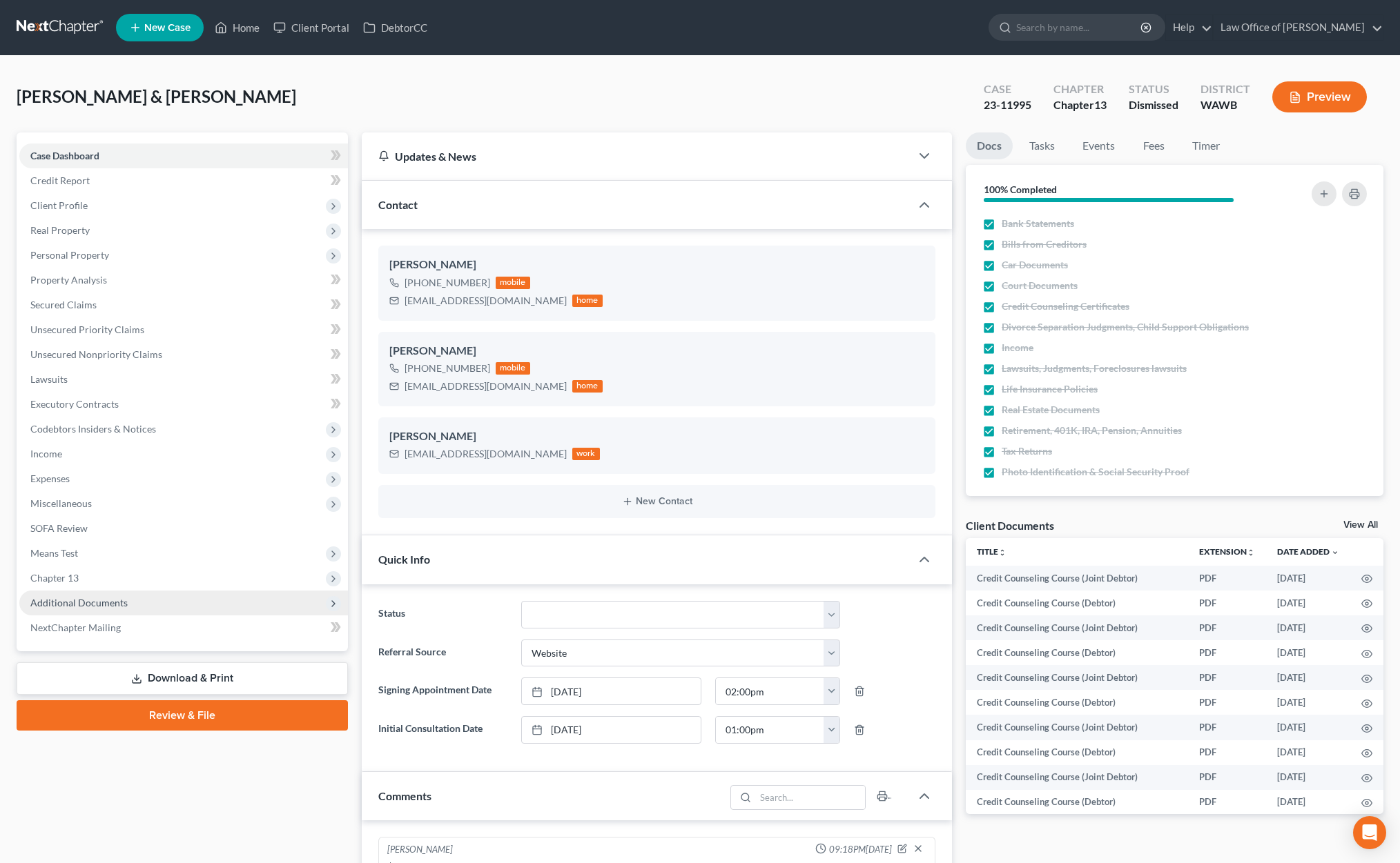
click at [218, 595] on span "Additional Documents" at bounding box center [184, 603] width 329 height 25
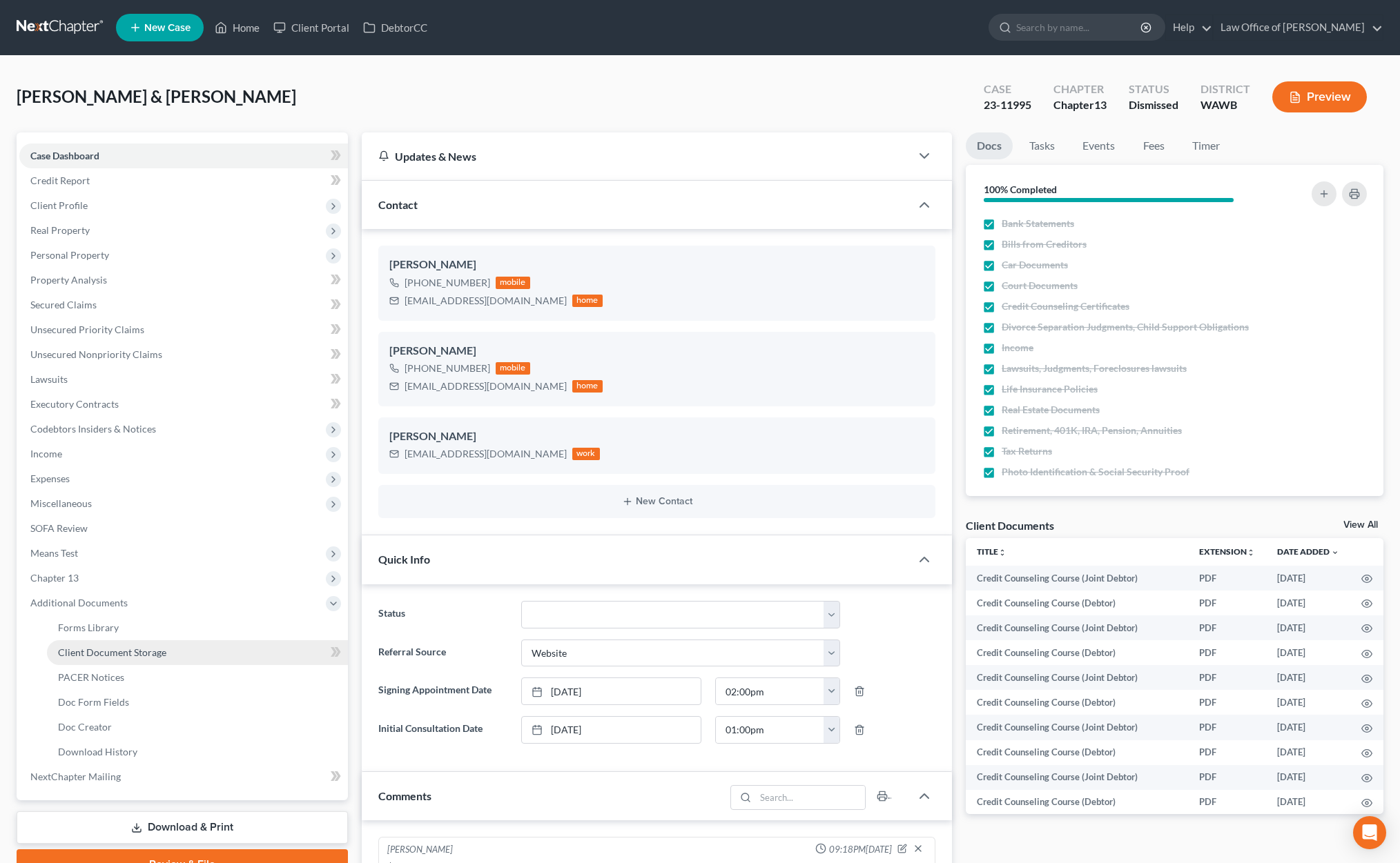
click at [171, 641] on link "Client Document Storage" at bounding box center [198, 653] width 301 height 25
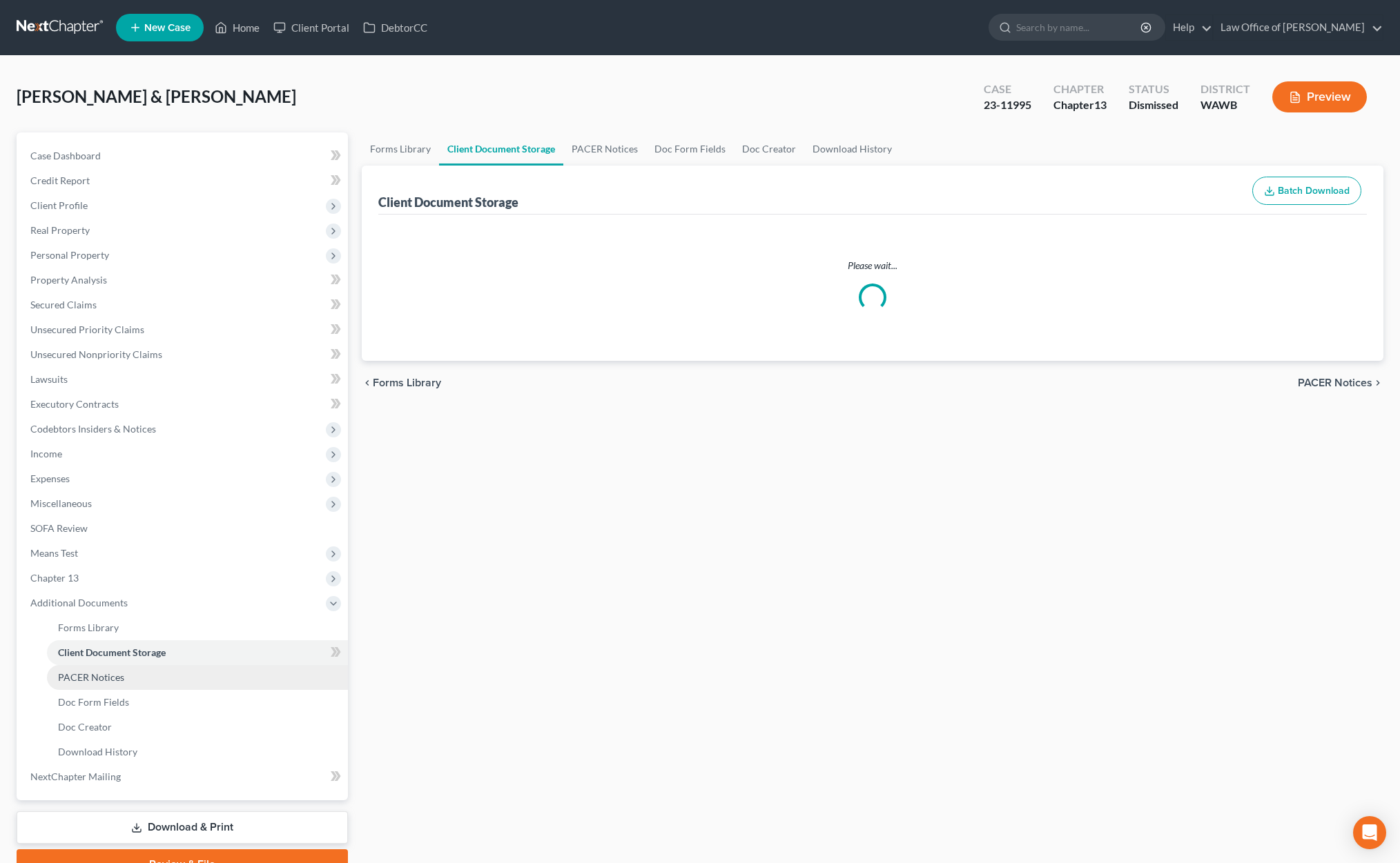
click at [145, 676] on link "PACER Notices" at bounding box center [198, 678] width 301 height 25
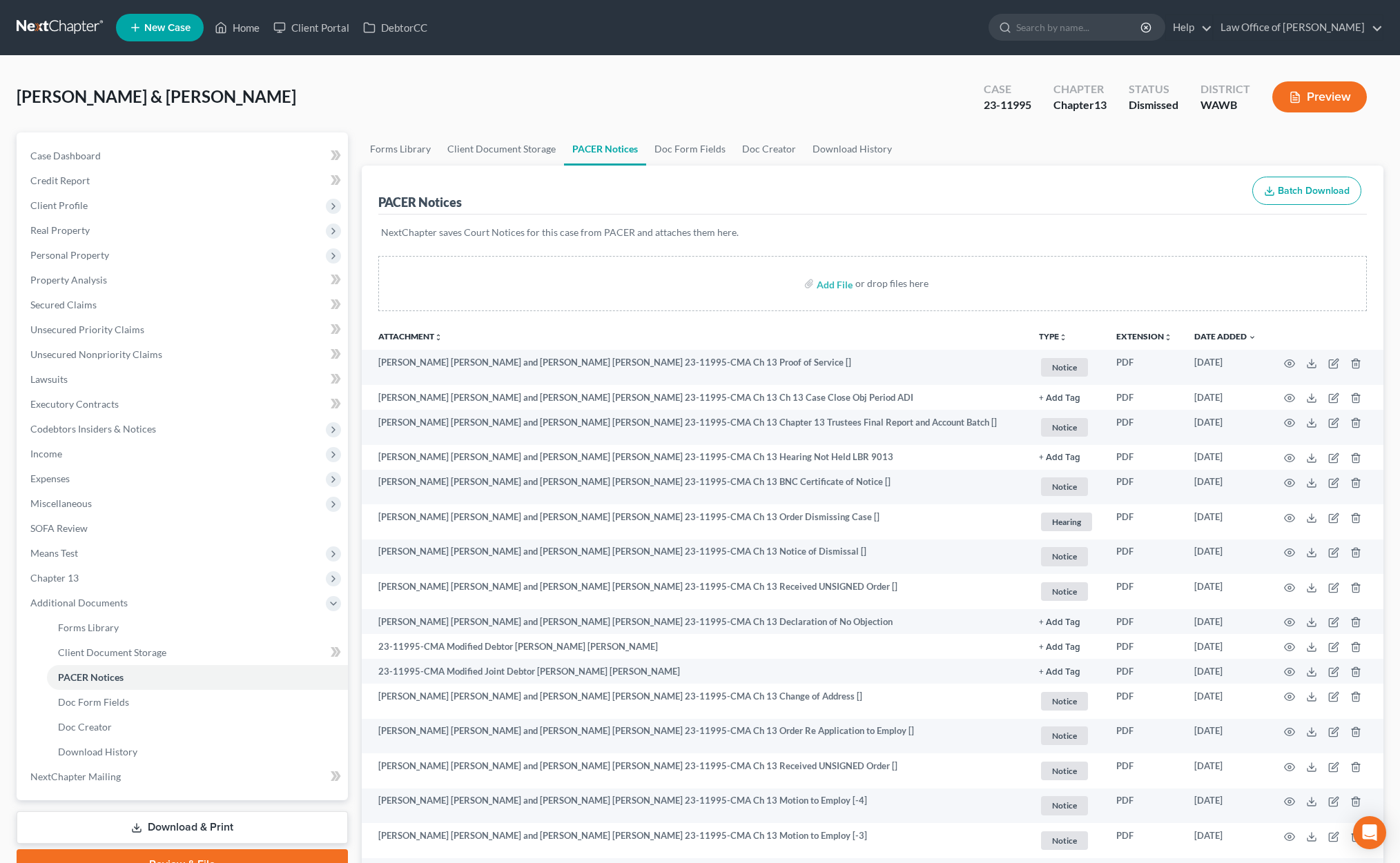
click at [64, 25] on link at bounding box center [61, 28] width 88 height 25
